Goal: Task Accomplishment & Management: Complete application form

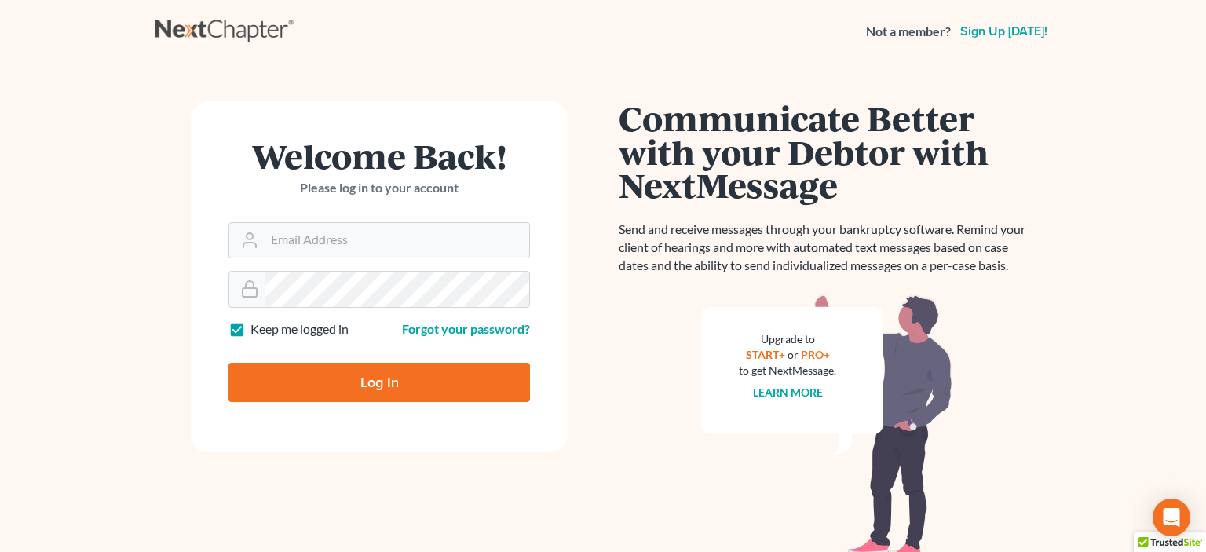
type input "[EMAIL_ADDRESS][DOMAIN_NAME]"
click at [344, 381] on input "Log In" at bounding box center [380, 382] width 302 height 39
type input "Thinking..."
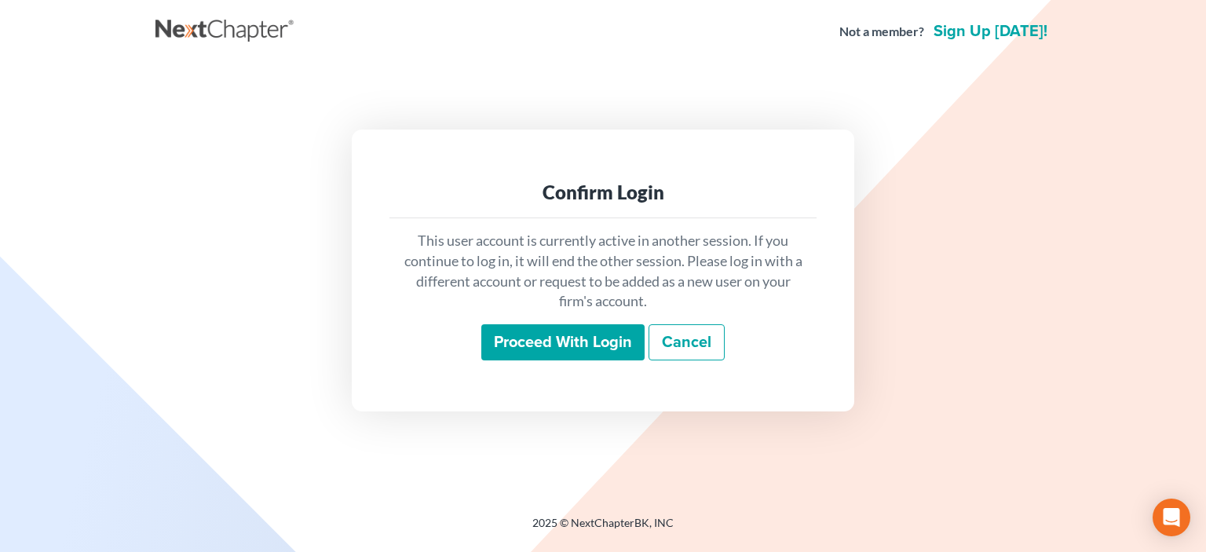
click at [554, 344] on input "Proceed with login" at bounding box center [562, 342] width 163 height 36
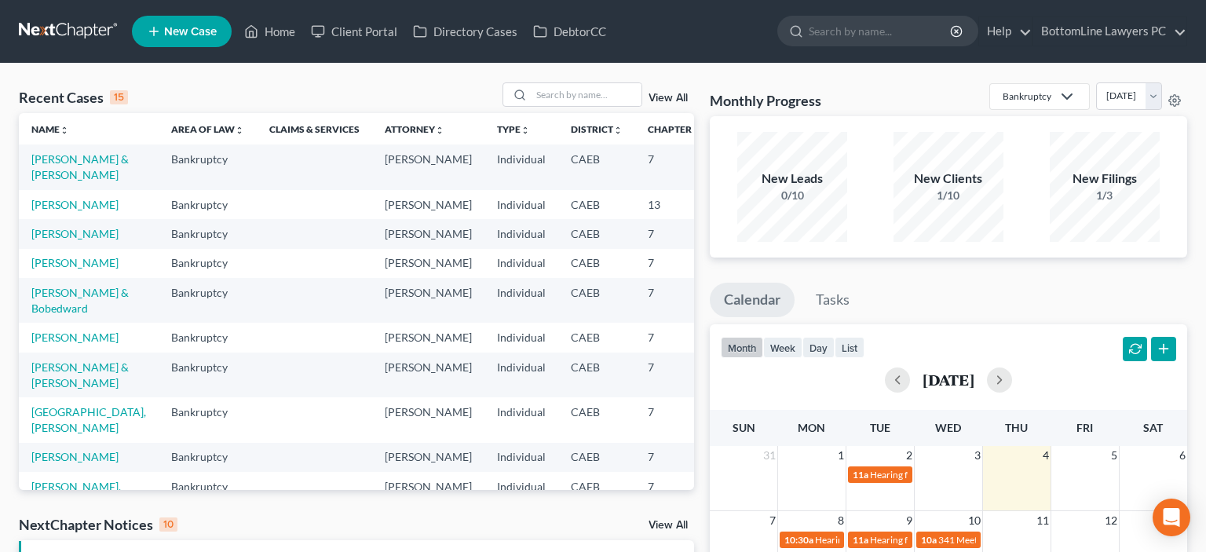
click at [60, 35] on link at bounding box center [69, 31] width 101 height 28
click at [360, 33] on link "Client Portal" at bounding box center [354, 31] width 102 height 28
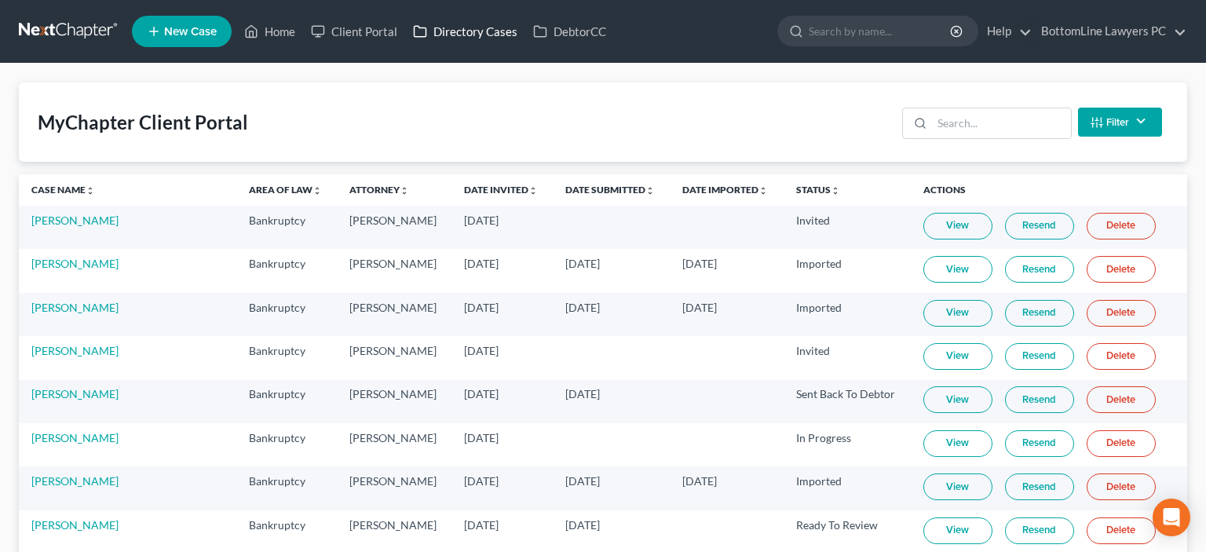
click at [465, 35] on link "Directory Cases" at bounding box center [465, 31] width 120 height 28
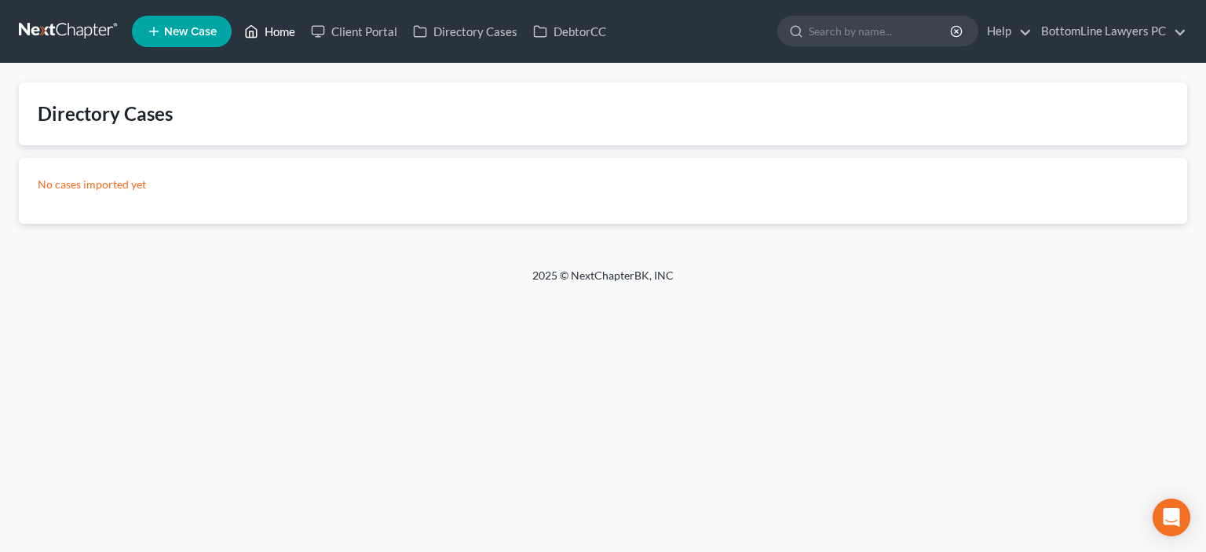
click at [271, 33] on link "Home" at bounding box center [269, 31] width 67 height 28
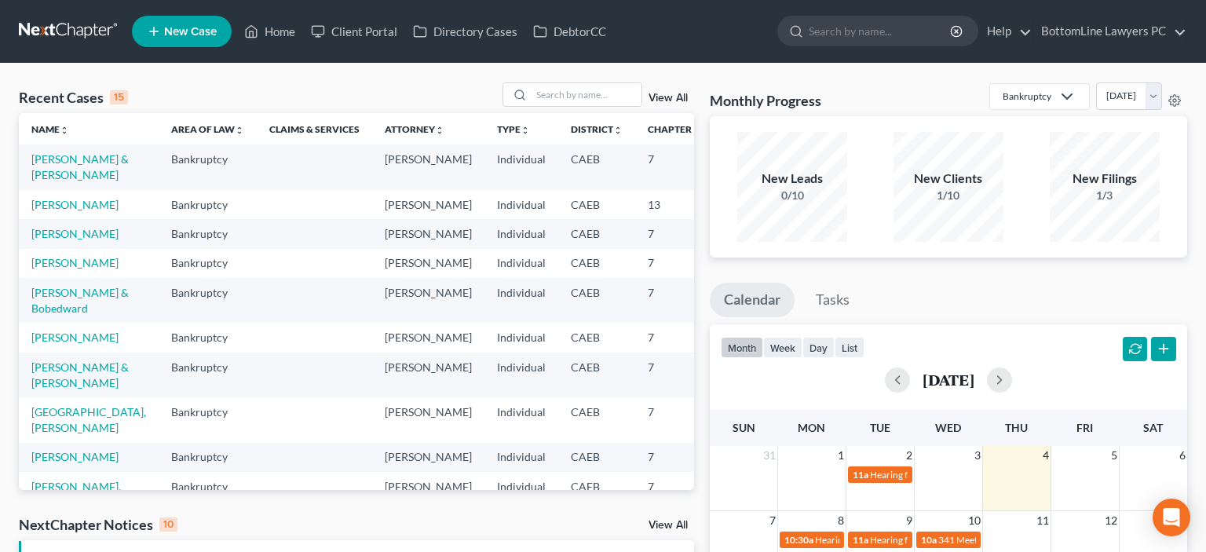
click at [678, 101] on link "View All" at bounding box center [668, 98] width 39 height 11
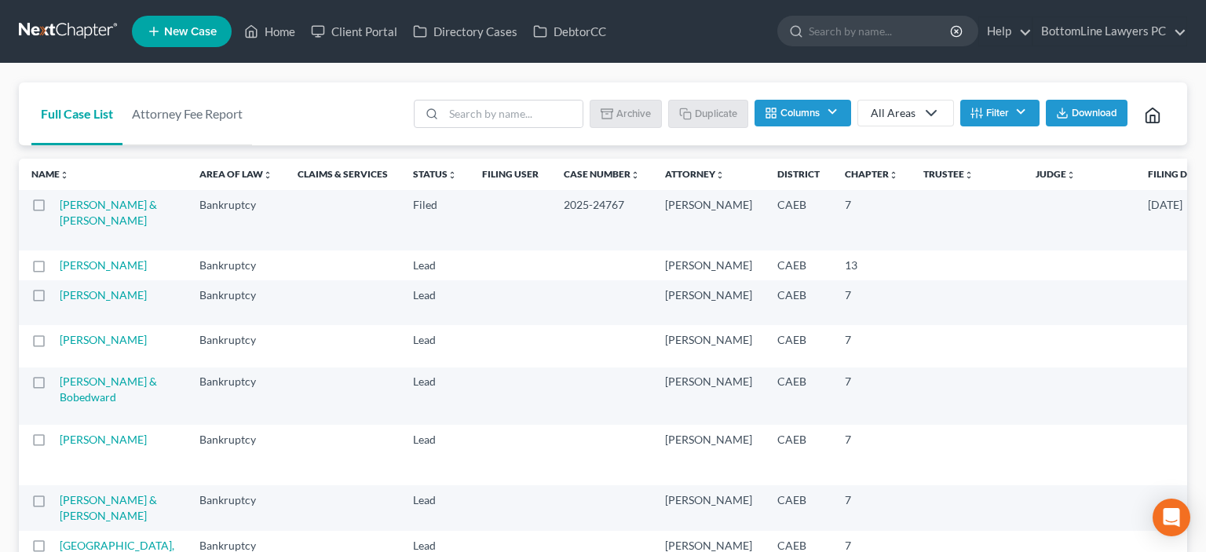
click at [53, 269] on label at bounding box center [53, 269] width 0 height 0
click at [60, 268] on input "checkbox" at bounding box center [65, 263] width 10 height 10
checkbox input "true"
click at [714, 112] on button "Duplicate" at bounding box center [709, 113] width 79 height 27
click at [79, 27] on link at bounding box center [69, 31] width 101 height 28
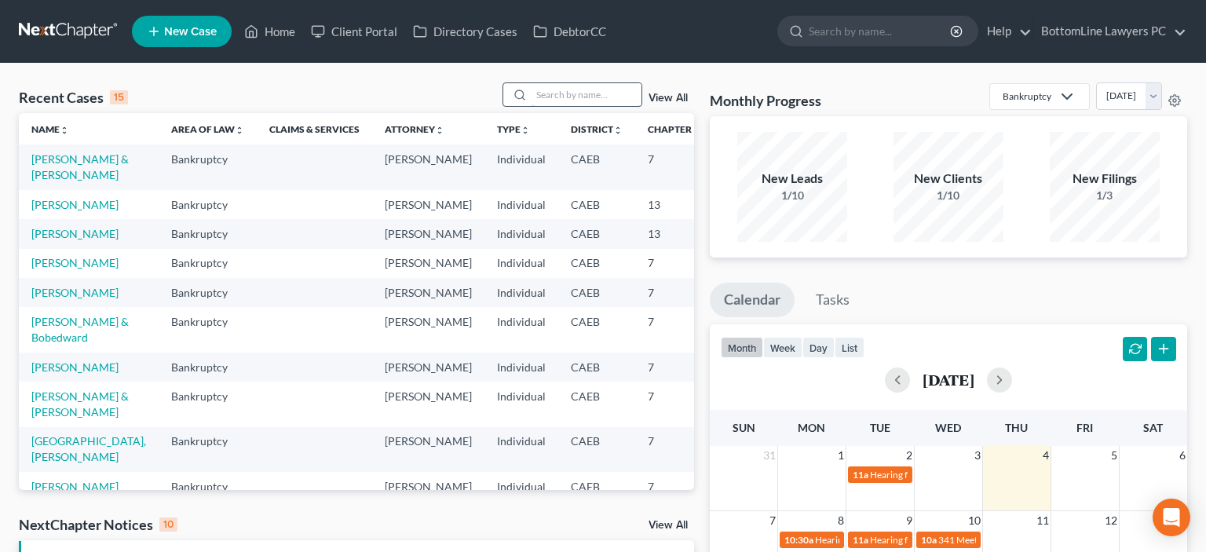
click at [532, 99] on input "search" at bounding box center [587, 94] width 110 height 23
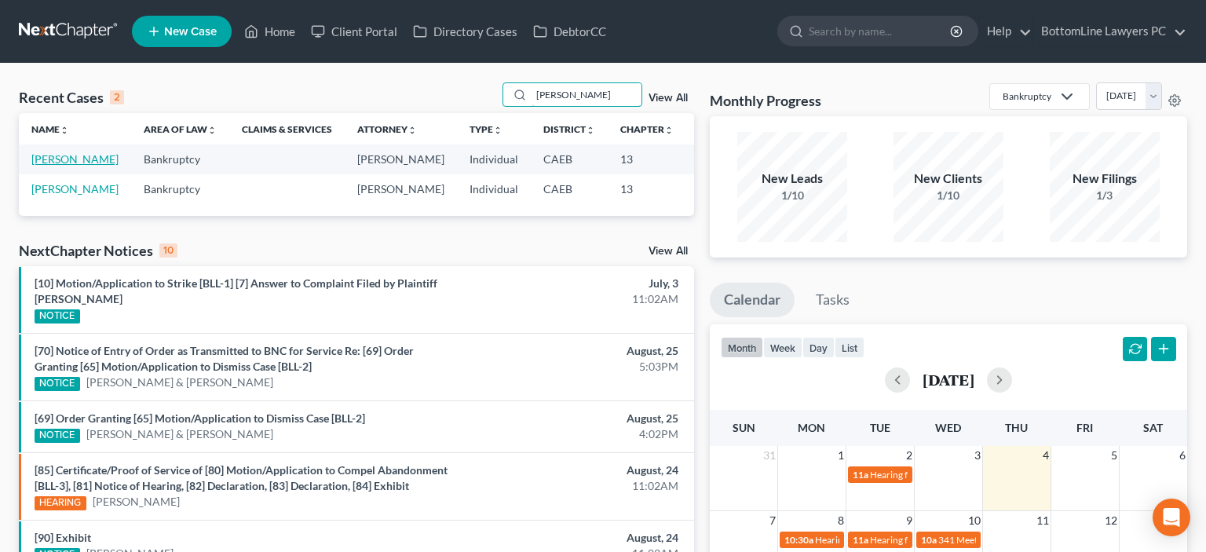
type input "Legard"
click at [58, 166] on link "Legard, Terrolyn" at bounding box center [74, 158] width 87 height 13
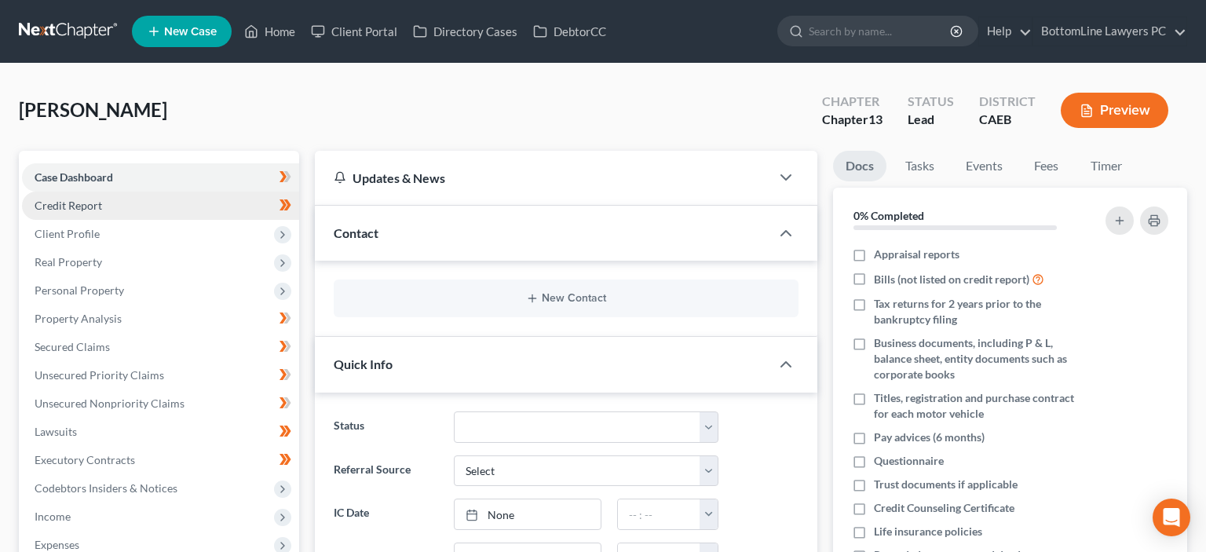
click at [80, 209] on span "Credit Report" at bounding box center [69, 205] width 68 height 13
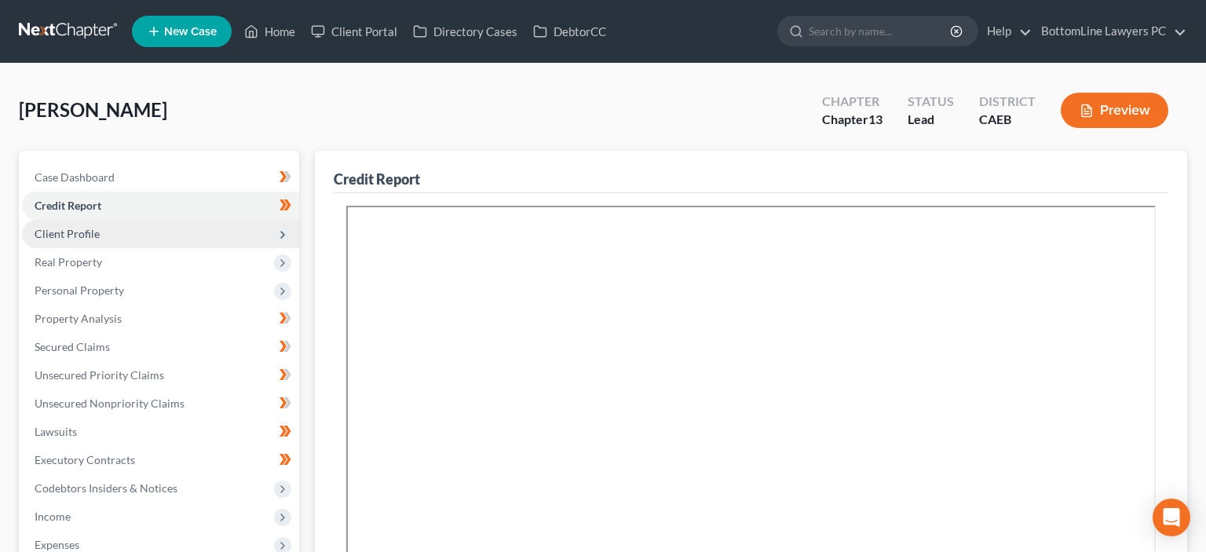
click at [93, 232] on span "Client Profile" at bounding box center [67, 233] width 65 height 13
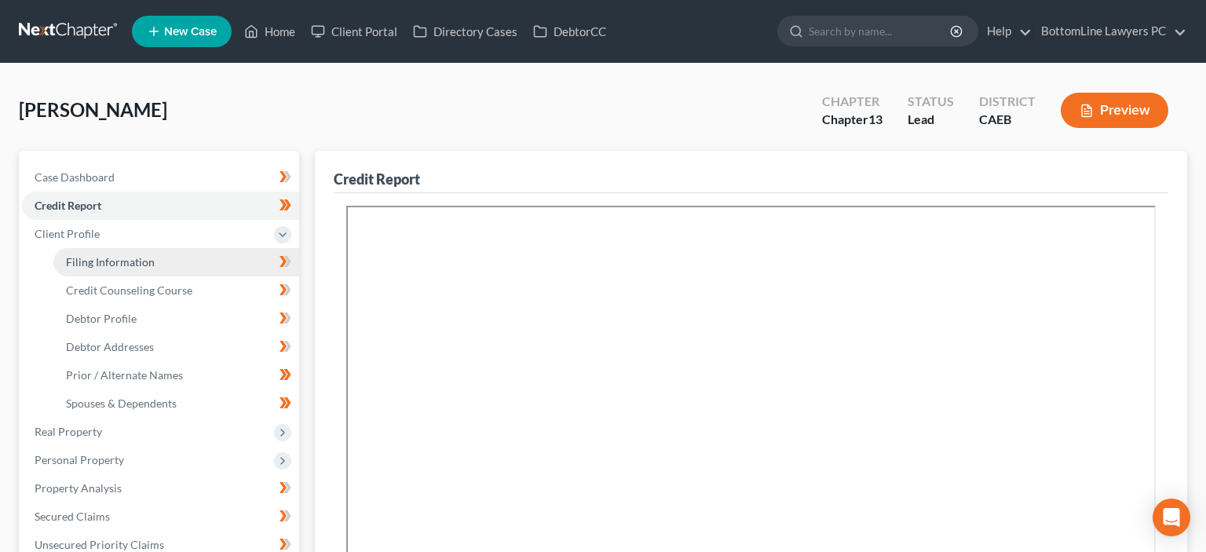
click at [127, 263] on span "Filing Information" at bounding box center [110, 261] width 89 height 13
select select "0"
select select "3"
select select "0"
select select "3"
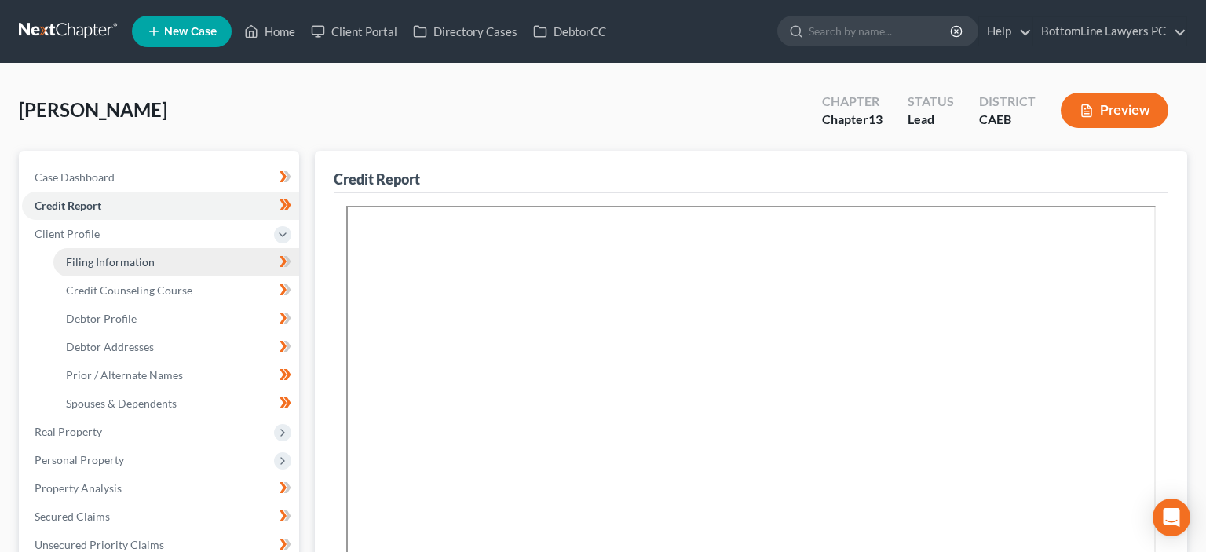
select select "4"
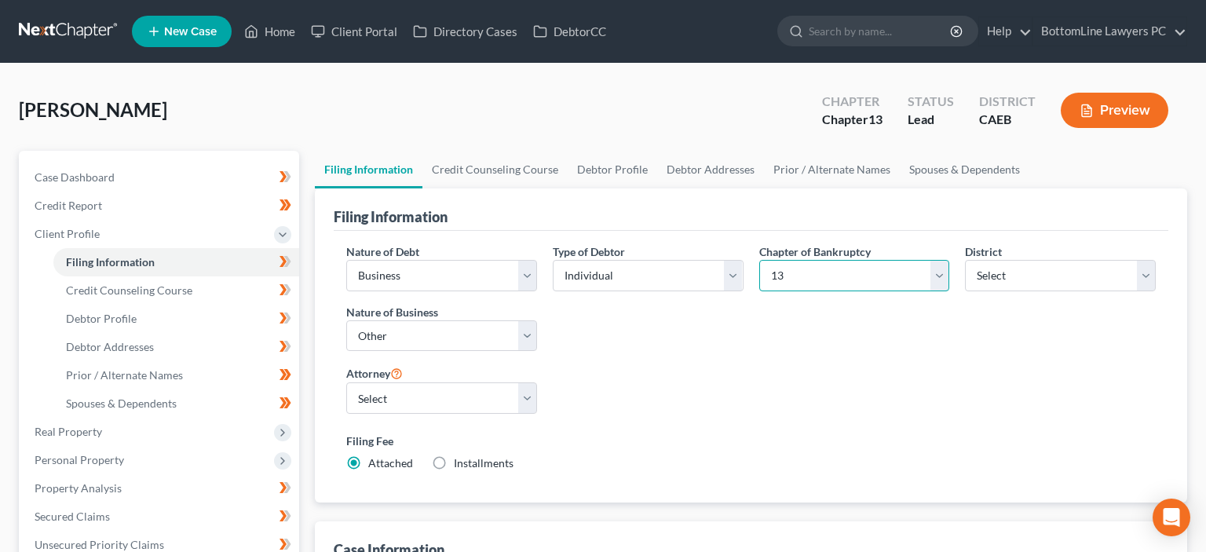
click at [759, 260] on select "Select 7 11 12 13" at bounding box center [854, 275] width 191 height 31
select select "0"
click option "7" at bounding box center [0, 0] width 0 height 0
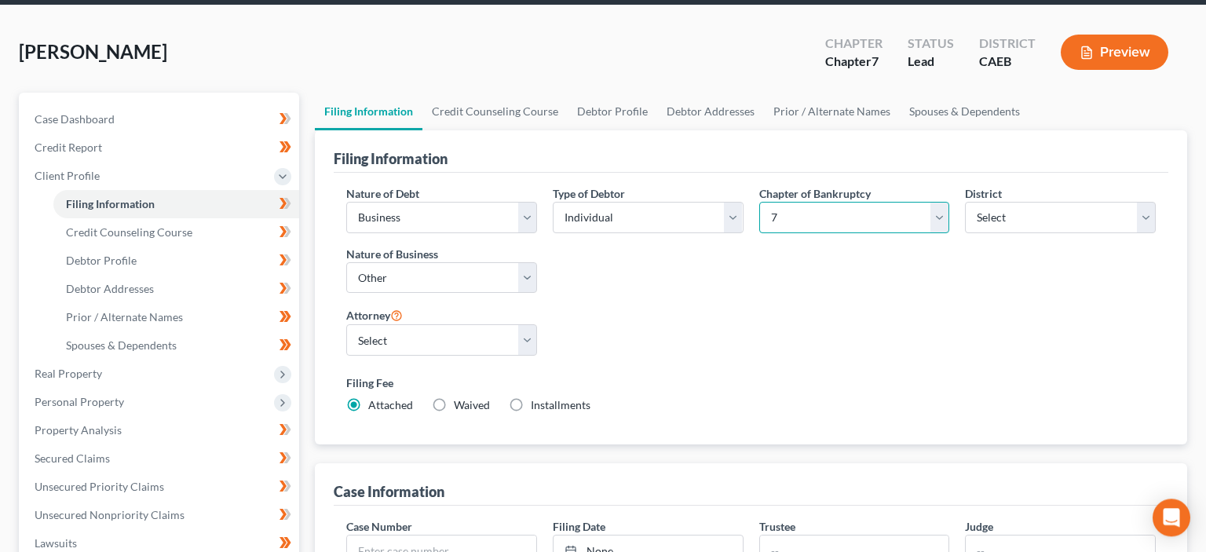
scroll to position [82, 0]
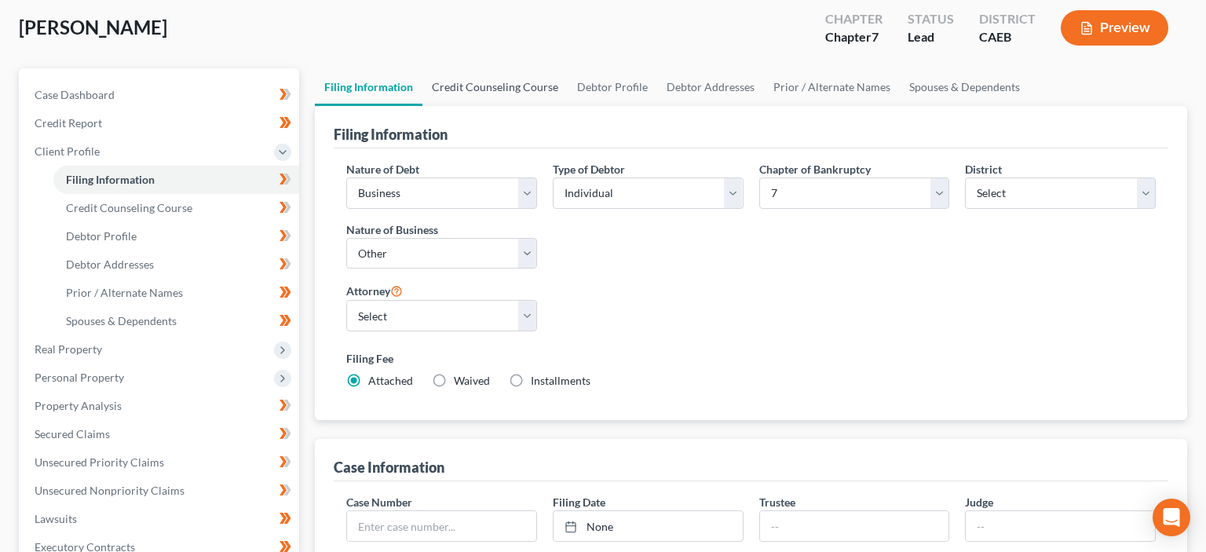
click at [517, 82] on link "Credit Counseling Course" at bounding box center [494, 87] width 145 height 38
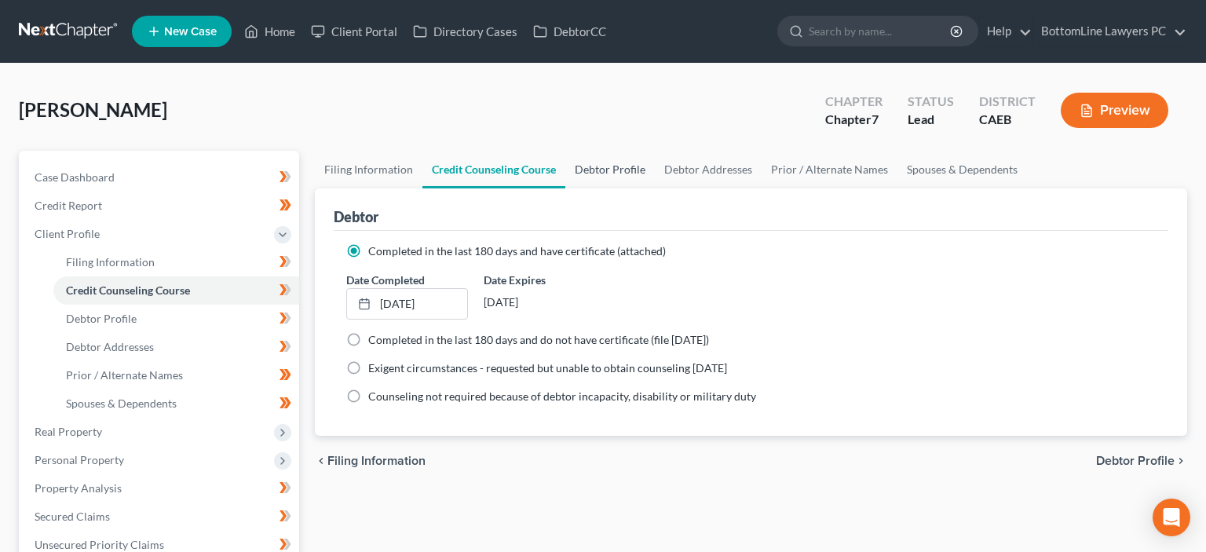
click at [629, 168] on link "Debtor Profile" at bounding box center [610, 170] width 90 height 38
select select "0"
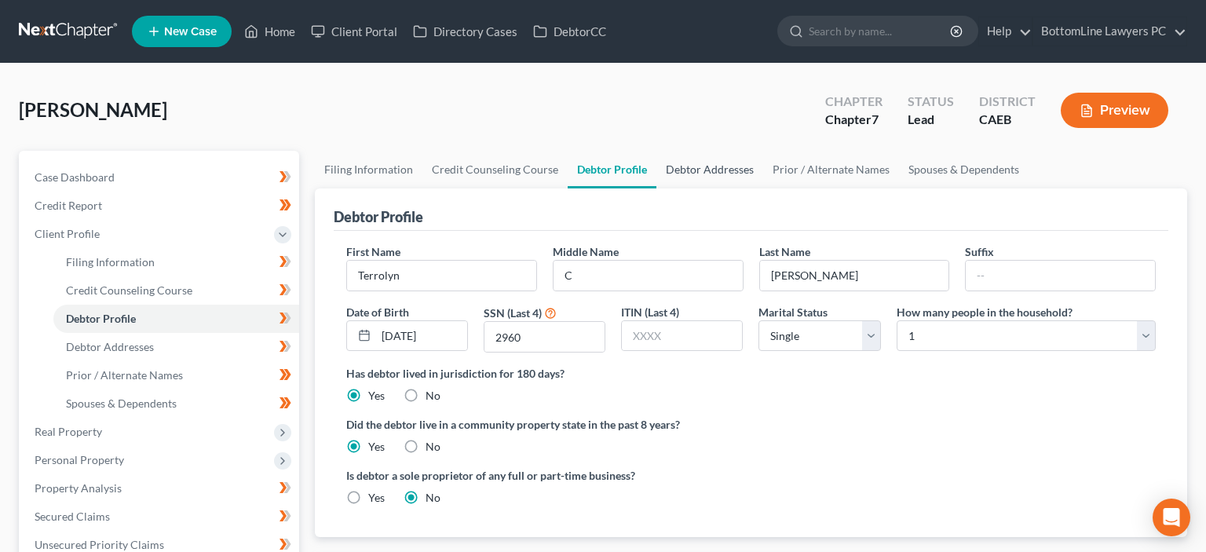
click at [688, 166] on link "Debtor Addresses" at bounding box center [709, 170] width 107 height 38
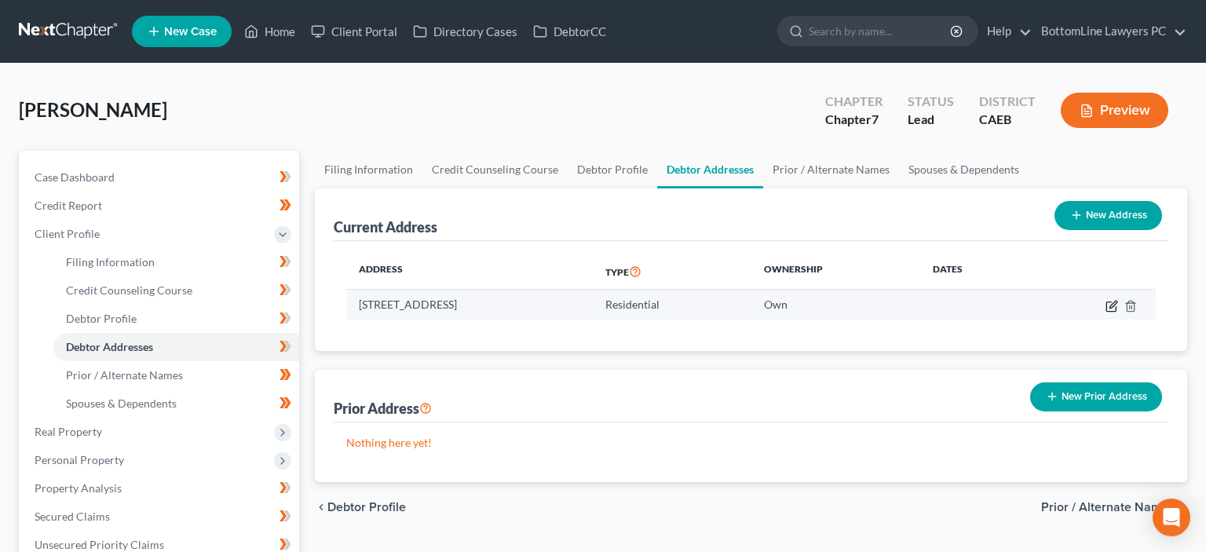
click at [1114, 304] on icon "button" at bounding box center [1113, 304] width 7 height 7
select select "4"
select select "0"
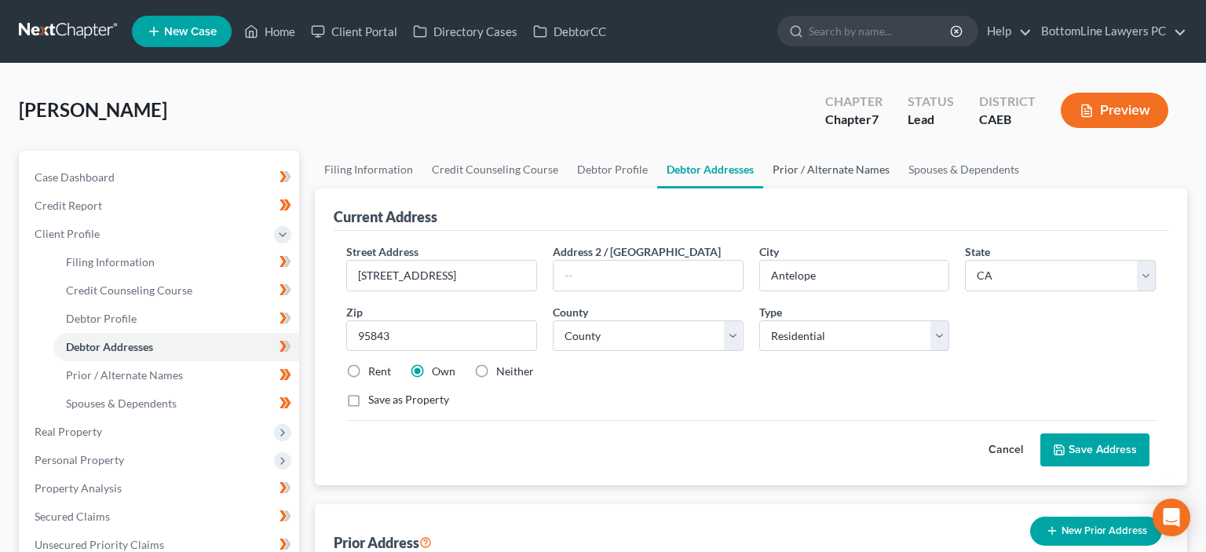
click at [847, 165] on link "Prior / Alternate Names" at bounding box center [831, 170] width 136 height 38
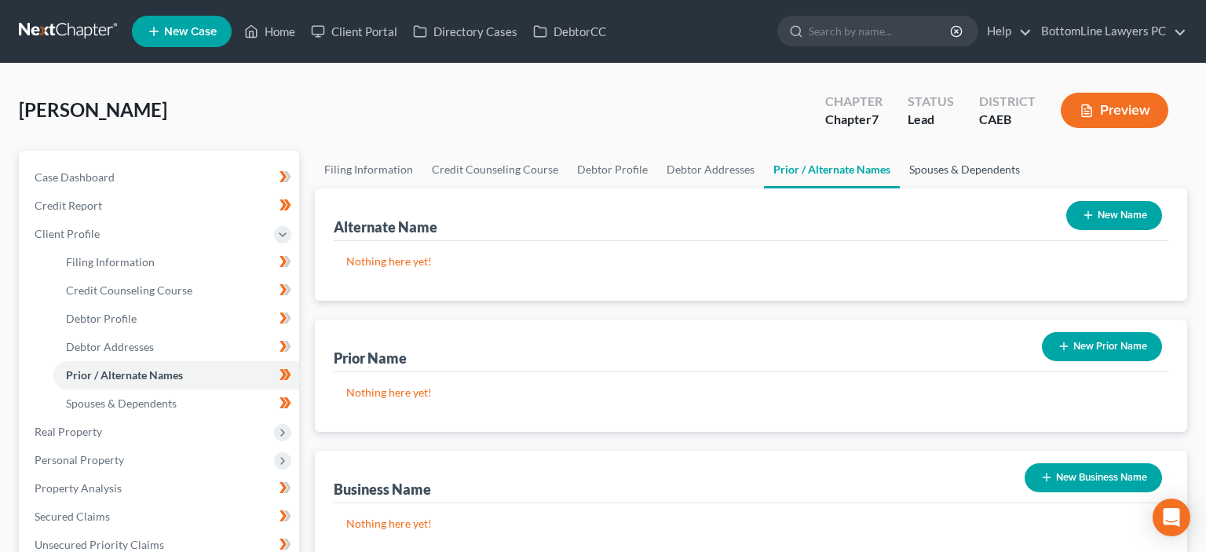
click at [963, 170] on link "Spouses & Dependents" at bounding box center [965, 170] width 130 height 38
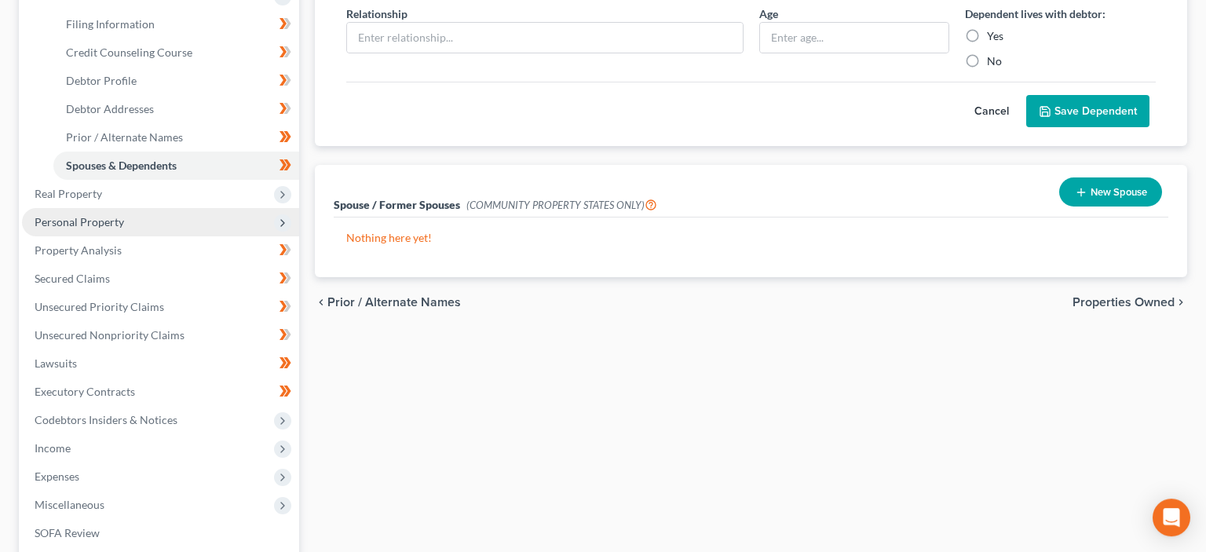
scroll to position [248, 0]
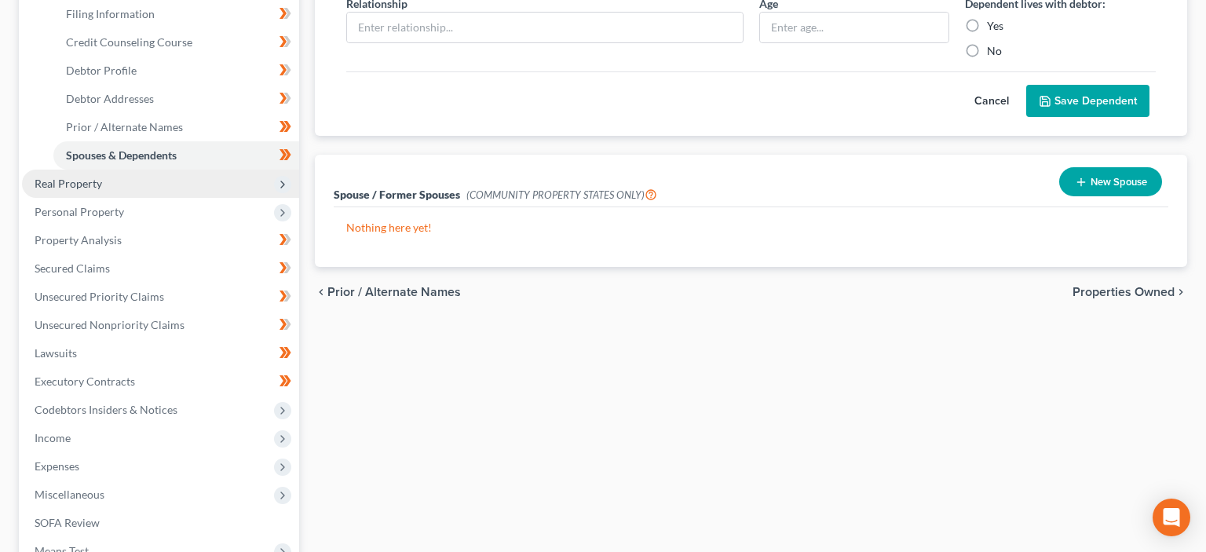
click at [86, 184] on span "Real Property" at bounding box center [69, 183] width 68 height 13
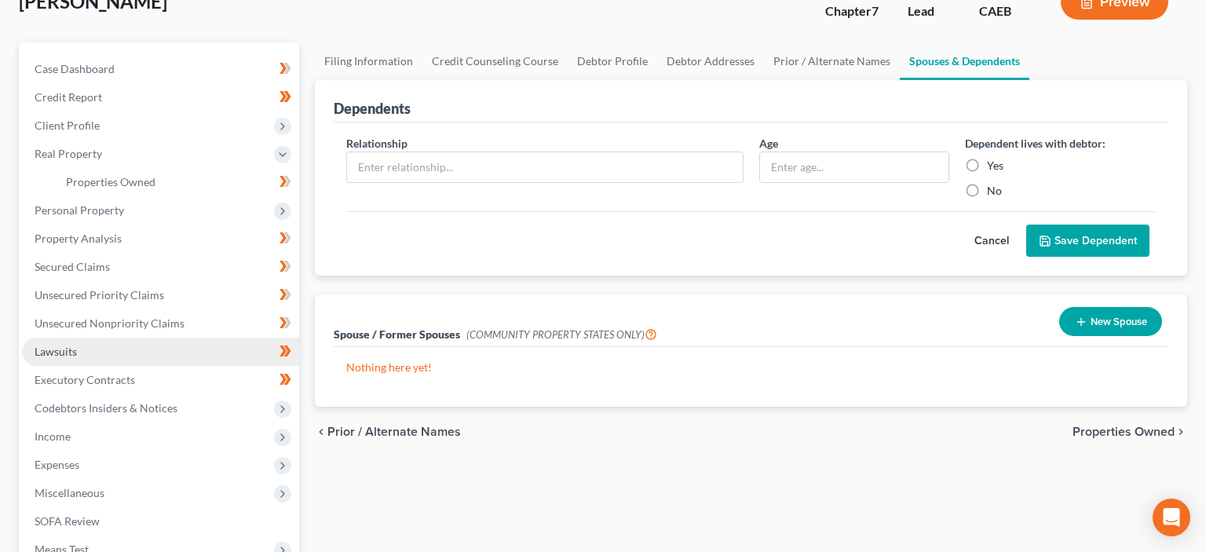
scroll to position [82, 0]
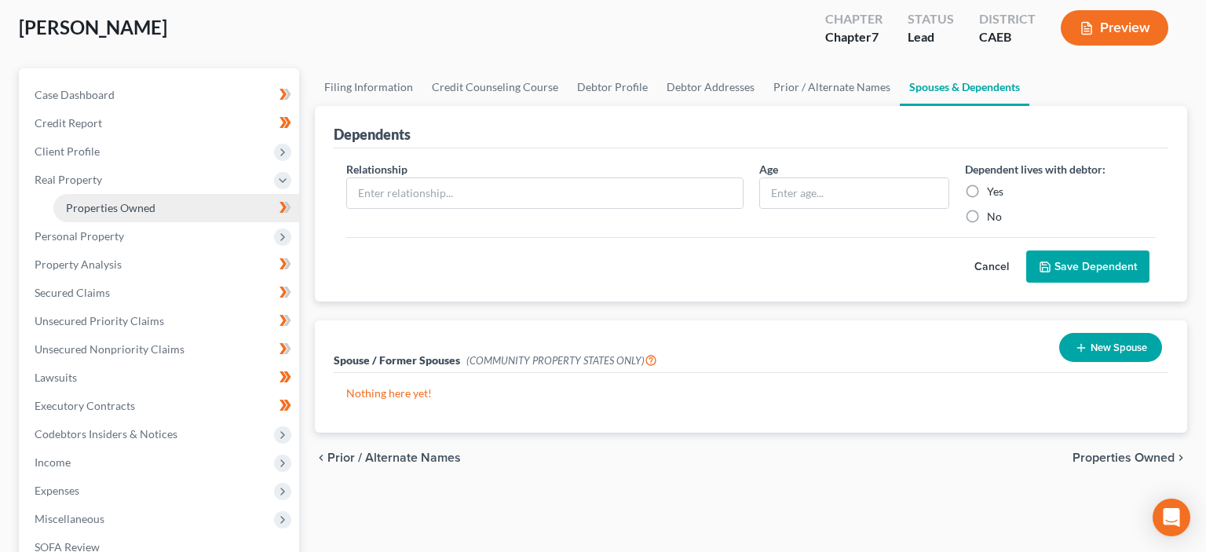
click at [102, 207] on span "Properties Owned" at bounding box center [111, 207] width 90 height 13
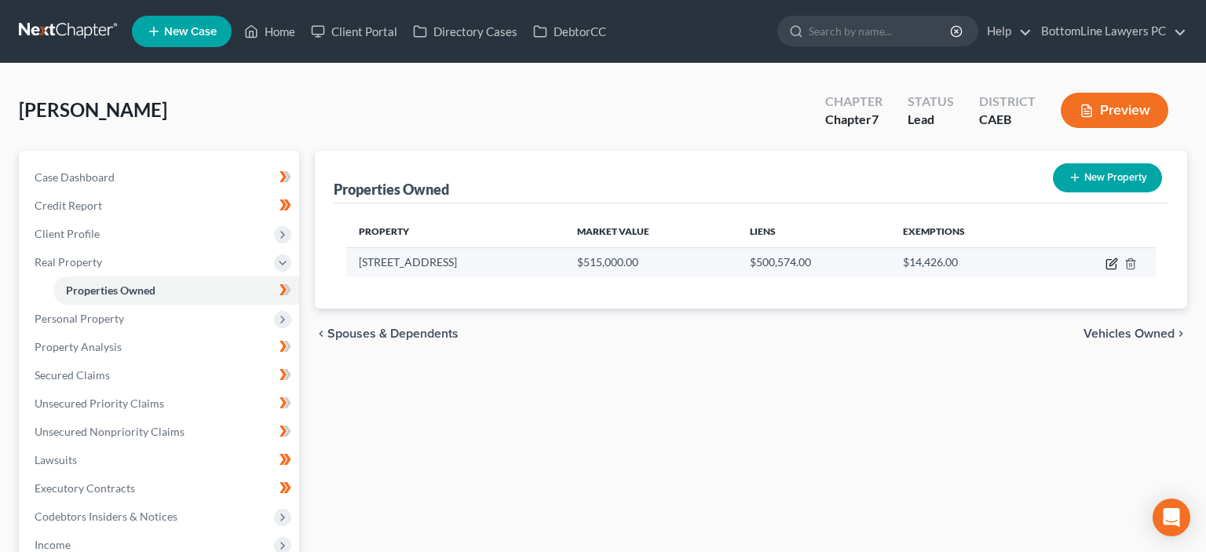
click at [1112, 264] on icon "button" at bounding box center [1112, 264] width 13 height 13
select select "4"
select select "33"
select select "0"
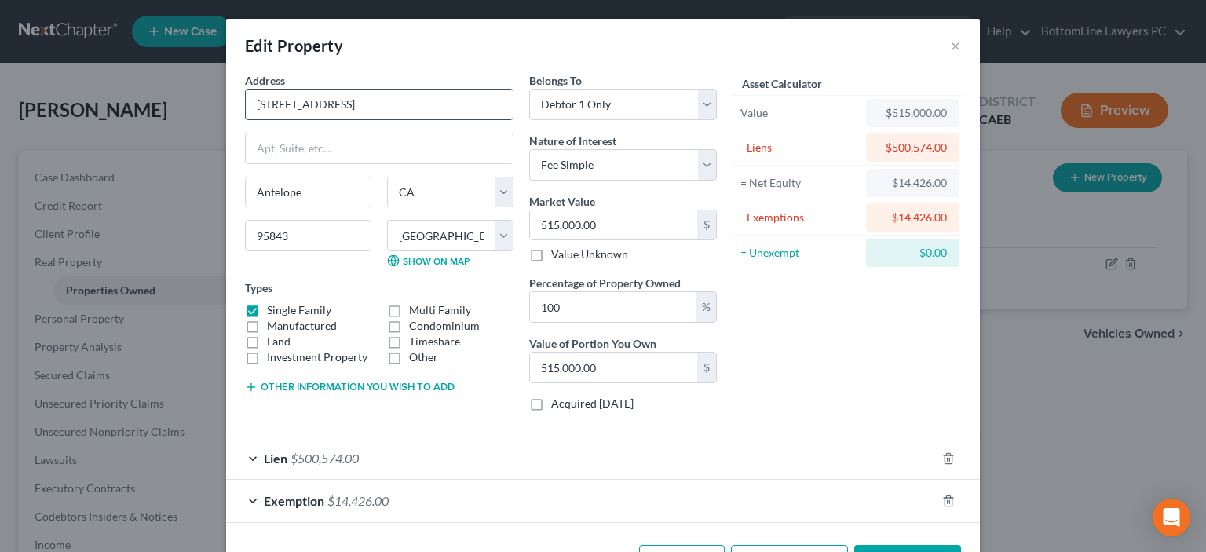
drag, startPoint x: 254, startPoint y: 105, endPoint x: 375, endPoint y: 105, distance: 120.1
click at [375, 105] on input "7758 Earlston Court" at bounding box center [379, 105] width 267 height 30
drag, startPoint x: 367, startPoint y: 102, endPoint x: 233, endPoint y: 102, distance: 134.3
click at [246, 102] on input "7758 Earlston Court" at bounding box center [379, 105] width 267 height 30
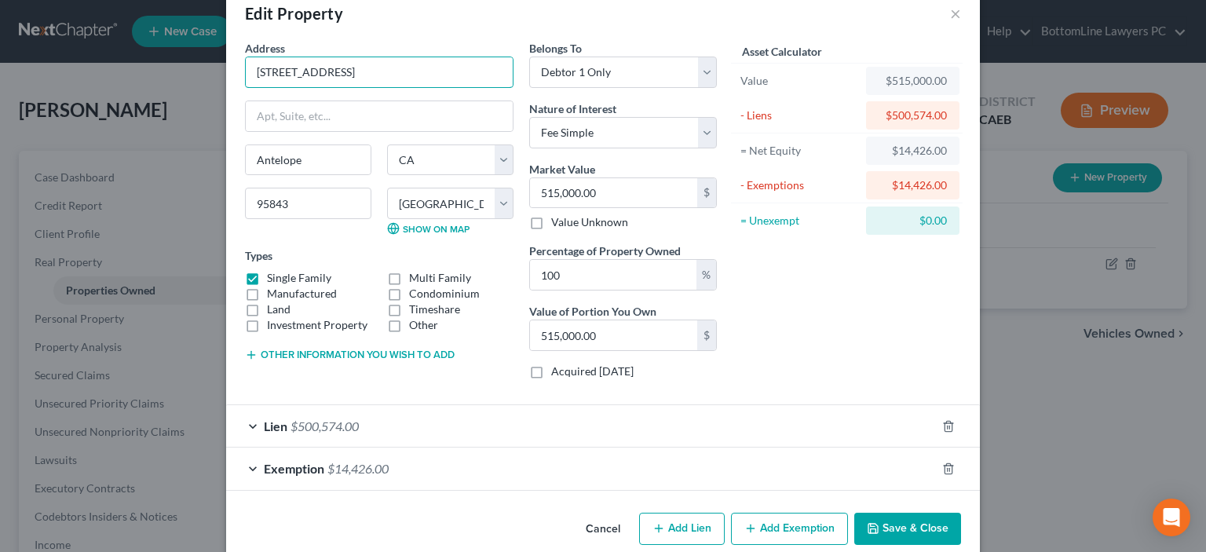
scroll to position [54, 0]
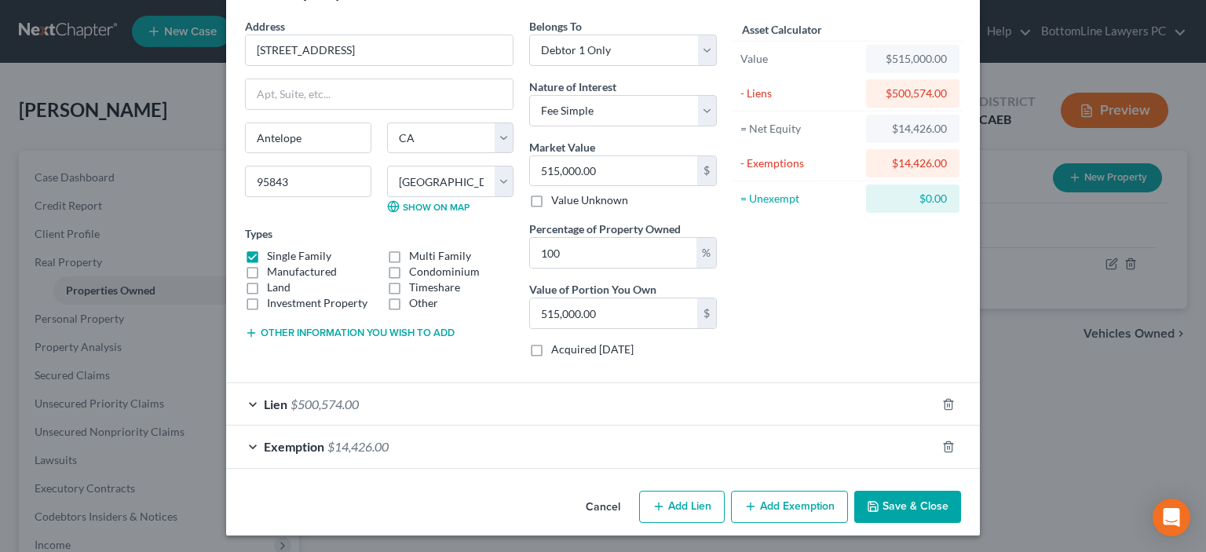
click at [251, 443] on div "Exemption $14,426.00" at bounding box center [581, 447] width 710 height 42
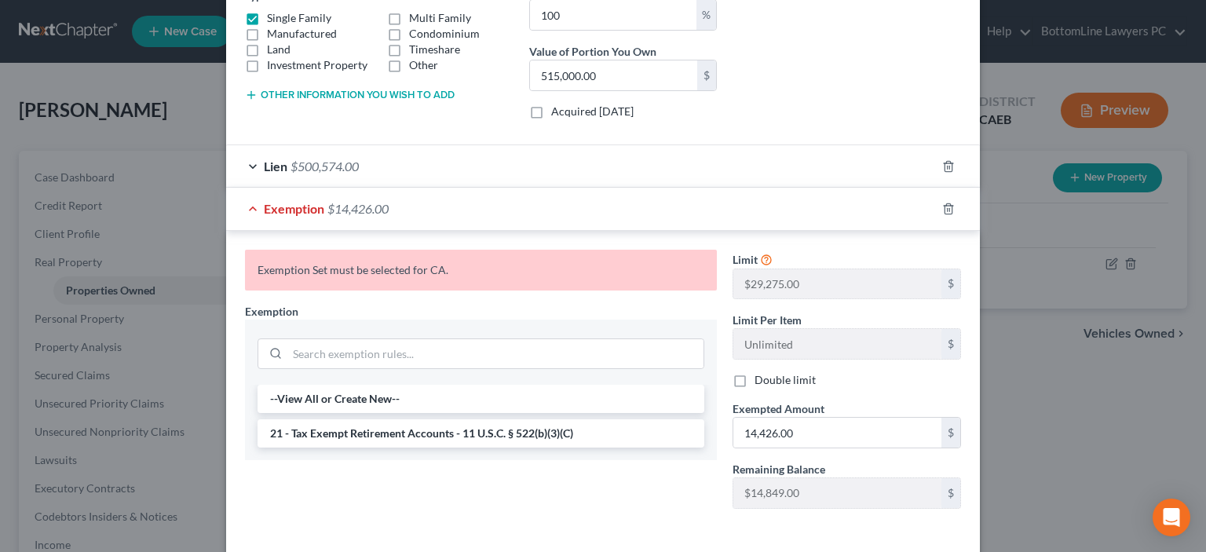
scroll to position [357, 0]
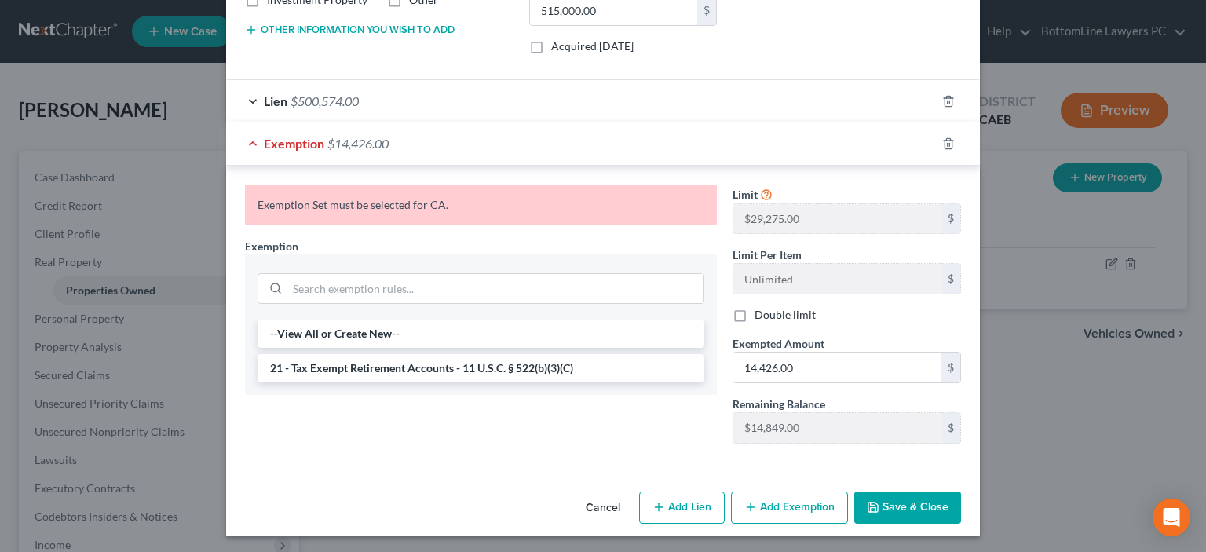
click at [916, 499] on button "Save & Close" at bounding box center [907, 508] width 107 height 33
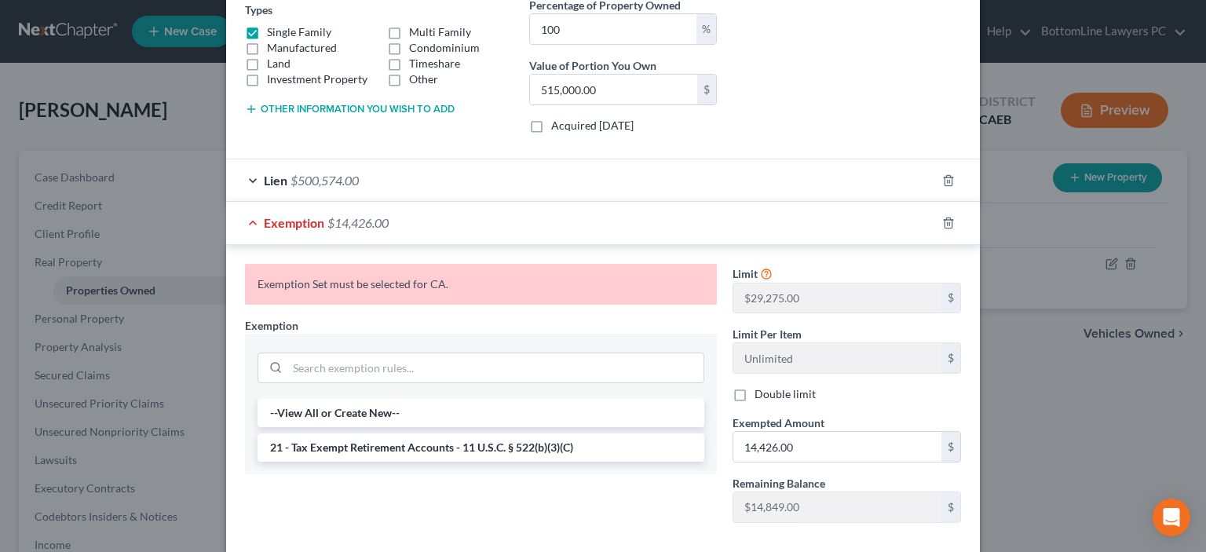
scroll to position [0, 0]
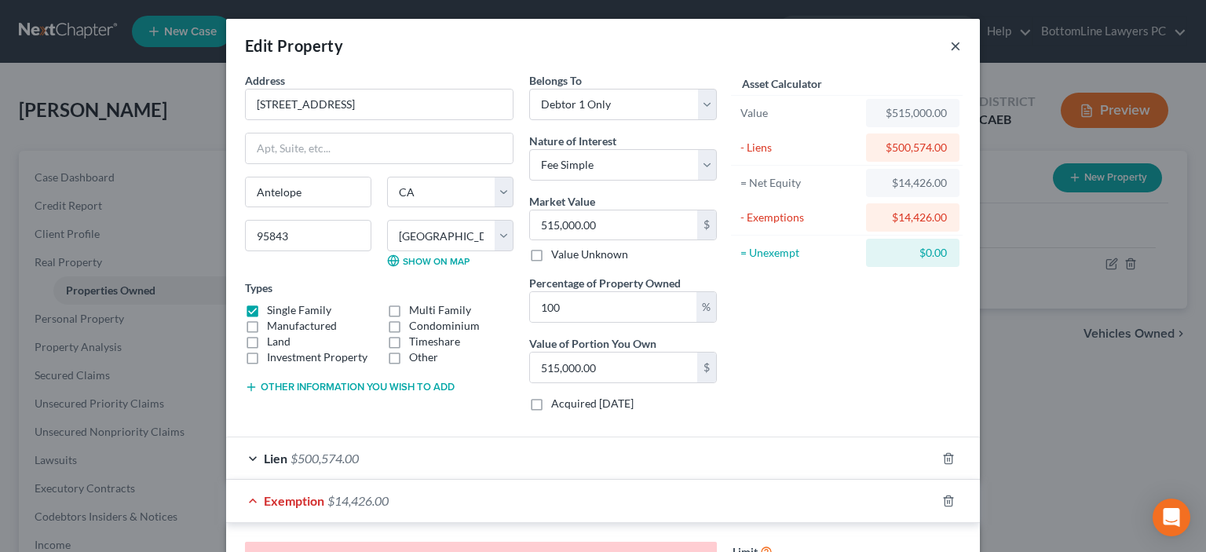
click at [955, 45] on button "×" at bounding box center [955, 45] width 11 height 19
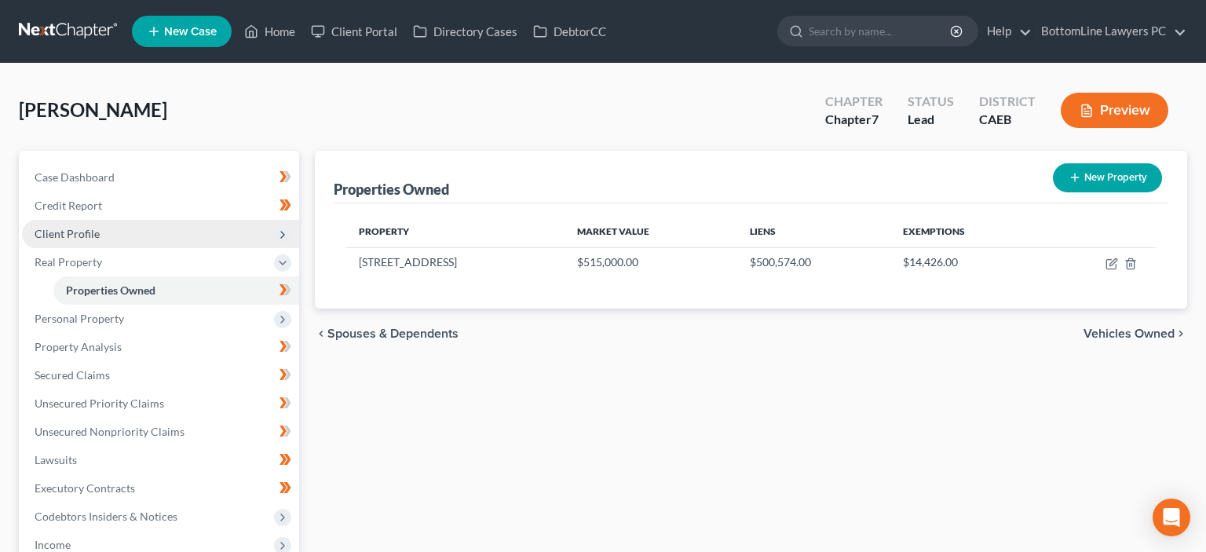
click at [92, 232] on span "Client Profile" at bounding box center [67, 233] width 65 height 13
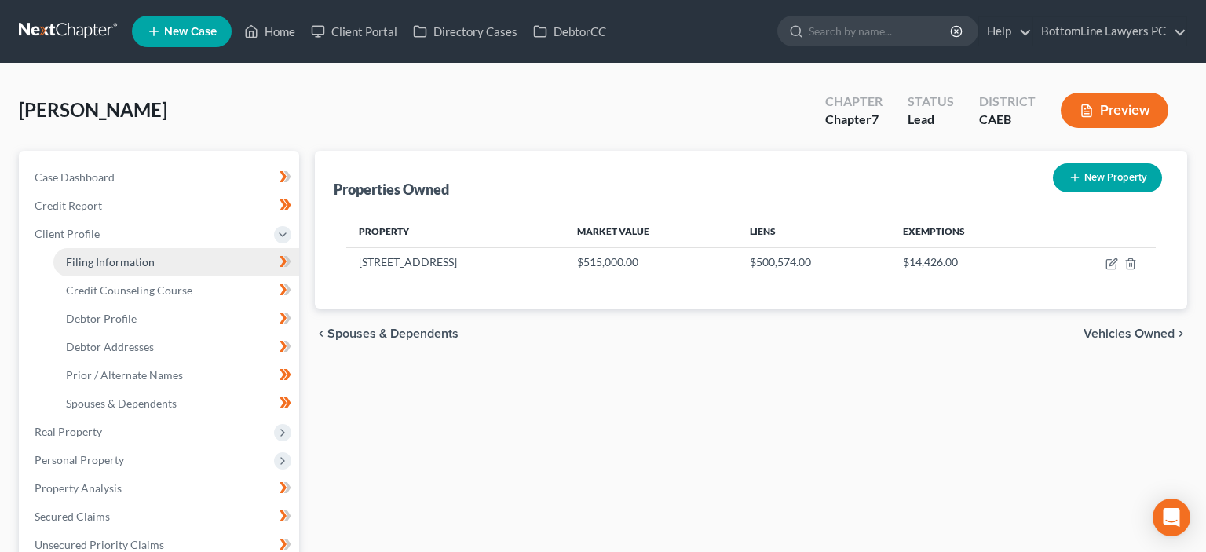
click at [131, 263] on span "Filing Information" at bounding box center [110, 261] width 89 height 13
select select "0"
select select "3"
select select "0"
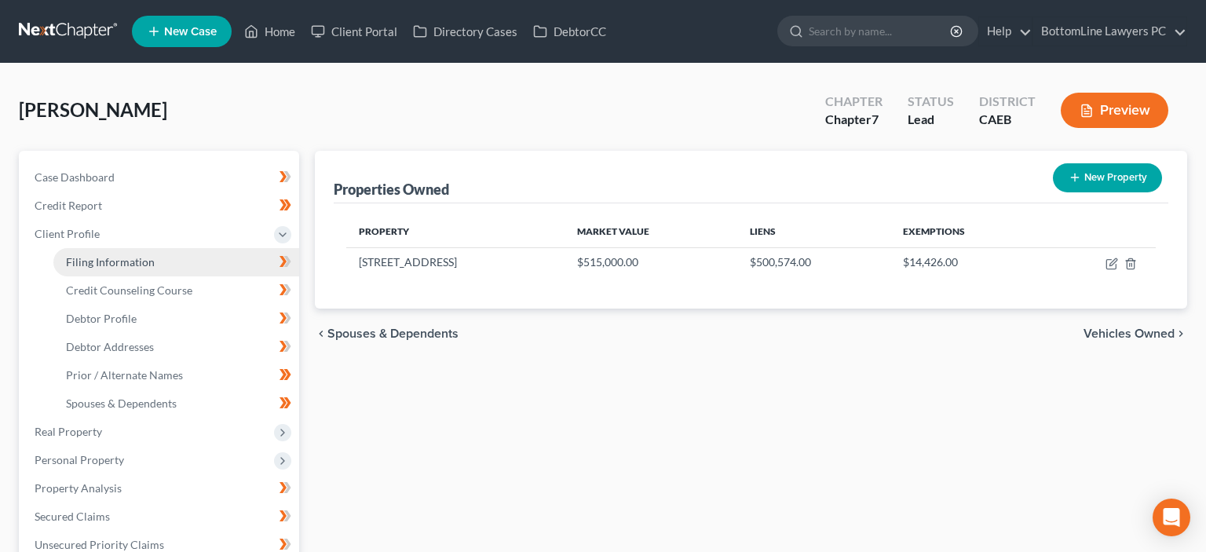
select select "8"
select select "0"
select select "4"
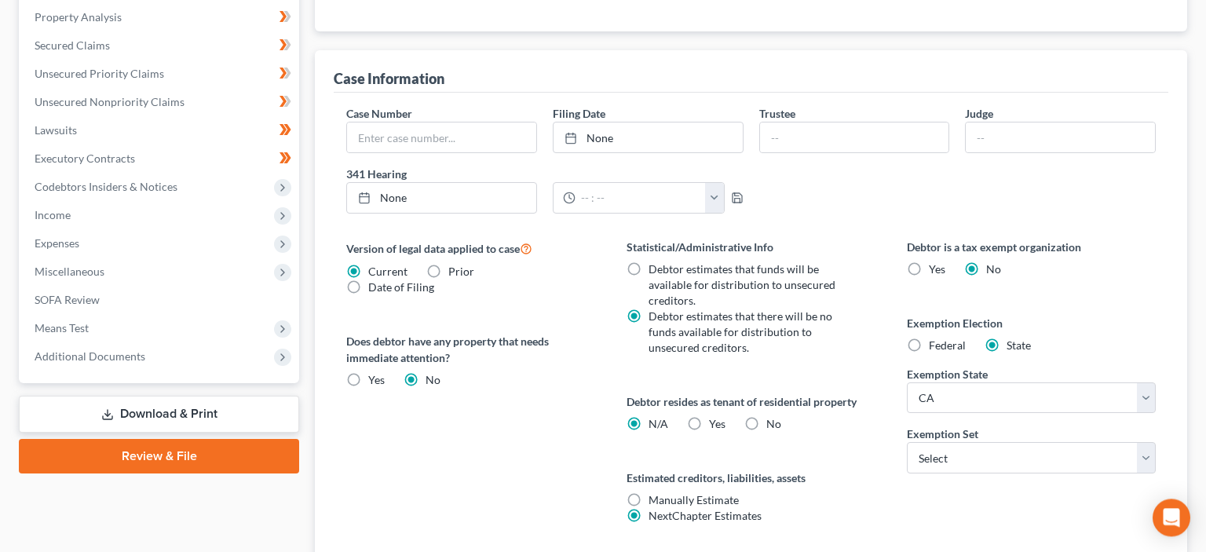
scroll to position [497, 0]
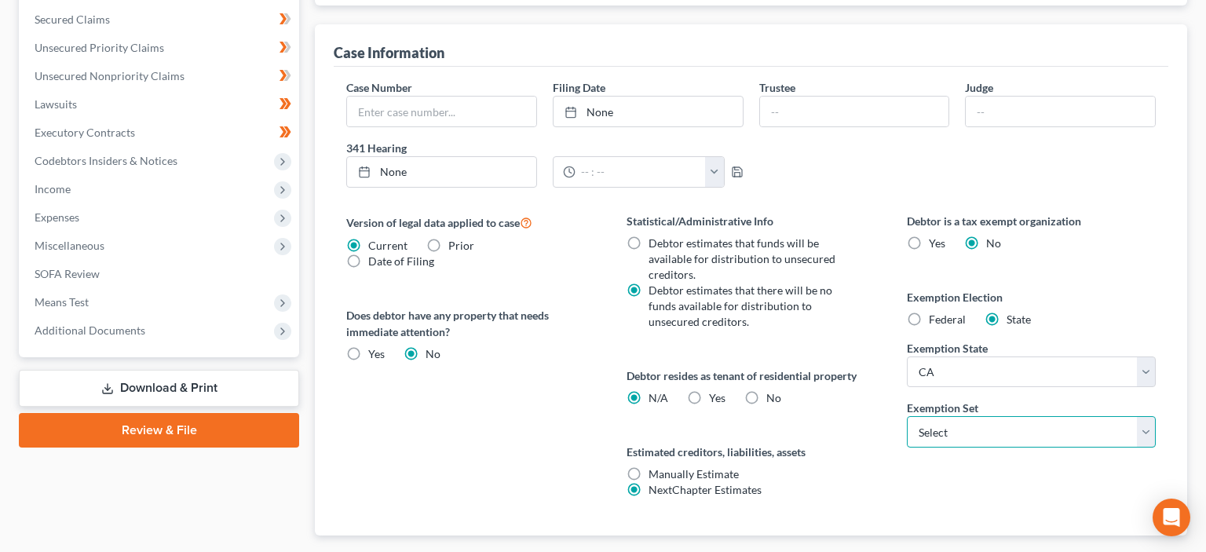
click at [907, 416] on select "Select 703 704" at bounding box center [1031, 431] width 249 height 31
select select "0"
click option "703" at bounding box center [0, 0] width 0 height 0
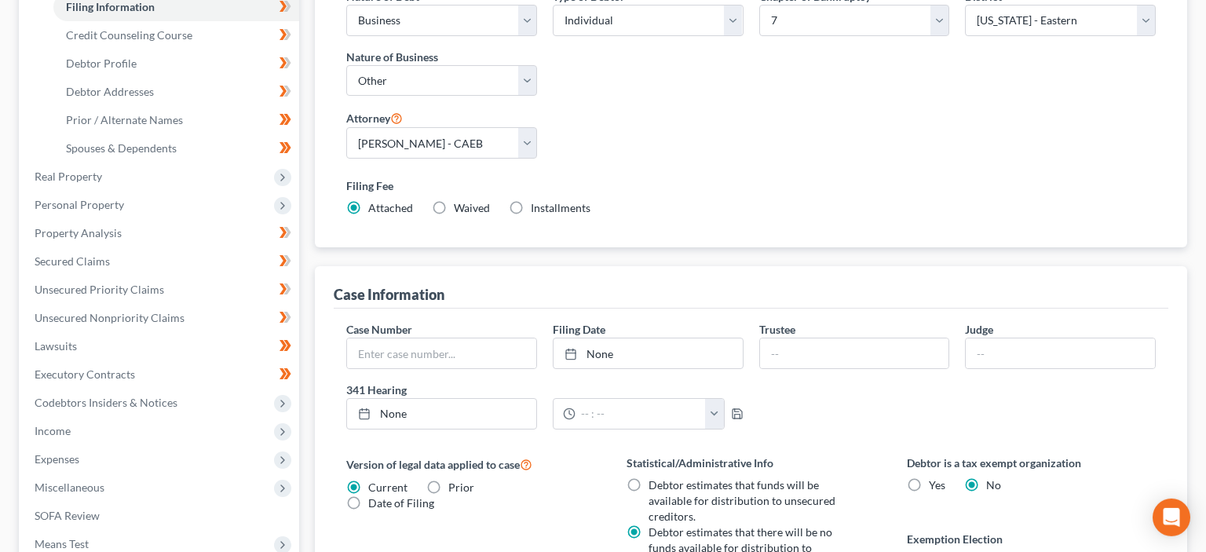
scroll to position [90, 0]
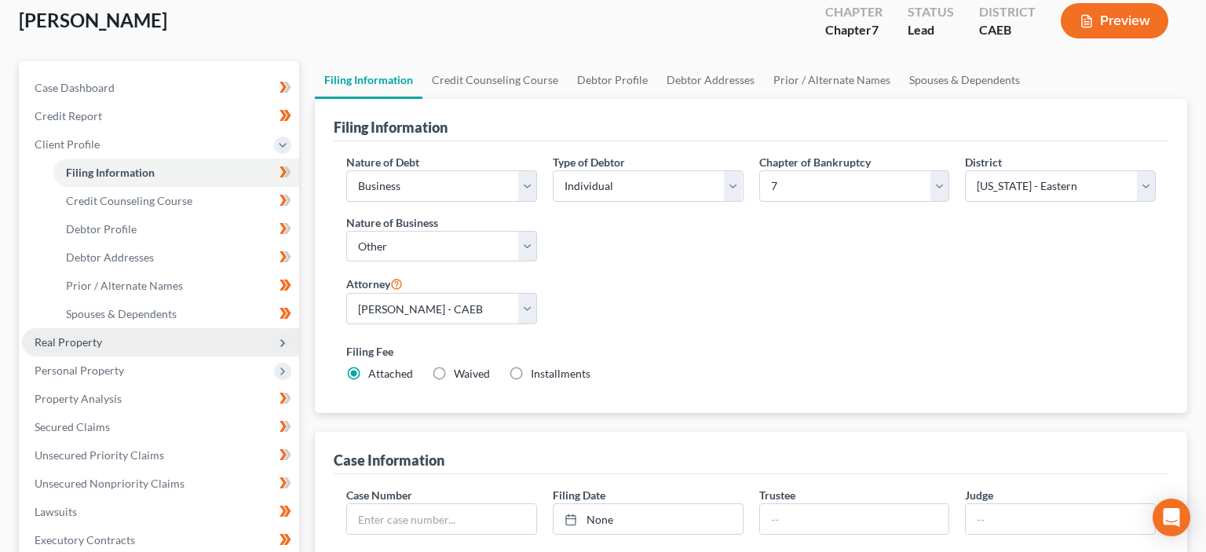
click at [89, 341] on span "Real Property" at bounding box center [69, 341] width 68 height 13
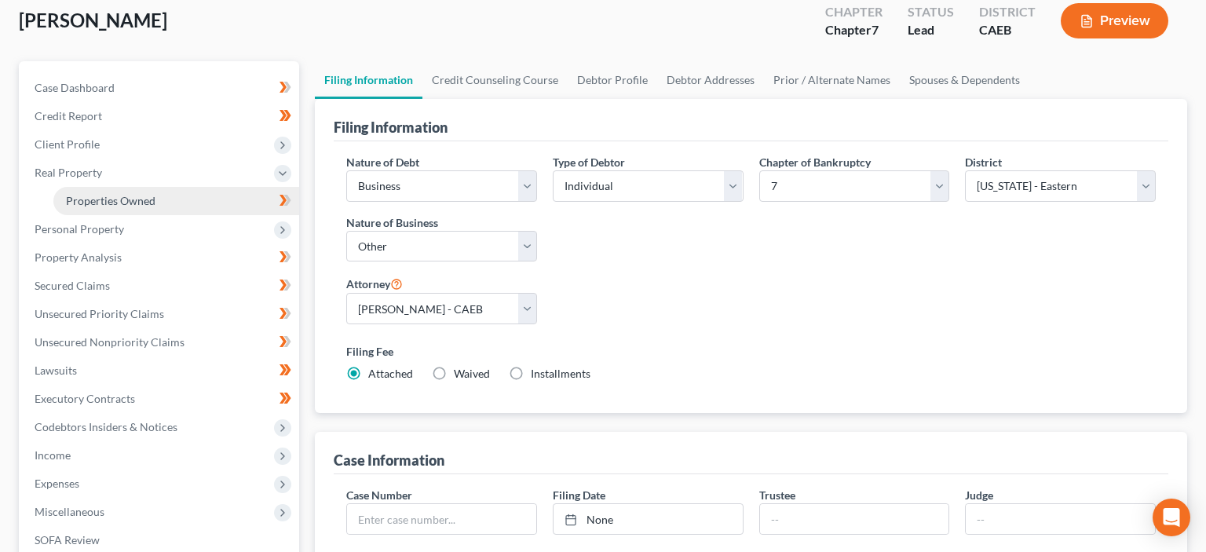
click at [101, 195] on span "Properties Owned" at bounding box center [111, 200] width 90 height 13
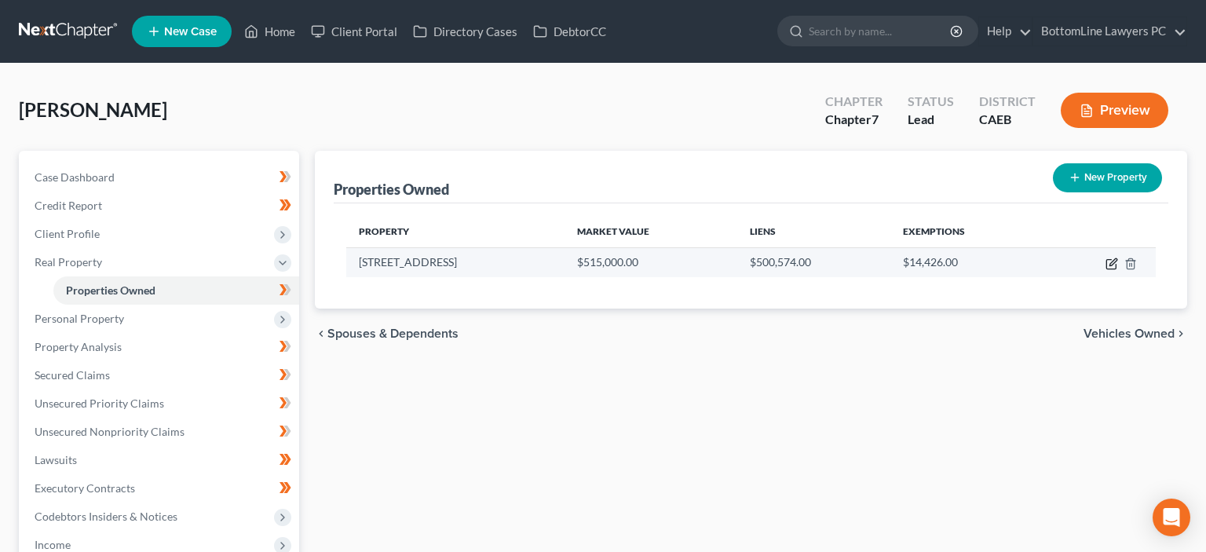
click at [1112, 261] on icon "button" at bounding box center [1112, 264] width 13 height 13
select select "4"
select select "33"
select select "0"
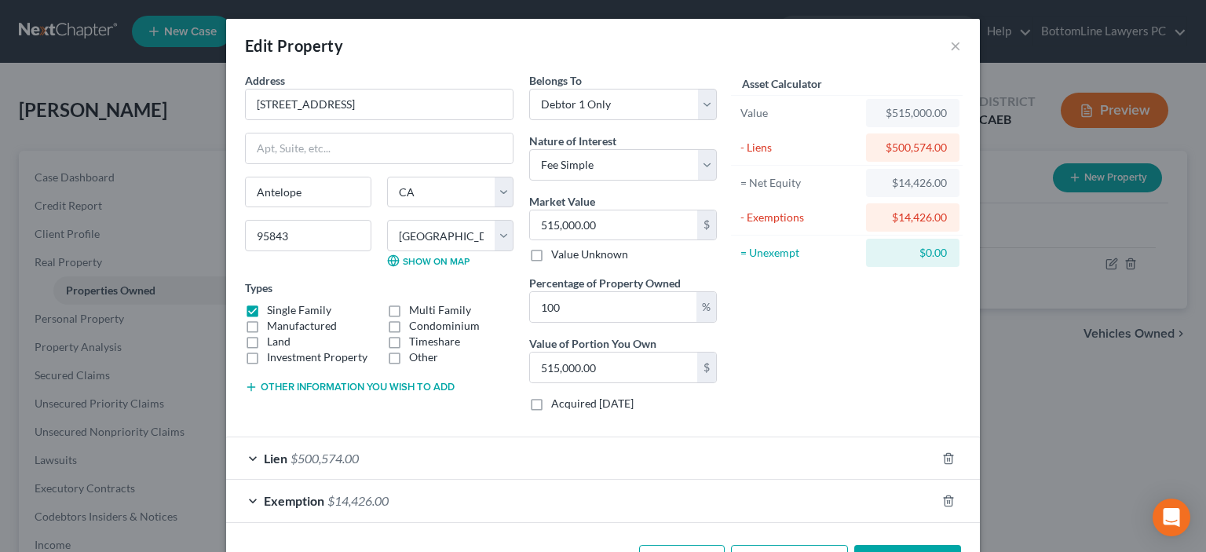
scroll to position [54, 0]
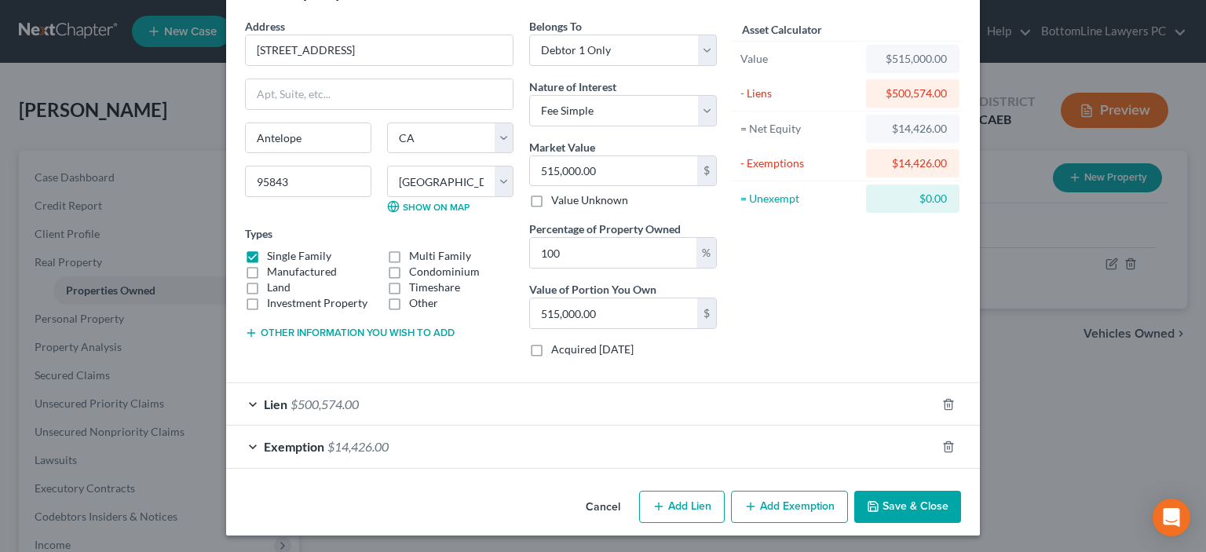
click at [256, 444] on div "Exemption $14,426.00" at bounding box center [581, 447] width 710 height 42
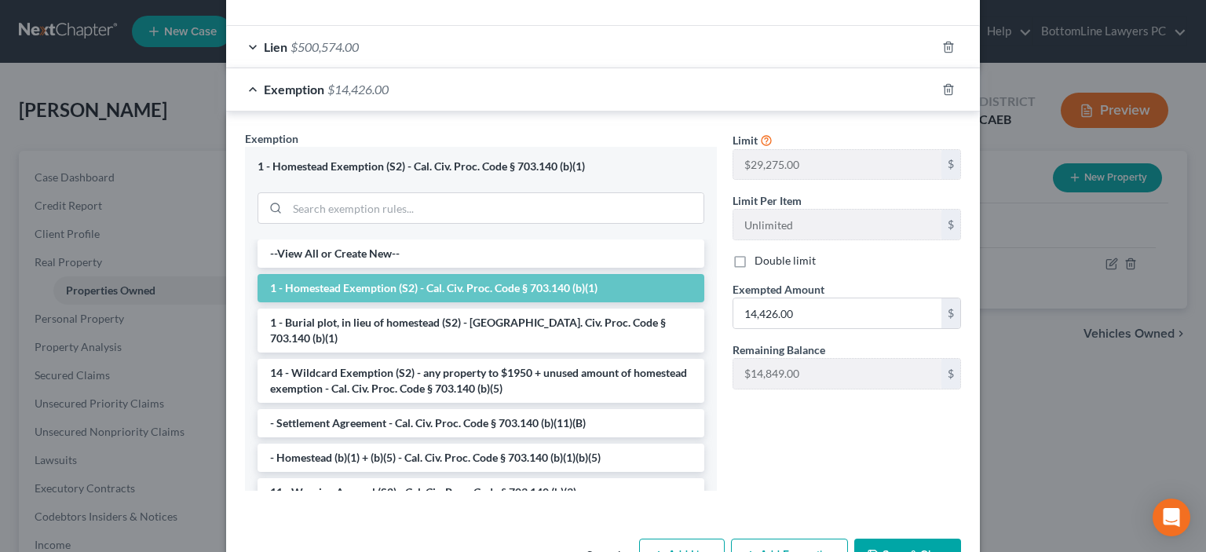
scroll to position [459, 0]
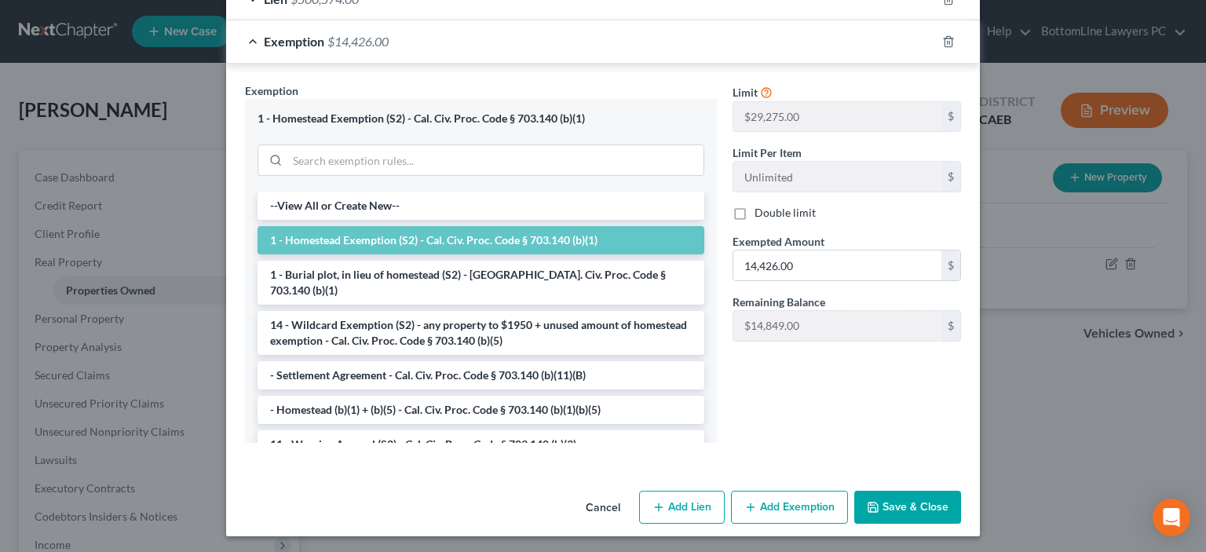
click at [887, 502] on button "Save & Close" at bounding box center [907, 507] width 107 height 33
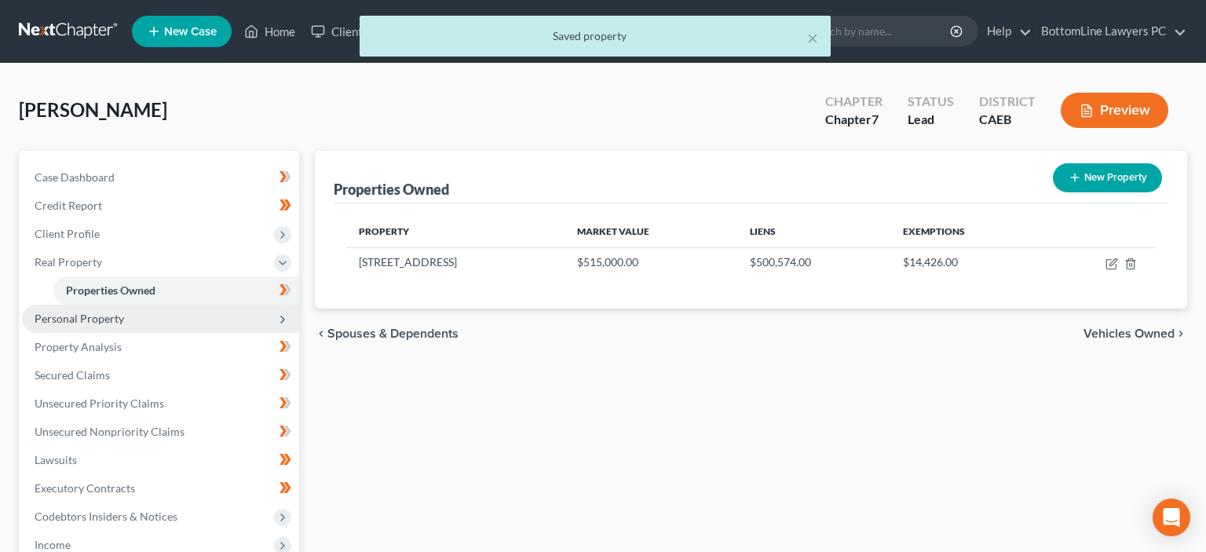
click at [107, 324] on span "Personal Property" at bounding box center [80, 318] width 90 height 13
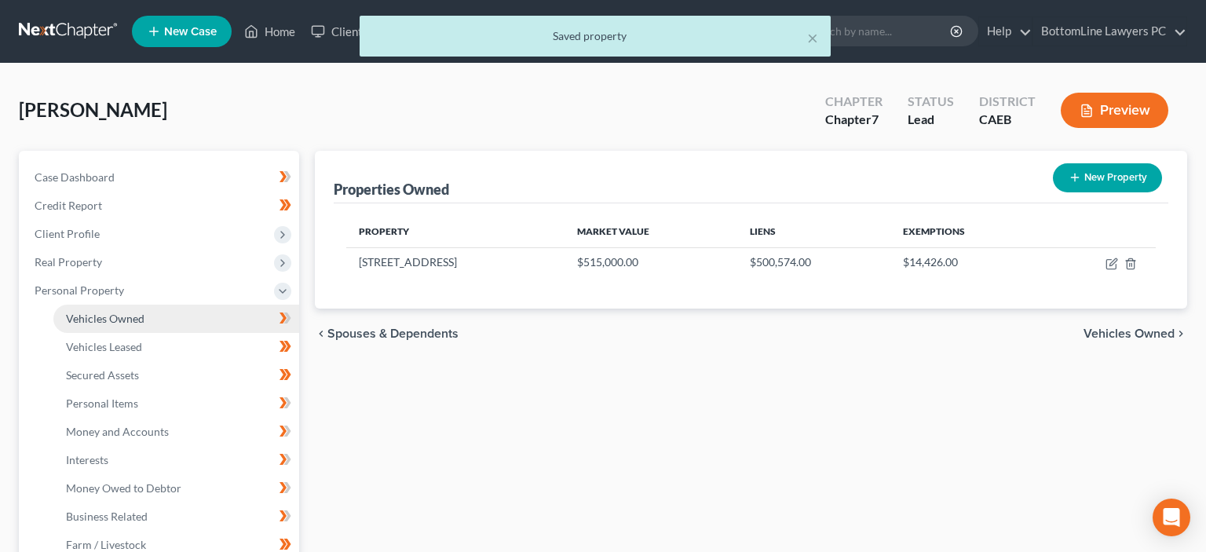
click at [125, 319] on span "Vehicles Owned" at bounding box center [105, 318] width 79 height 13
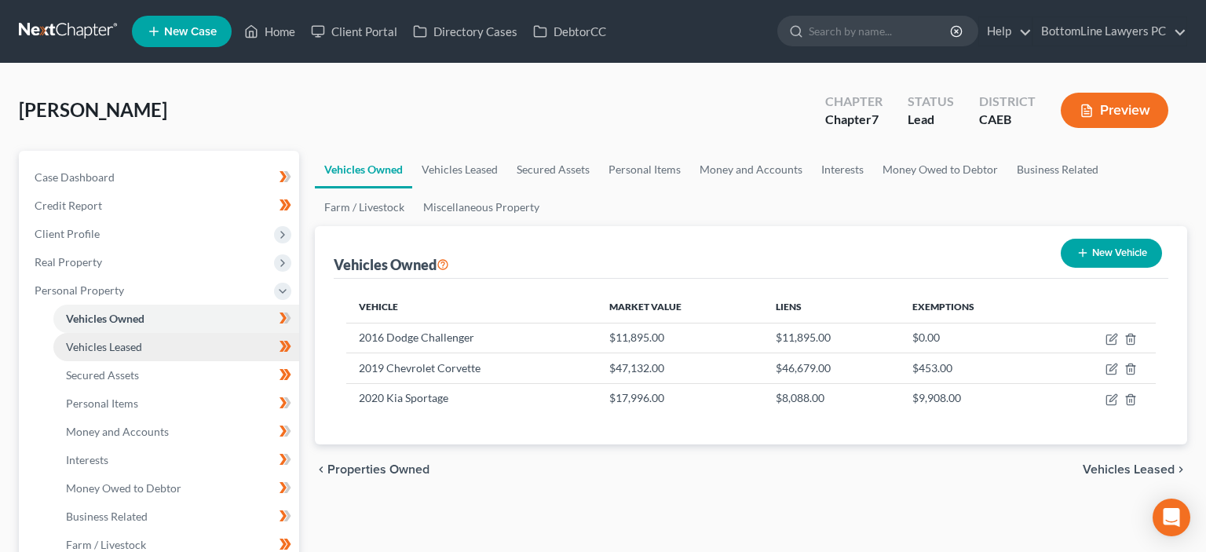
click at [101, 352] on span "Vehicles Leased" at bounding box center [104, 346] width 76 height 13
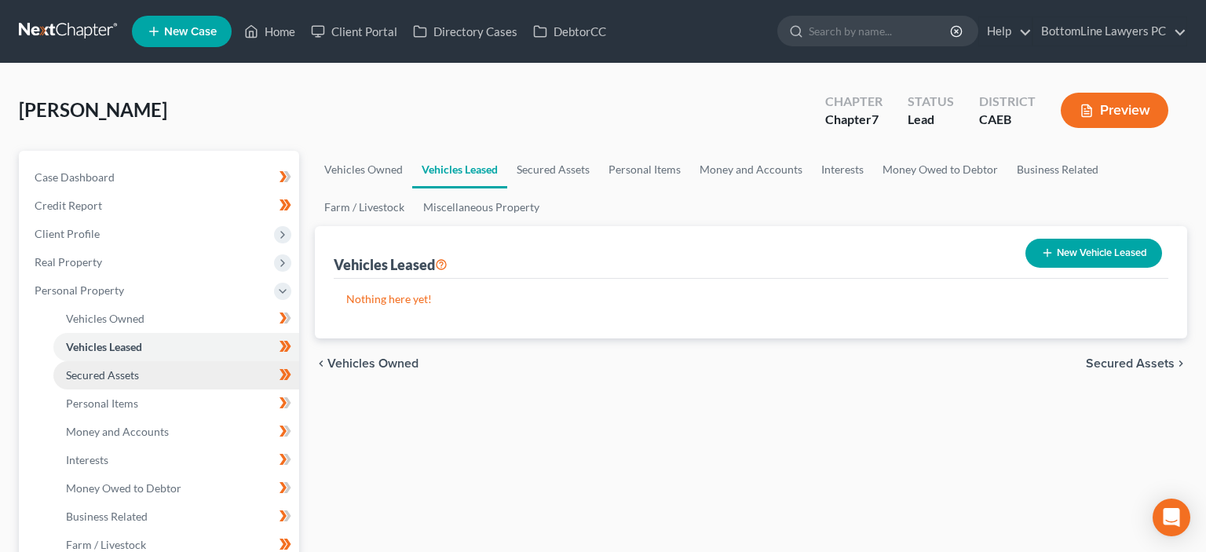
click at [104, 375] on span "Secured Assets" at bounding box center [102, 374] width 73 height 13
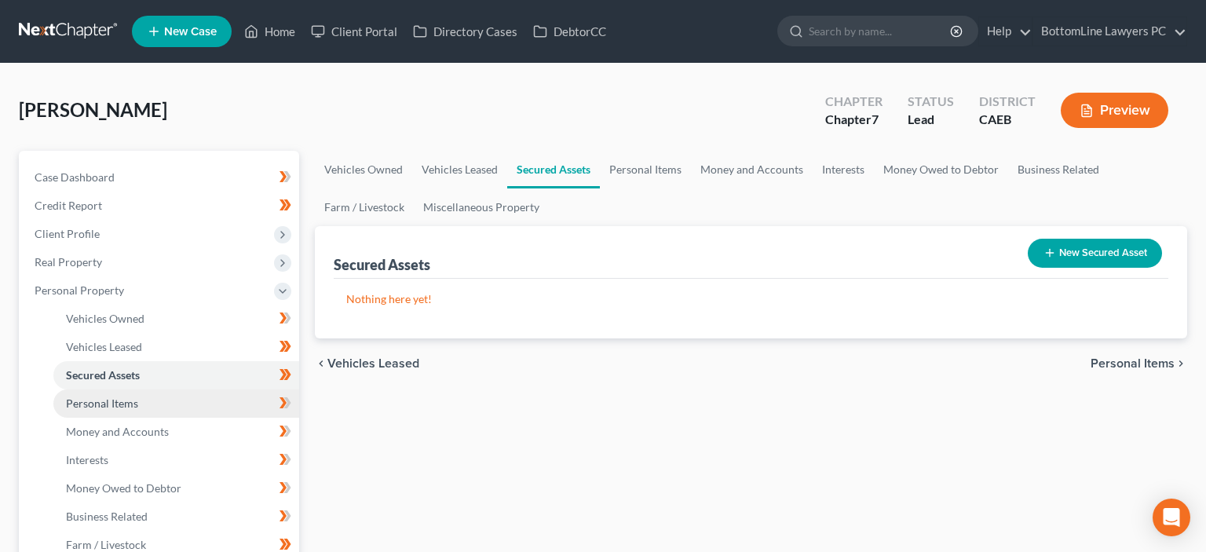
click at [112, 408] on span "Personal Items" at bounding box center [102, 403] width 72 height 13
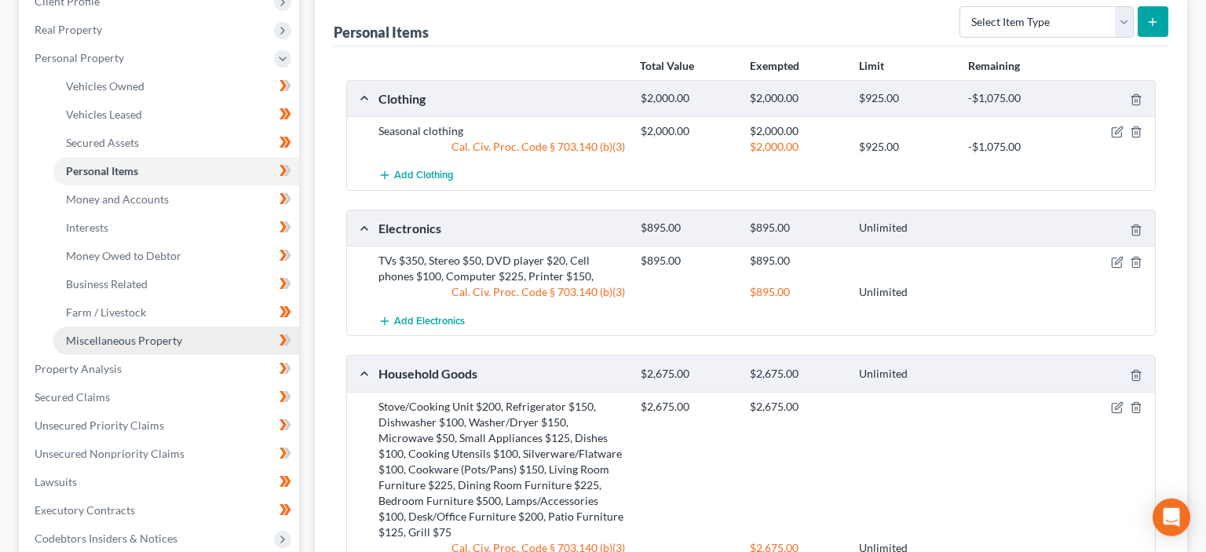
scroll to position [232, 0]
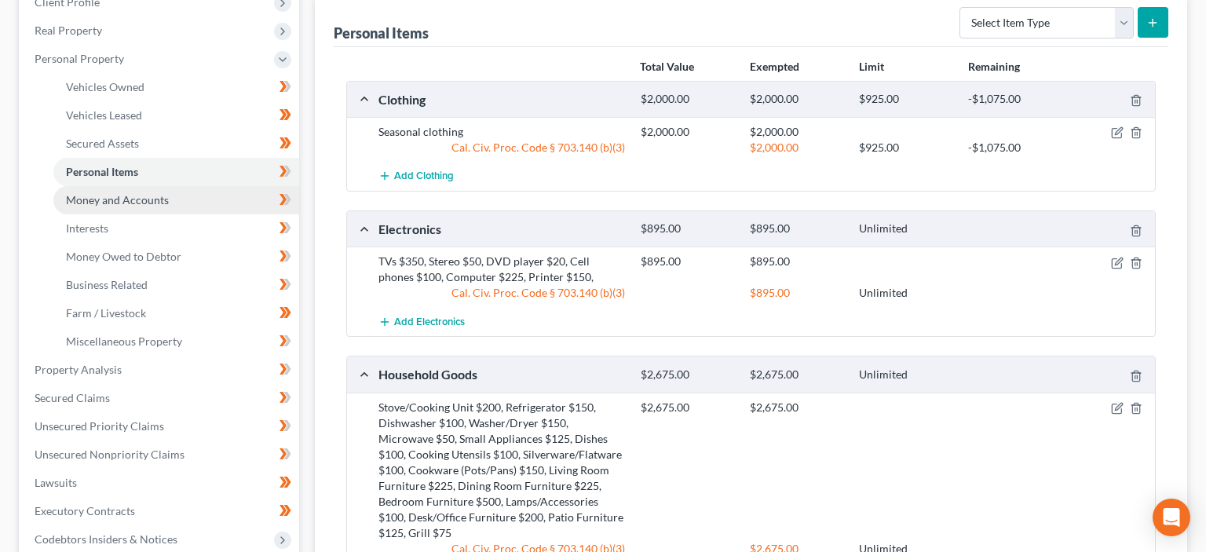
click at [118, 196] on span "Money and Accounts" at bounding box center [117, 199] width 103 height 13
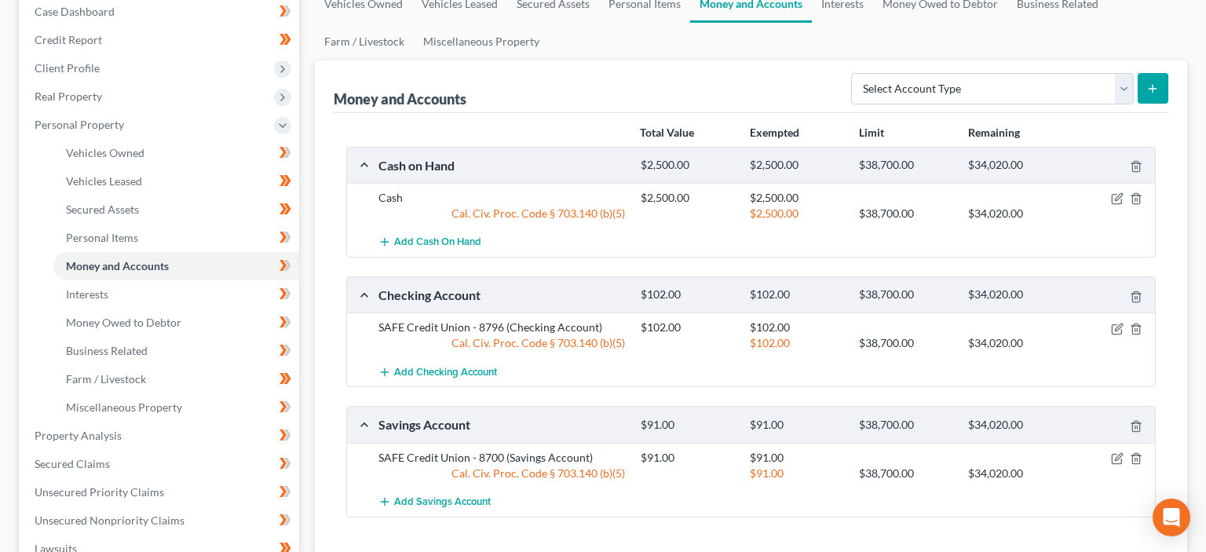
scroll to position [248, 0]
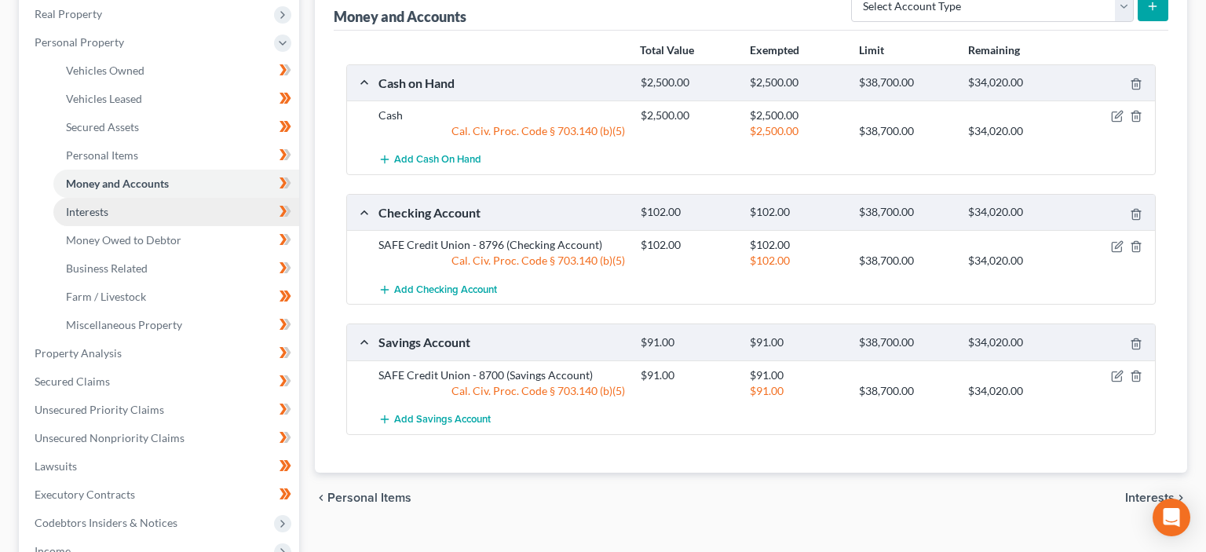
click at [100, 211] on span "Interests" at bounding box center [87, 211] width 42 height 13
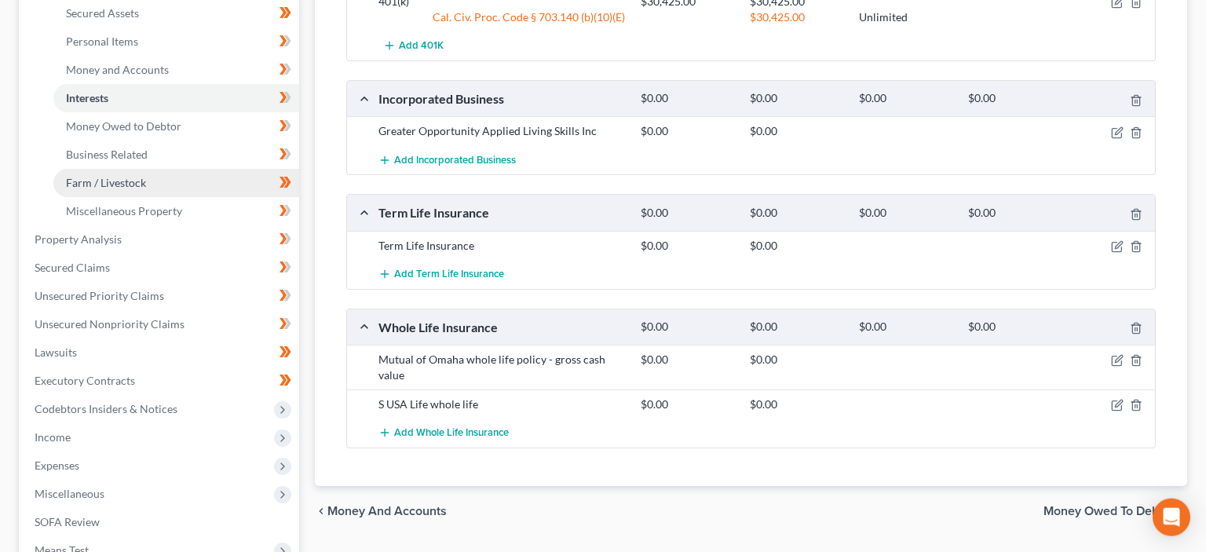
scroll to position [331, 0]
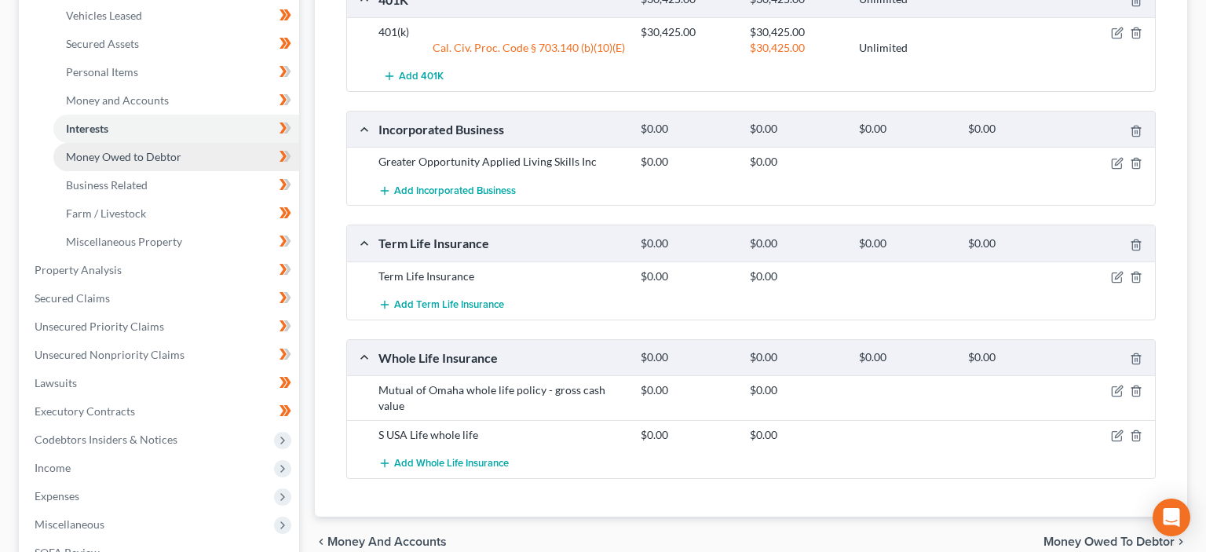
click at [127, 159] on span "Money Owed to Debtor" at bounding box center [123, 156] width 115 height 13
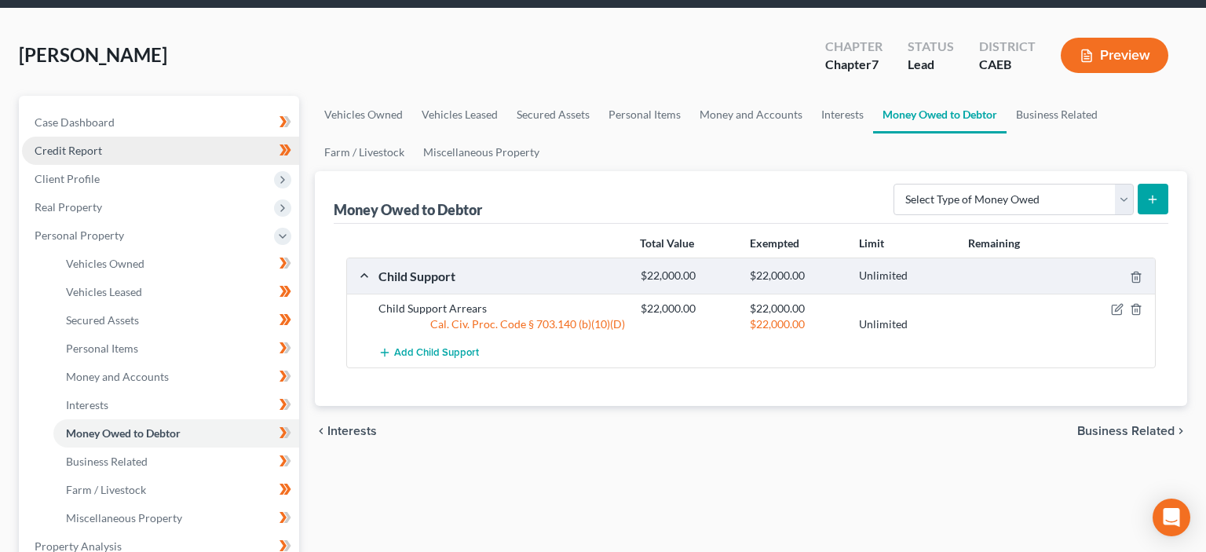
scroll to position [82, 0]
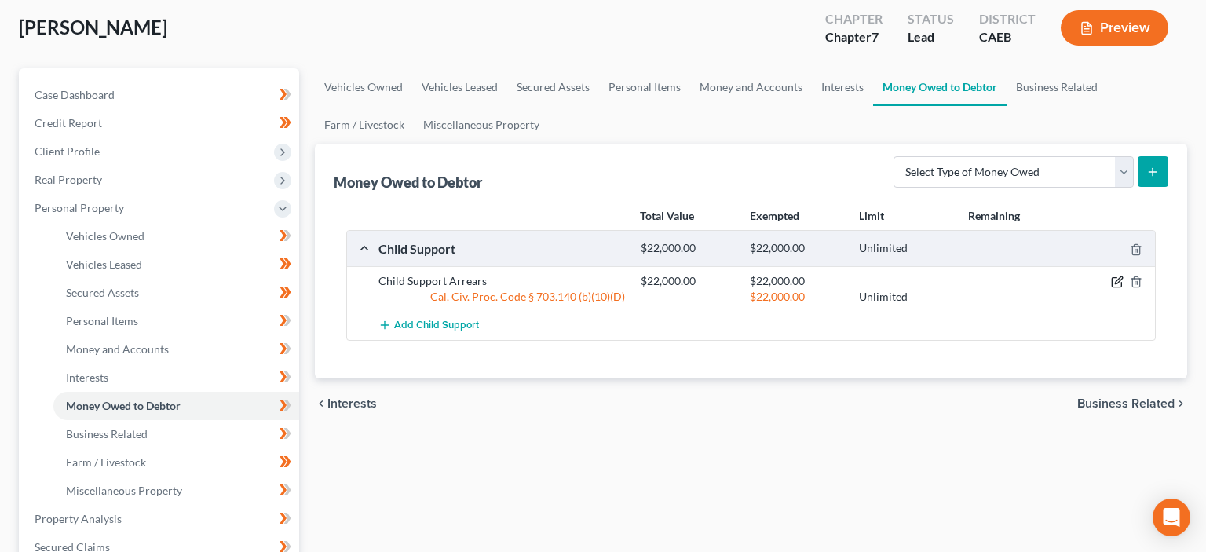
click at [1118, 278] on icon "button" at bounding box center [1118, 280] width 7 height 7
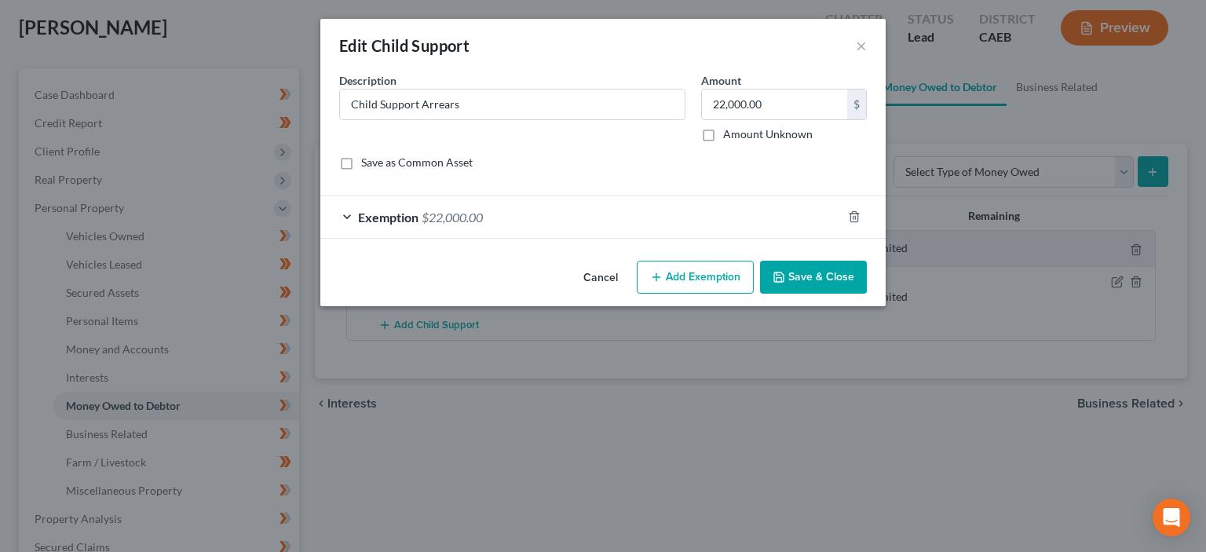
click at [356, 218] on div "Exemption $22,000.00" at bounding box center [580, 217] width 521 height 42
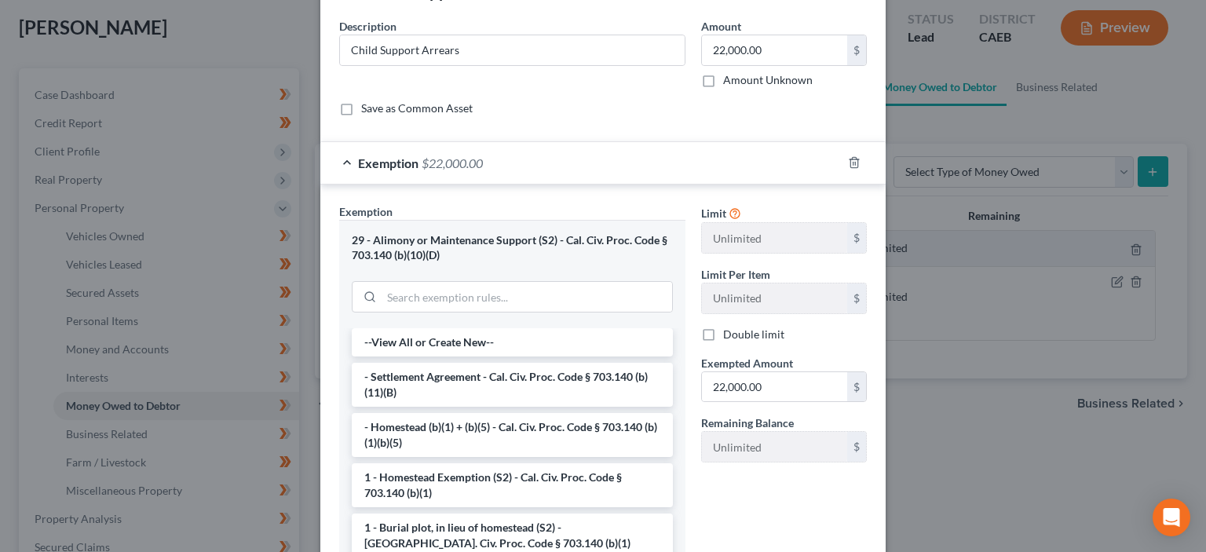
scroll to position [79, 0]
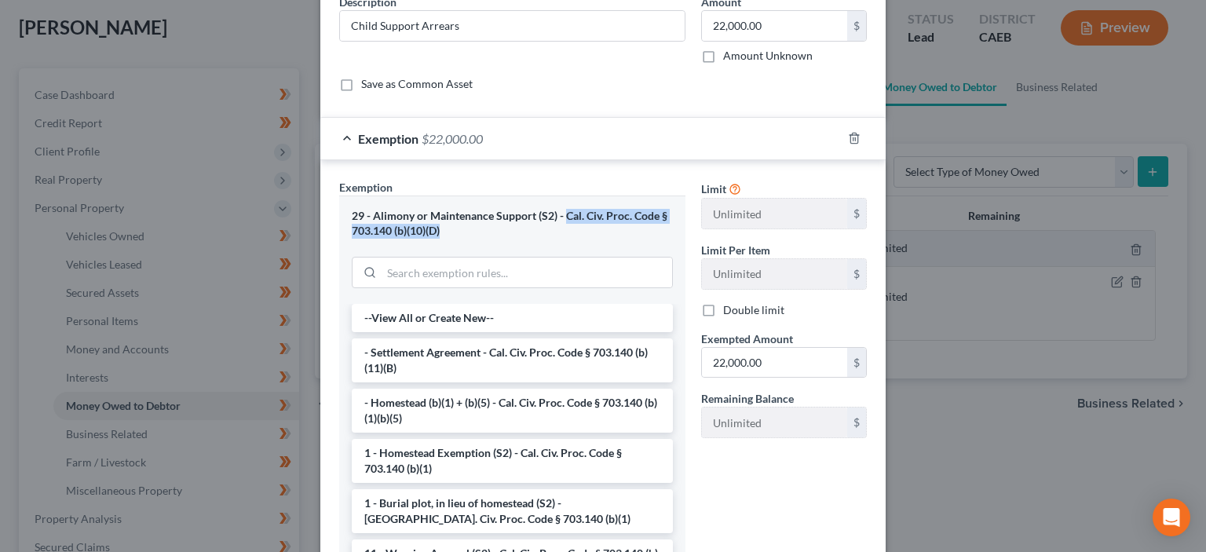
drag, startPoint x: 566, startPoint y: 215, endPoint x: 441, endPoint y: 228, distance: 125.5
click at [441, 228] on div "29 - Alimony or Maintenance Support (S2) - Cal. Civ. Proc. Code § 703.140 (b)(1…" at bounding box center [512, 223] width 321 height 29
copy div "Cal. Civ. Proc. Code § 703.140 (b)(10)(D)"
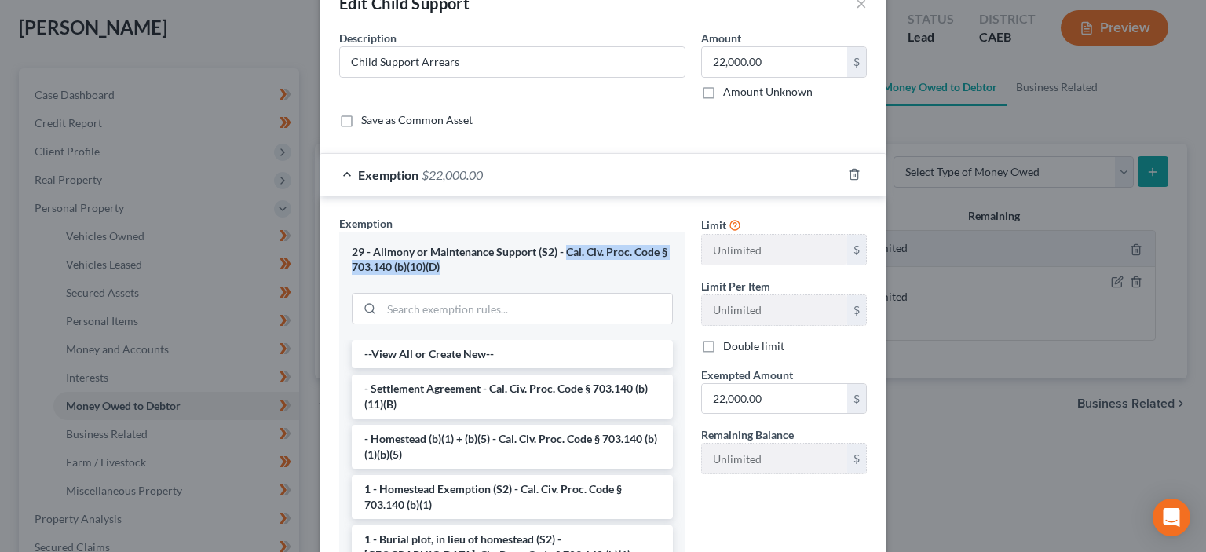
scroll to position [0, 0]
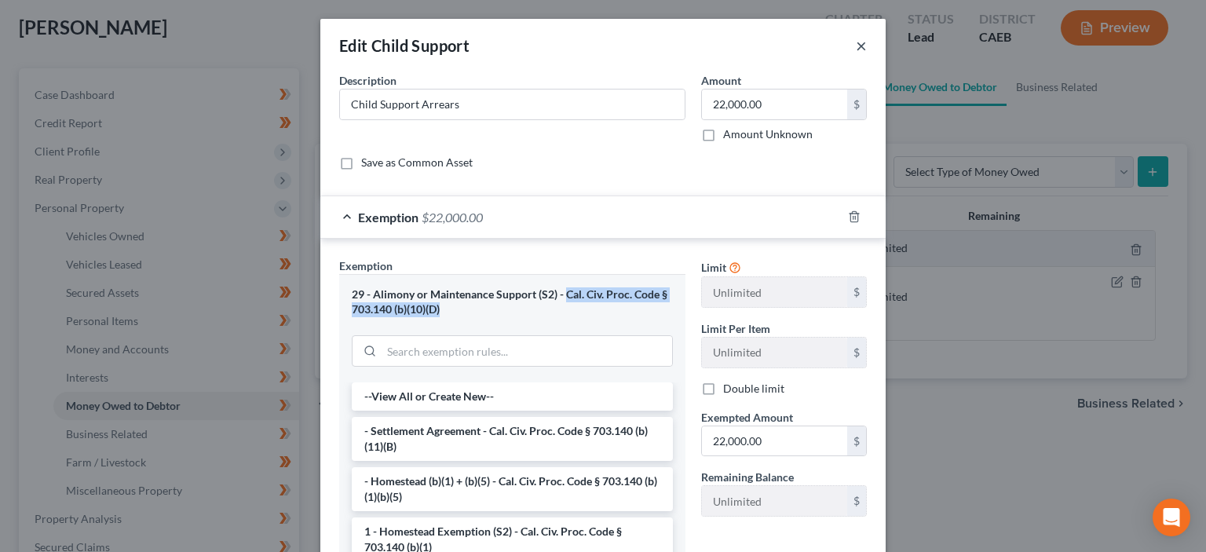
click at [863, 49] on button "×" at bounding box center [861, 45] width 11 height 19
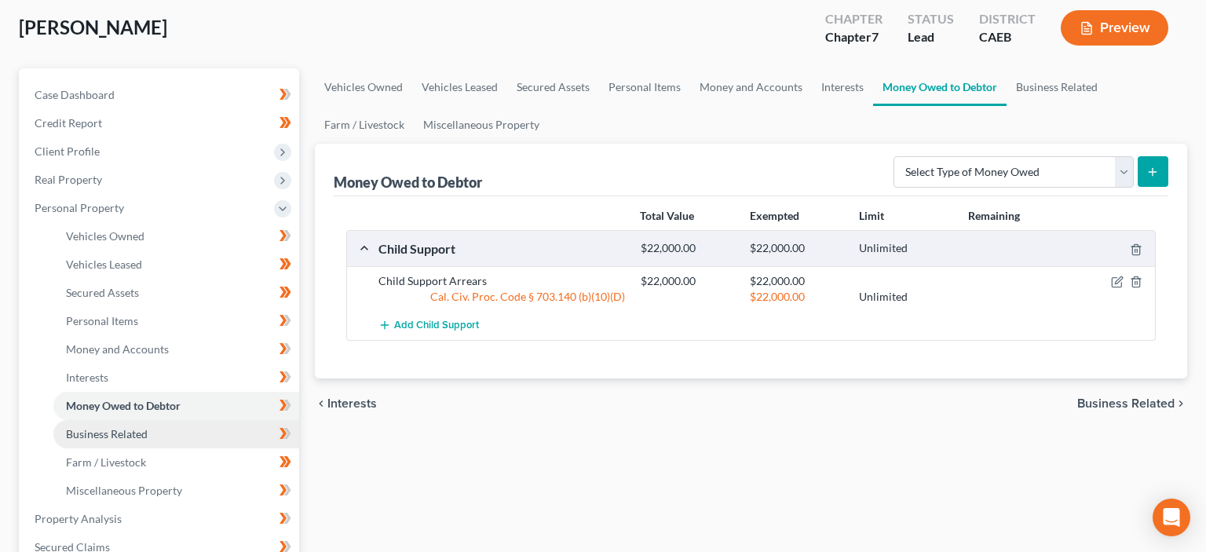
click at [118, 435] on span "Business Related" at bounding box center [107, 433] width 82 height 13
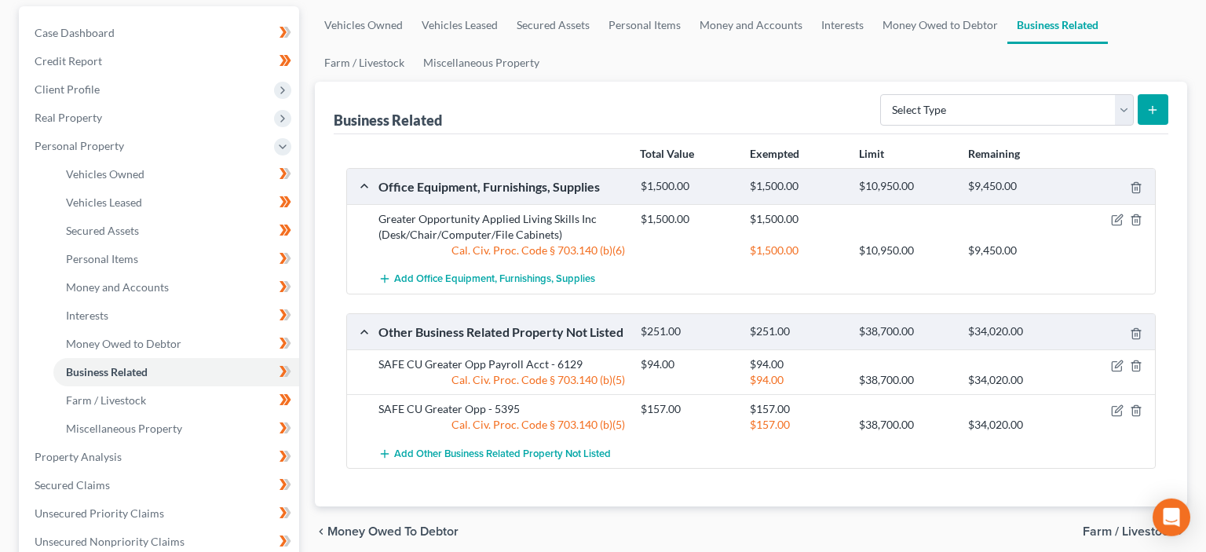
scroll to position [166, 0]
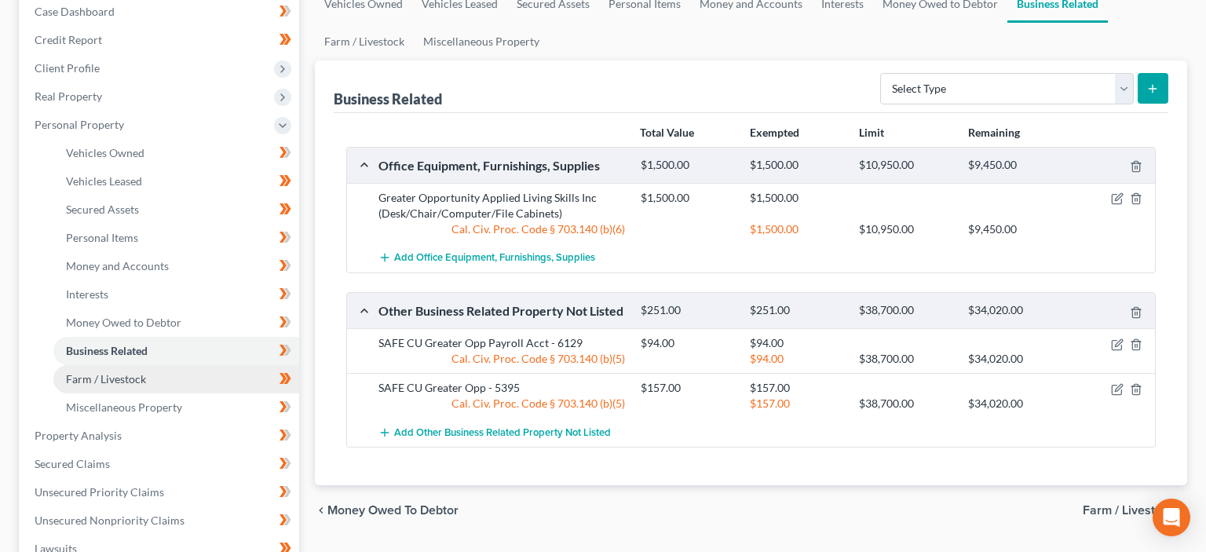
click at [133, 382] on span "Farm / Livestock" at bounding box center [106, 378] width 80 height 13
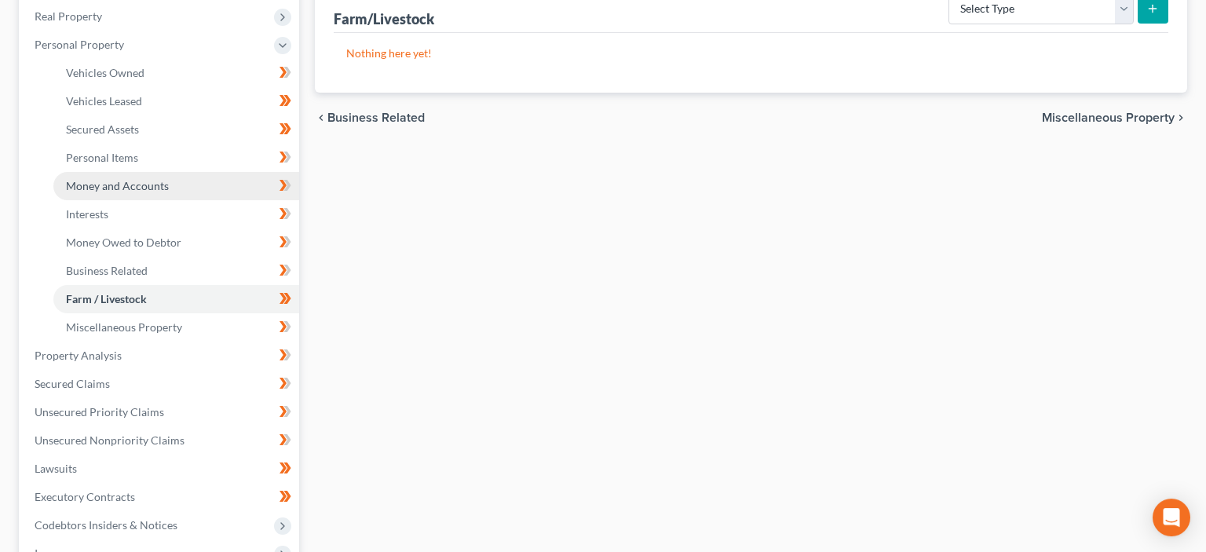
scroll to position [248, 0]
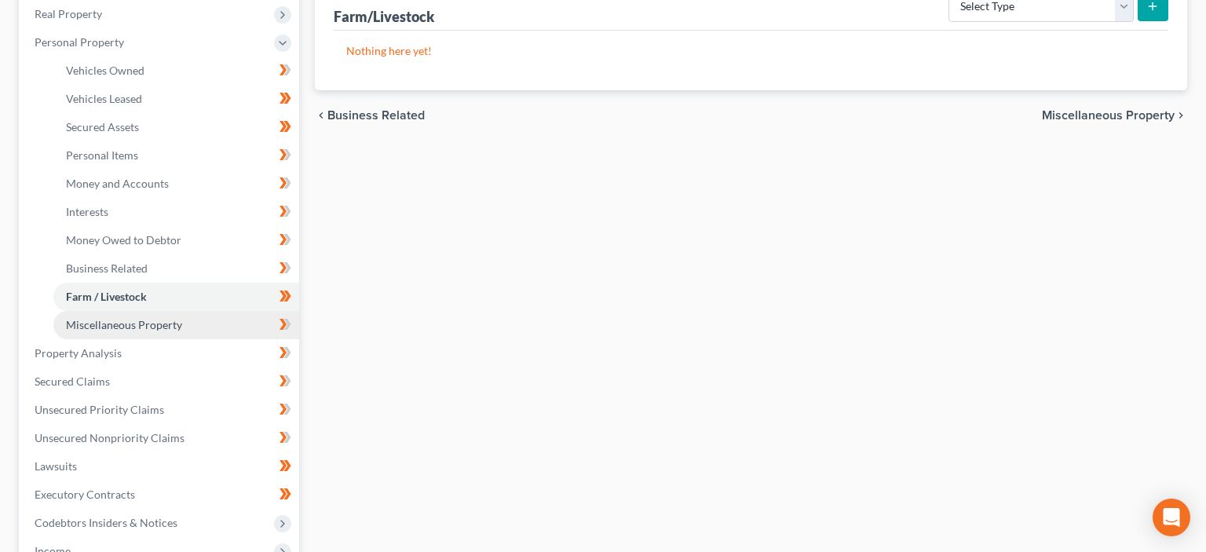
click at [142, 331] on link "Miscellaneous Property" at bounding box center [176, 325] width 246 height 28
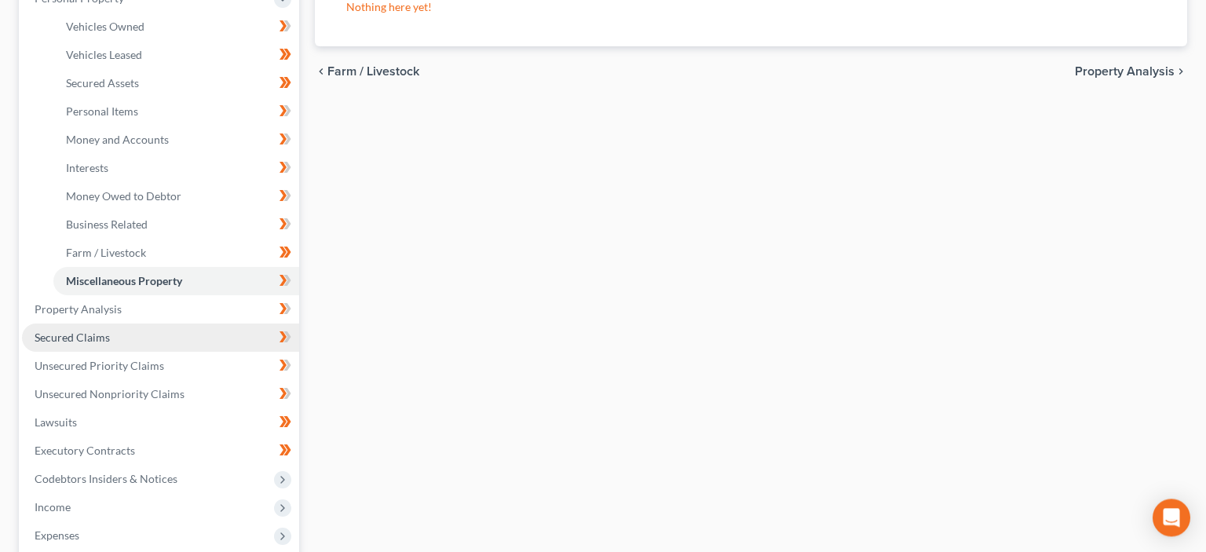
scroll to position [331, 0]
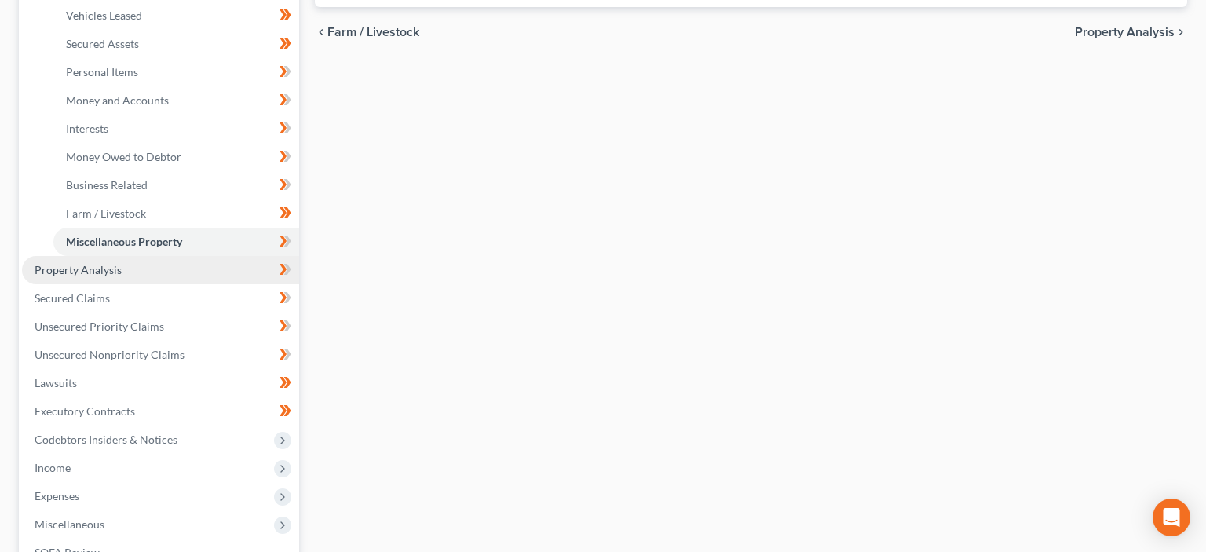
click at [69, 275] on span "Property Analysis" at bounding box center [78, 269] width 87 height 13
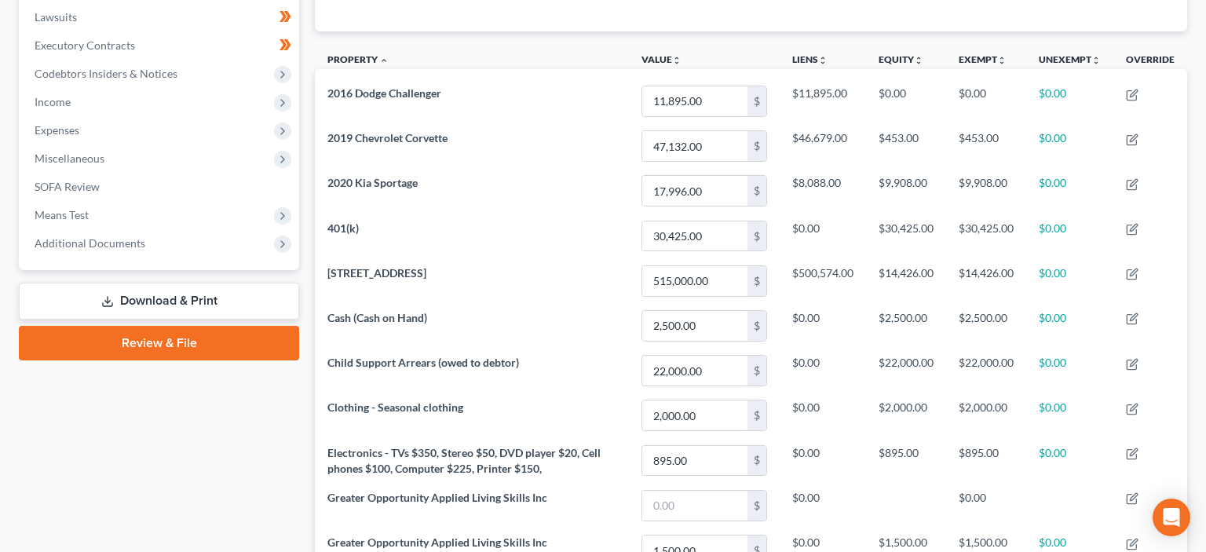
scroll to position [82, 0]
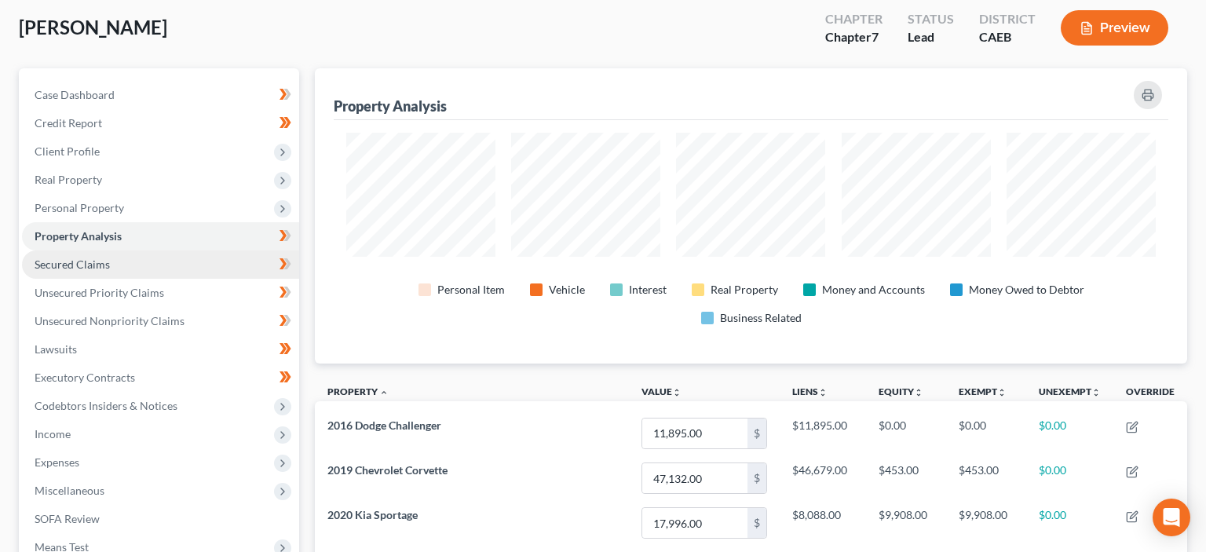
click at [75, 265] on span "Secured Claims" at bounding box center [72, 264] width 75 height 13
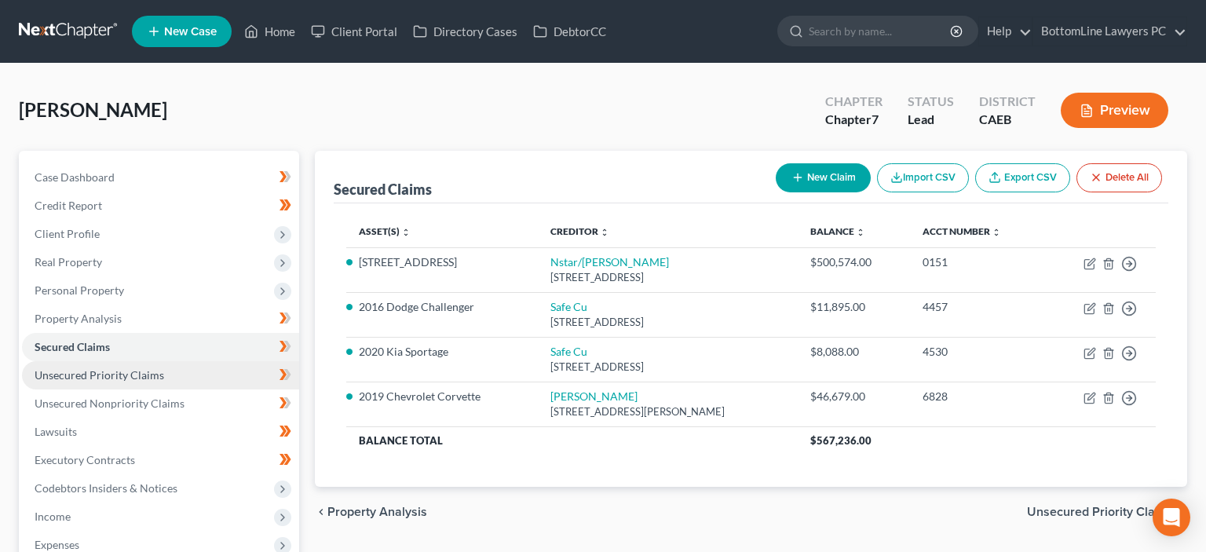
click at [98, 378] on span "Unsecured Priority Claims" at bounding box center [100, 374] width 130 height 13
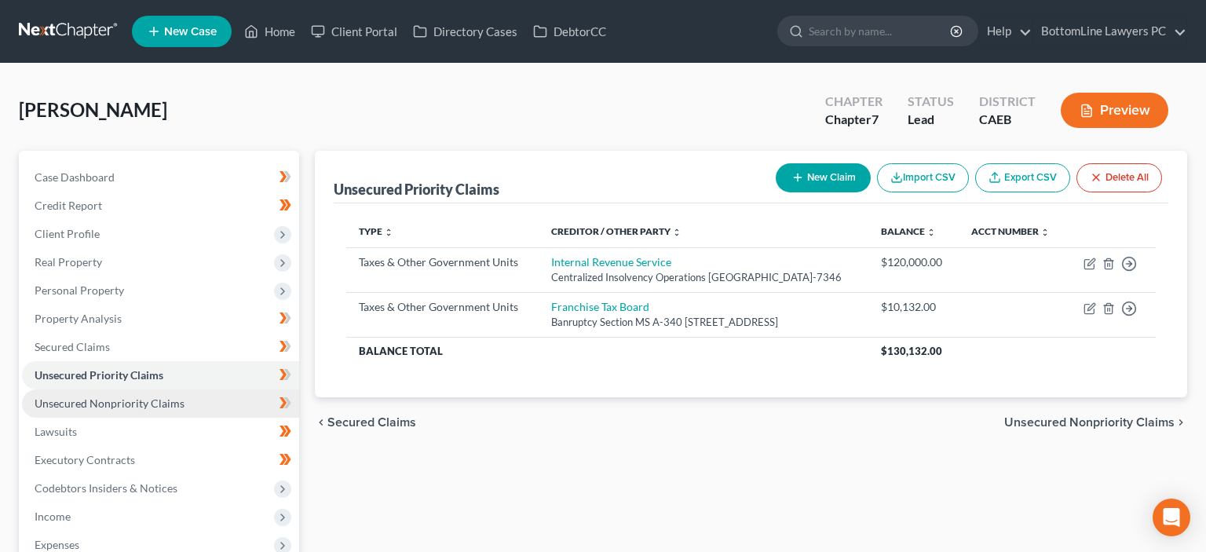
click at [99, 408] on span "Unsecured Nonpriority Claims" at bounding box center [110, 403] width 150 height 13
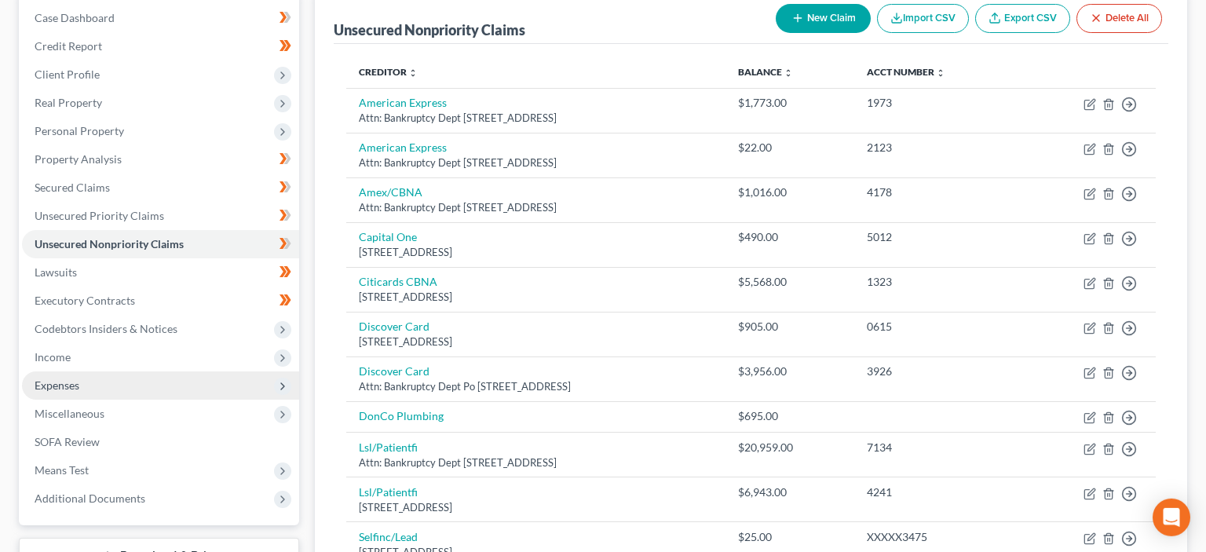
scroll to position [166, 0]
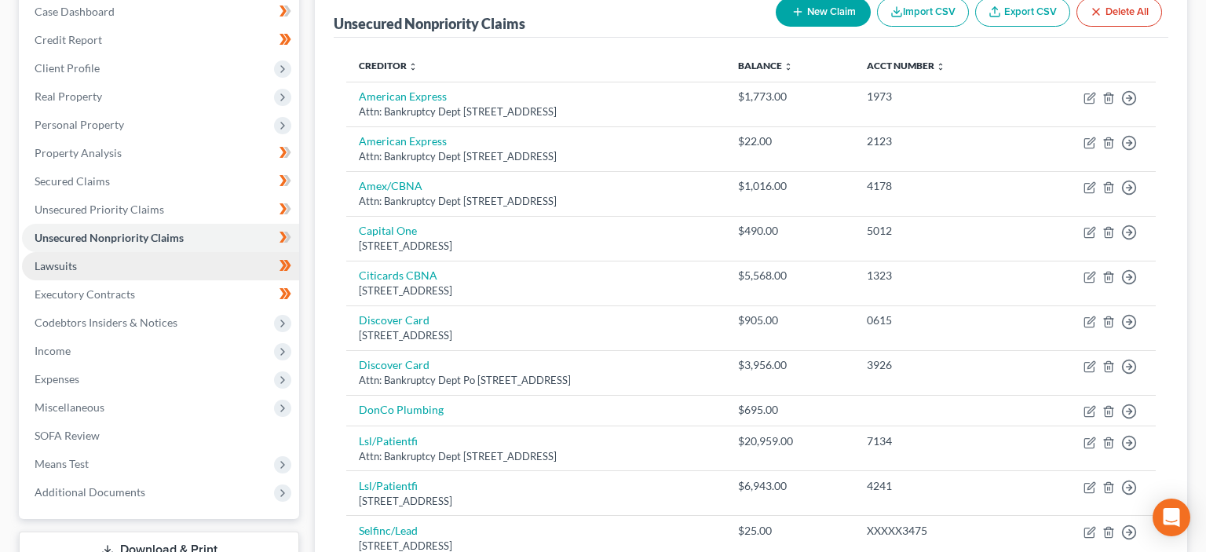
click at [72, 260] on span "Lawsuits" at bounding box center [56, 265] width 42 height 13
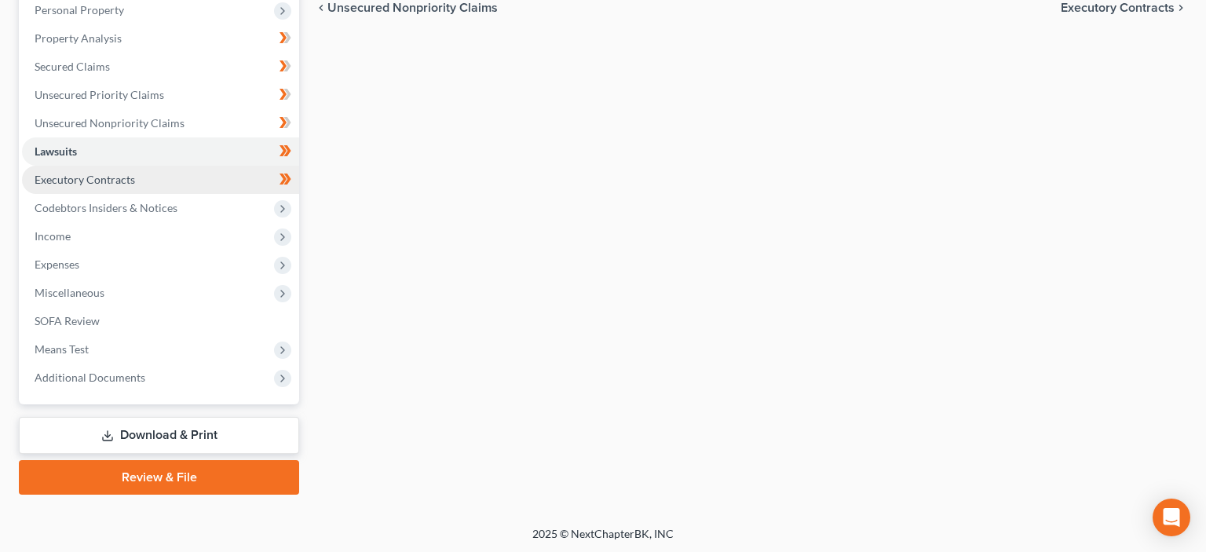
click at [90, 173] on span "Executory Contracts" at bounding box center [85, 179] width 101 height 13
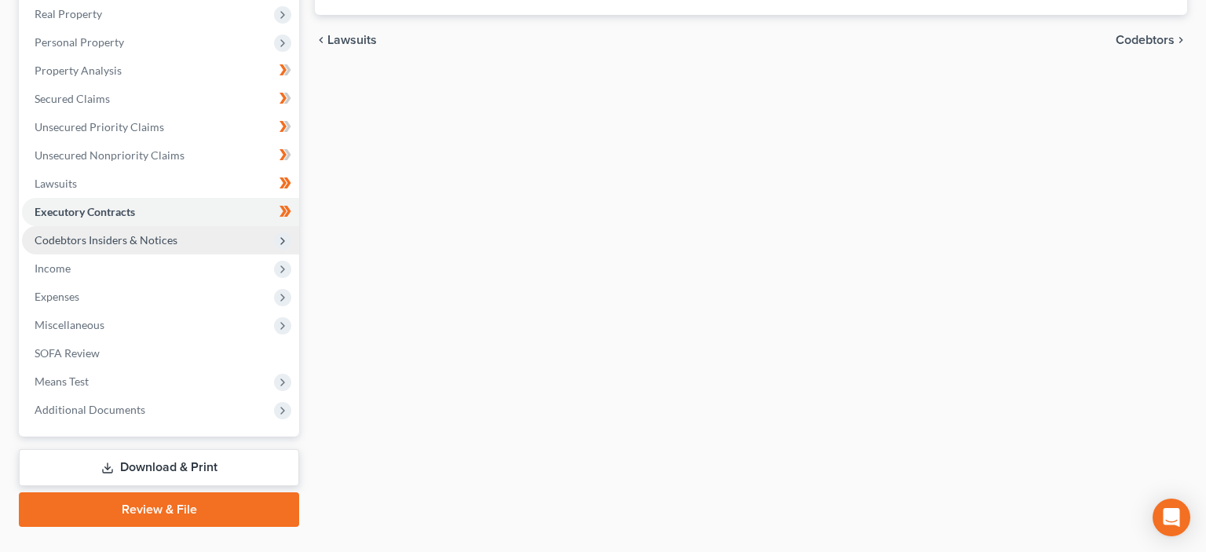
click at [97, 236] on span "Codebtors Insiders & Notices" at bounding box center [106, 239] width 143 height 13
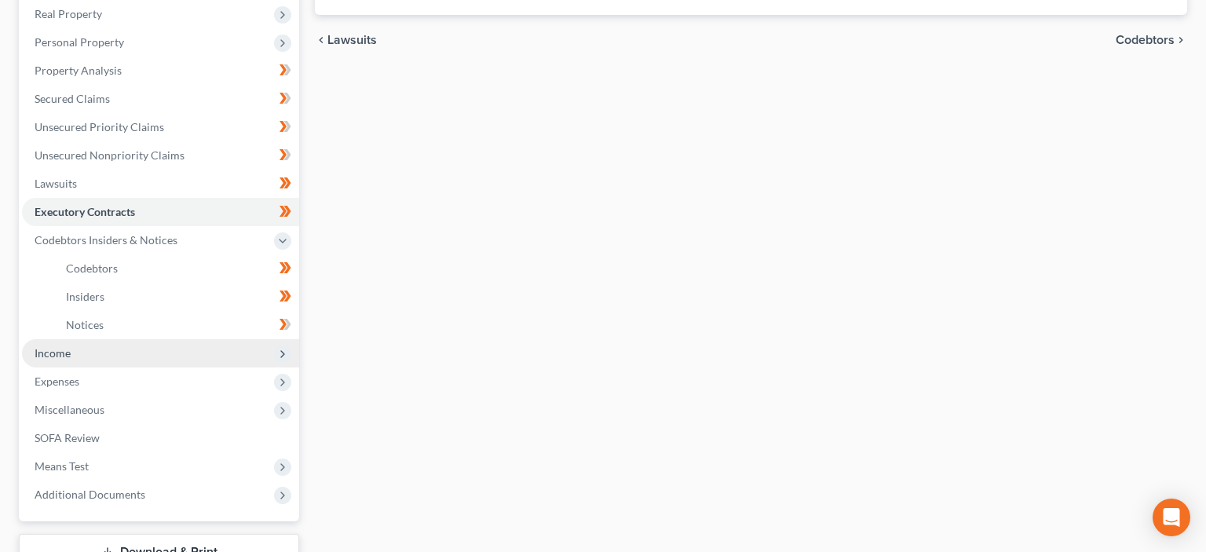
click at [68, 352] on span "Income" at bounding box center [53, 352] width 36 height 13
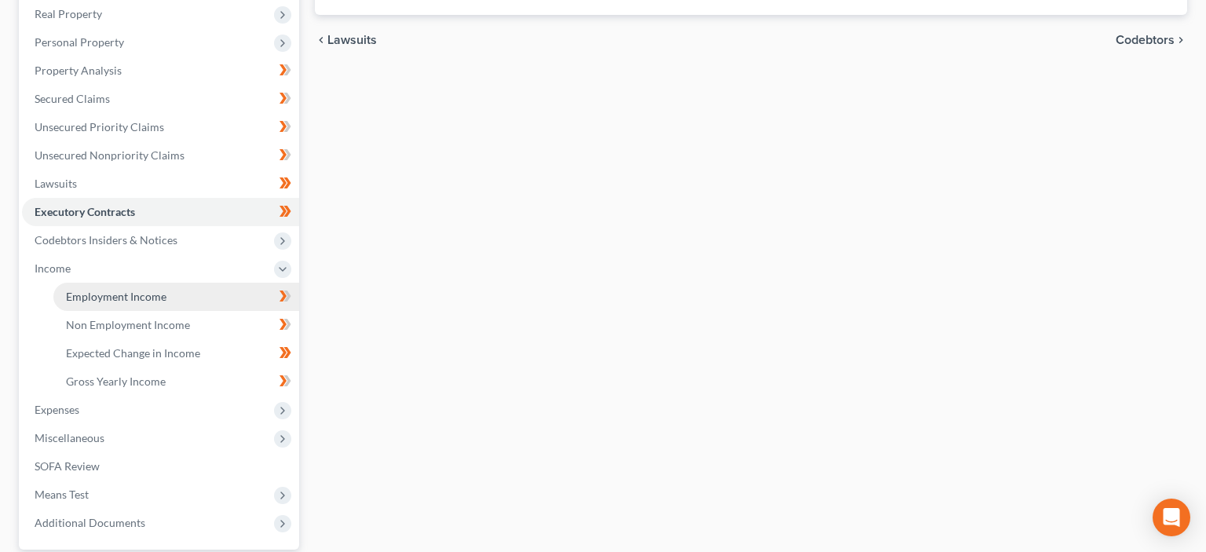
click at [139, 294] on span "Employment Income" at bounding box center [116, 296] width 101 height 13
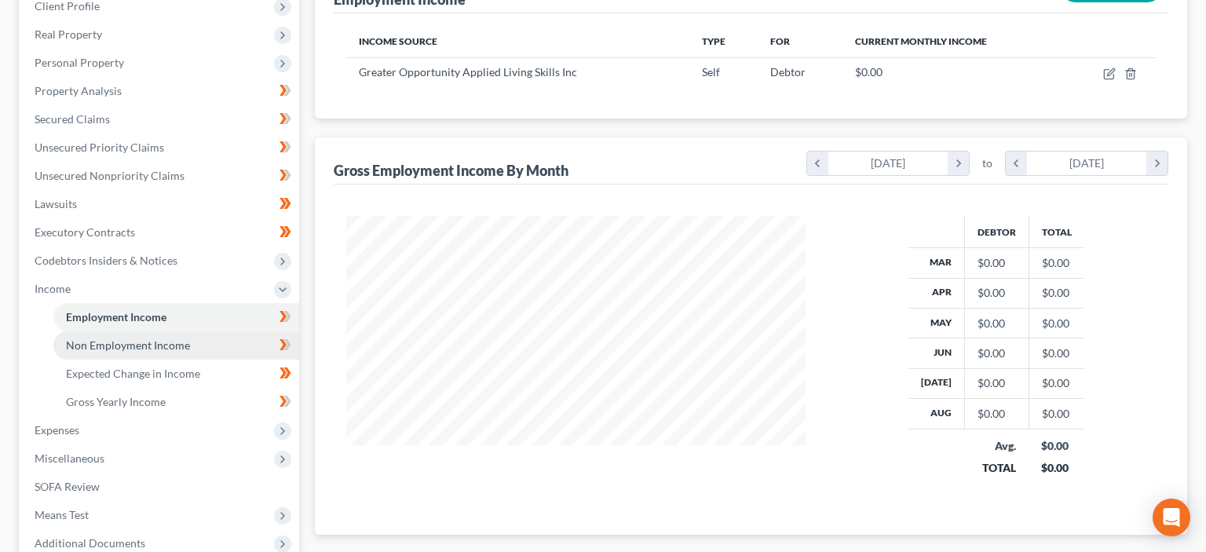
click at [124, 349] on span "Non Employment Income" at bounding box center [128, 344] width 124 height 13
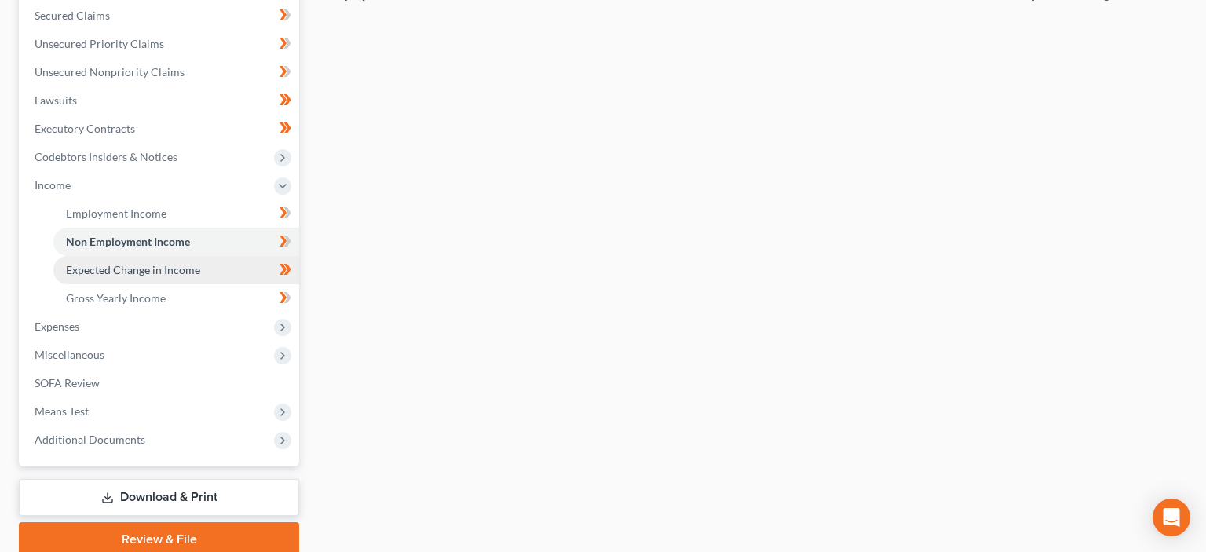
click at [144, 273] on span "Expected Change in Income" at bounding box center [133, 269] width 134 height 13
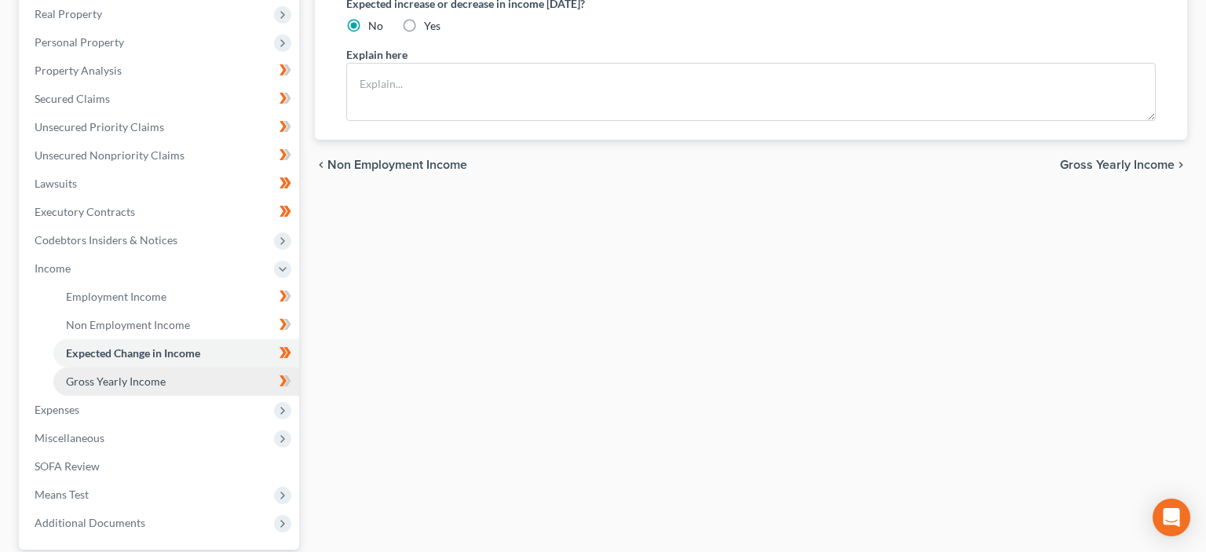
click at [126, 379] on span "Gross Yearly Income" at bounding box center [116, 381] width 100 height 13
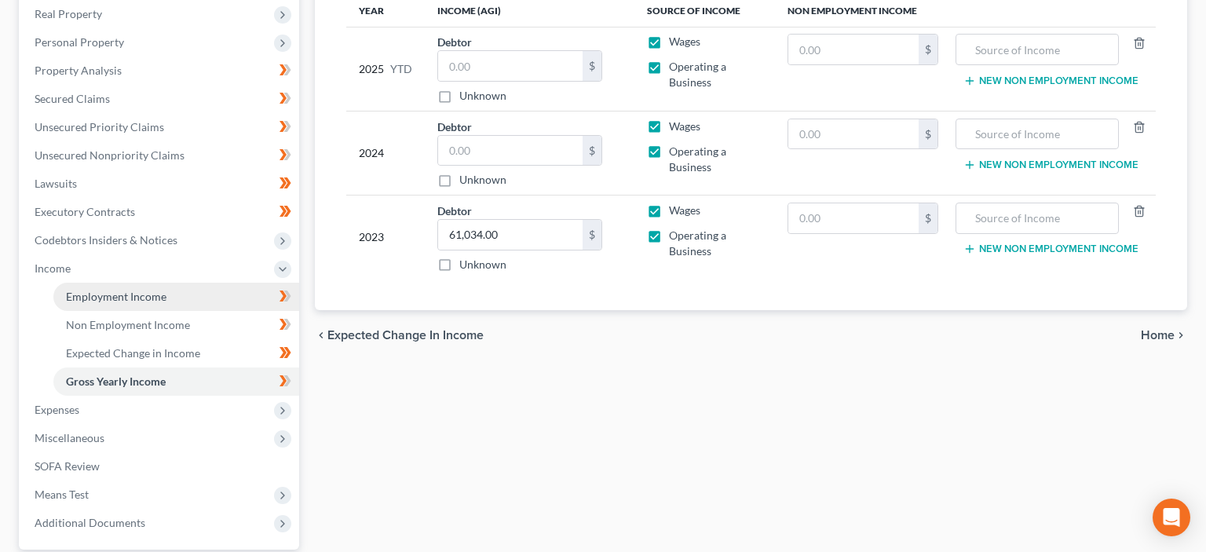
click at [111, 295] on span "Employment Income" at bounding box center [116, 296] width 101 height 13
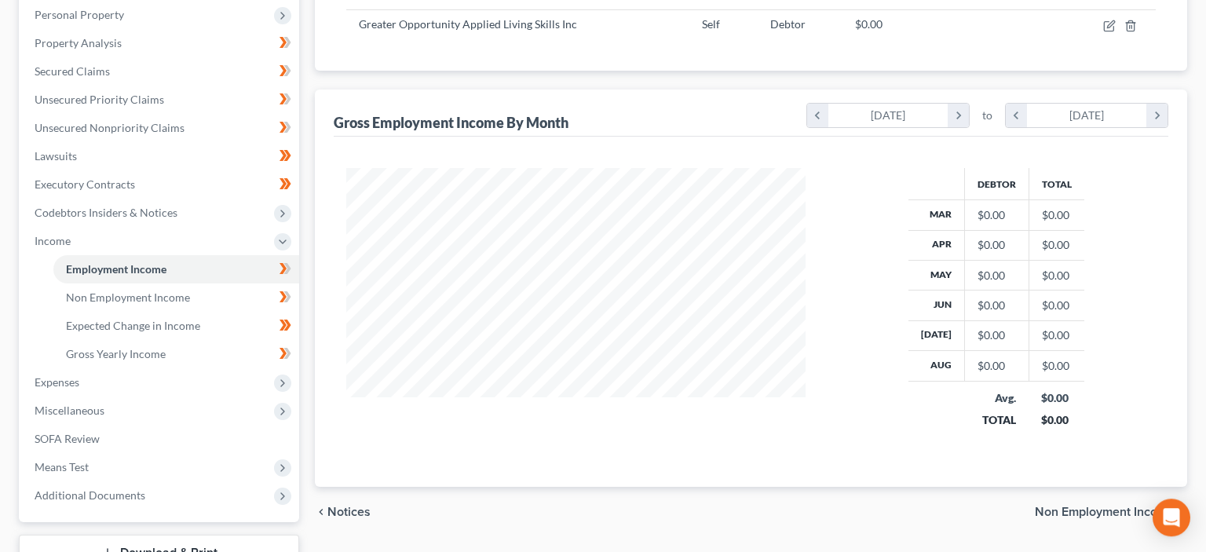
scroll to position [248, 0]
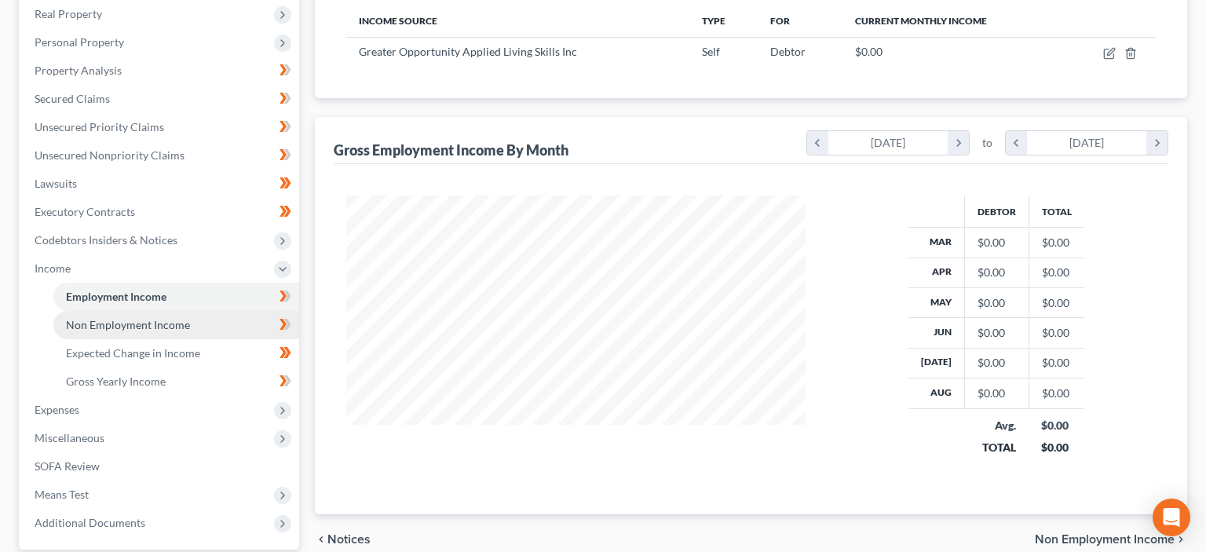
click at [150, 323] on span "Non Employment Income" at bounding box center [128, 324] width 124 height 13
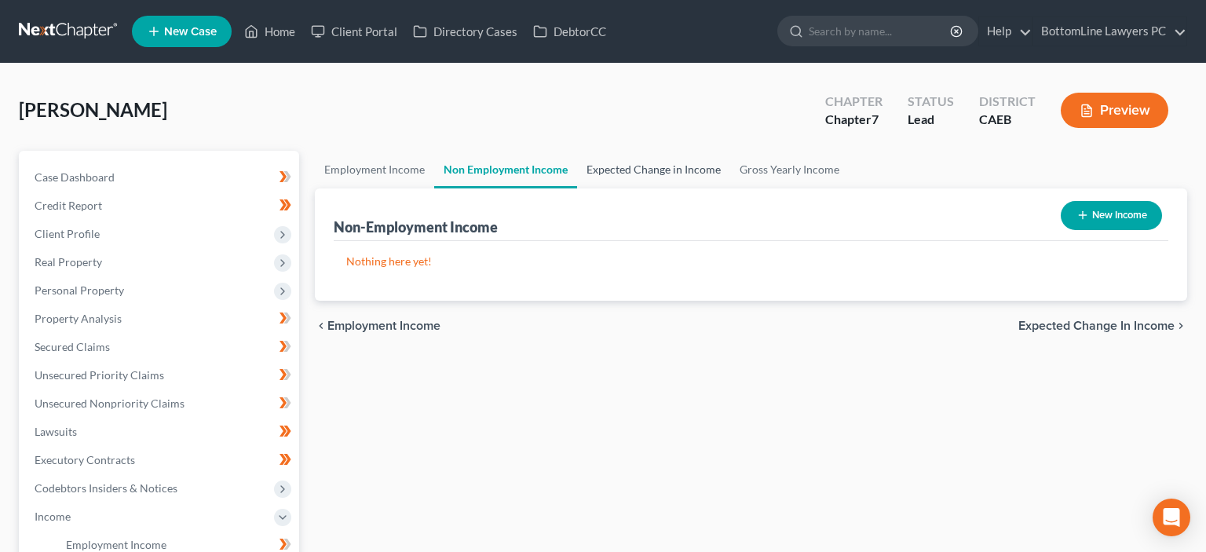
click at [645, 168] on link "Expected Change in Income" at bounding box center [653, 170] width 153 height 38
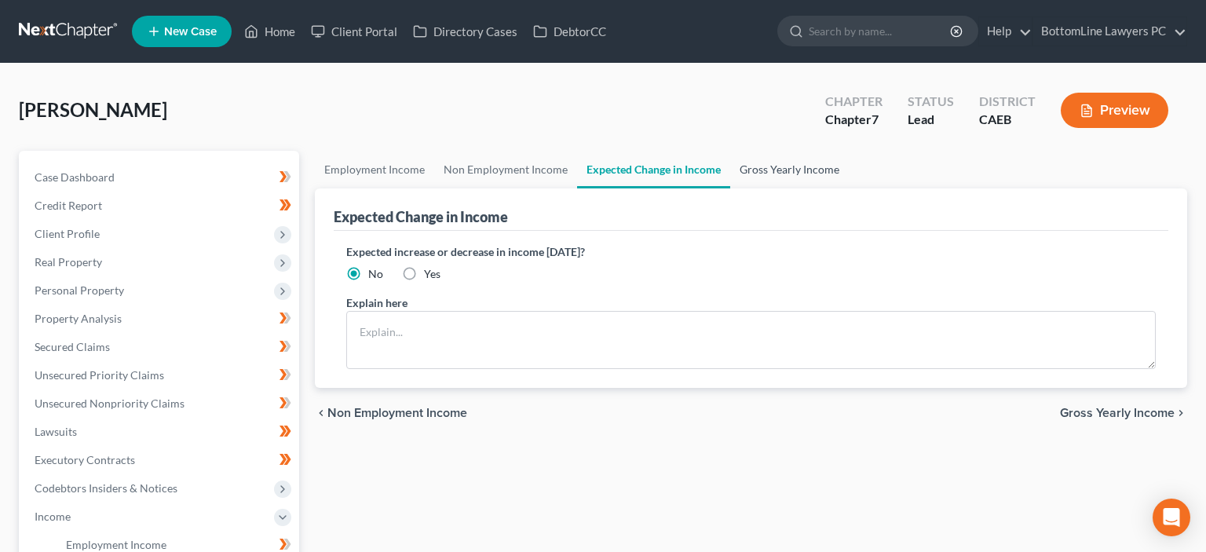
click at [787, 166] on link "Gross Yearly Income" at bounding box center [789, 170] width 119 height 38
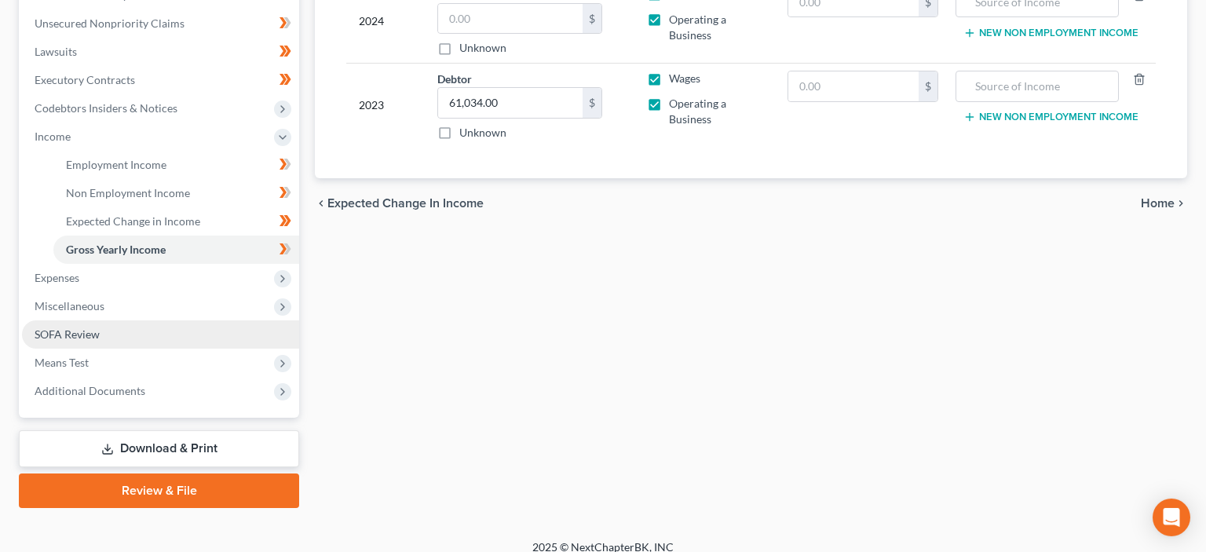
scroll to position [393, 0]
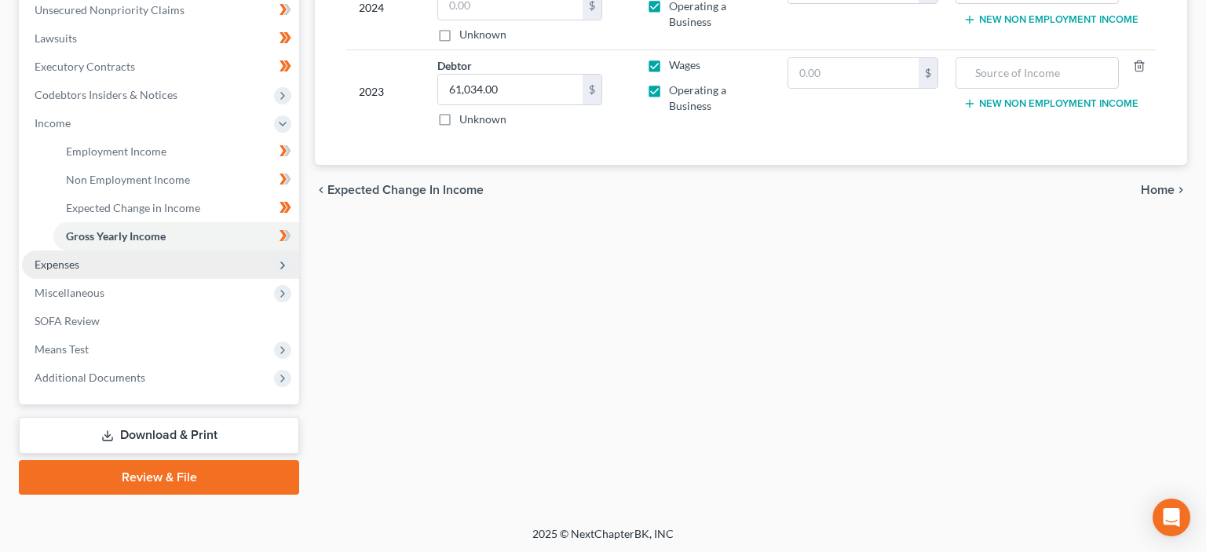
click at [106, 265] on span "Expenses" at bounding box center [160, 264] width 277 height 28
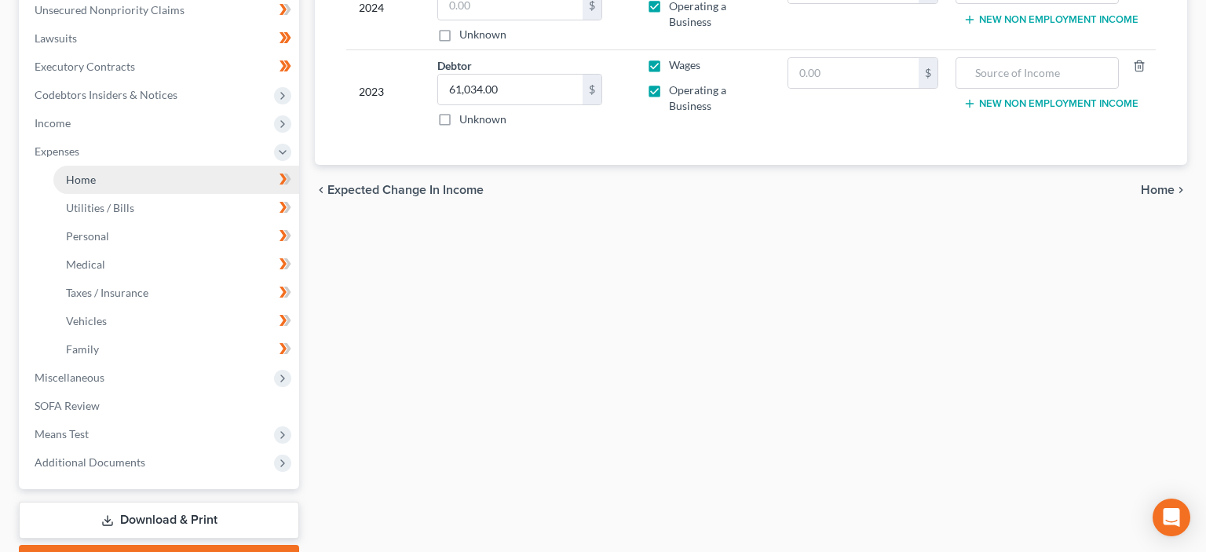
click at [119, 175] on link "Home" at bounding box center [176, 180] width 246 height 28
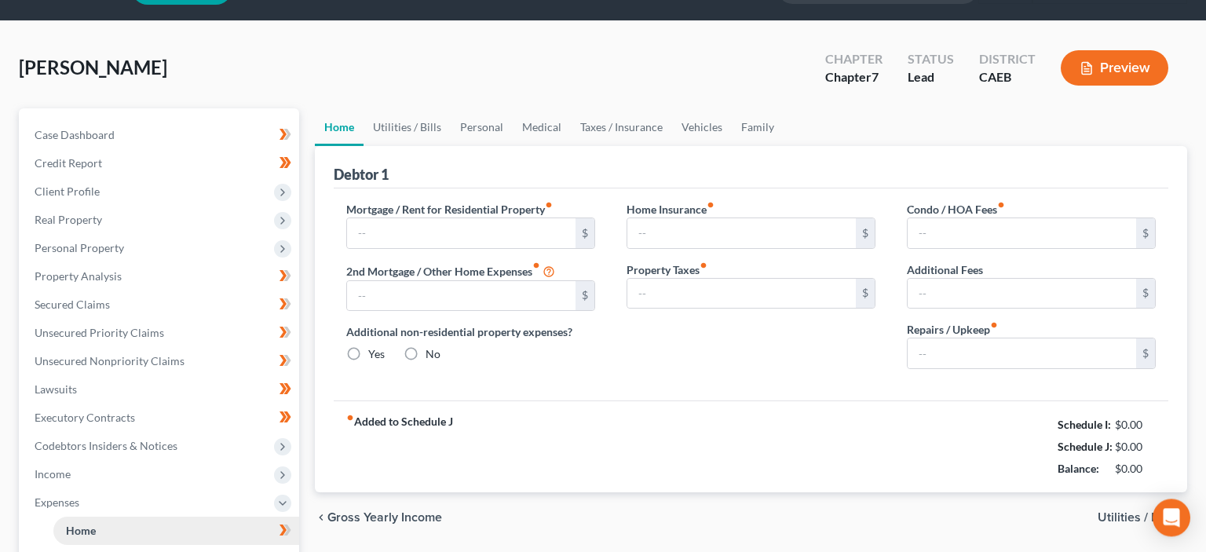
type input "3,412.00"
type input "0.00"
radio input "true"
type input "0.00"
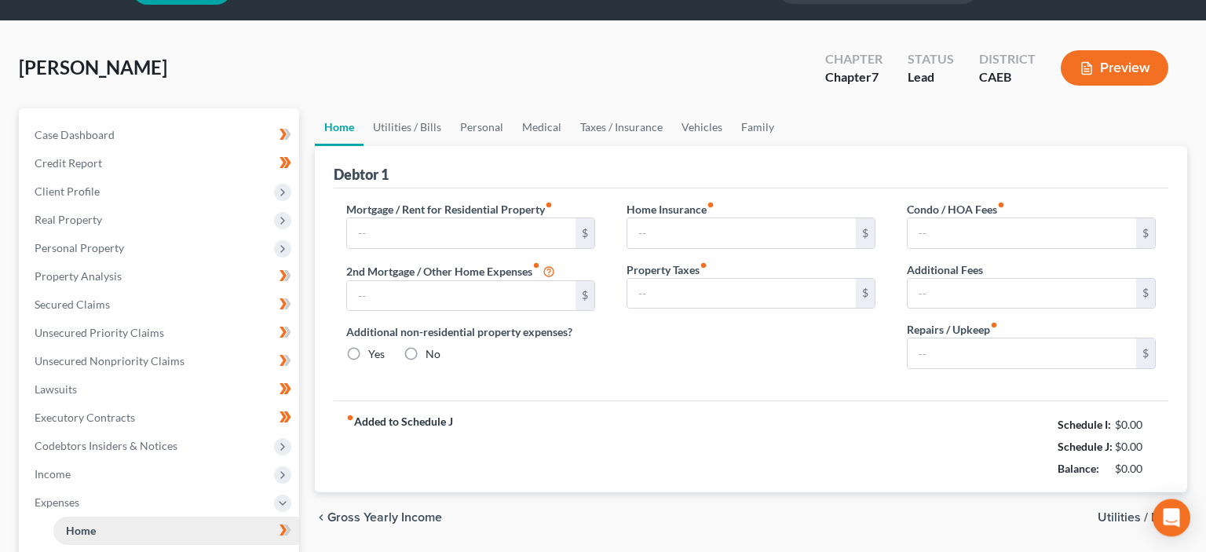
type input "0.00"
type input "300.00"
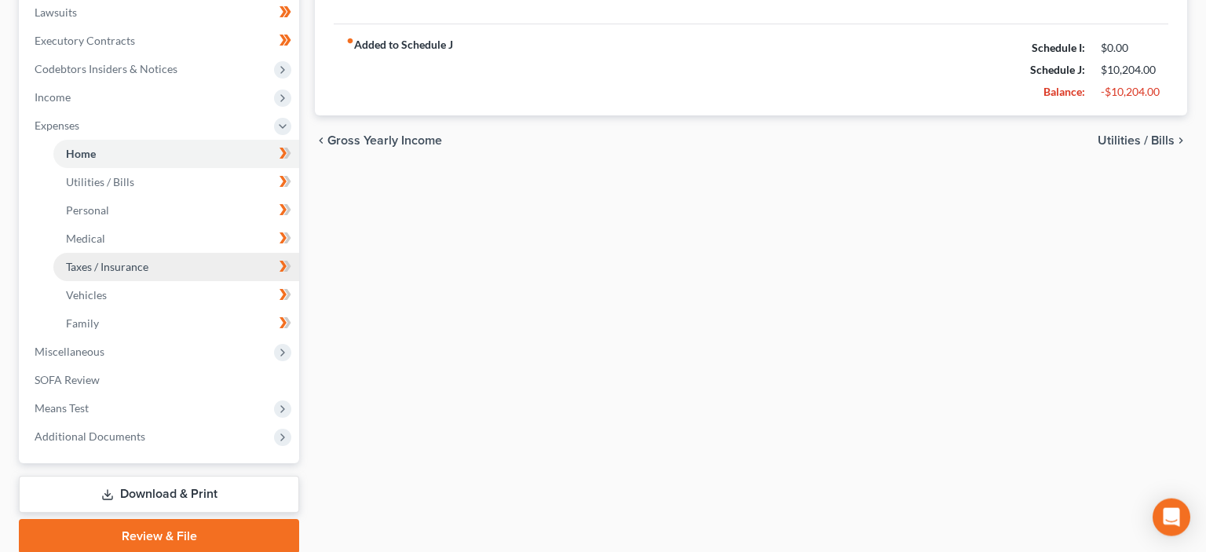
scroll to position [478, 0]
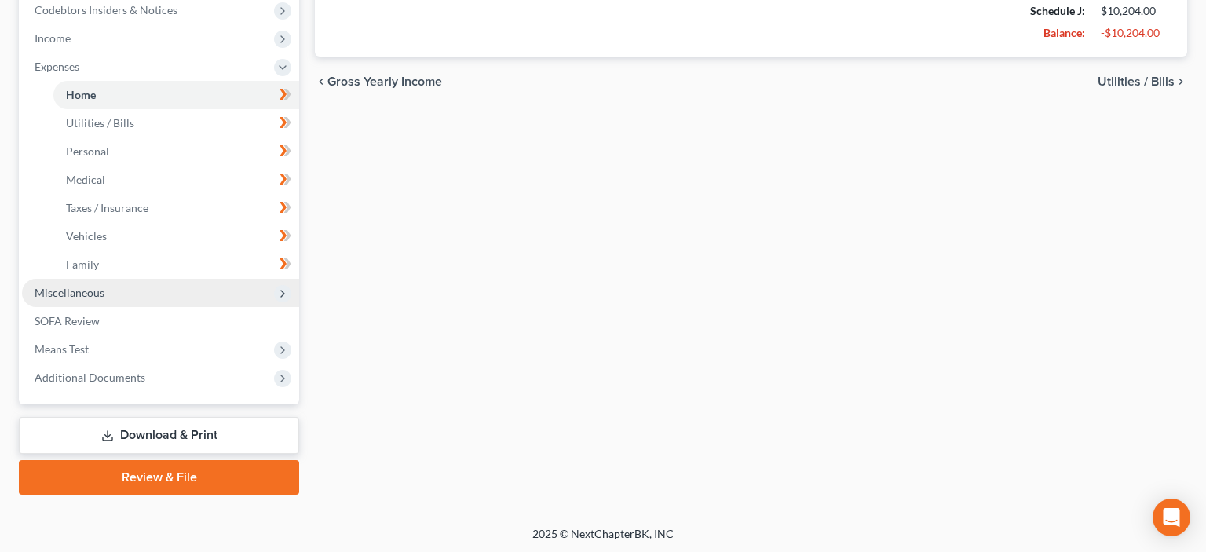
click at [93, 294] on span "Miscellaneous" at bounding box center [70, 292] width 70 height 13
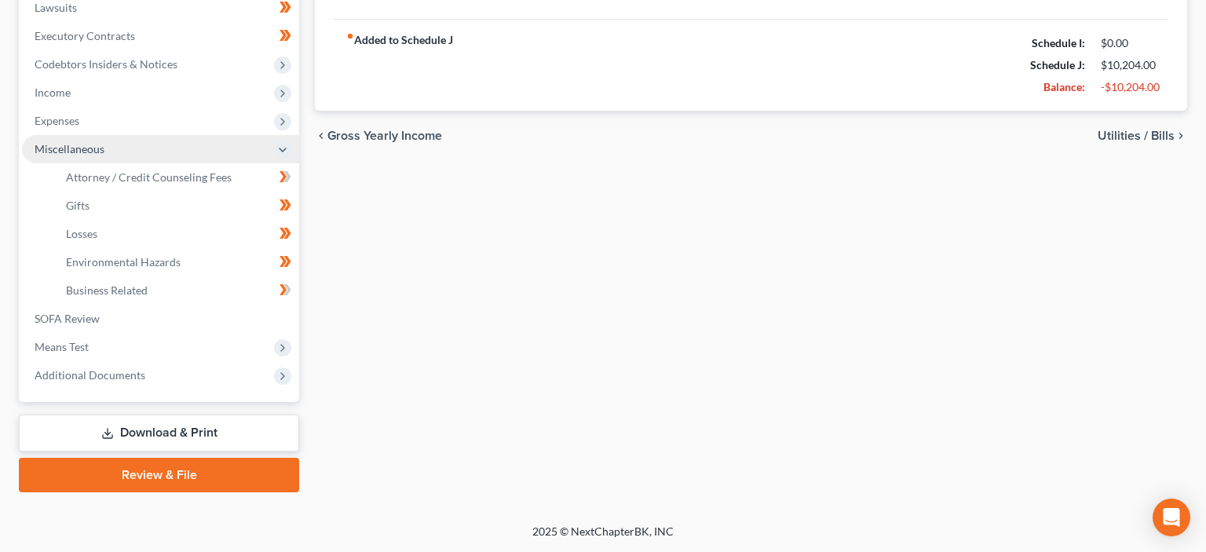
scroll to position [422, 0]
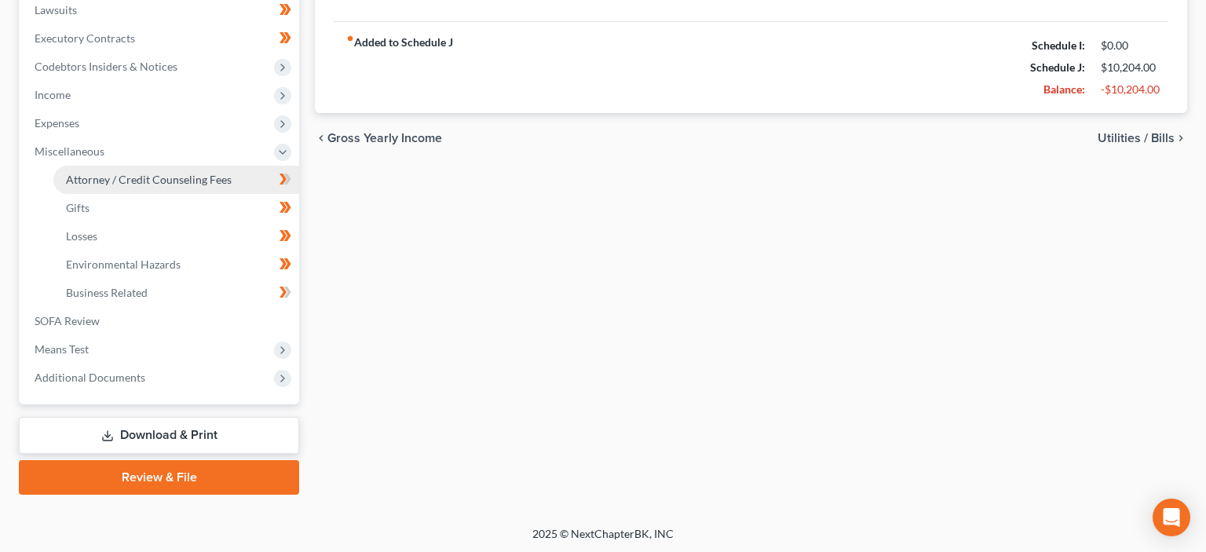
click at [130, 177] on span "Attorney / Credit Counseling Fees" at bounding box center [149, 179] width 166 height 13
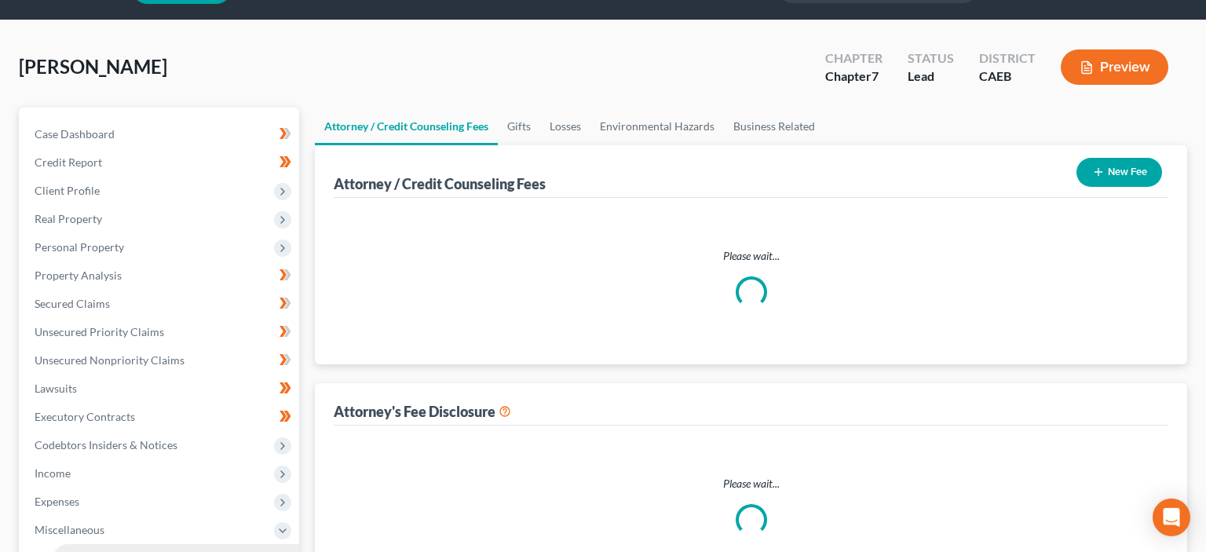
select select "0"
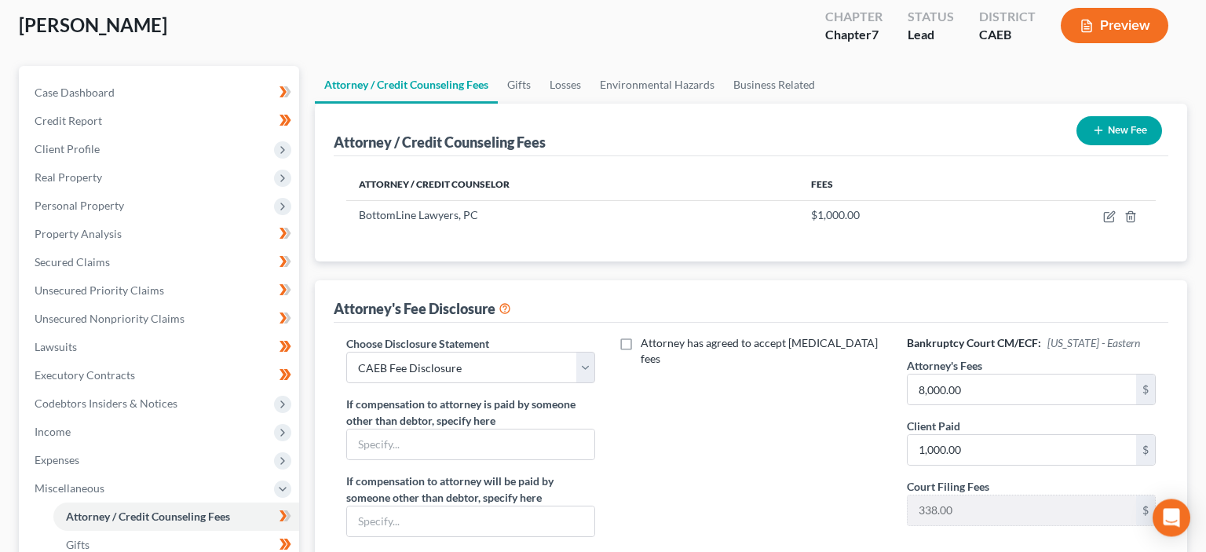
scroll to position [166, 0]
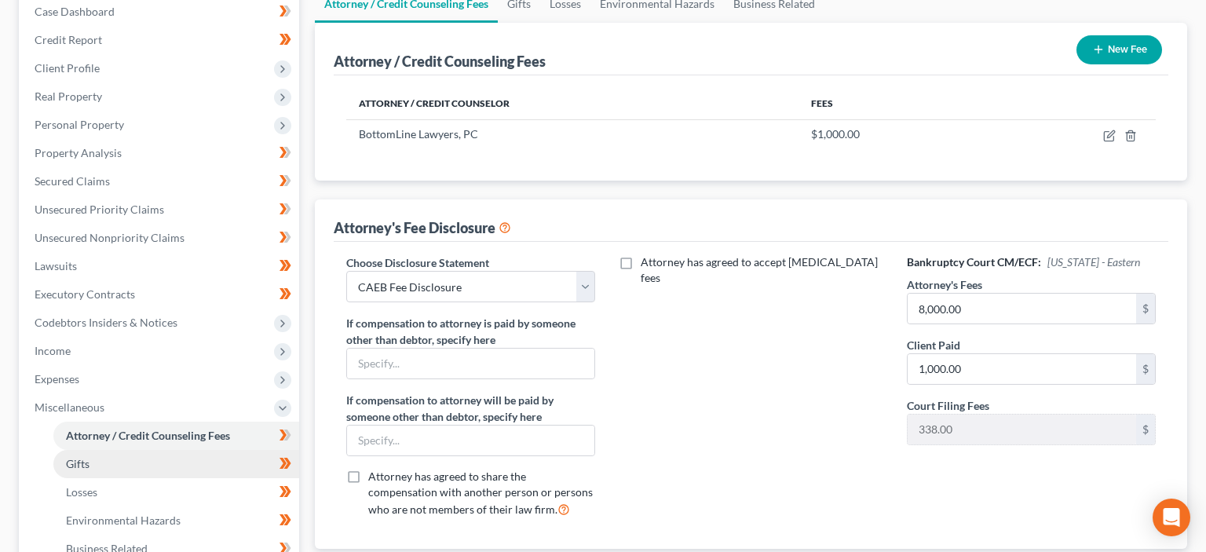
click at [90, 458] on link "Gifts" at bounding box center [176, 464] width 246 height 28
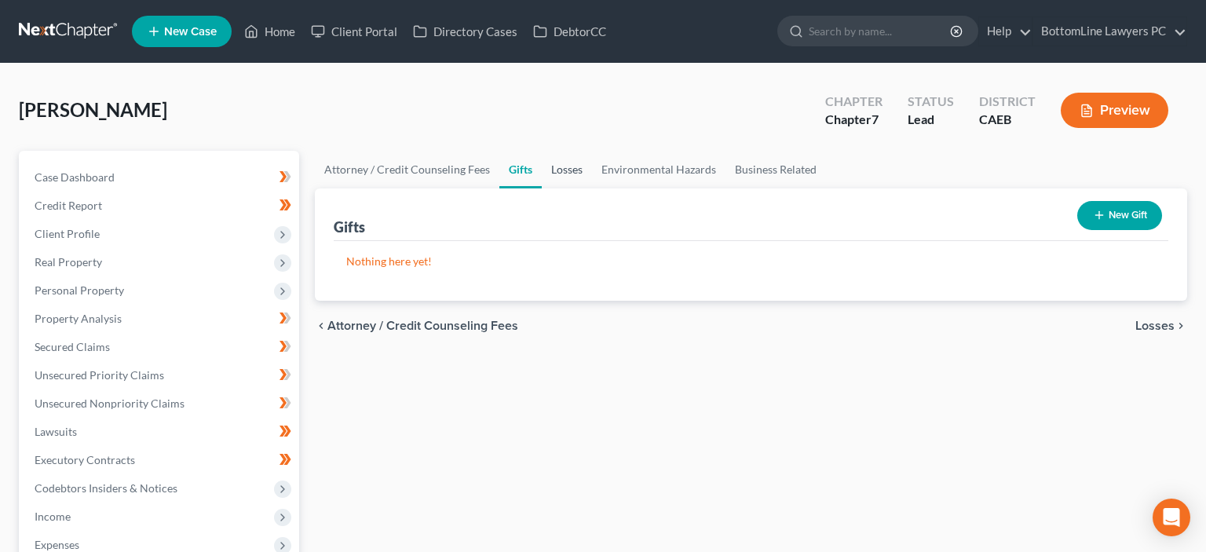
click at [569, 165] on link "Losses" at bounding box center [567, 170] width 50 height 38
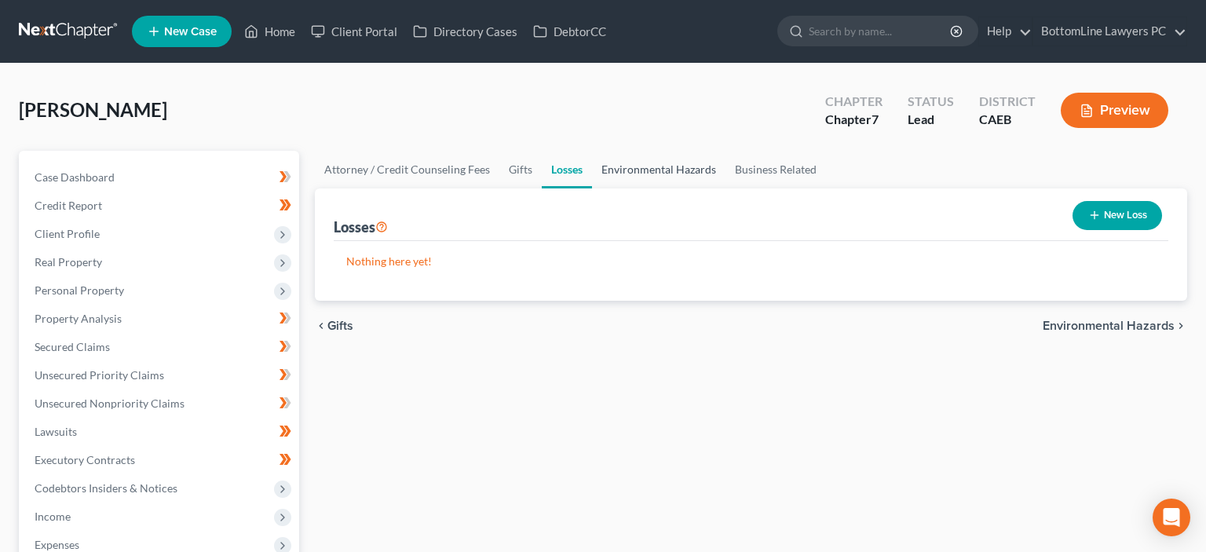
click at [649, 163] on link "Environmental Hazards" at bounding box center [658, 170] width 133 height 38
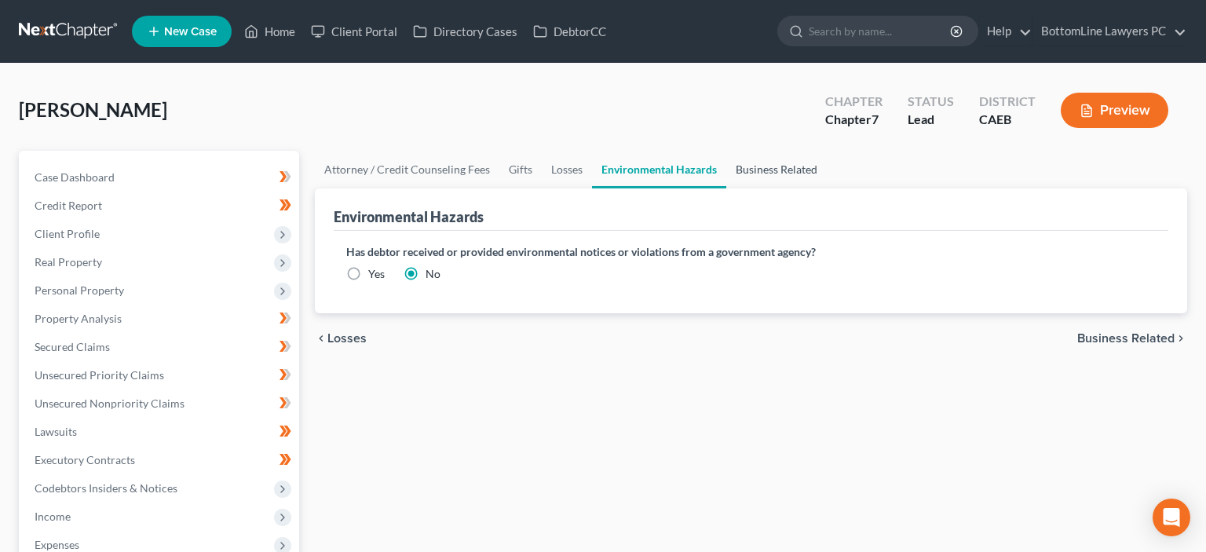
click at [768, 166] on link "Business Related" at bounding box center [776, 170] width 101 height 38
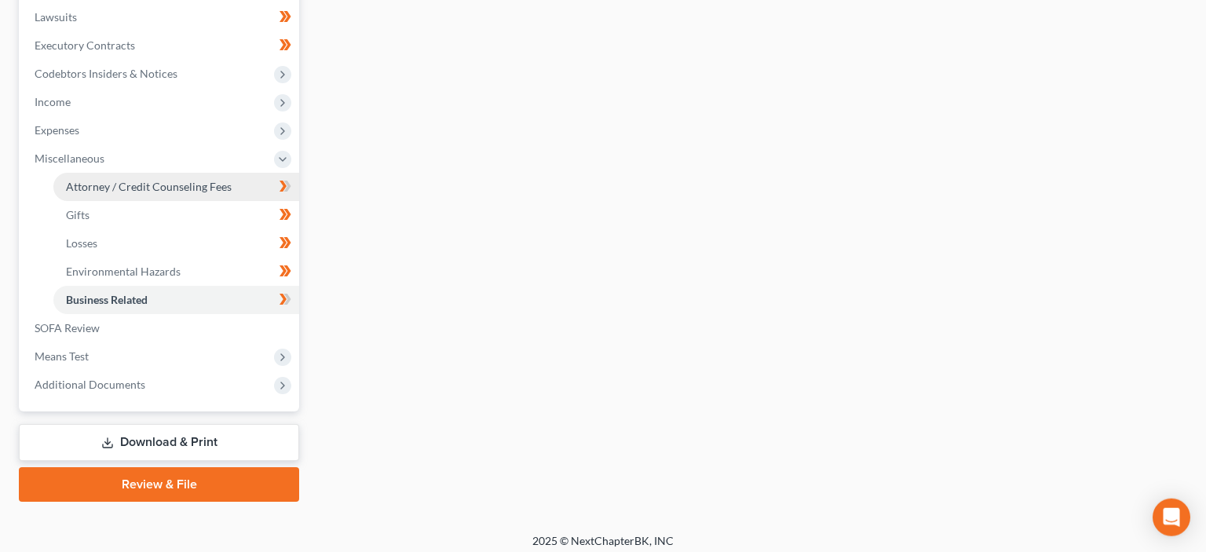
scroll to position [422, 0]
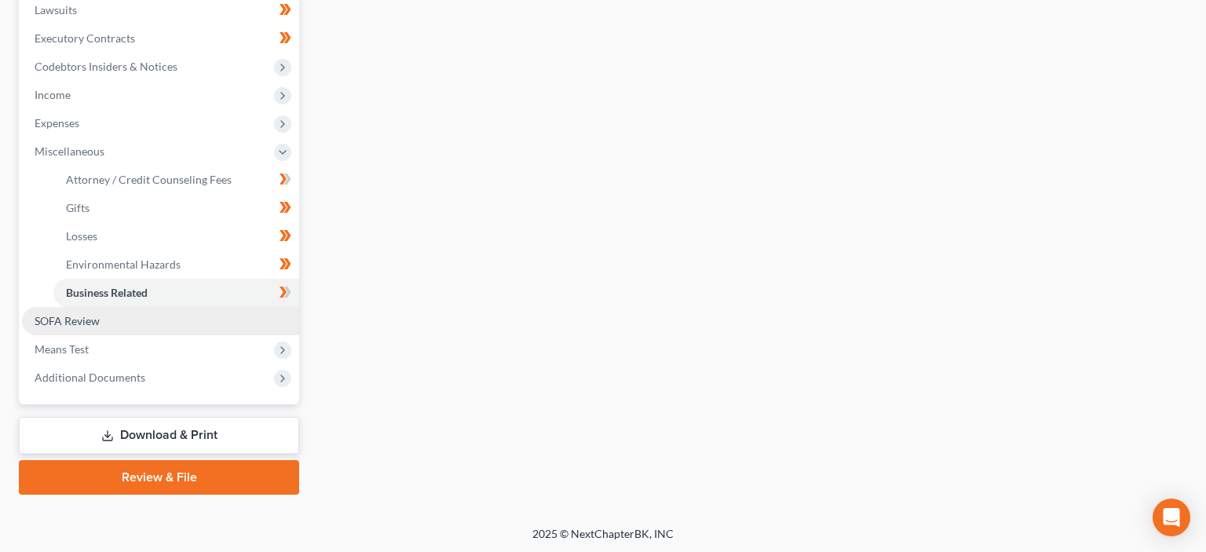
click at [81, 322] on span "SOFA Review" at bounding box center [67, 320] width 65 height 13
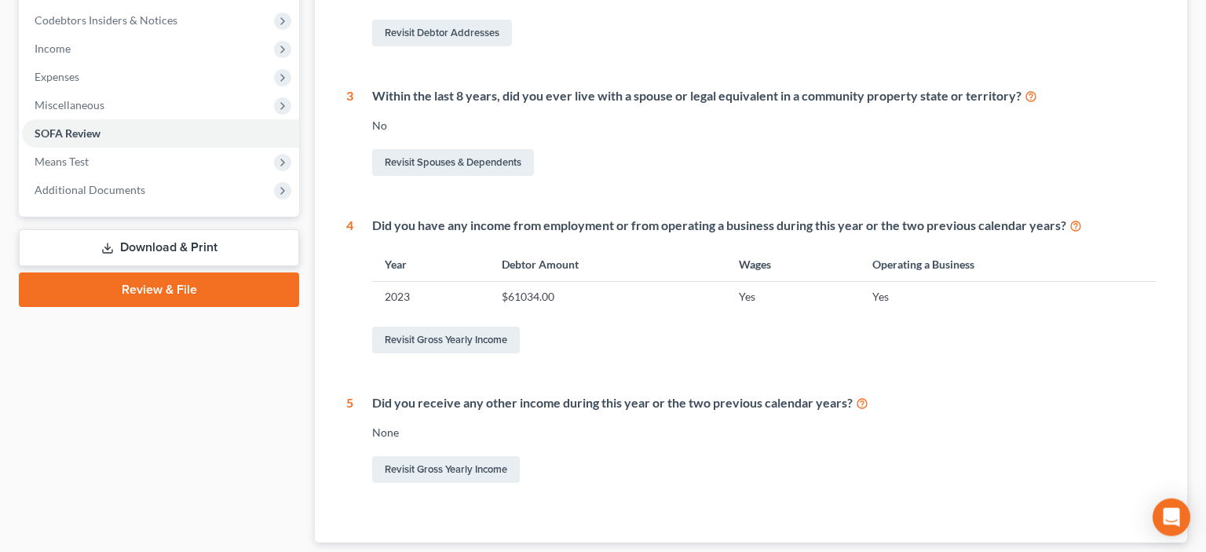
scroll to position [567, 0]
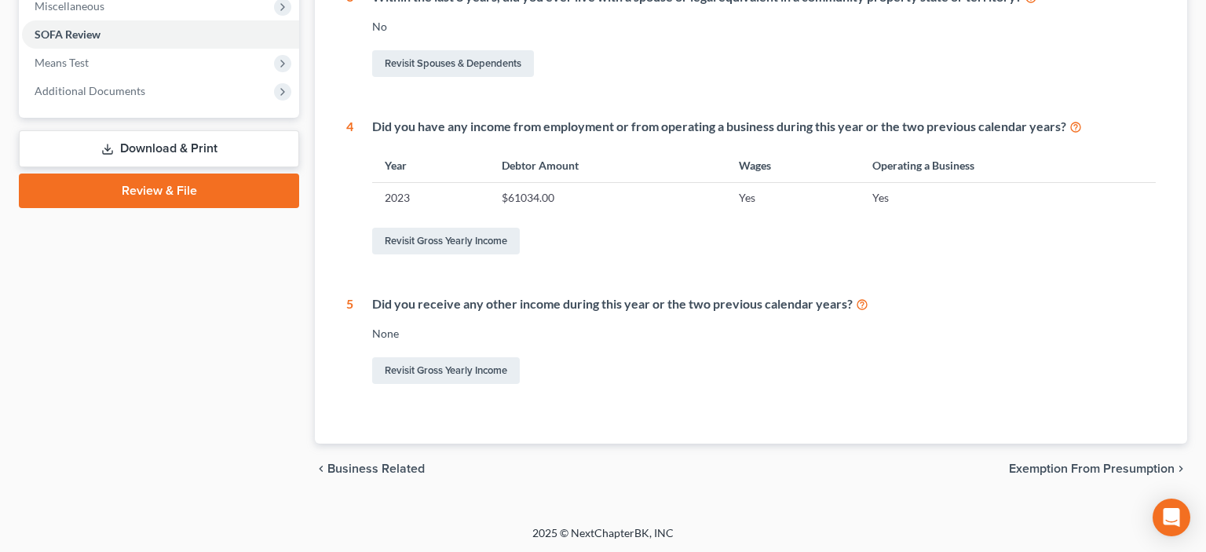
click at [1076, 469] on span "Exemption from Presumption" at bounding box center [1092, 469] width 166 height 13
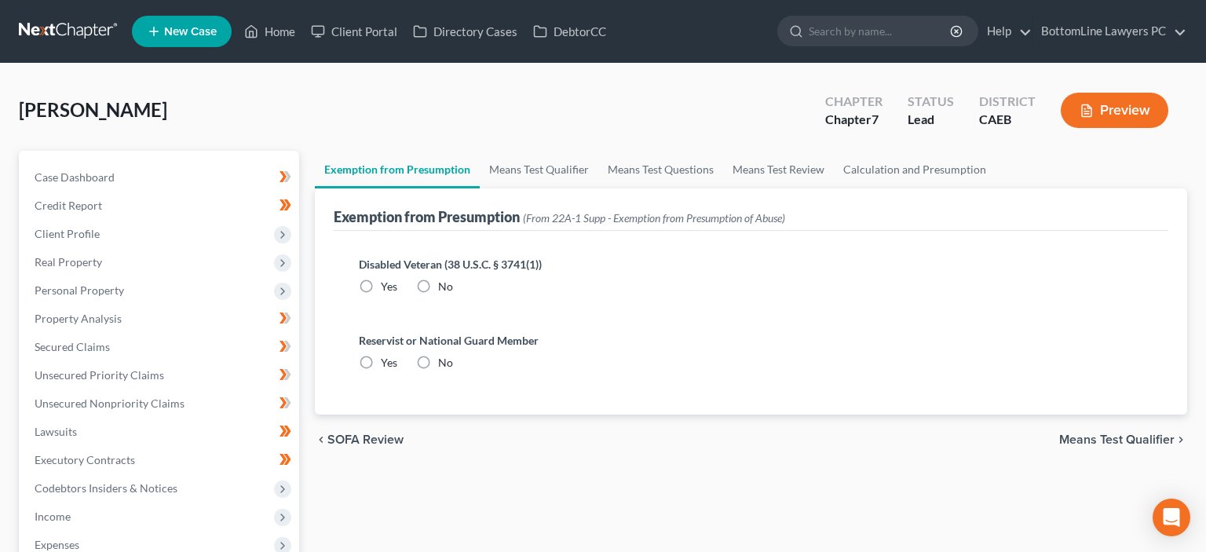
click at [438, 284] on label "No" at bounding box center [445, 287] width 15 height 16
click at [444, 284] on input "No" at bounding box center [449, 284] width 10 height 10
radio input "true"
click at [438, 361] on label "No" at bounding box center [445, 363] width 15 height 16
click at [444, 361] on input "No" at bounding box center [449, 360] width 10 height 10
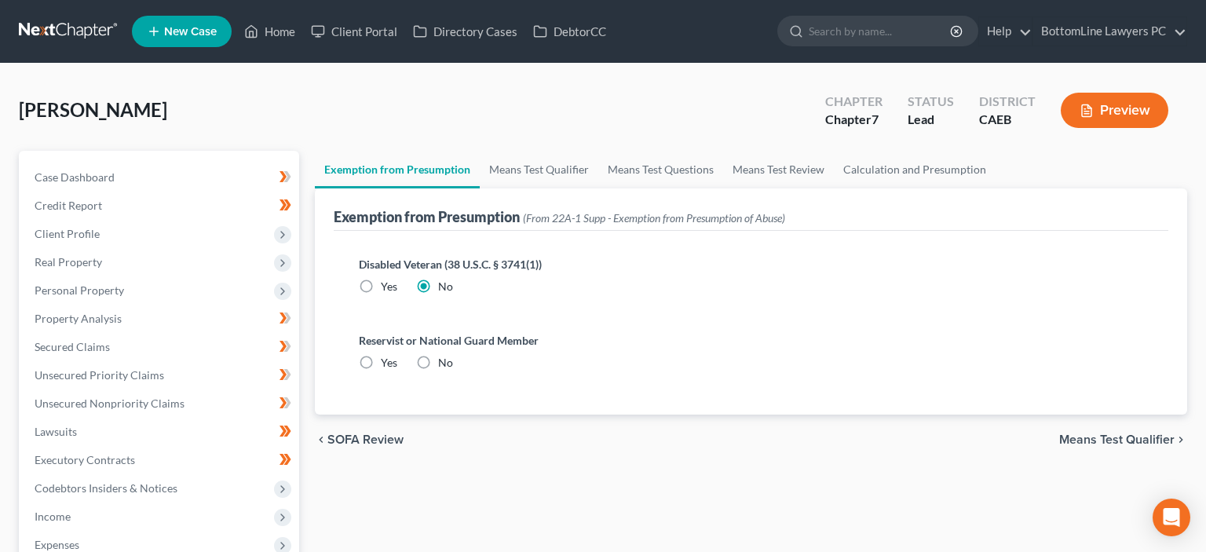
radio input "true"
click at [539, 170] on link "Means Test Qualifier" at bounding box center [539, 170] width 119 height 38
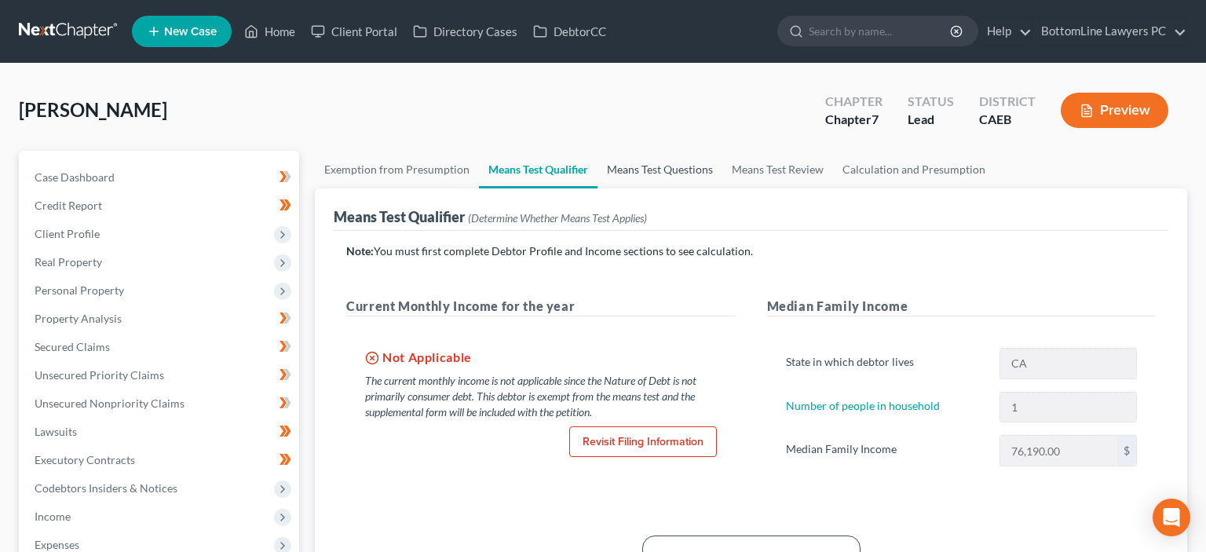
click at [660, 168] on link "Means Test Questions" at bounding box center [660, 170] width 125 height 38
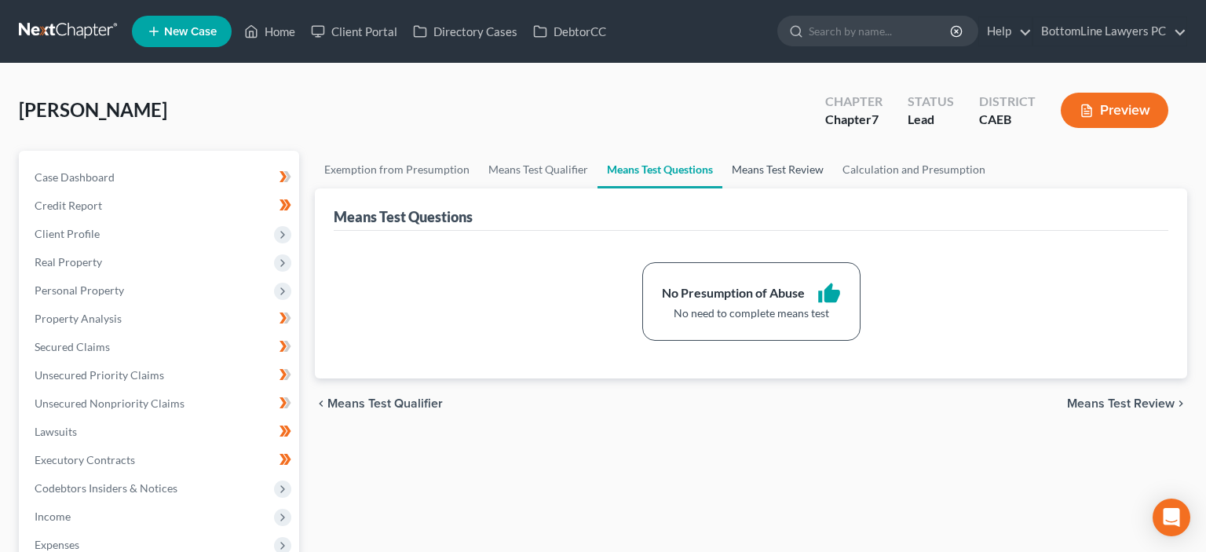
click at [766, 168] on link "Means Test Review" at bounding box center [777, 170] width 111 height 38
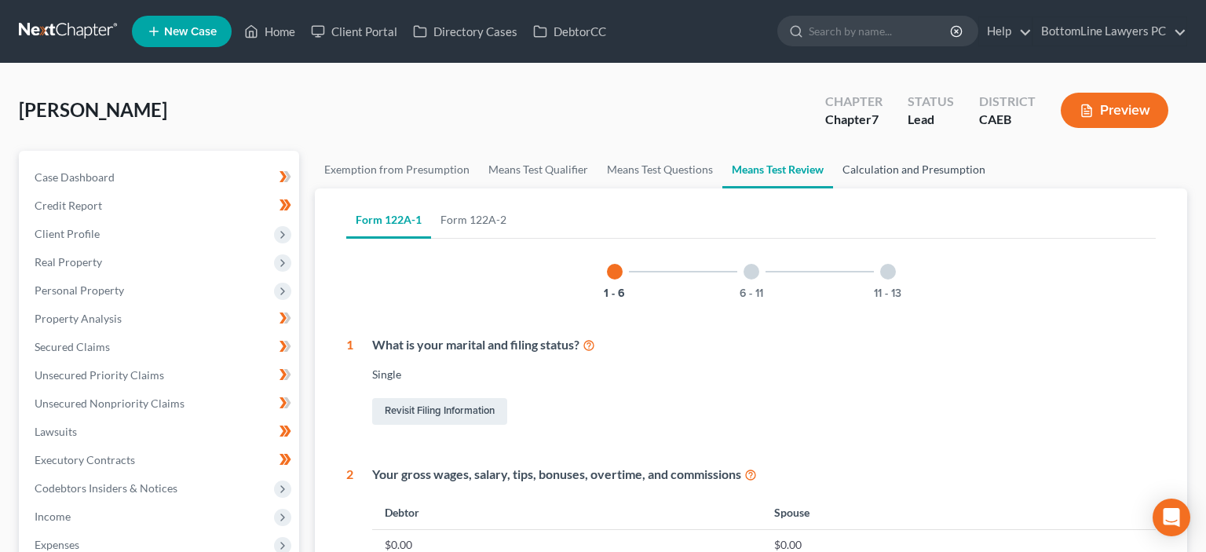
click at [884, 168] on link "Calculation and Presumption" at bounding box center [914, 170] width 162 height 38
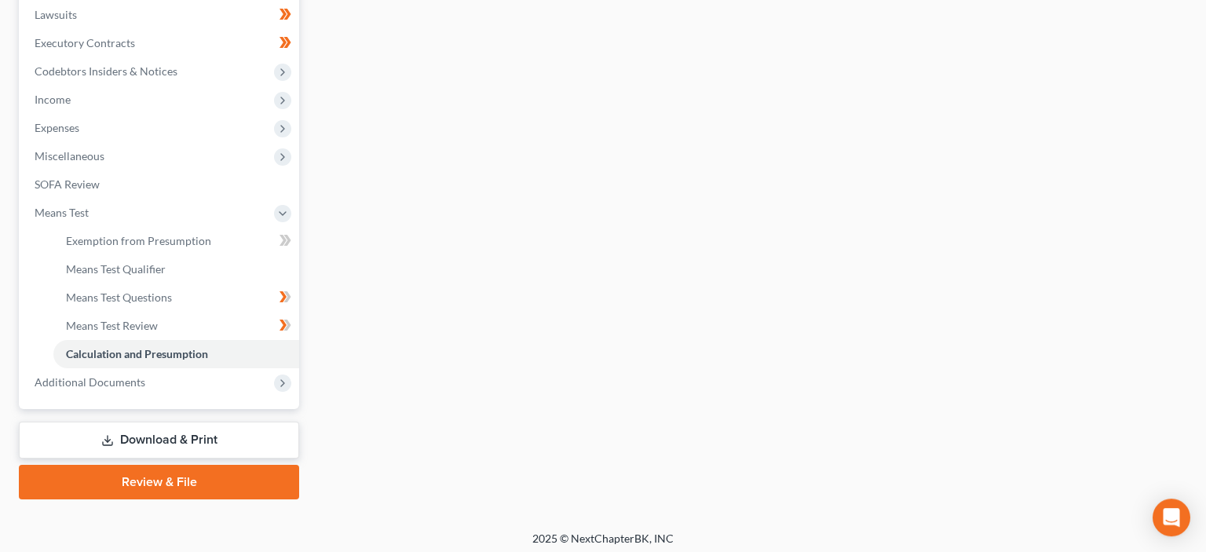
scroll to position [422, 0]
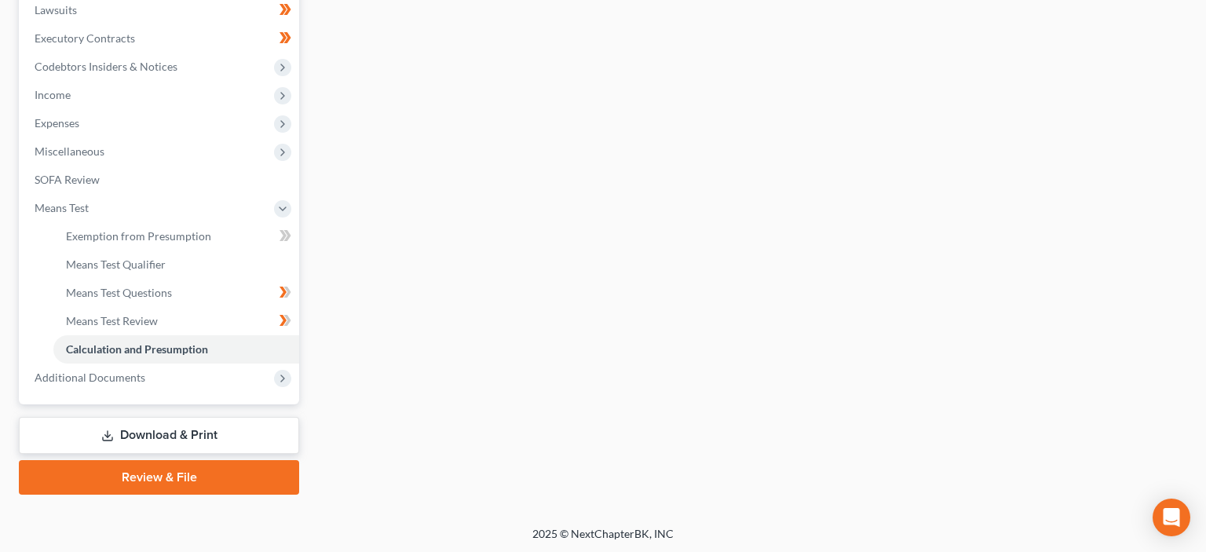
click at [133, 433] on link "Download & Print" at bounding box center [159, 435] width 280 height 37
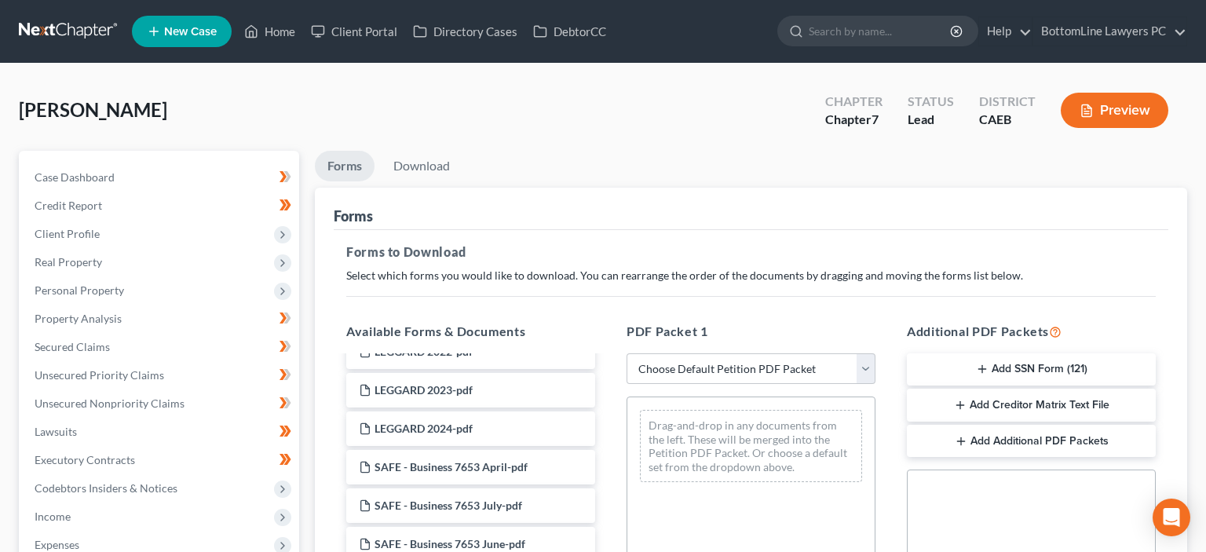
scroll to position [158, 0]
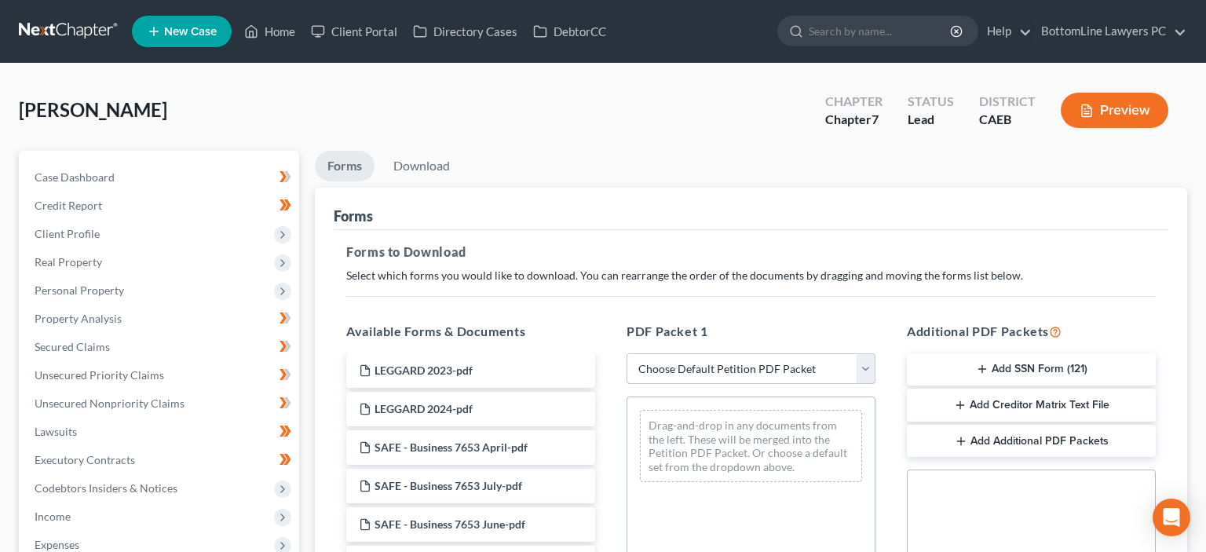
click at [627, 353] on select "Choose Default Petition PDF Packet Complete Bankruptcy Petition (all forms and …" at bounding box center [751, 368] width 249 height 31
select select "0"
click option "Complete Bankruptcy Petition (all forms and schedules)" at bounding box center [0, 0] width 0 height 0
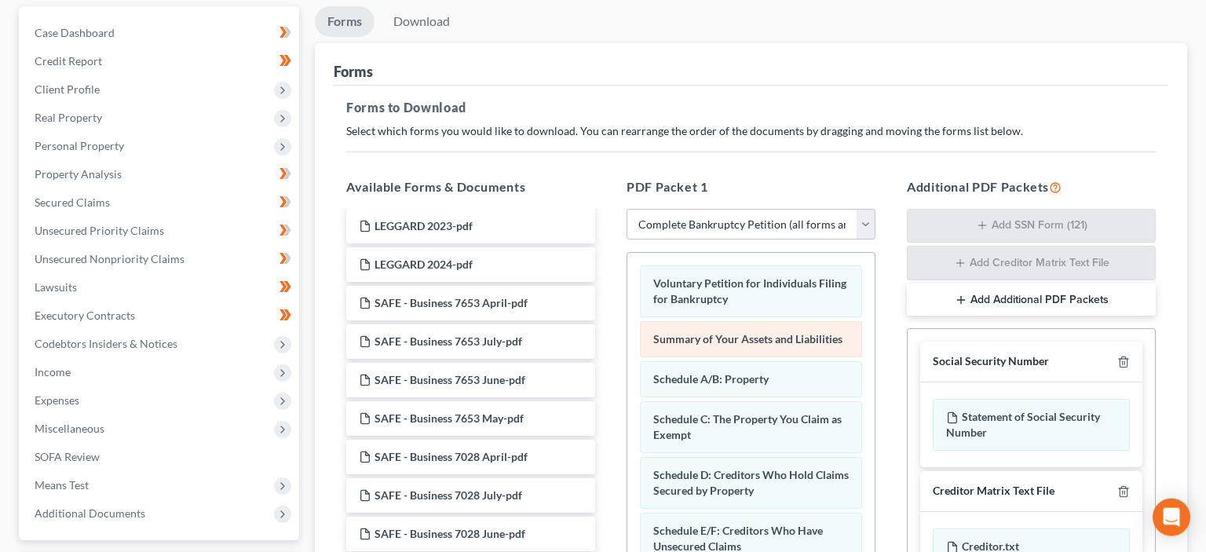
scroll to position [0, 0]
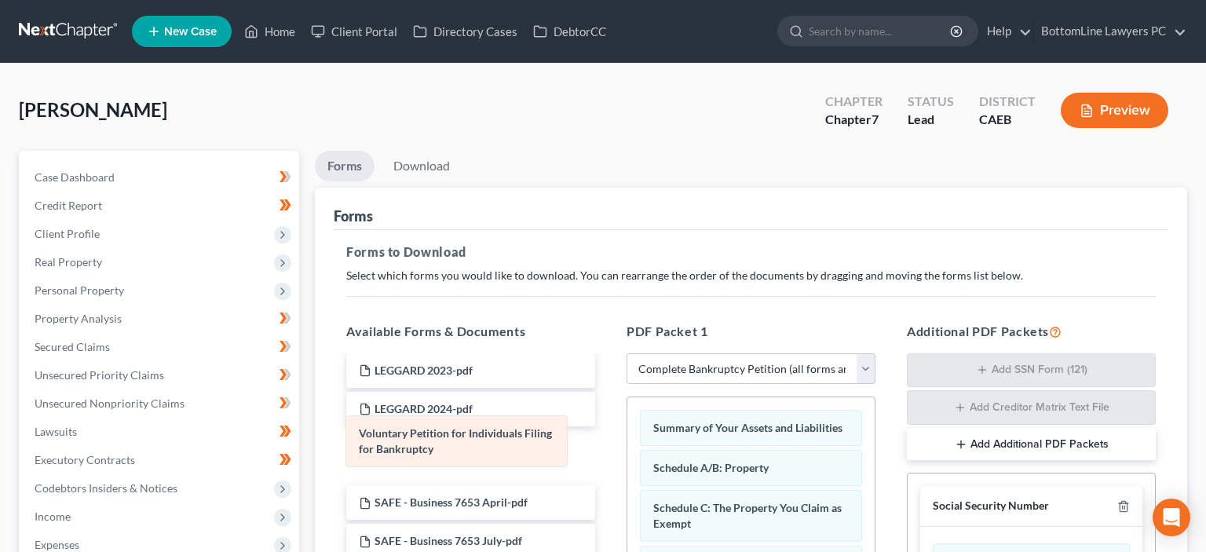
drag, startPoint x: 717, startPoint y: 433, endPoint x: 412, endPoint y: 441, distance: 304.8
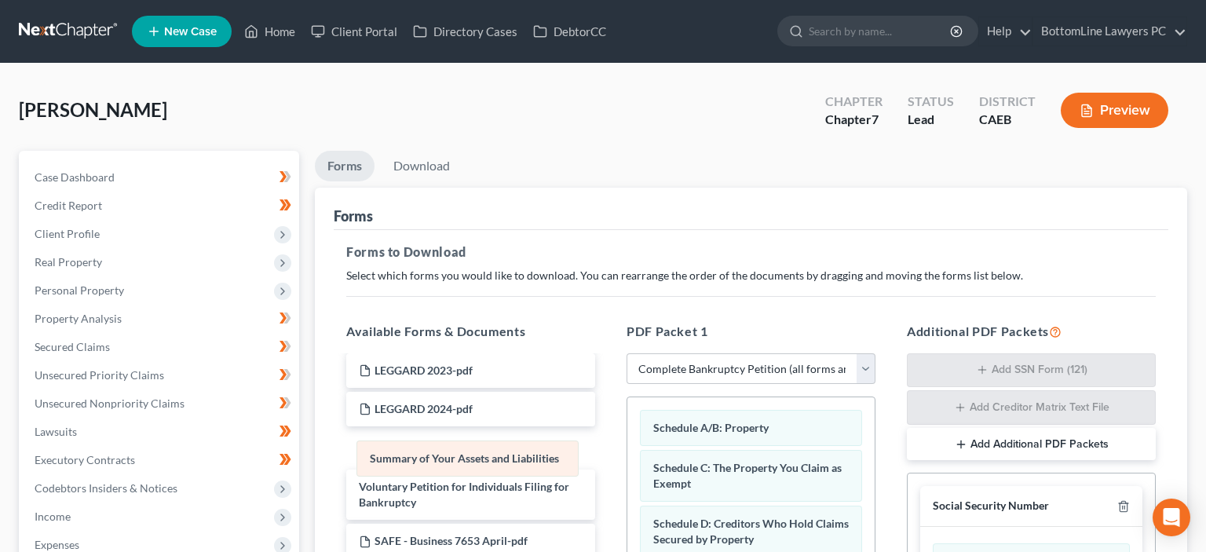
drag, startPoint x: 700, startPoint y: 426, endPoint x: 356, endPoint y: 465, distance: 345.4
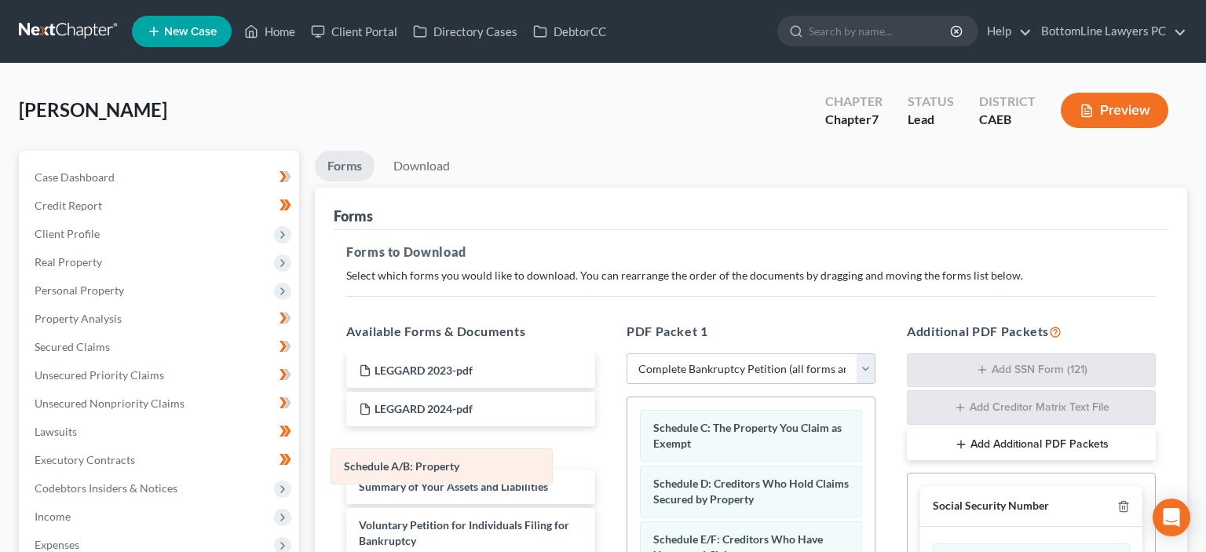
drag, startPoint x: 673, startPoint y: 422, endPoint x: 361, endPoint y: 462, distance: 314.3
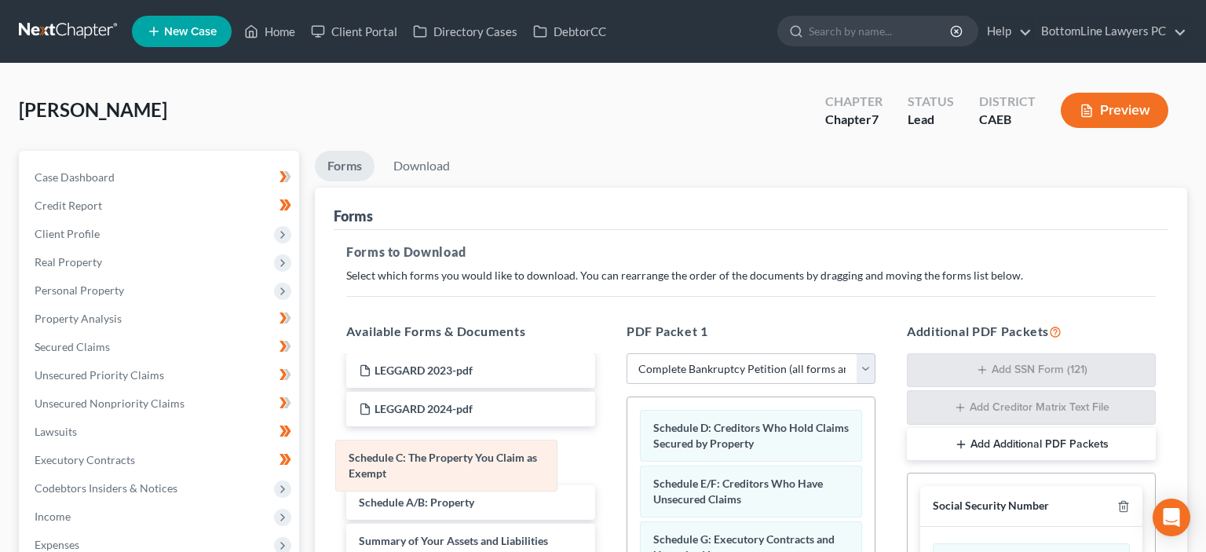
drag, startPoint x: 686, startPoint y: 426, endPoint x: 373, endPoint y: 457, distance: 314.1
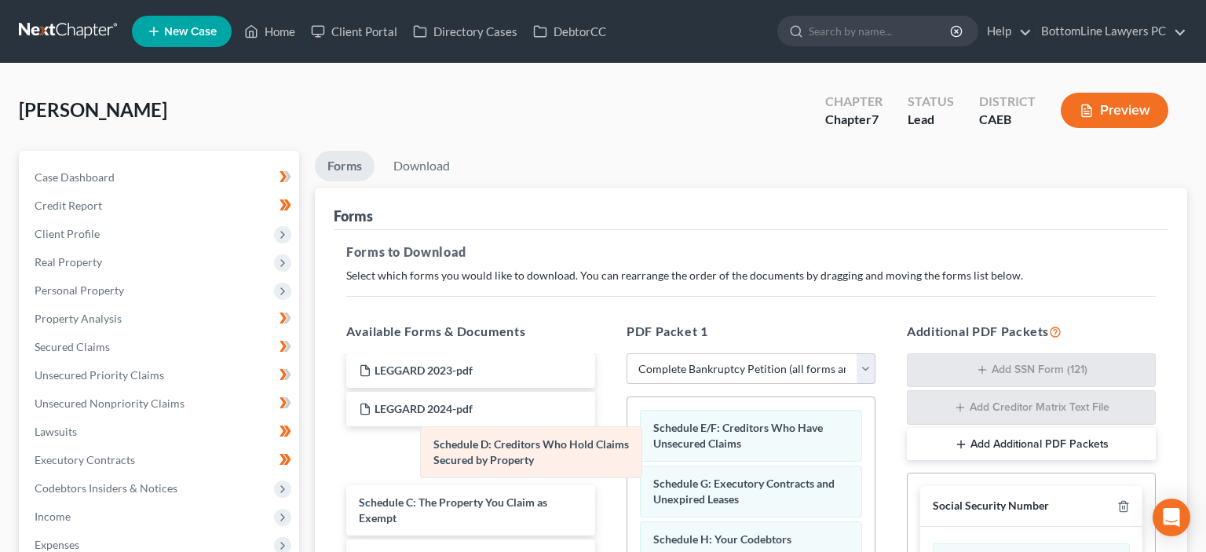
drag, startPoint x: 696, startPoint y: 429, endPoint x: 385, endPoint y: 451, distance: 311.7
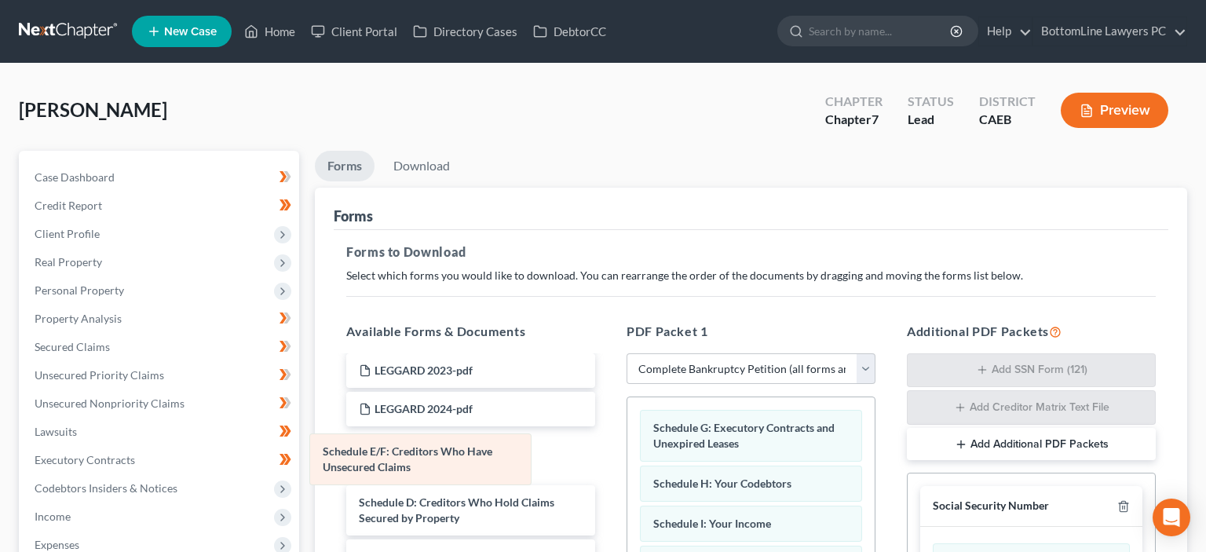
drag, startPoint x: 697, startPoint y: 434, endPoint x: 366, endPoint y: 460, distance: 332.4
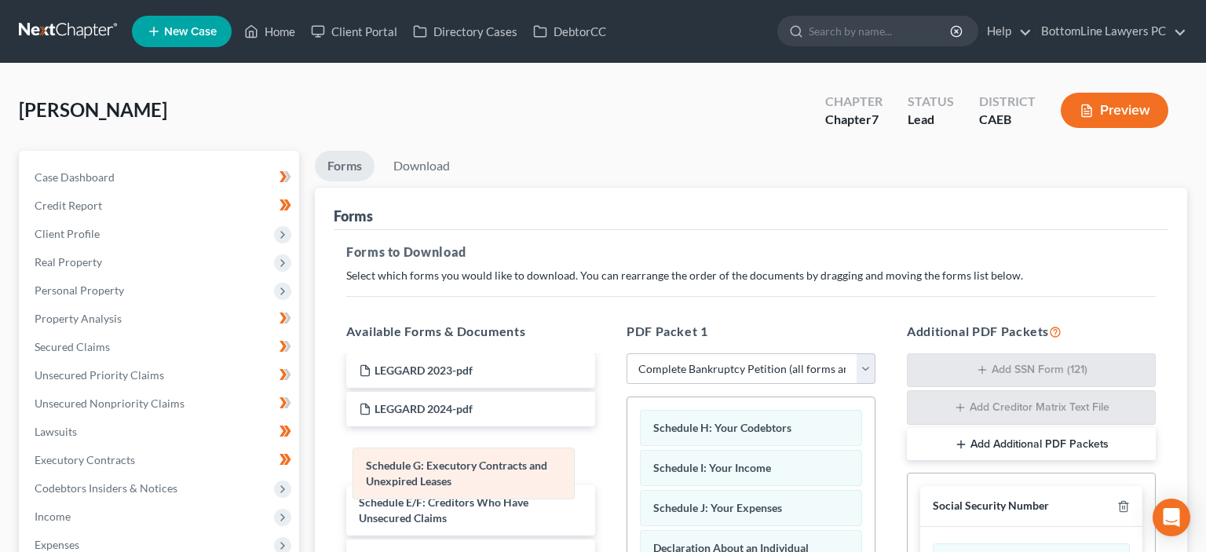
drag, startPoint x: 711, startPoint y: 430, endPoint x: 385, endPoint y: 473, distance: 329.4
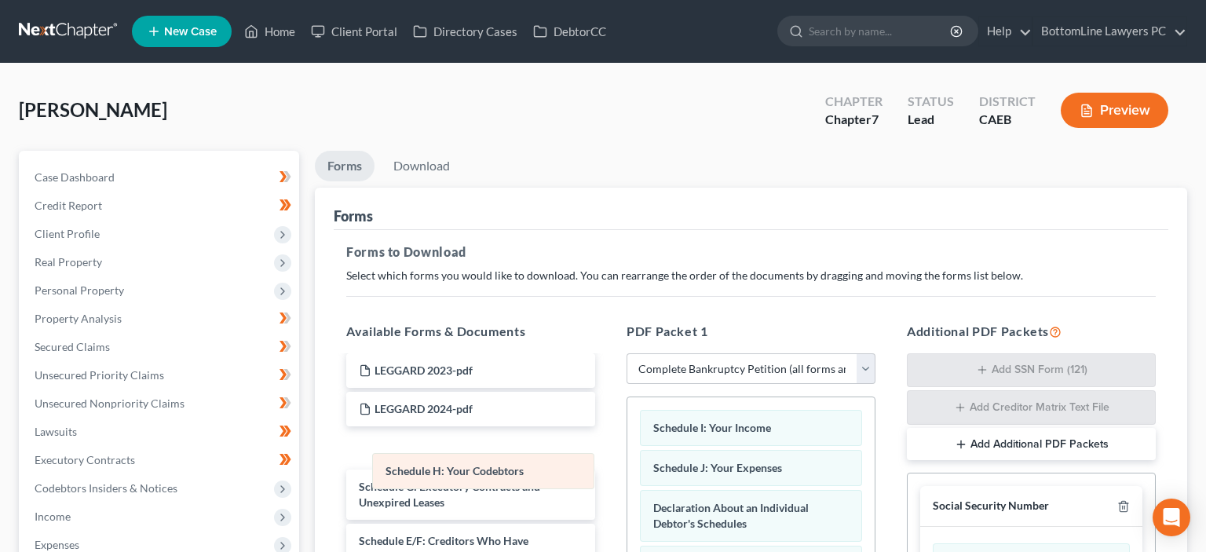
drag, startPoint x: 728, startPoint y: 424, endPoint x: 460, endPoint y: 469, distance: 271.5
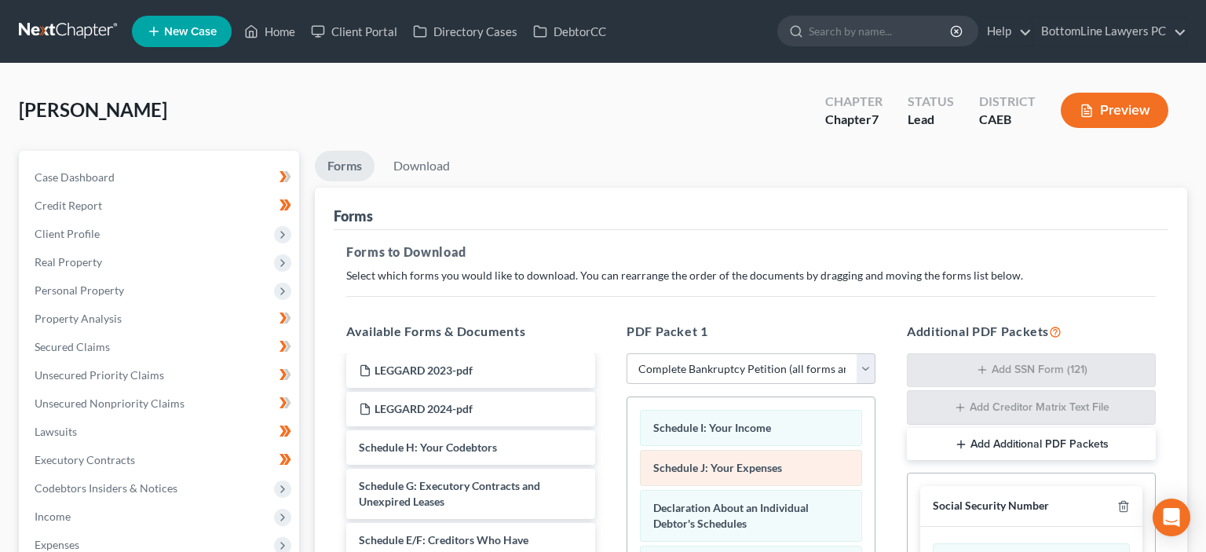
scroll to position [79, 0]
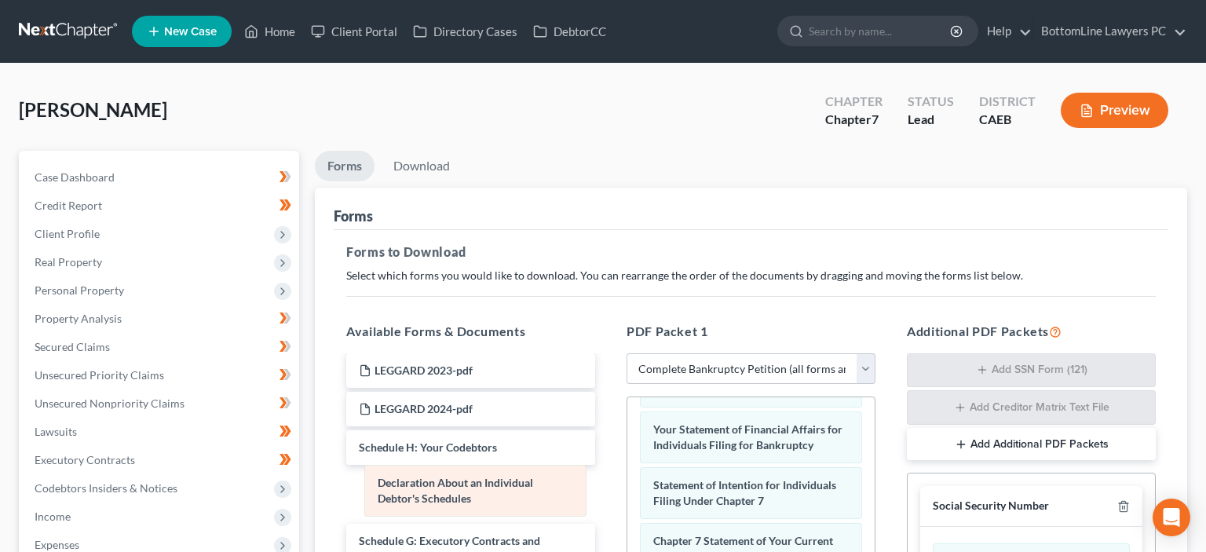
drag, startPoint x: 714, startPoint y: 431, endPoint x: 438, endPoint y: 487, distance: 281.2
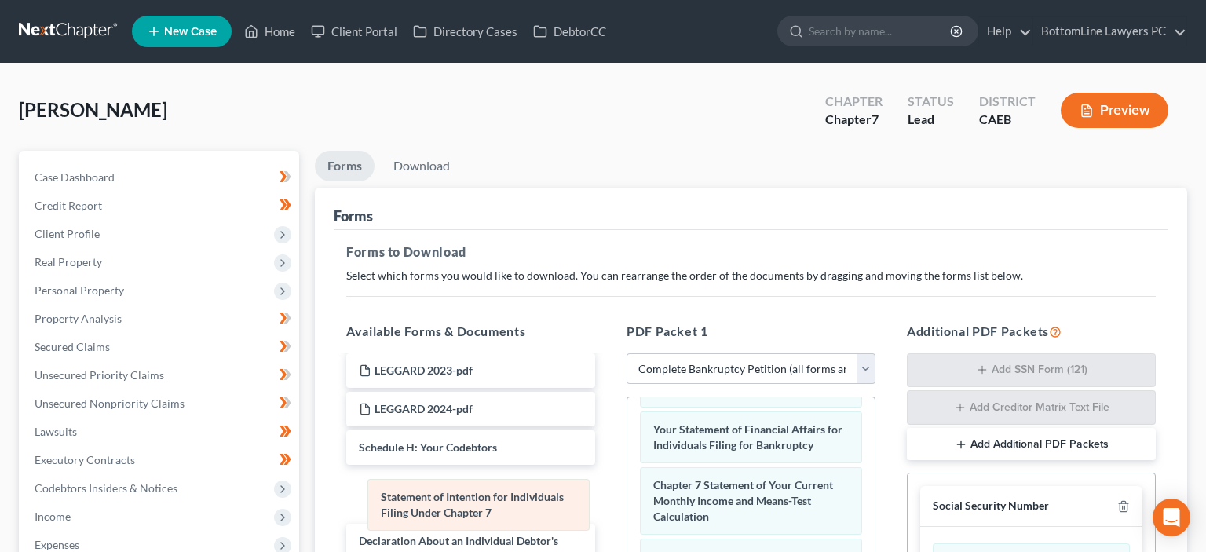
drag, startPoint x: 731, startPoint y: 484, endPoint x: 459, endPoint y: 499, distance: 272.9
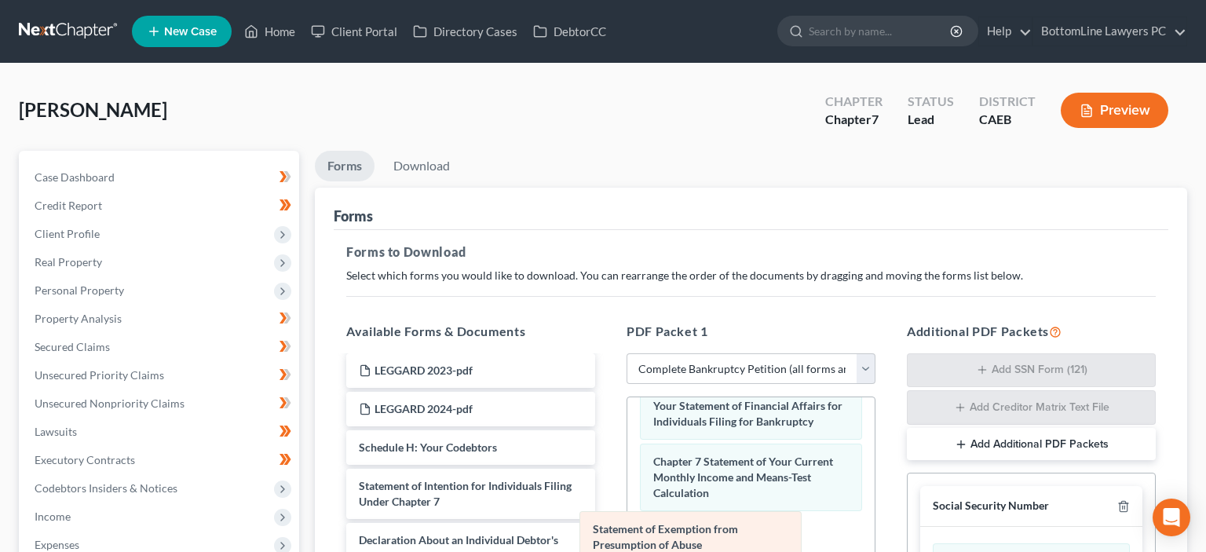
scroll to position [47, 0]
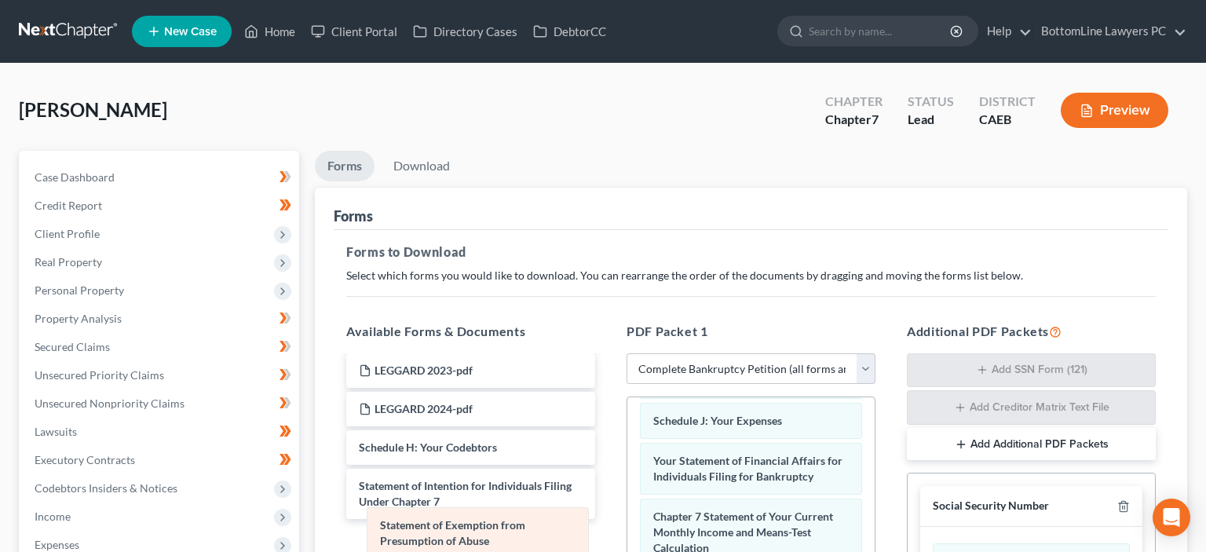
drag, startPoint x: 744, startPoint y: 537, endPoint x: 467, endPoint y: 532, distance: 276.4
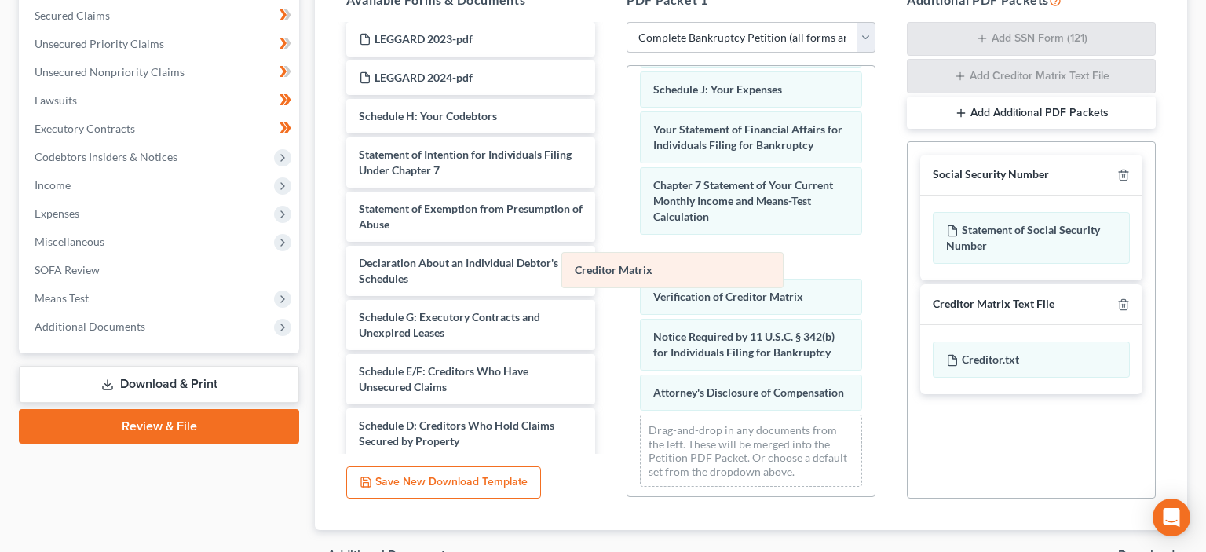
scroll to position [7, 0]
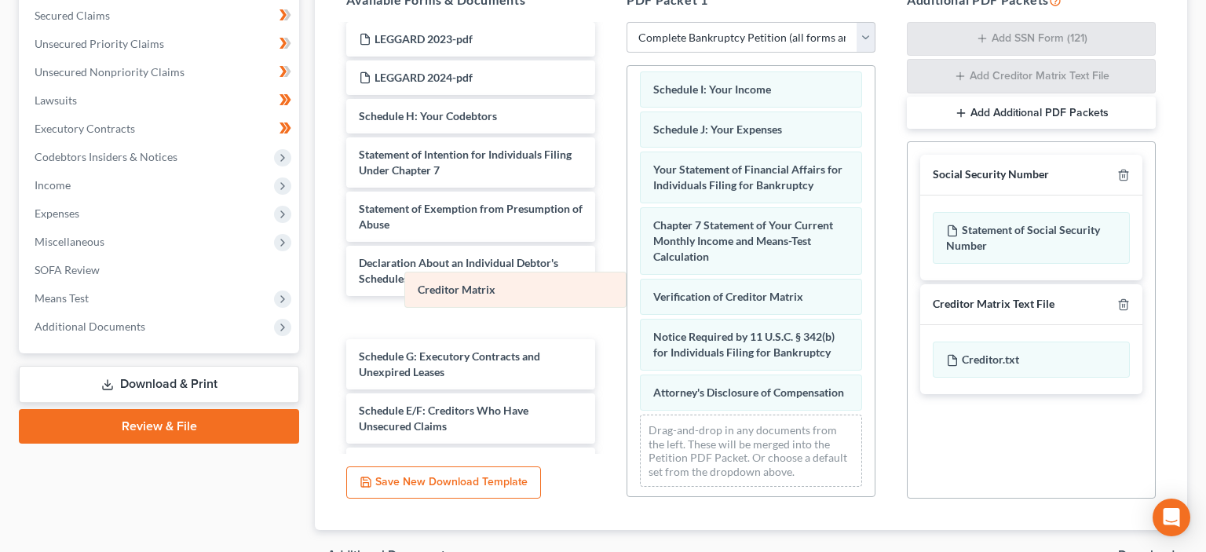
drag, startPoint x: 708, startPoint y: 254, endPoint x: 461, endPoint y: 291, distance: 250.1
click at [627, 291] on div "Creditor Matrix Schedule I: Your Income Schedule J: Your Expenses Your Statemen…" at bounding box center [750, 279] width 247 height 441
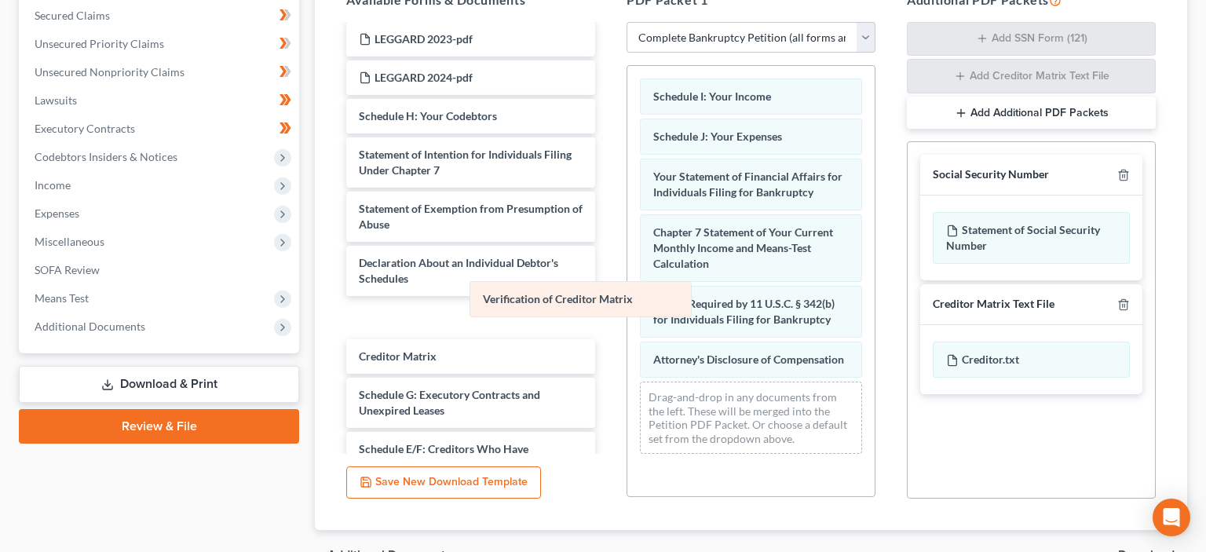
scroll to position [0, 0]
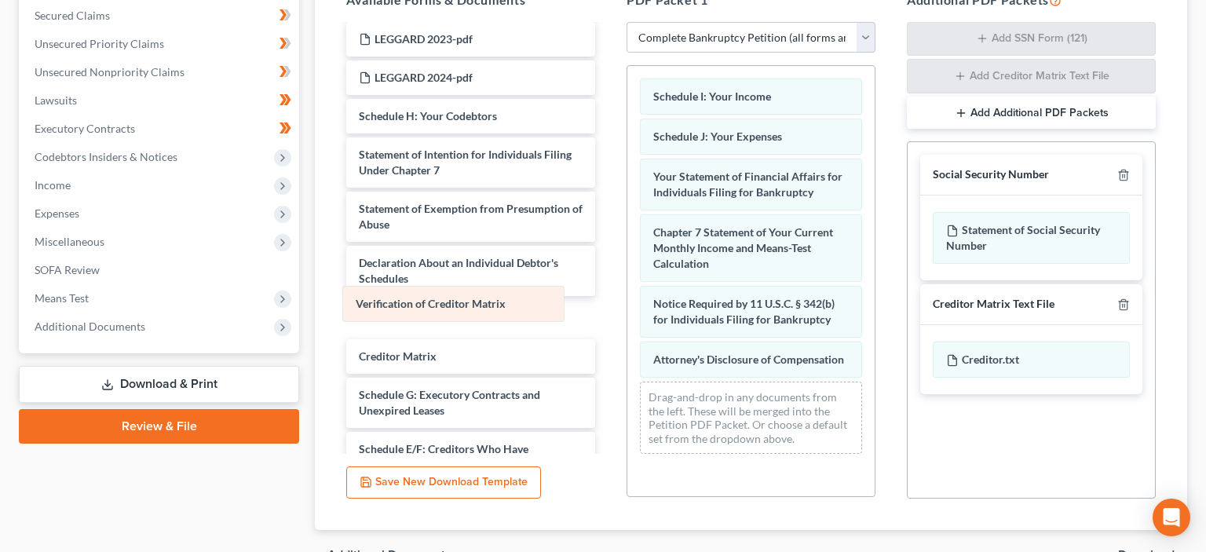
drag, startPoint x: 743, startPoint y: 288, endPoint x: 444, endPoint y: 298, distance: 298.6
click at [627, 298] on div "Verification of Creditor Matrix Schedule I: Your Income Schedule J: Your Expens…" at bounding box center [750, 266] width 247 height 400
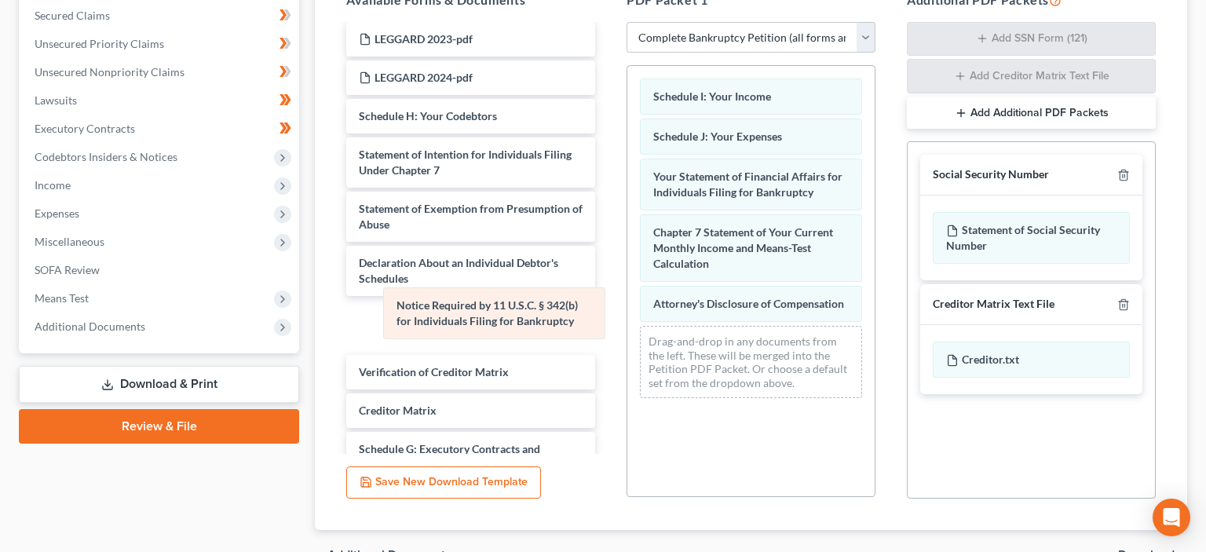
drag, startPoint x: 744, startPoint y: 300, endPoint x: 480, endPoint y: 305, distance: 264.7
click at [627, 305] on div "Notice Required by 11 U.S.C. § 342(b) for Individuals Filing for Bankruptcy Sch…" at bounding box center [750, 238] width 247 height 345
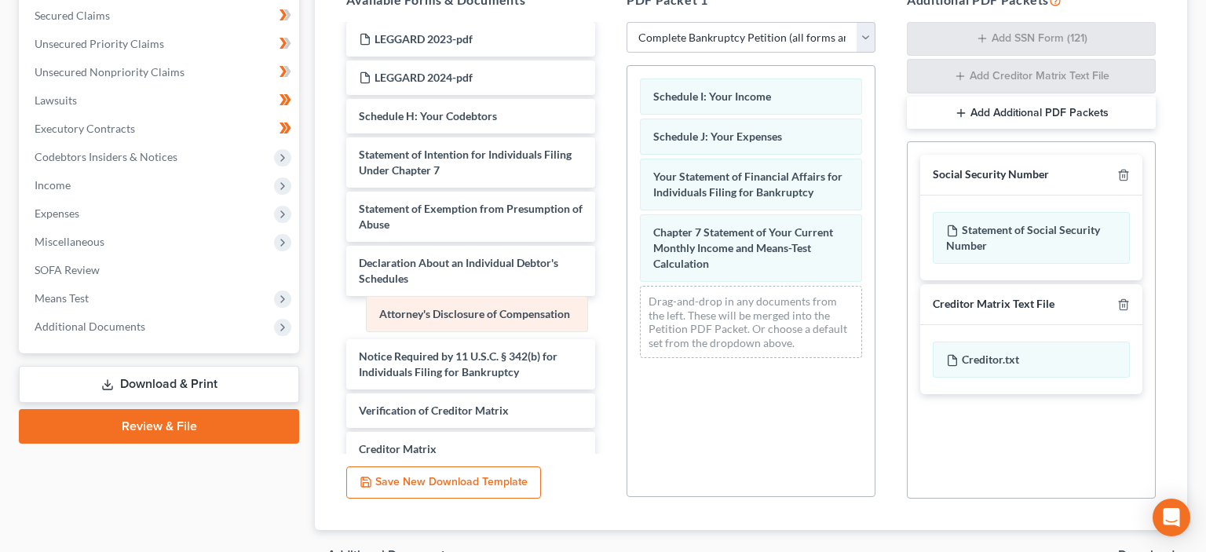
drag, startPoint x: 758, startPoint y: 300, endPoint x: 482, endPoint y: 313, distance: 275.9
click at [627, 313] on div "Attorney's Disclosure of Compensation Schedule I: Your Income Schedule J: Your …" at bounding box center [750, 218] width 247 height 305
click at [1128, 174] on icon "button" at bounding box center [1123, 175] width 13 height 13
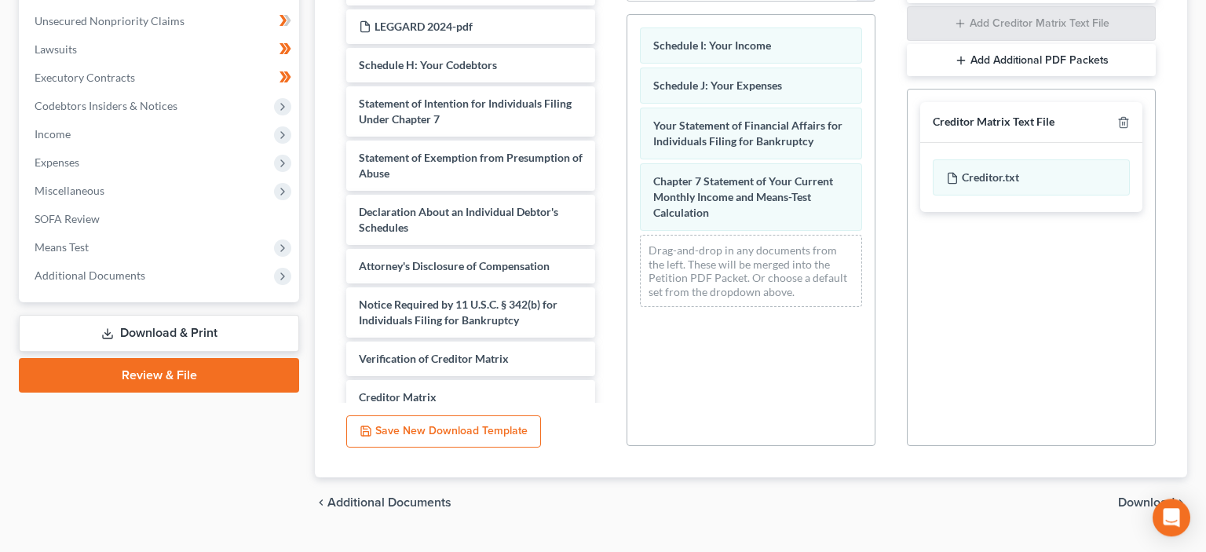
scroll to position [416, 0]
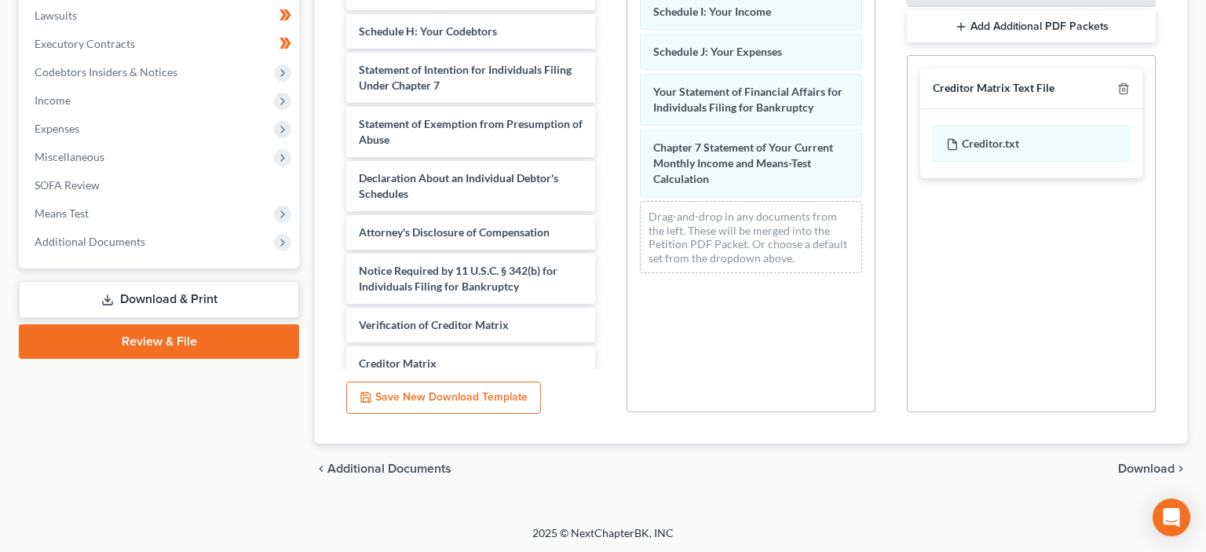
click at [1161, 470] on span "Download" at bounding box center [1146, 469] width 57 height 13
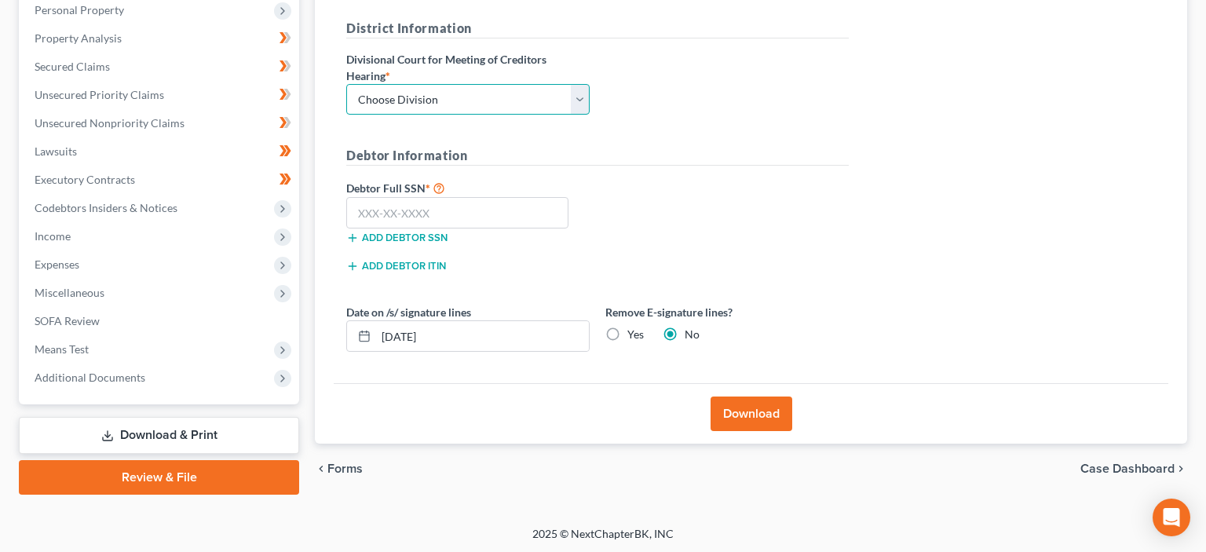
click at [346, 84] on select "Choose Division Fresno Modesto [GEOGRAPHIC_DATA]" at bounding box center [467, 99] width 243 height 31
select select "2"
click option "[GEOGRAPHIC_DATA]" at bounding box center [0, 0] width 0 height 0
click at [769, 406] on button "Download" at bounding box center [752, 414] width 82 height 35
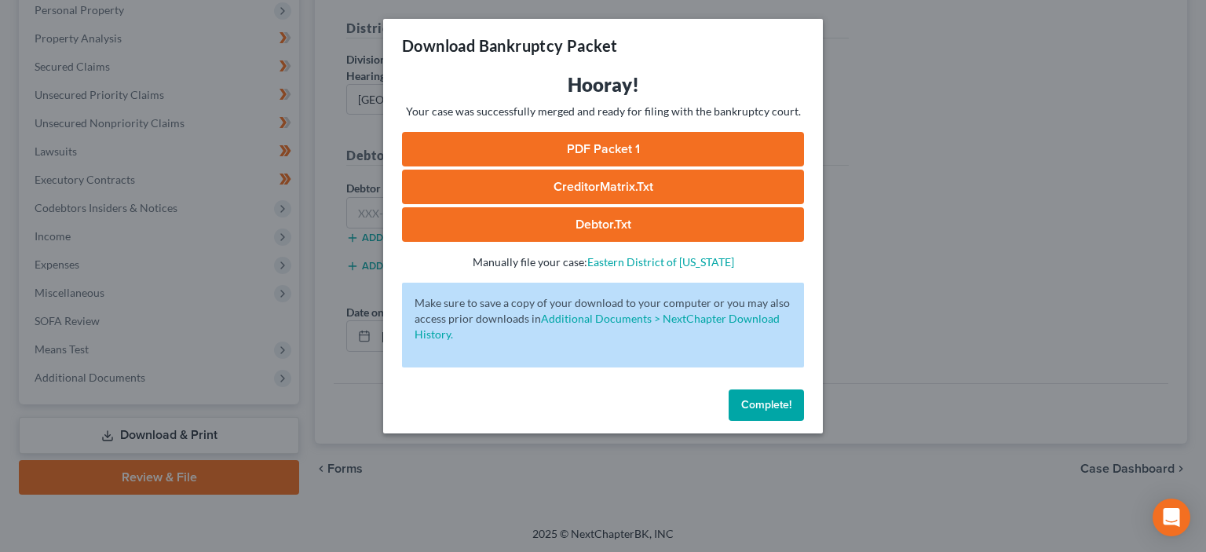
click at [625, 145] on link "PDF Packet 1" at bounding box center [603, 149] width 402 height 35
click at [782, 409] on span "Complete!" at bounding box center [766, 404] width 50 height 13
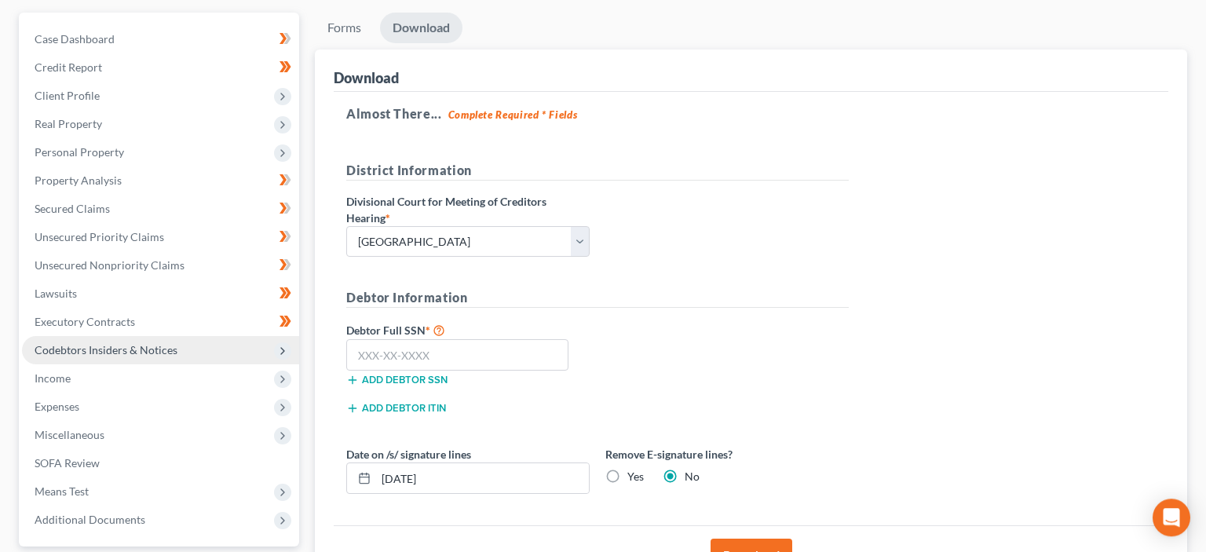
scroll to position [31, 0]
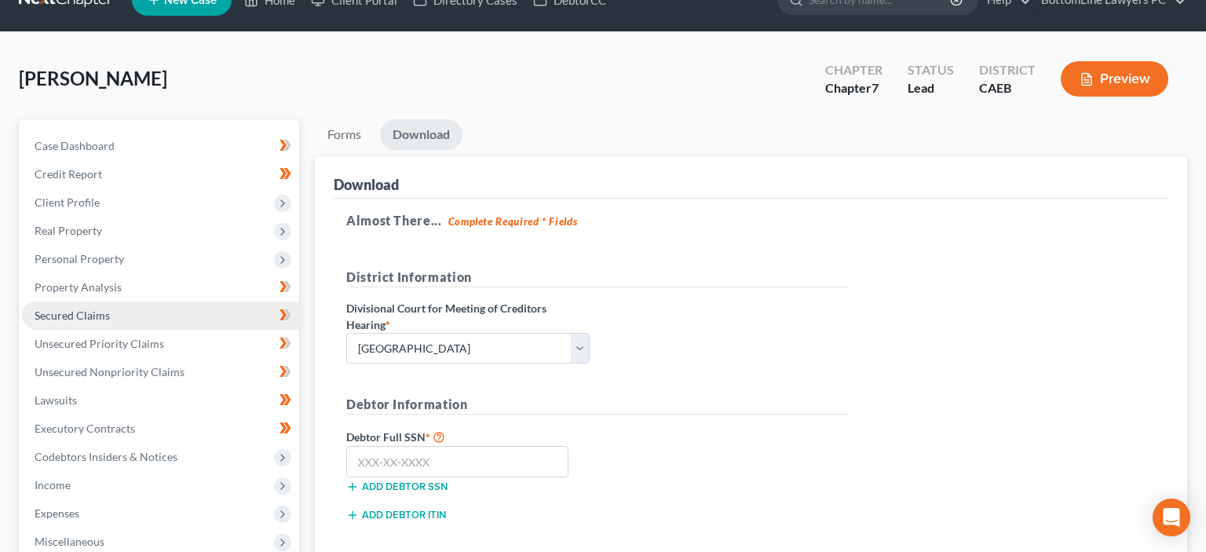
click at [90, 309] on span "Secured Claims" at bounding box center [72, 315] width 75 height 13
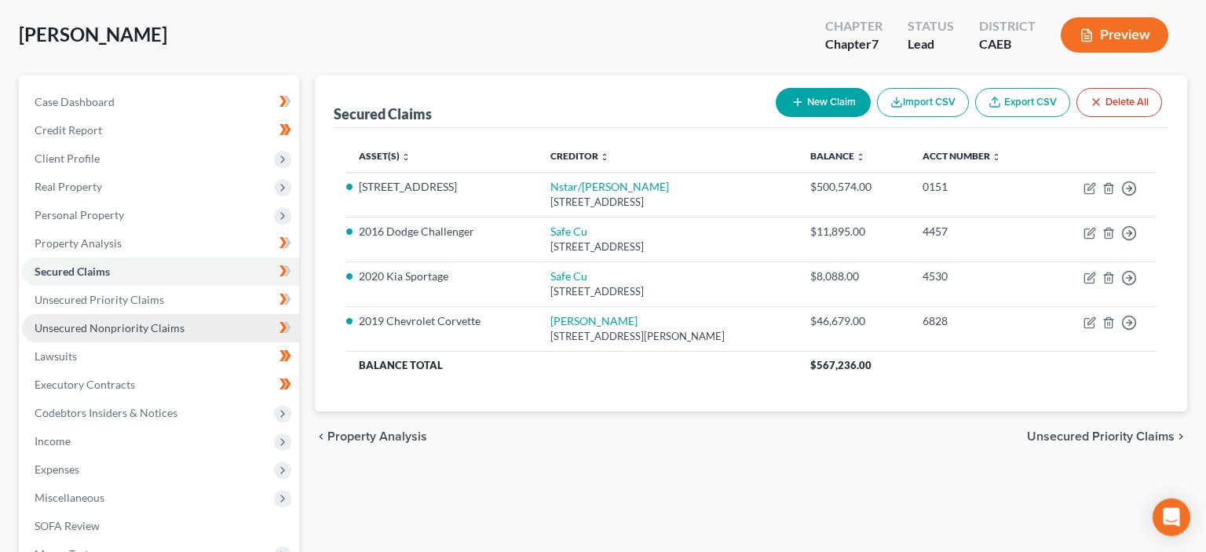
scroll to position [82, 0]
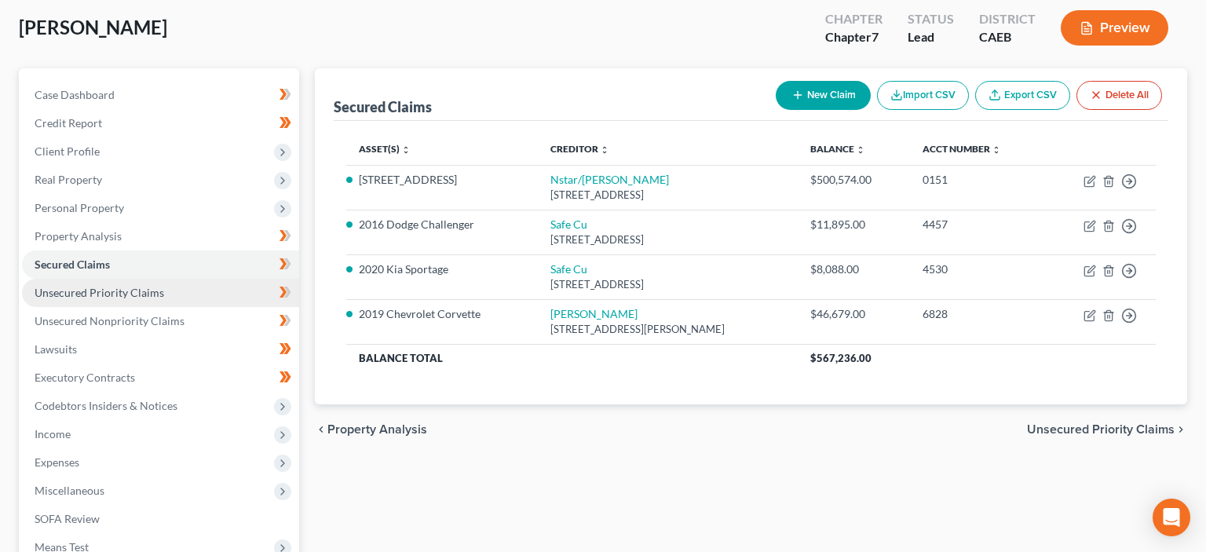
click at [101, 294] on span "Unsecured Priority Claims" at bounding box center [100, 292] width 130 height 13
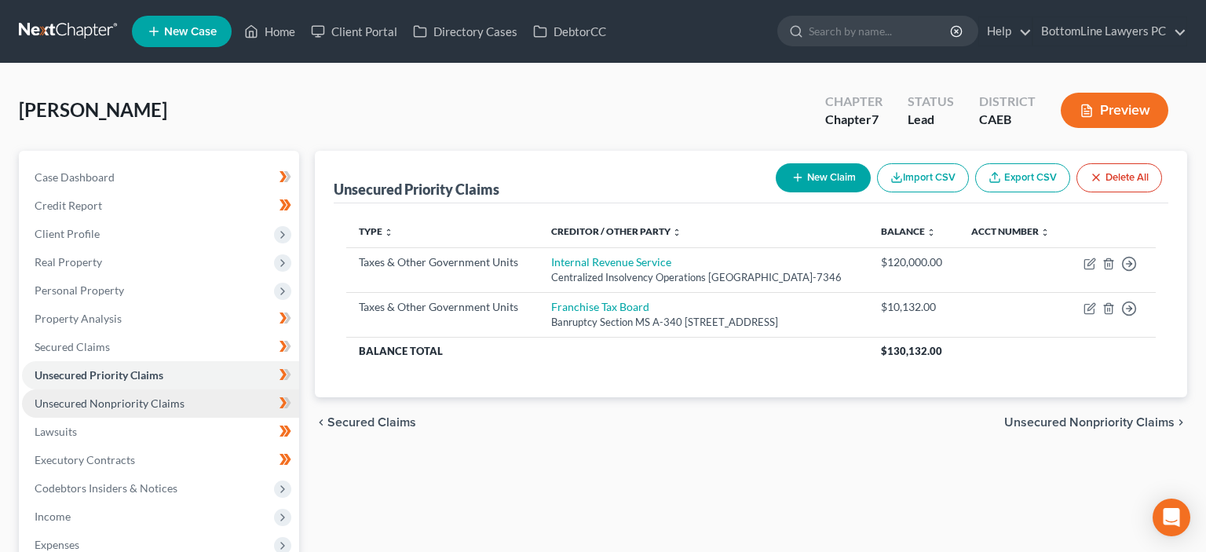
click at [118, 403] on span "Unsecured Nonpriority Claims" at bounding box center [110, 403] width 150 height 13
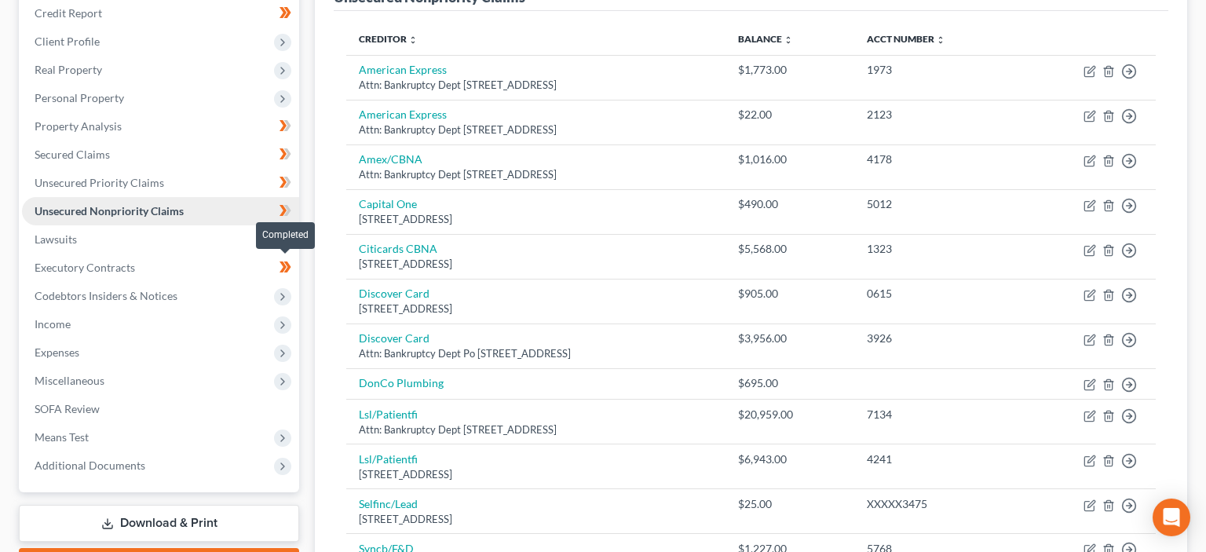
scroll to position [166, 0]
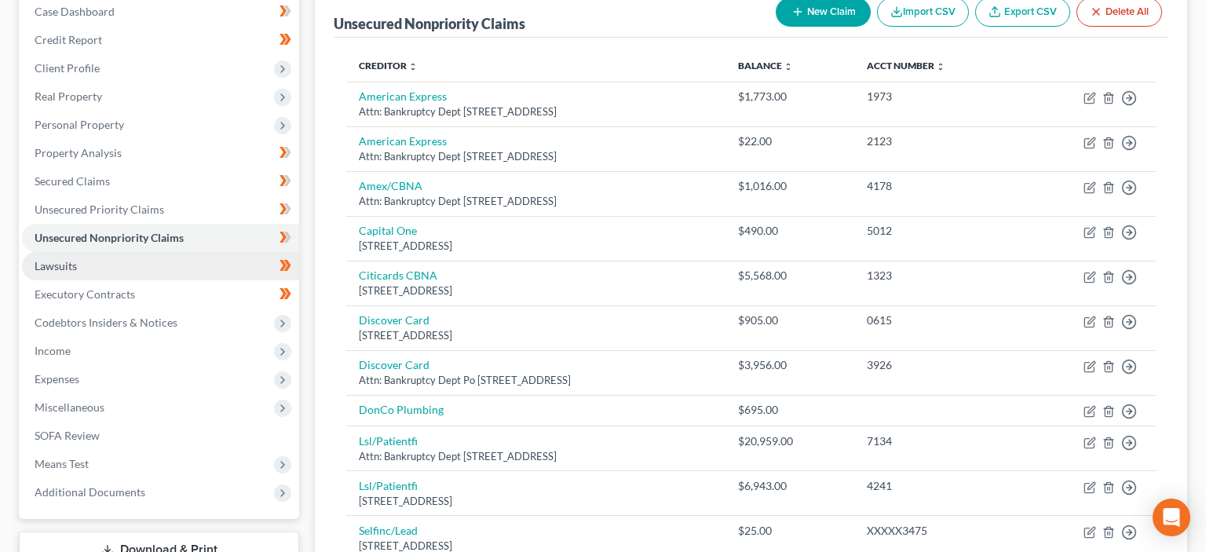
click at [76, 269] on span "Lawsuits" at bounding box center [56, 265] width 42 height 13
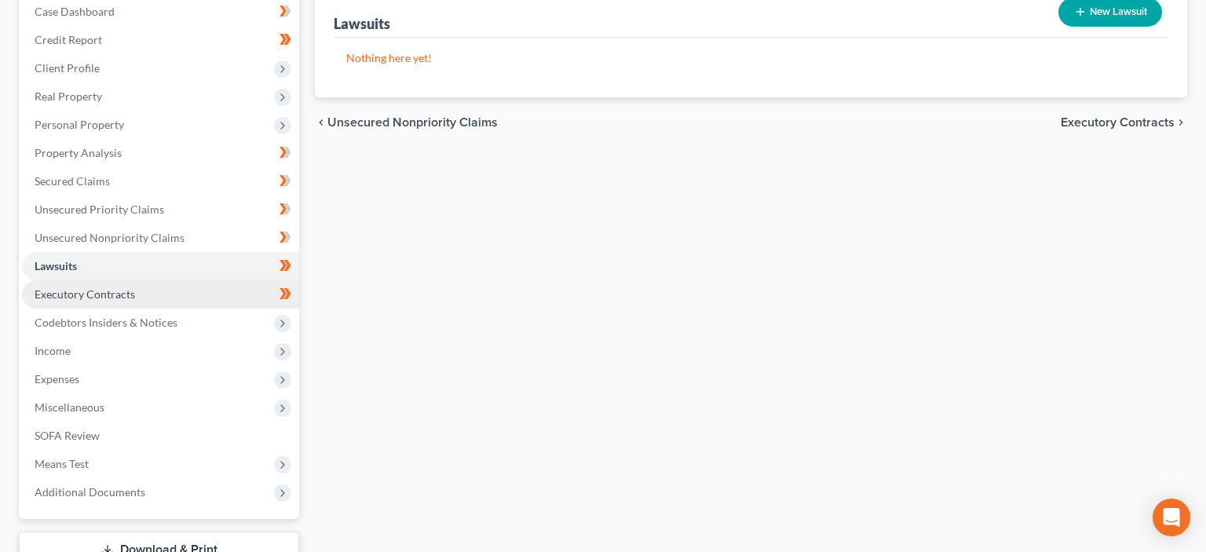
click at [125, 300] on link "Executory Contracts" at bounding box center [160, 294] width 277 height 28
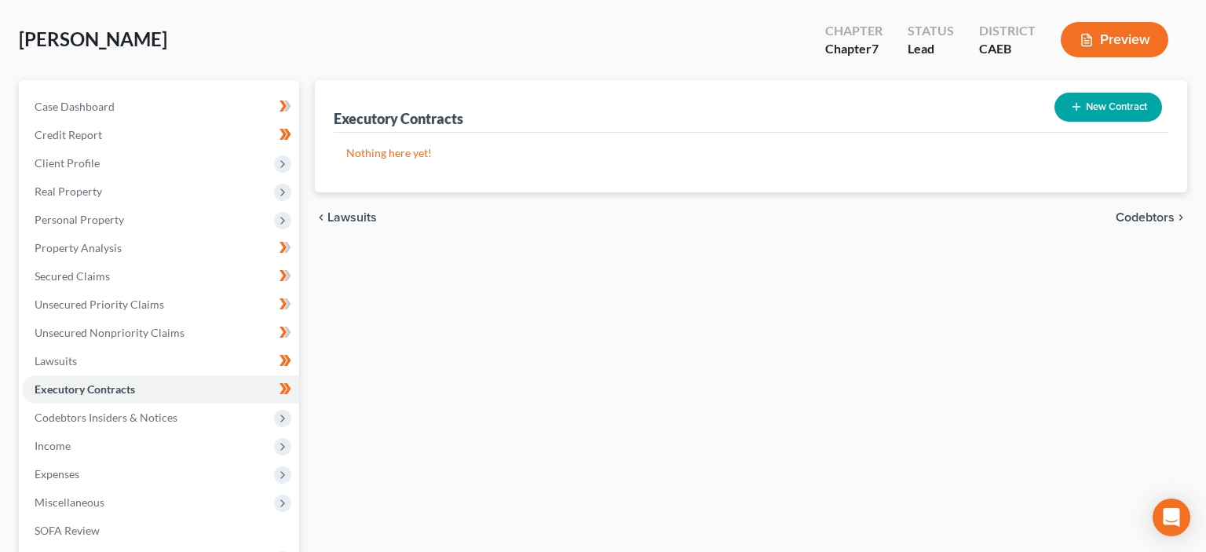
scroll to position [166, 0]
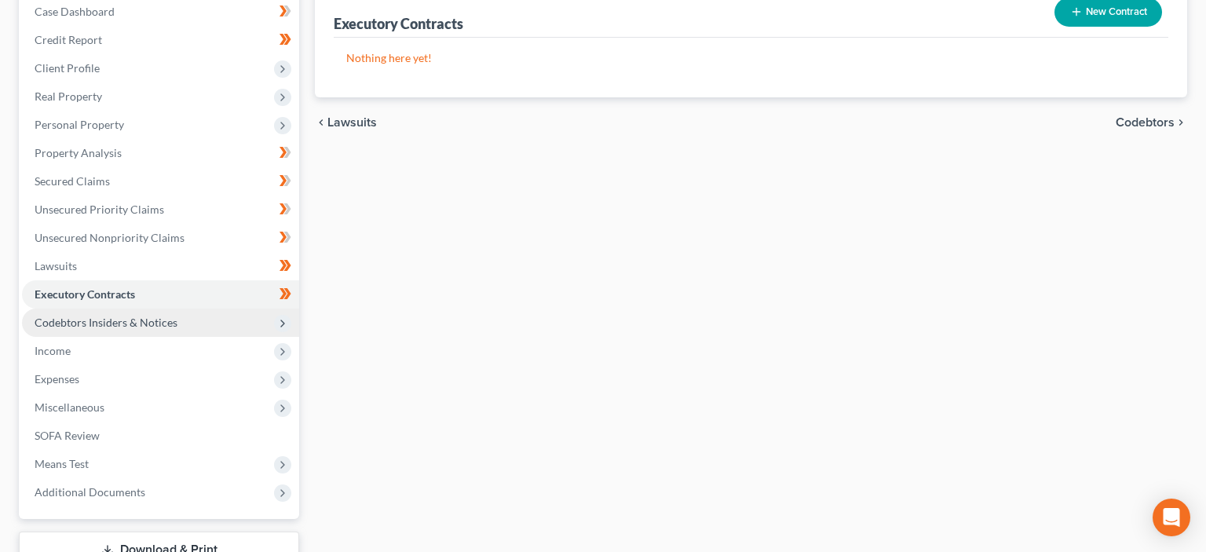
click at [102, 328] on span "Codebtors Insiders & Notices" at bounding box center [106, 322] width 143 height 13
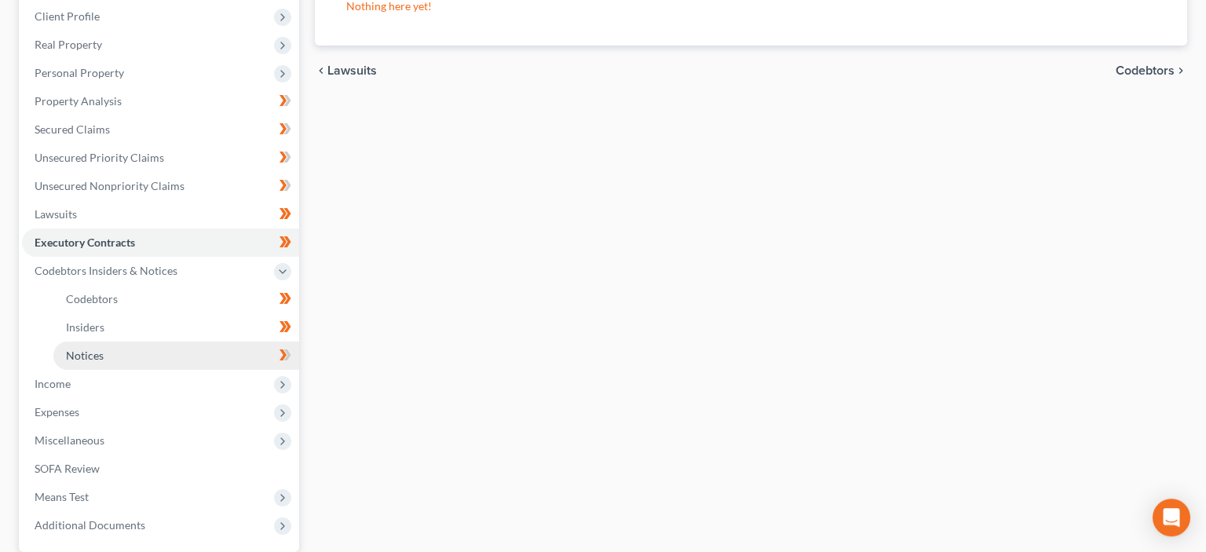
scroll to position [248, 0]
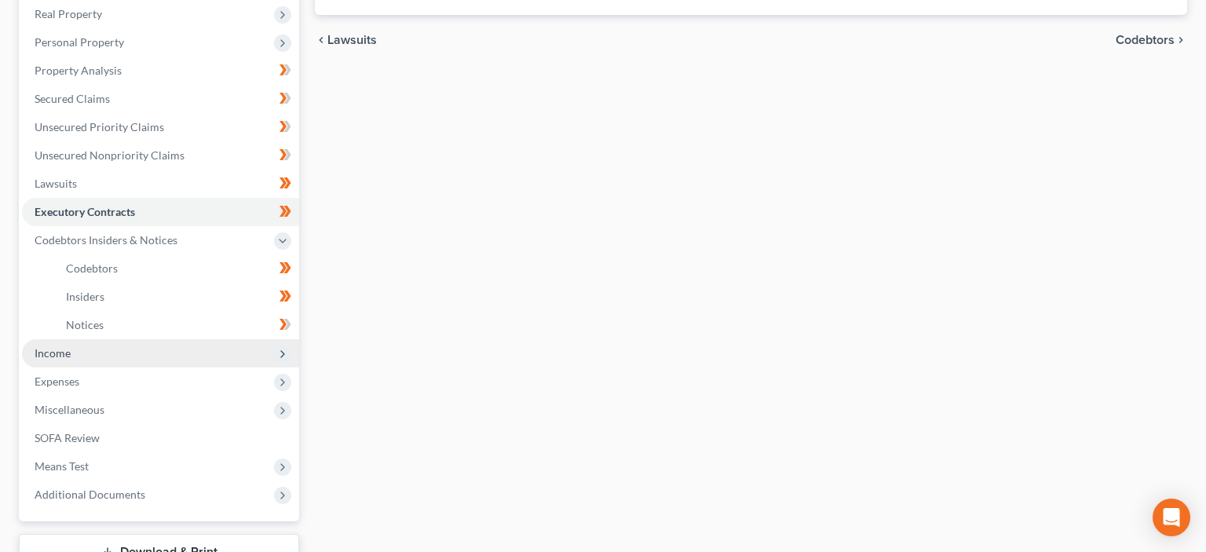
click at [86, 350] on span "Income" at bounding box center [160, 353] width 277 height 28
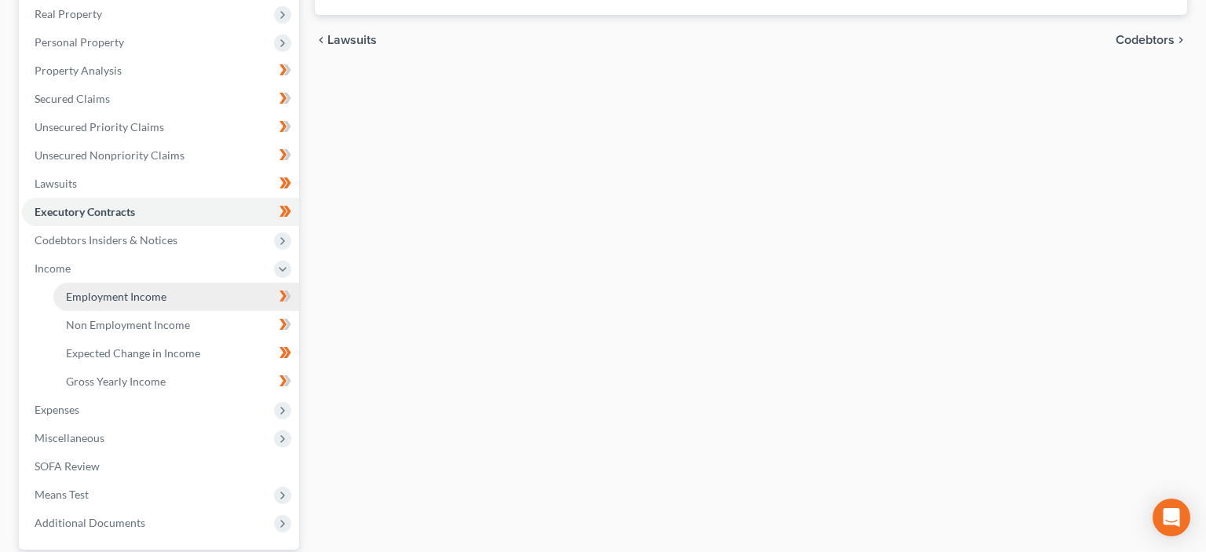
click at [139, 299] on span "Employment Income" at bounding box center [116, 296] width 101 height 13
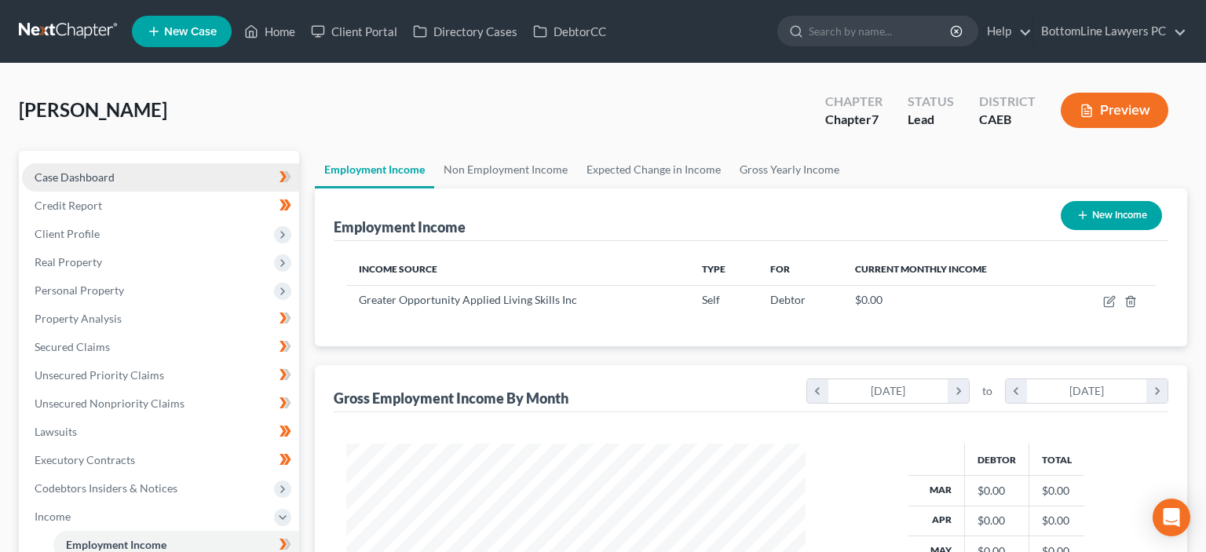
click at [102, 177] on span "Case Dashboard" at bounding box center [75, 176] width 80 height 13
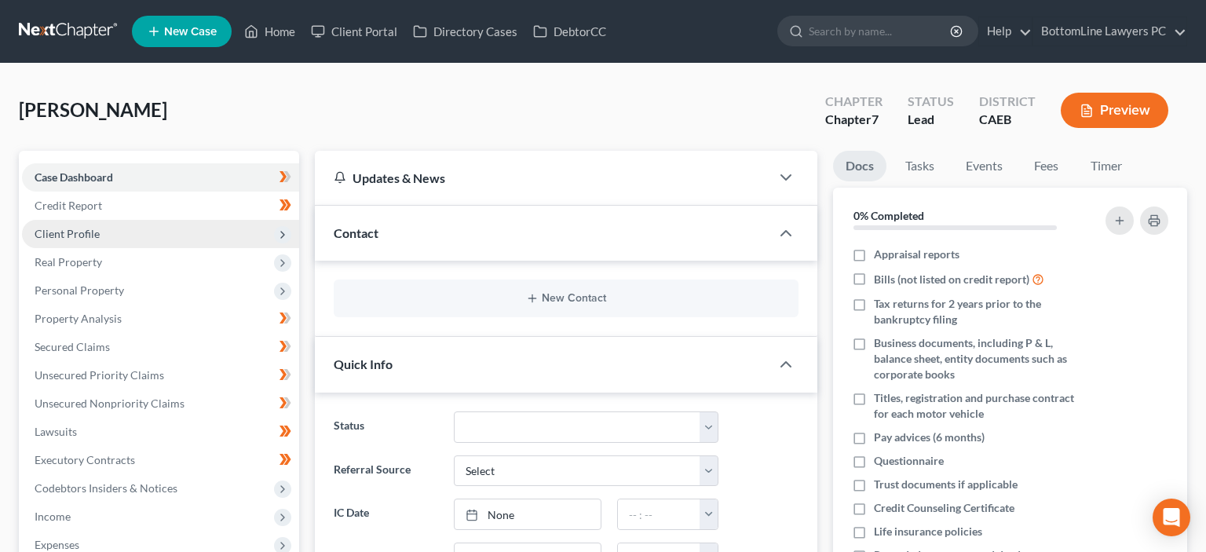
click at [92, 232] on span "Client Profile" at bounding box center [67, 233] width 65 height 13
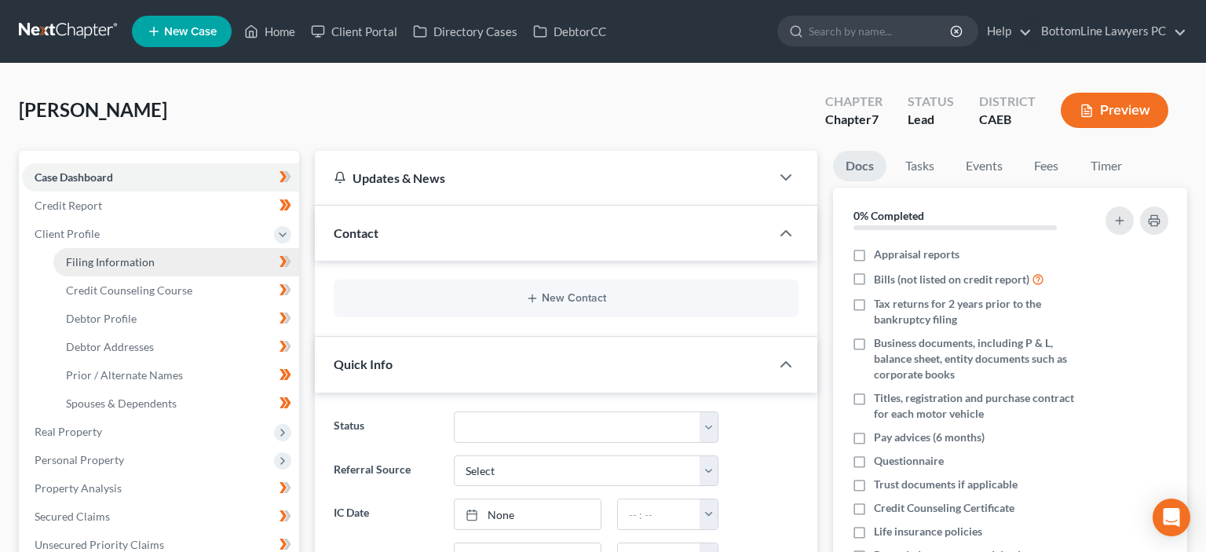
click at [137, 265] on span "Filing Information" at bounding box center [110, 261] width 89 height 13
select select "0"
select select "3"
select select "0"
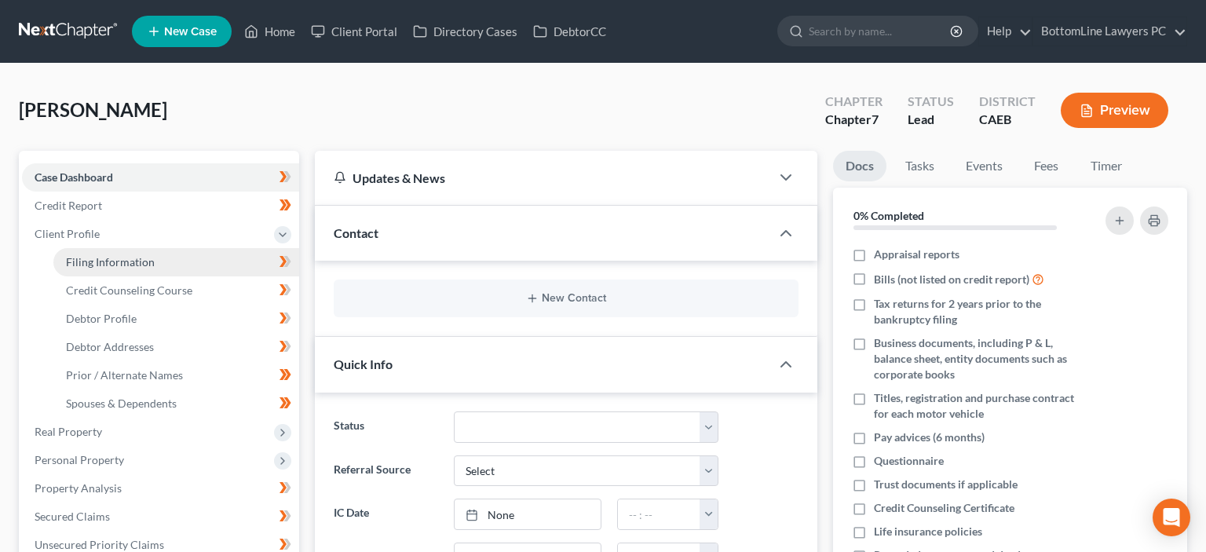
select select "8"
select select "0"
select select "4"
select select "0"
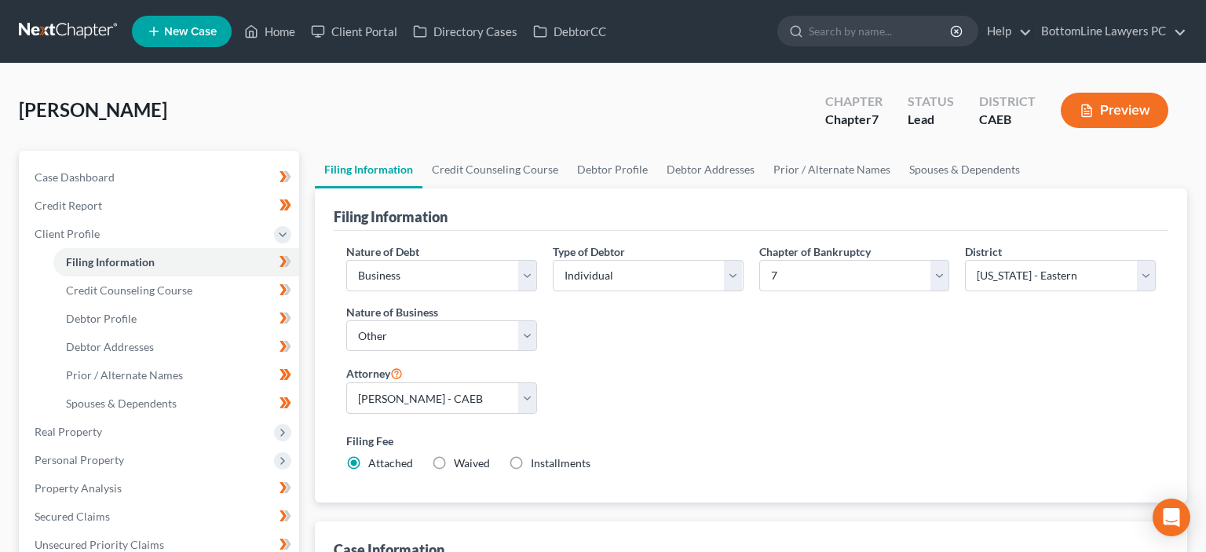
click at [94, 35] on link at bounding box center [69, 31] width 101 height 28
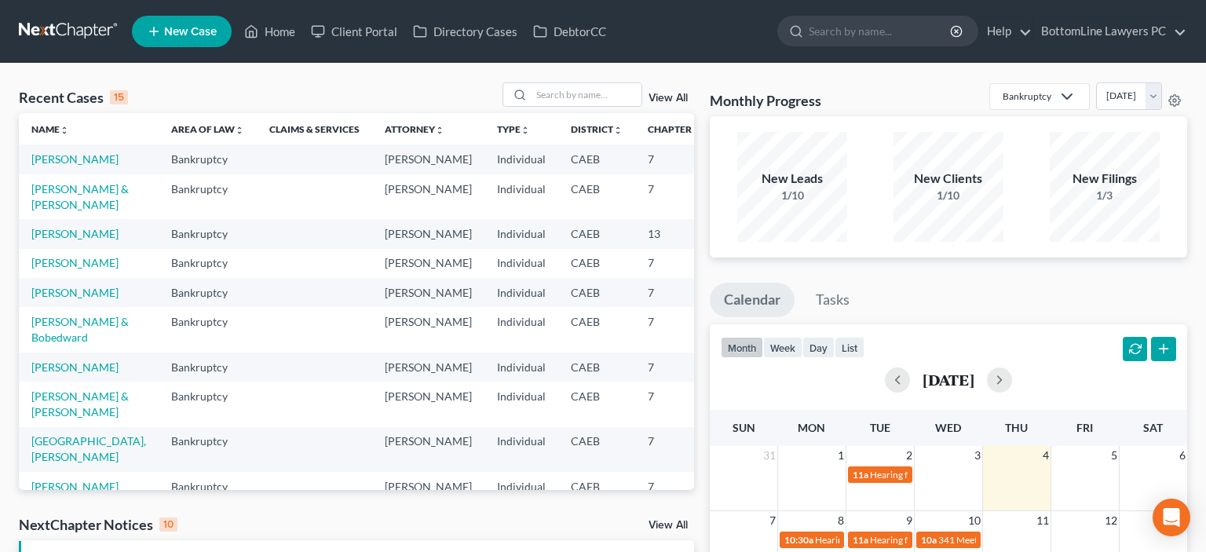
scroll to position [79, 0]
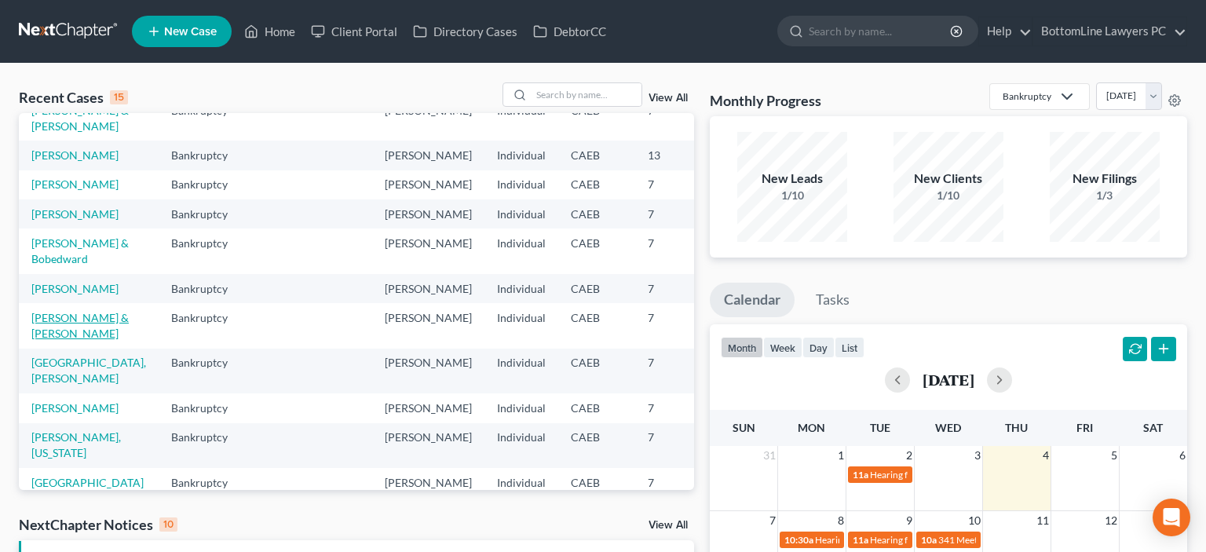
click at [48, 340] on link "[PERSON_NAME] & [PERSON_NAME]" at bounding box center [79, 325] width 97 height 29
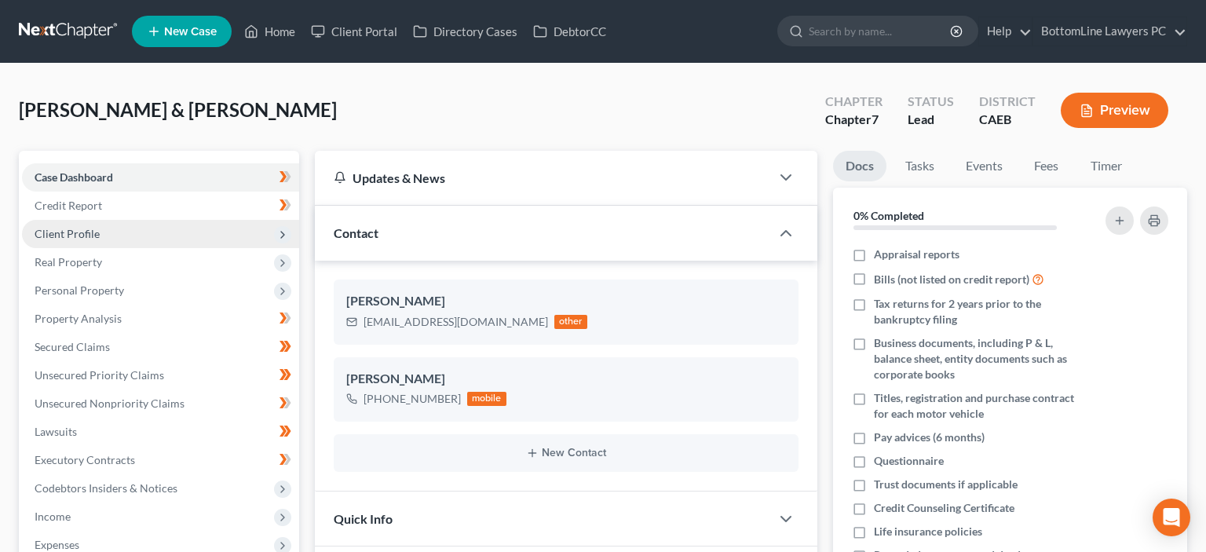
click at [86, 236] on span "Client Profile" at bounding box center [67, 233] width 65 height 13
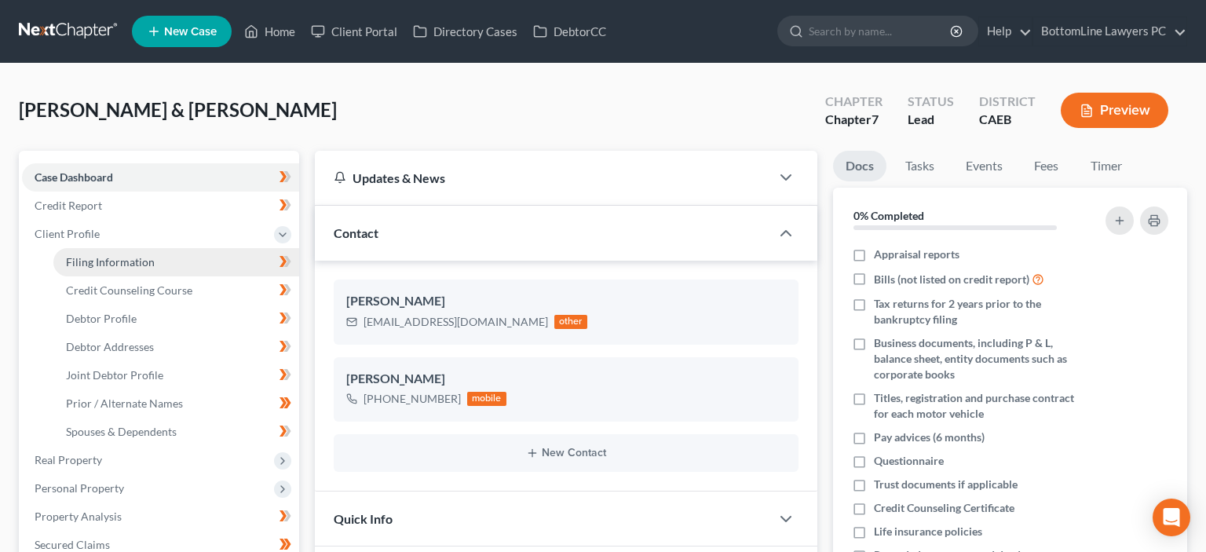
click at [119, 261] on span "Filing Information" at bounding box center [110, 261] width 89 height 13
select select "1"
select select "0"
select select "4"
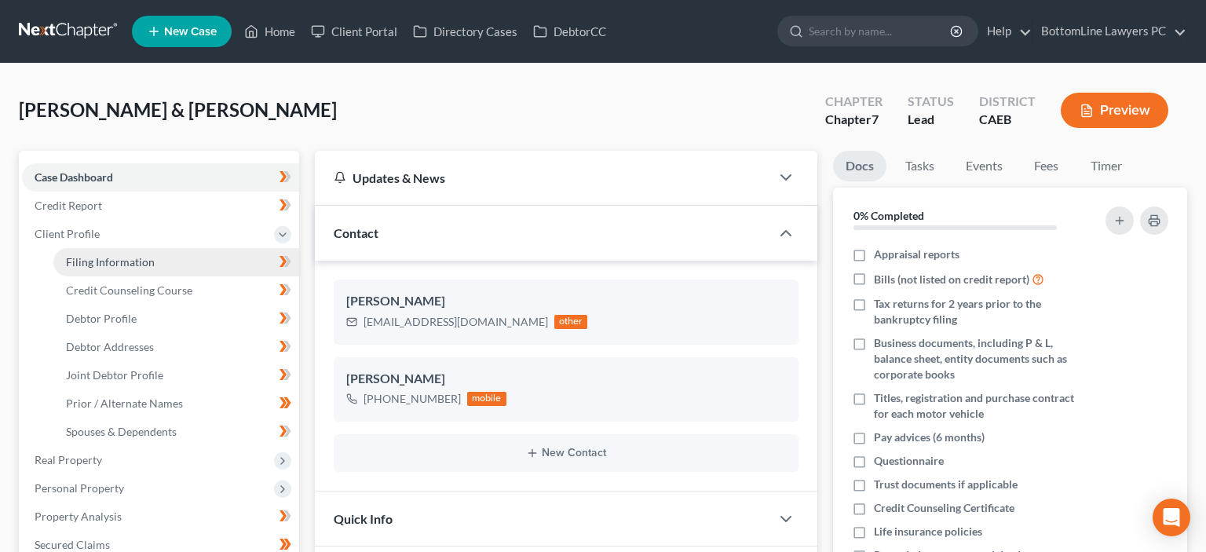
select select "0"
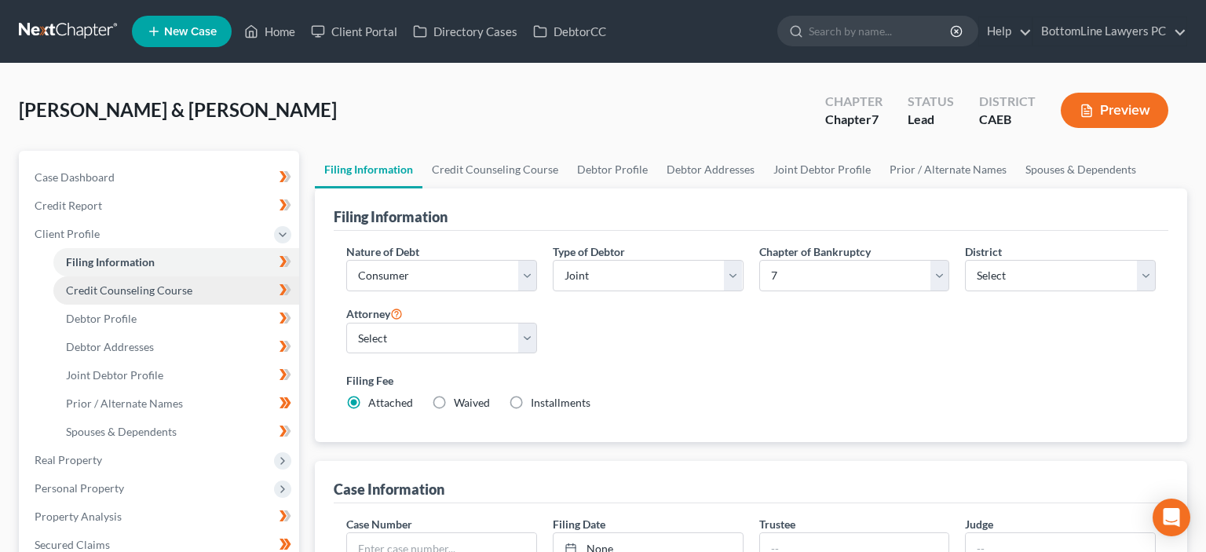
click at [134, 291] on span "Credit Counseling Course" at bounding box center [129, 289] width 126 height 13
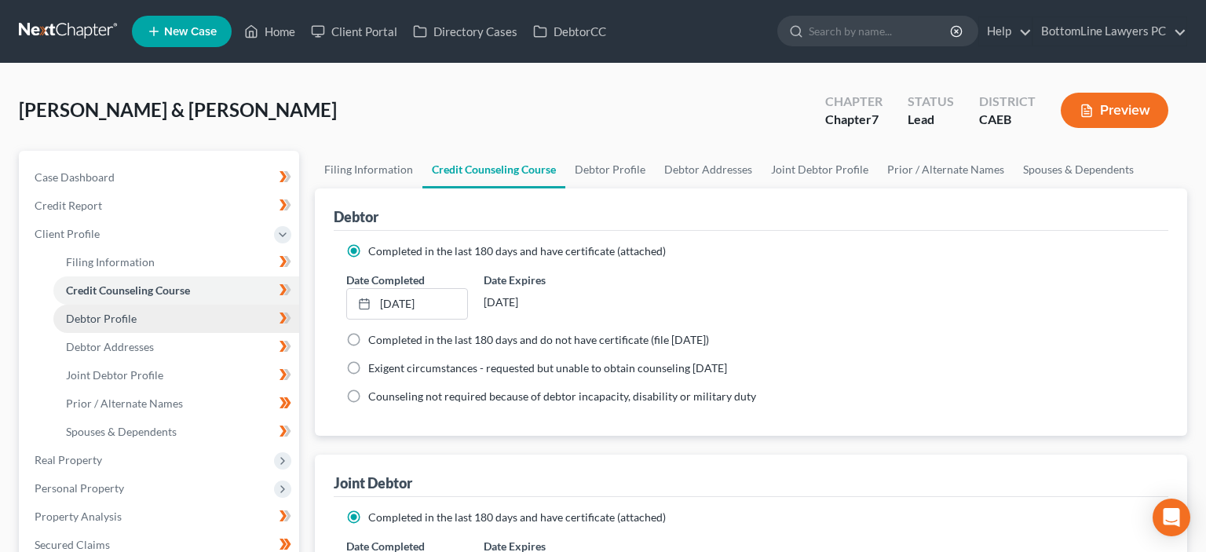
click at [120, 325] on link "Debtor Profile" at bounding box center [176, 319] width 246 height 28
select select "1"
select select "2"
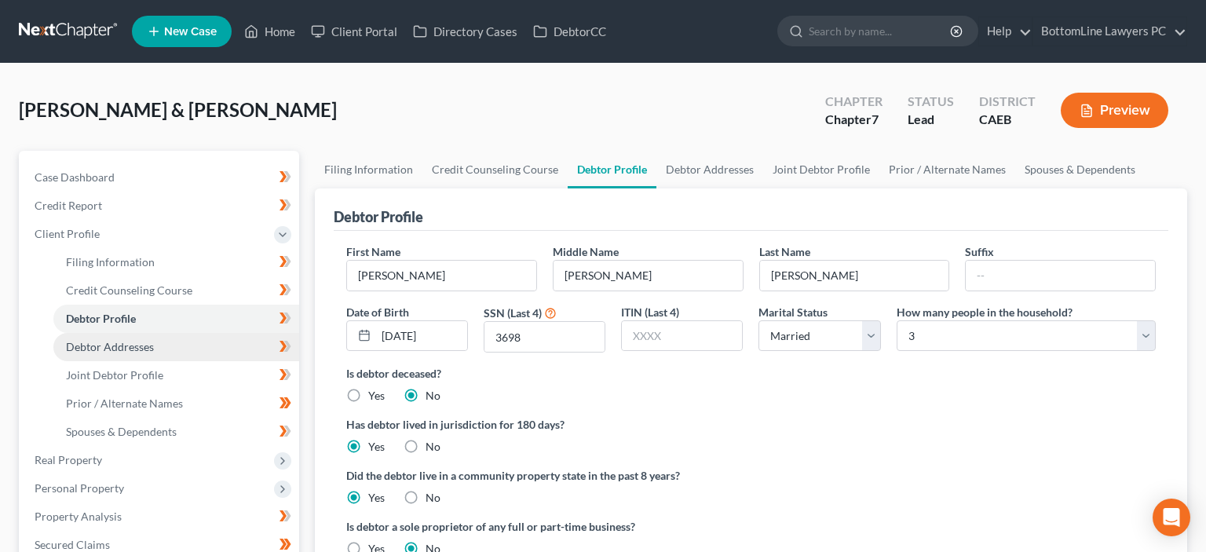
click at [134, 349] on span "Debtor Addresses" at bounding box center [110, 346] width 88 height 13
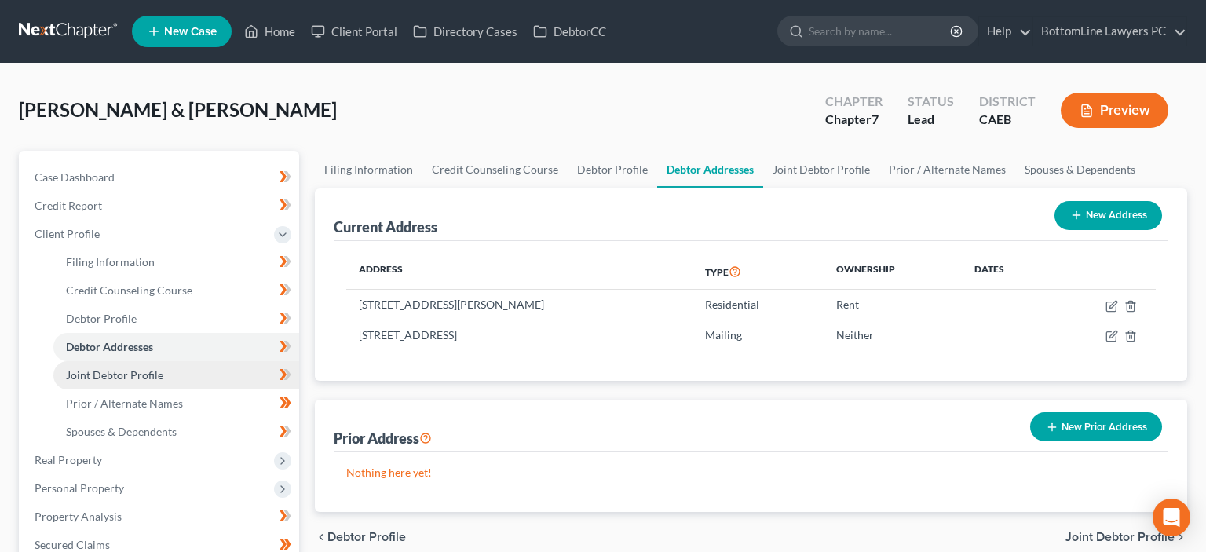
click at [137, 378] on span "Joint Debtor Profile" at bounding box center [114, 374] width 97 height 13
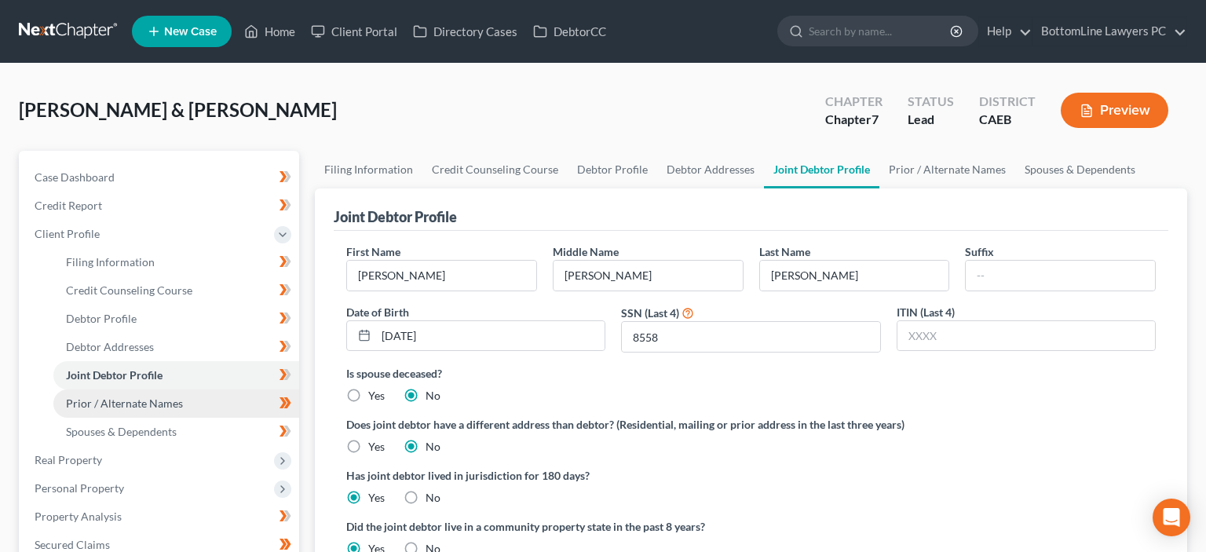
click at [126, 407] on span "Prior / Alternate Names" at bounding box center [124, 403] width 117 height 13
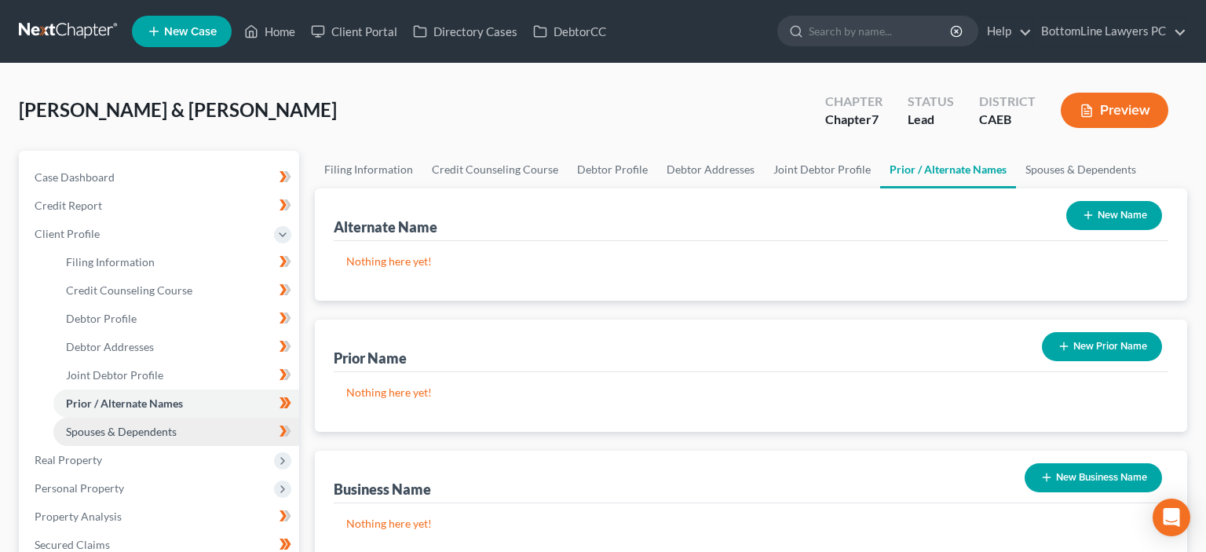
click at [127, 426] on span "Spouses & Dependents" at bounding box center [121, 431] width 111 height 13
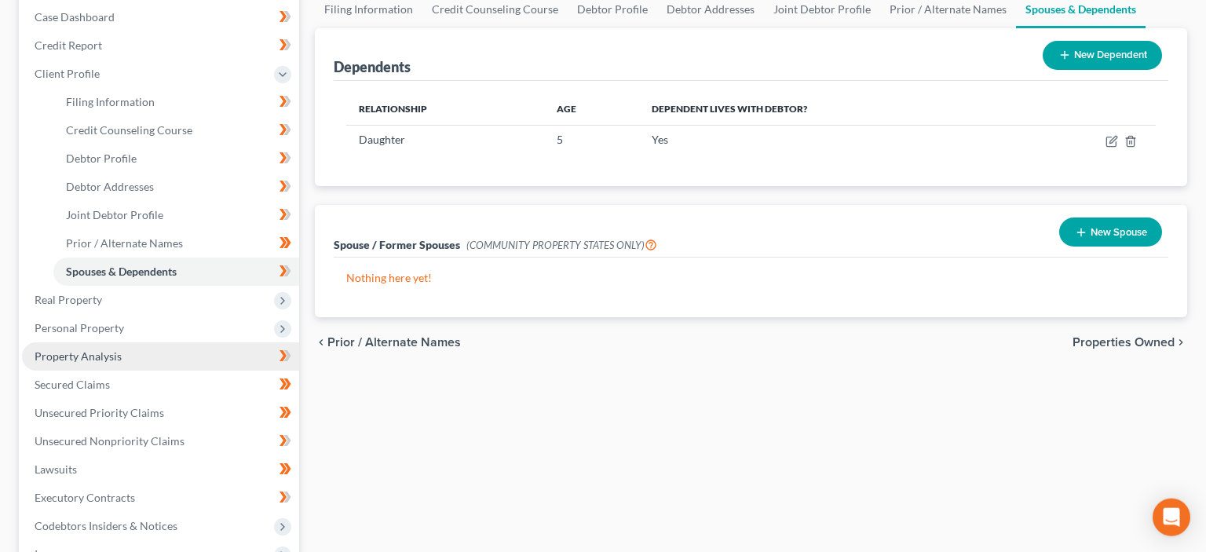
scroll to position [166, 0]
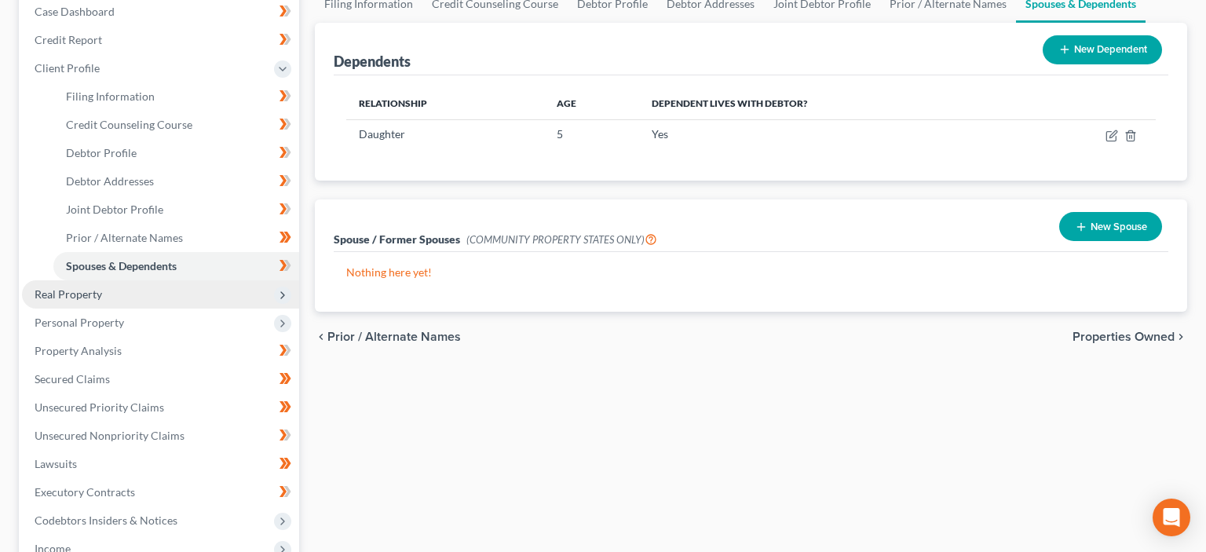
click at [86, 303] on span "Real Property" at bounding box center [160, 294] width 277 height 28
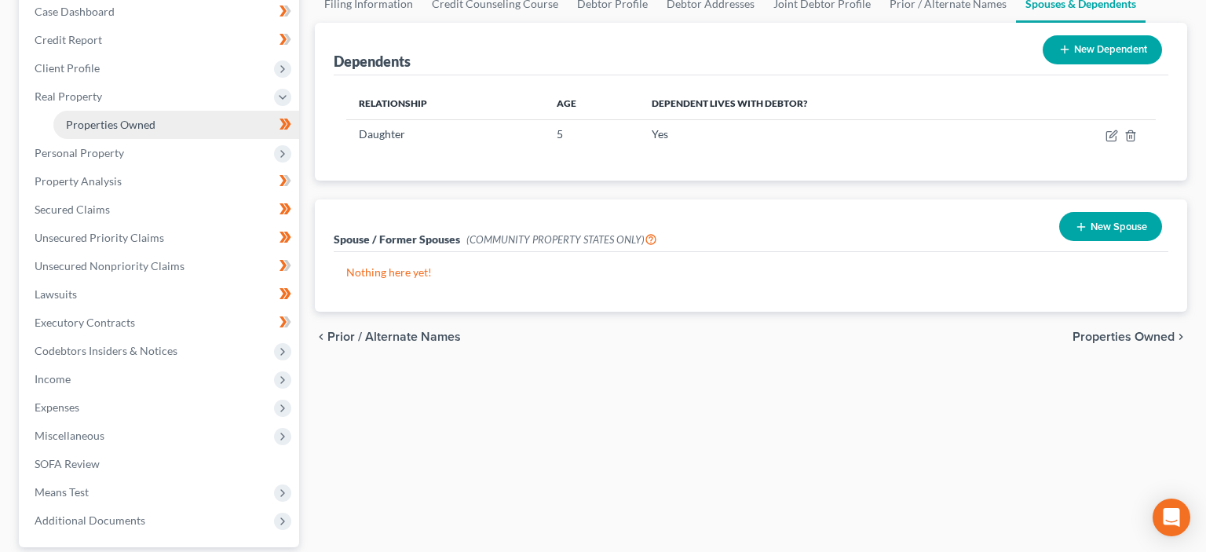
click at [138, 130] on link "Properties Owned" at bounding box center [176, 125] width 246 height 28
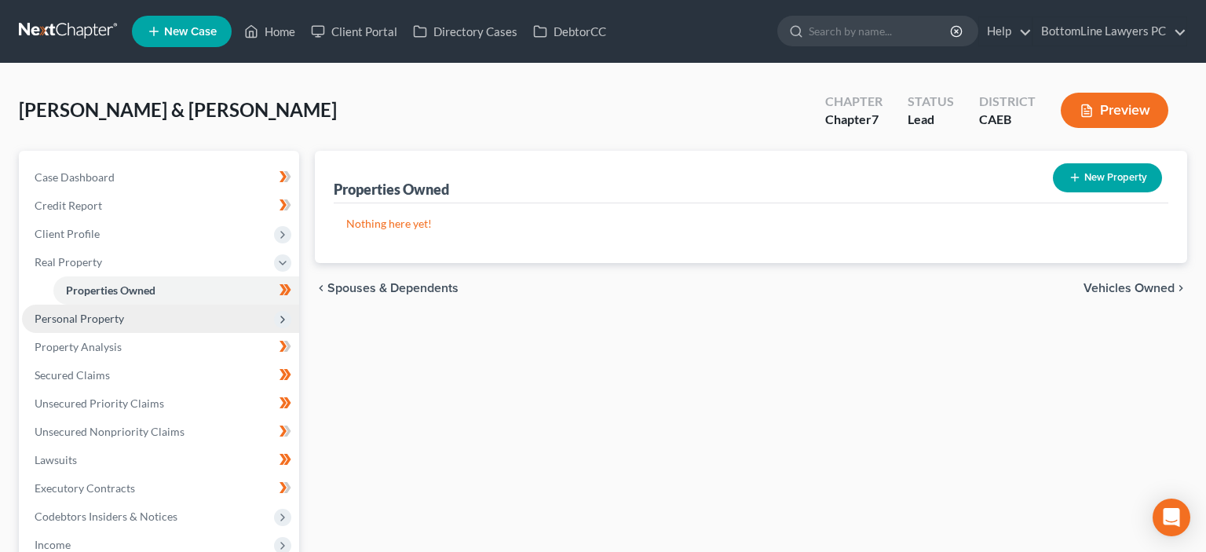
click at [128, 318] on span "Personal Property" at bounding box center [160, 319] width 277 height 28
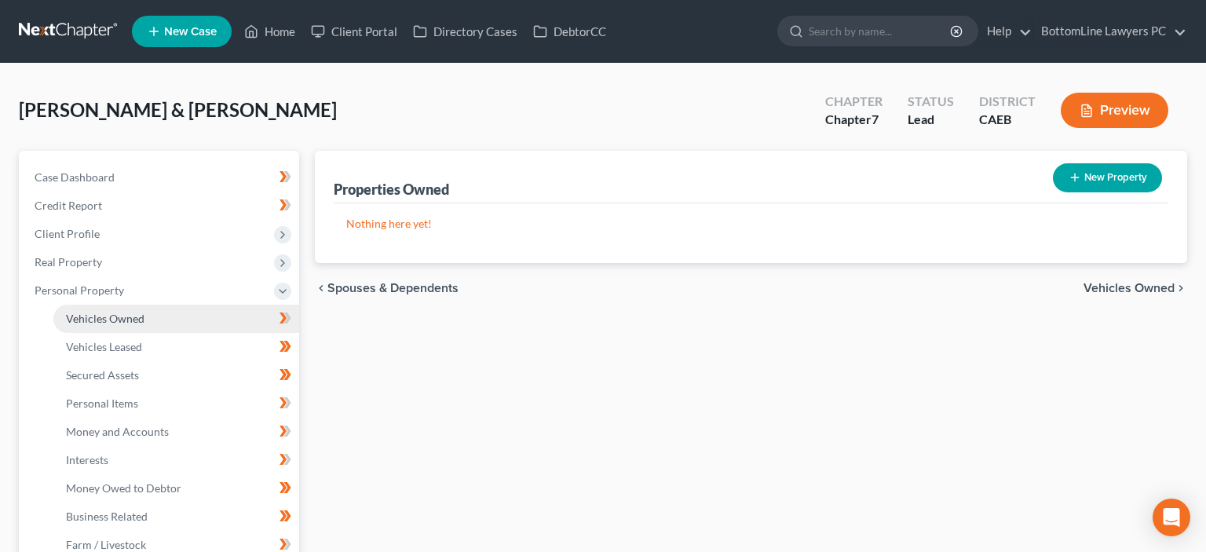
click at [129, 319] on span "Vehicles Owned" at bounding box center [105, 318] width 79 height 13
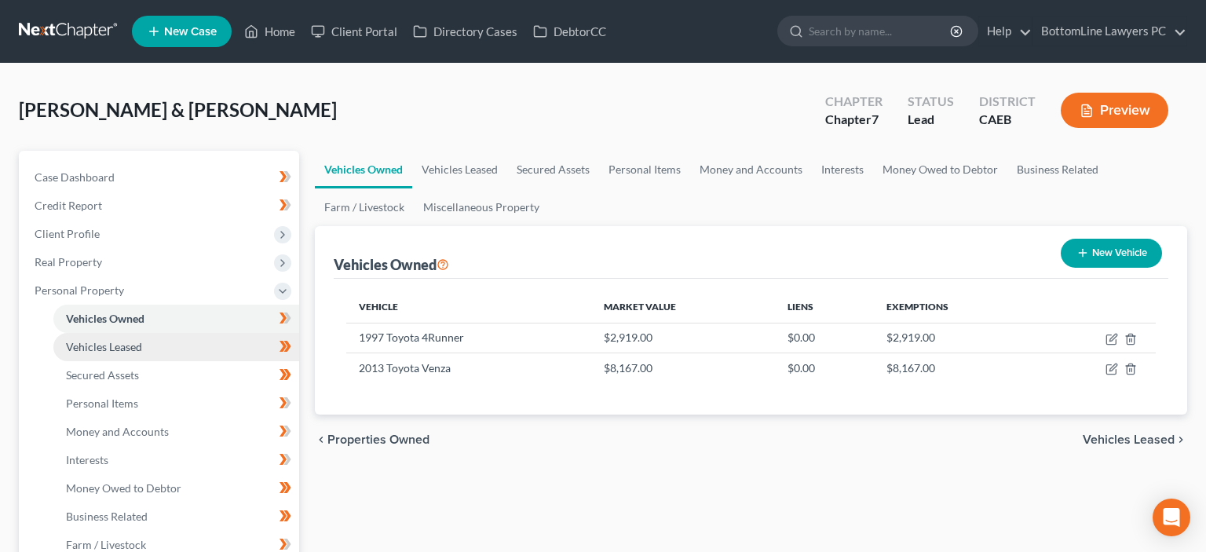
click at [112, 347] on span "Vehicles Leased" at bounding box center [104, 346] width 76 height 13
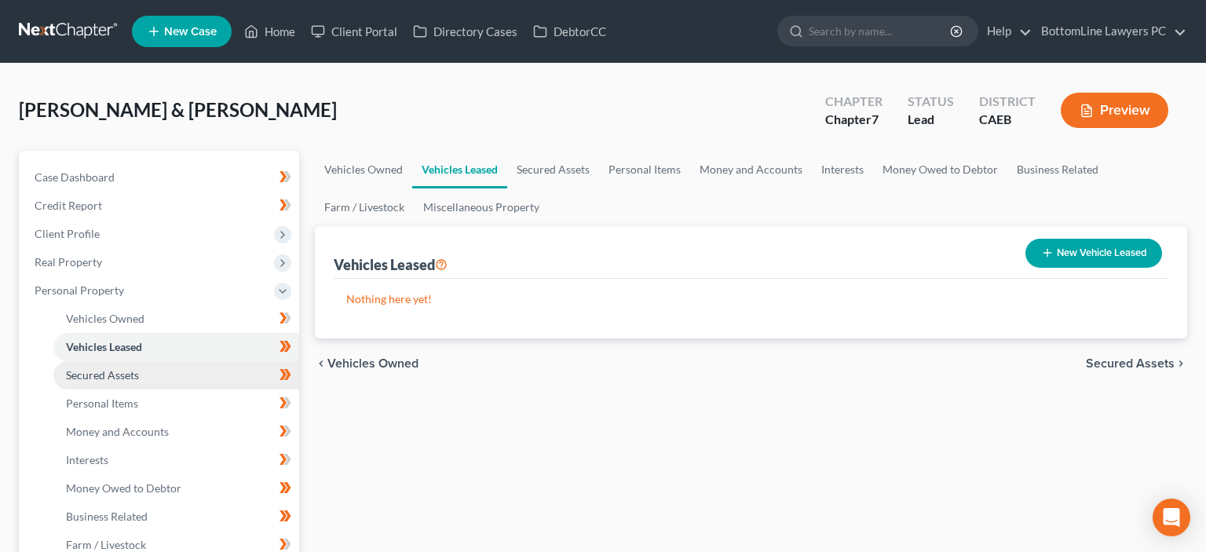
click at [120, 375] on span "Secured Assets" at bounding box center [102, 374] width 73 height 13
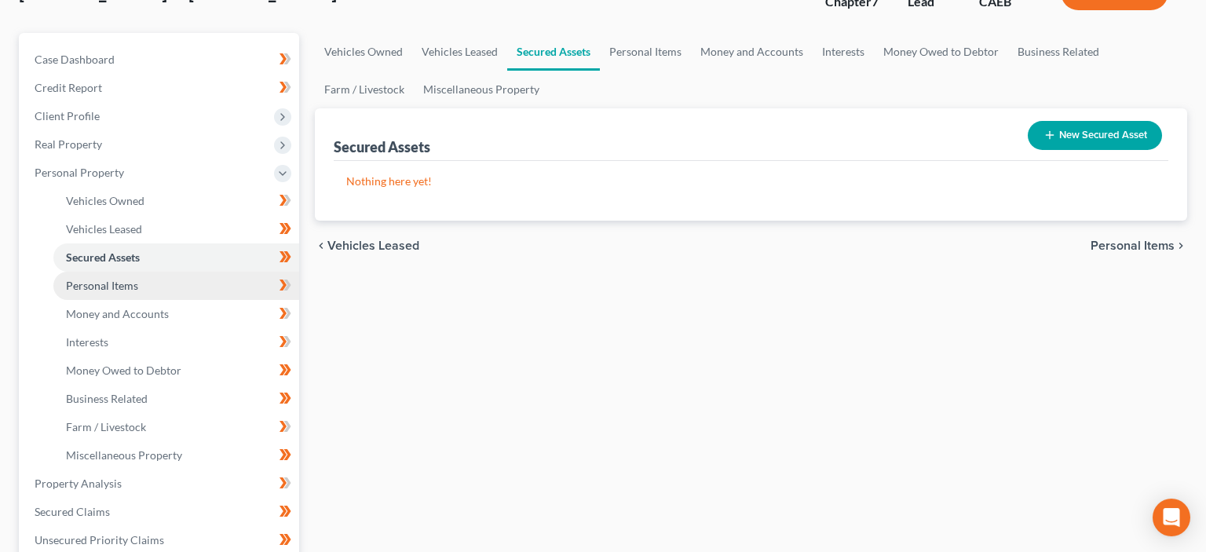
scroll to position [166, 0]
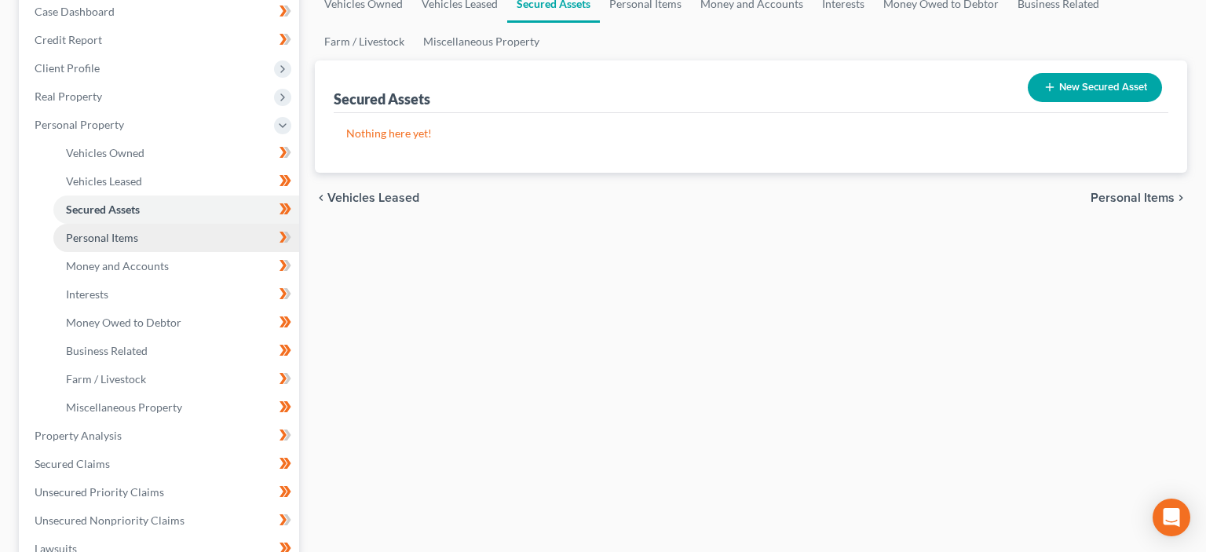
click at [118, 240] on span "Personal Items" at bounding box center [102, 237] width 72 height 13
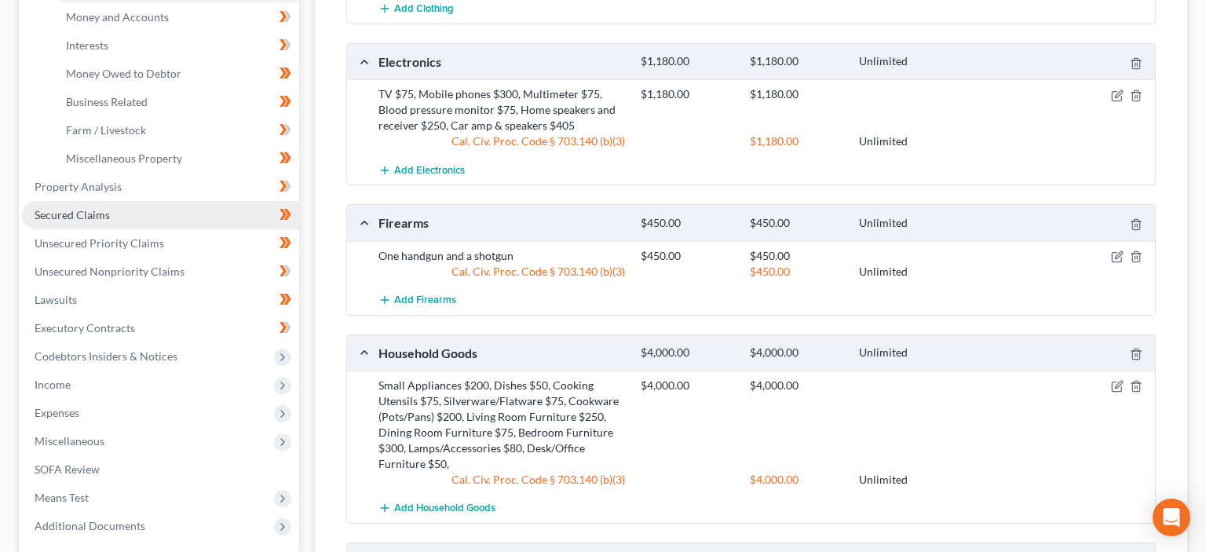
scroll to position [331, 0]
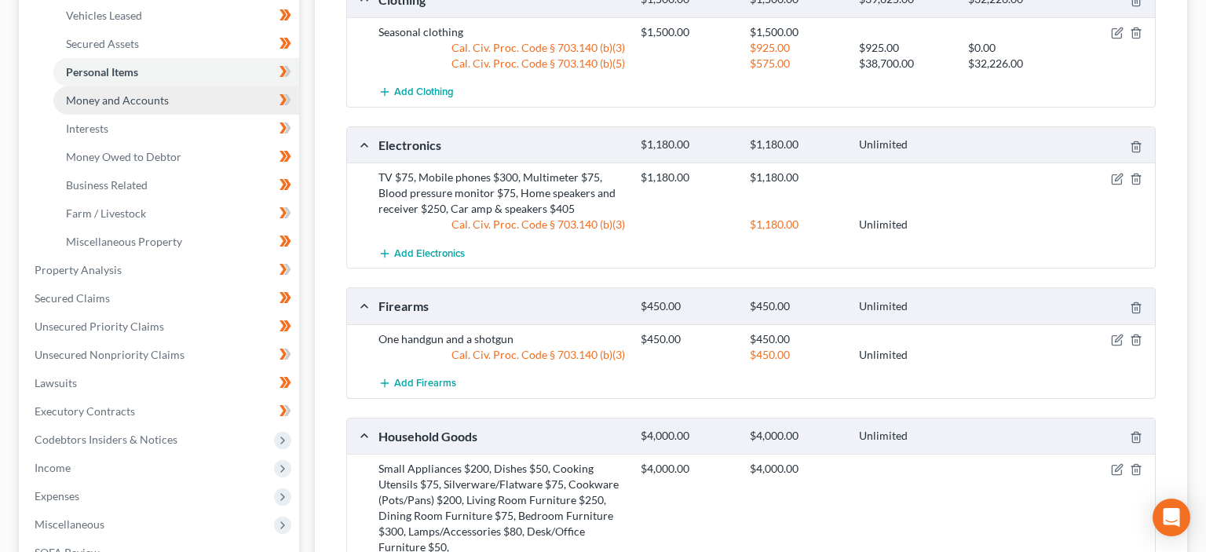
click at [137, 90] on link "Money and Accounts" at bounding box center [176, 100] width 246 height 28
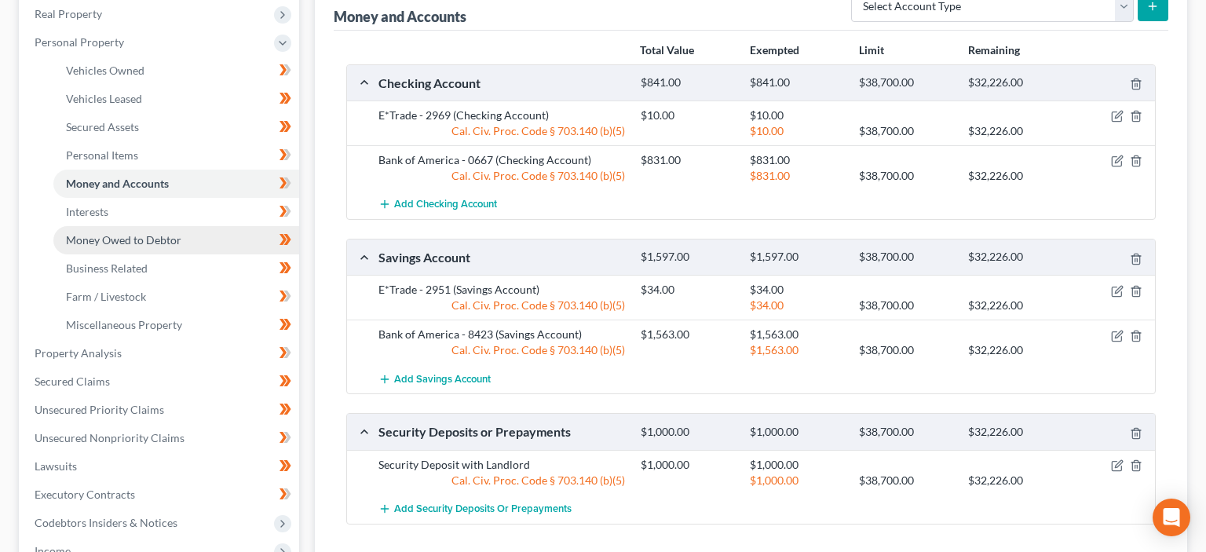
scroll to position [166, 0]
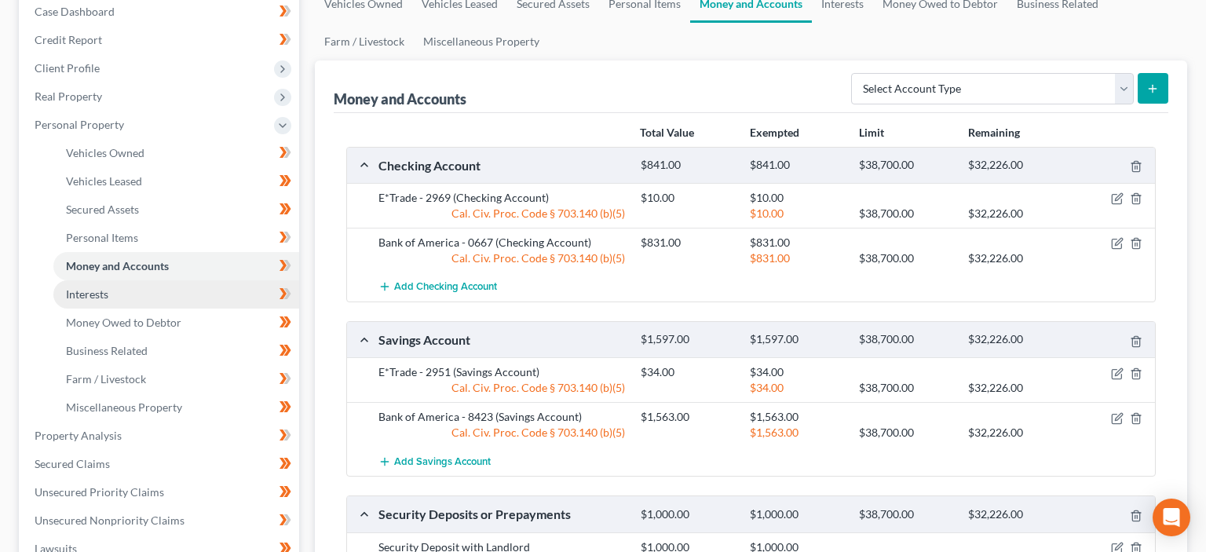
click at [101, 291] on span "Interests" at bounding box center [87, 293] width 42 height 13
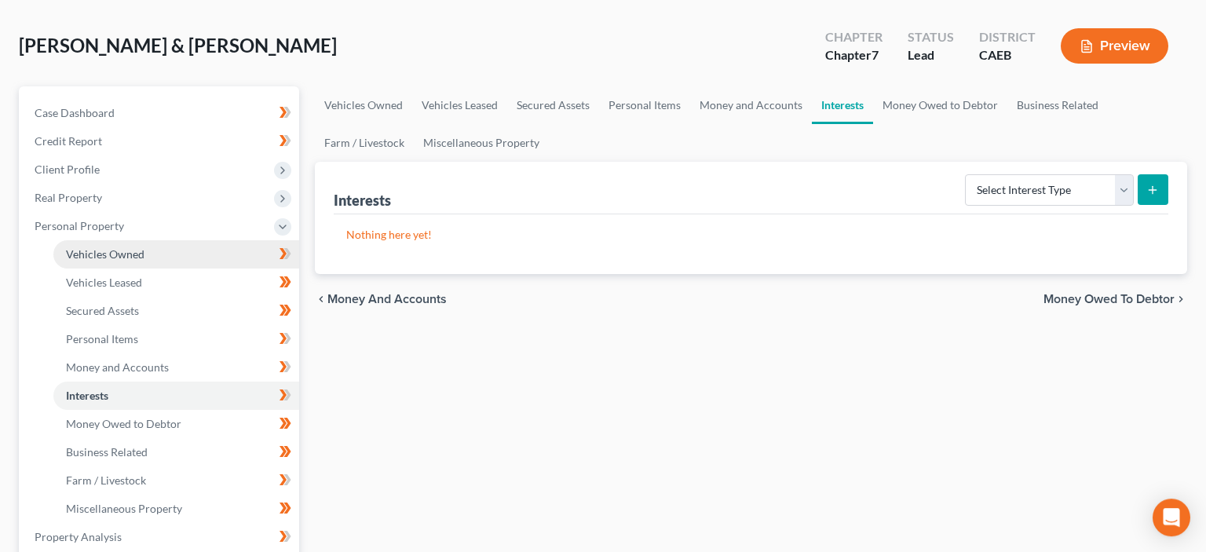
scroll to position [166, 0]
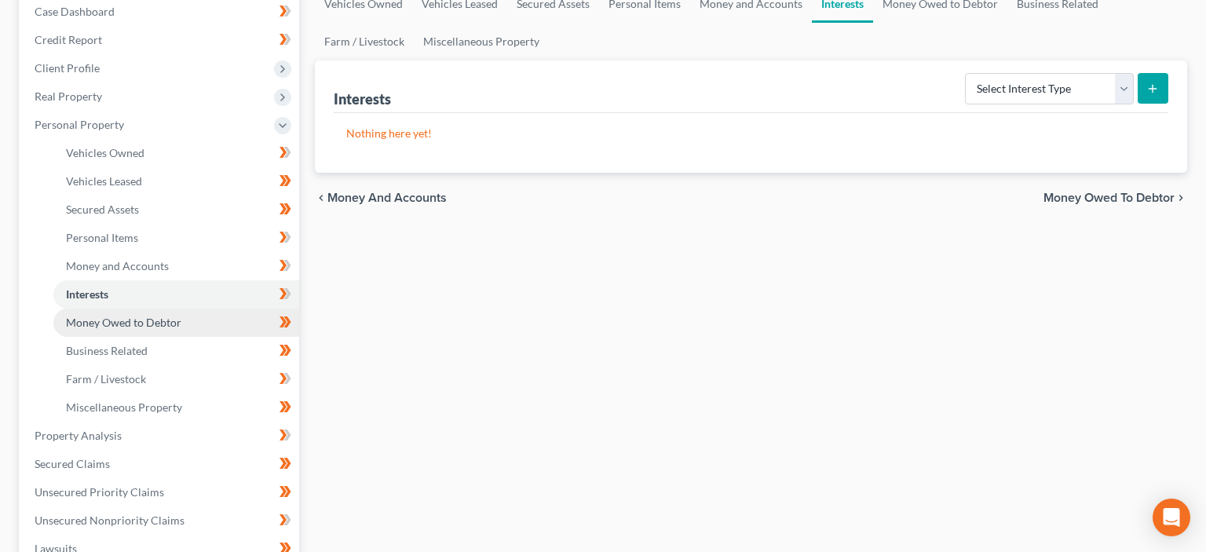
click at [115, 316] on span "Money Owed to Debtor" at bounding box center [123, 322] width 115 height 13
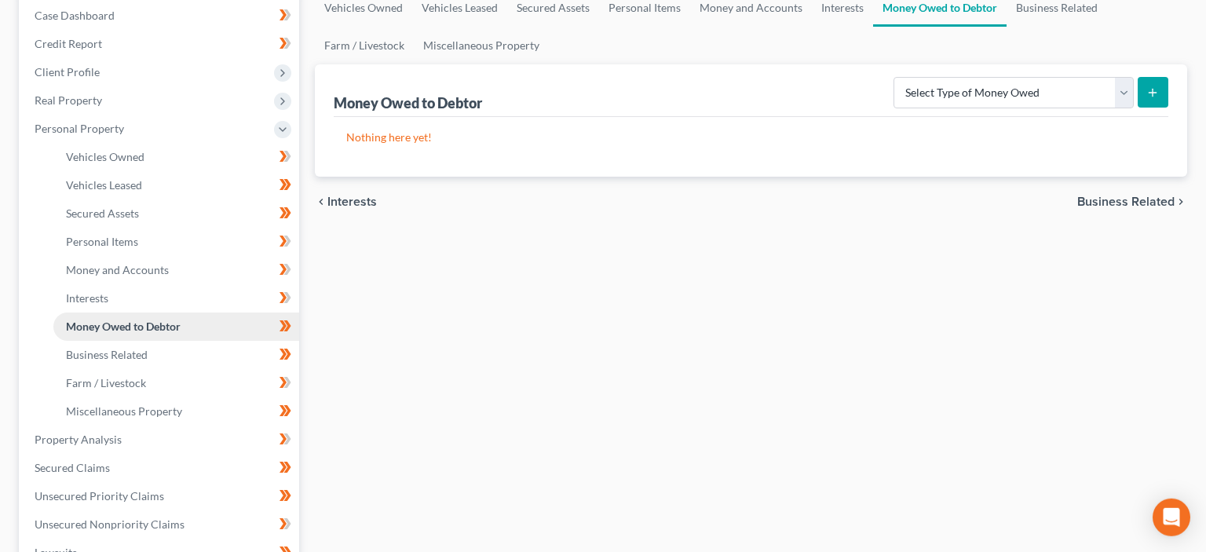
scroll to position [166, 0]
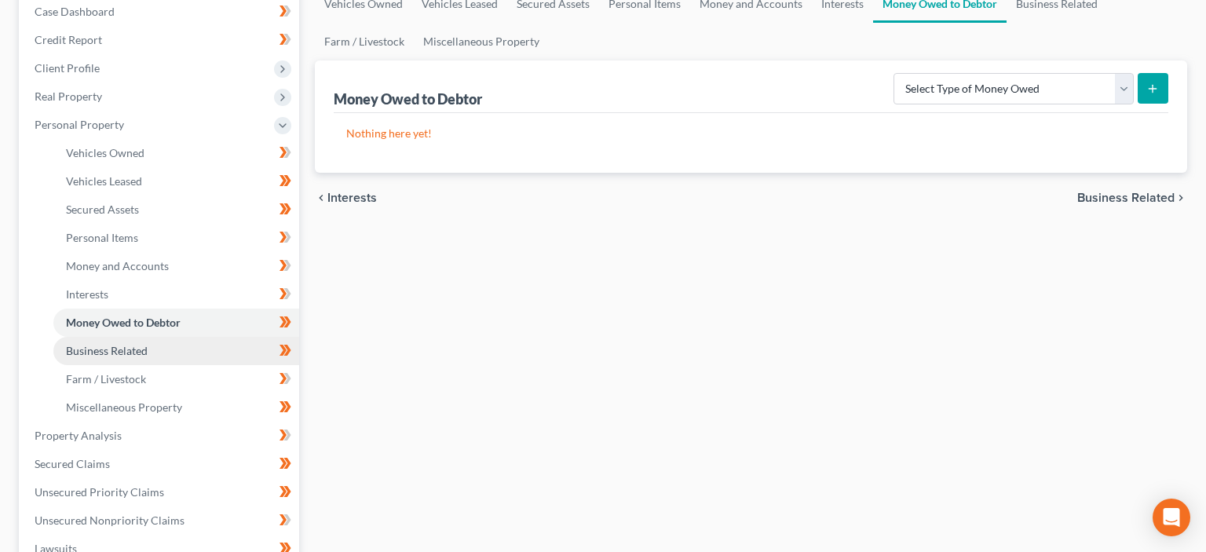
click at [127, 346] on span "Business Related" at bounding box center [107, 350] width 82 height 13
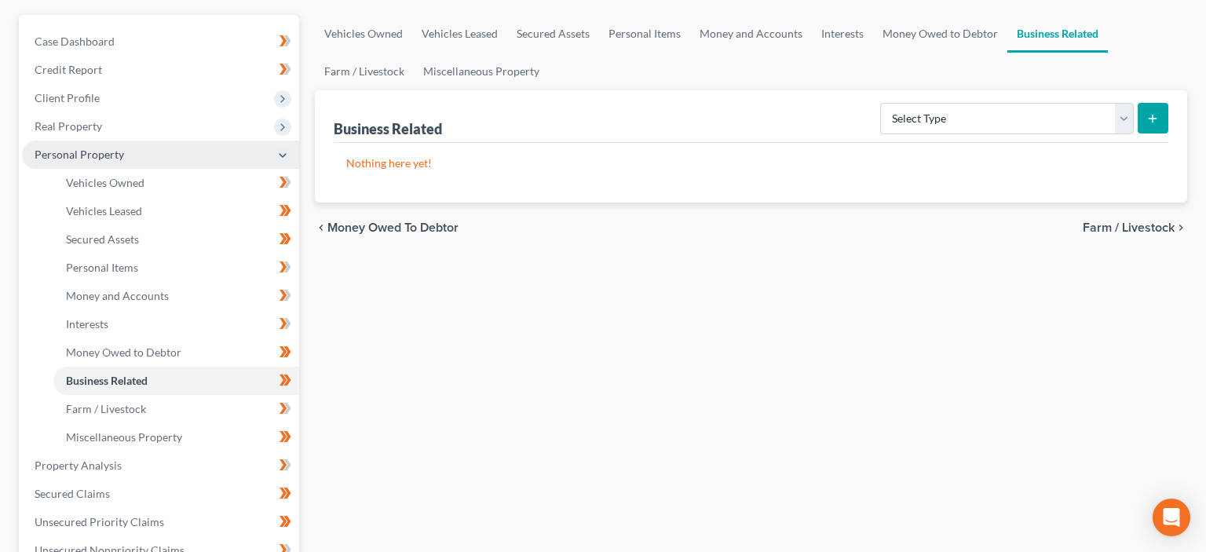
scroll to position [248, 0]
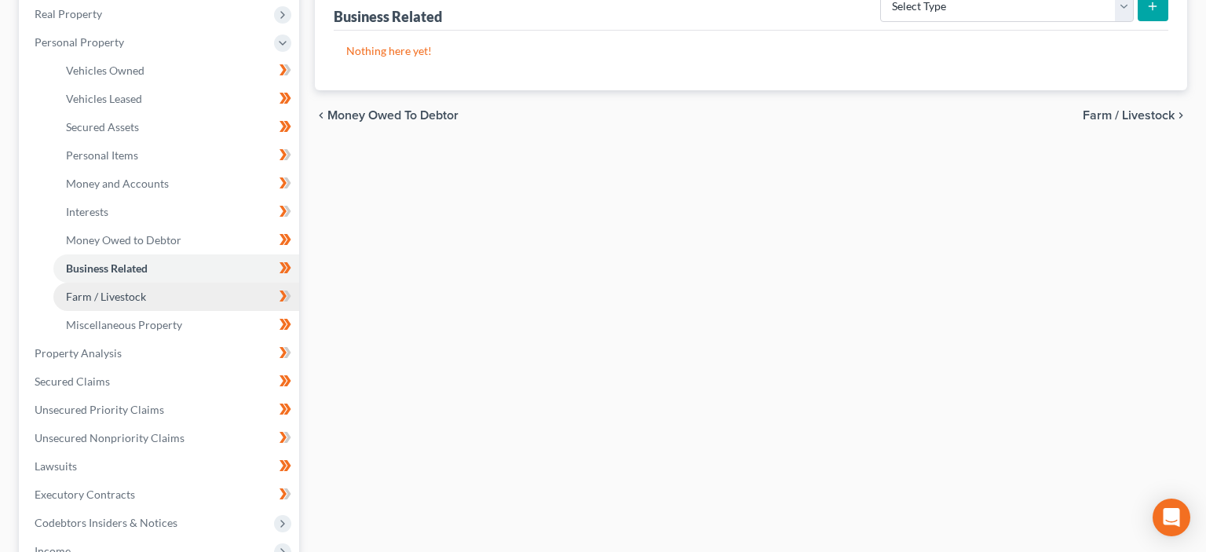
click at [141, 298] on span "Farm / Livestock" at bounding box center [106, 296] width 80 height 13
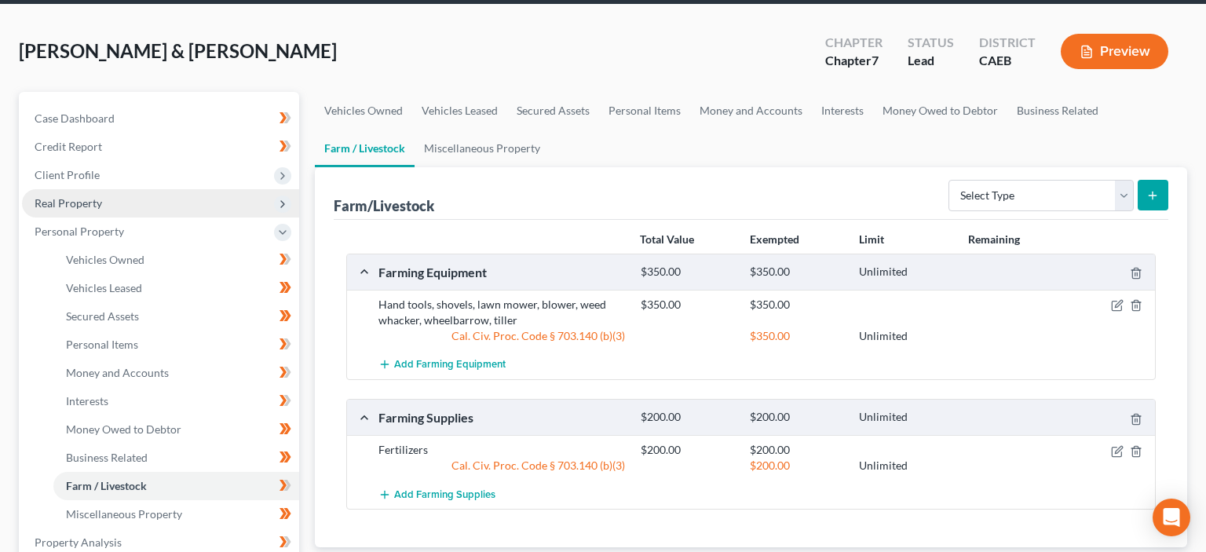
scroll to position [82, 0]
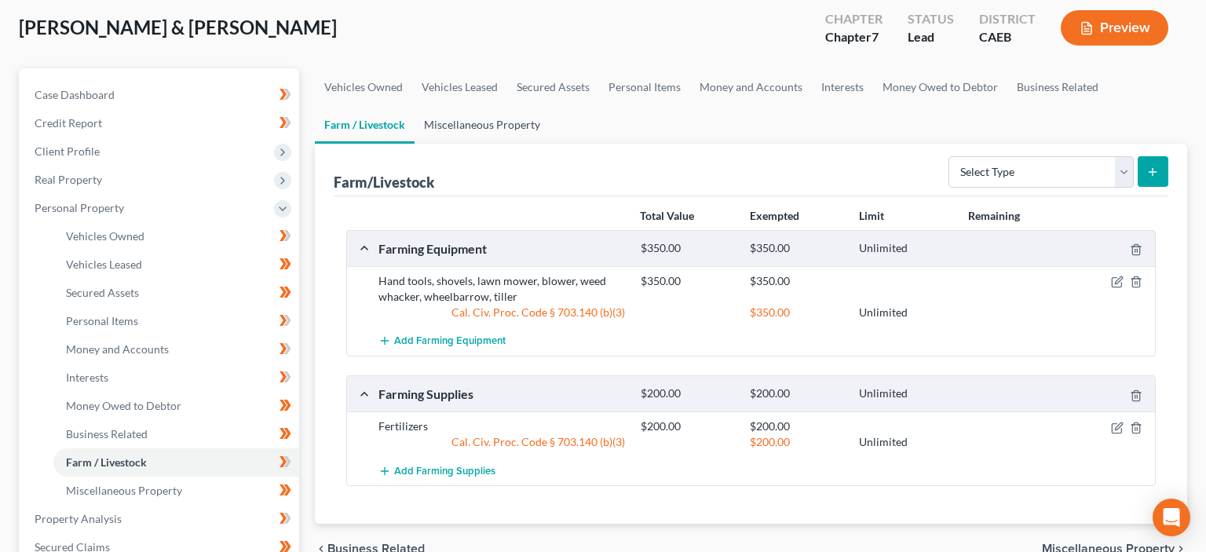
click at [460, 126] on link "Miscellaneous Property" at bounding box center [482, 125] width 135 height 38
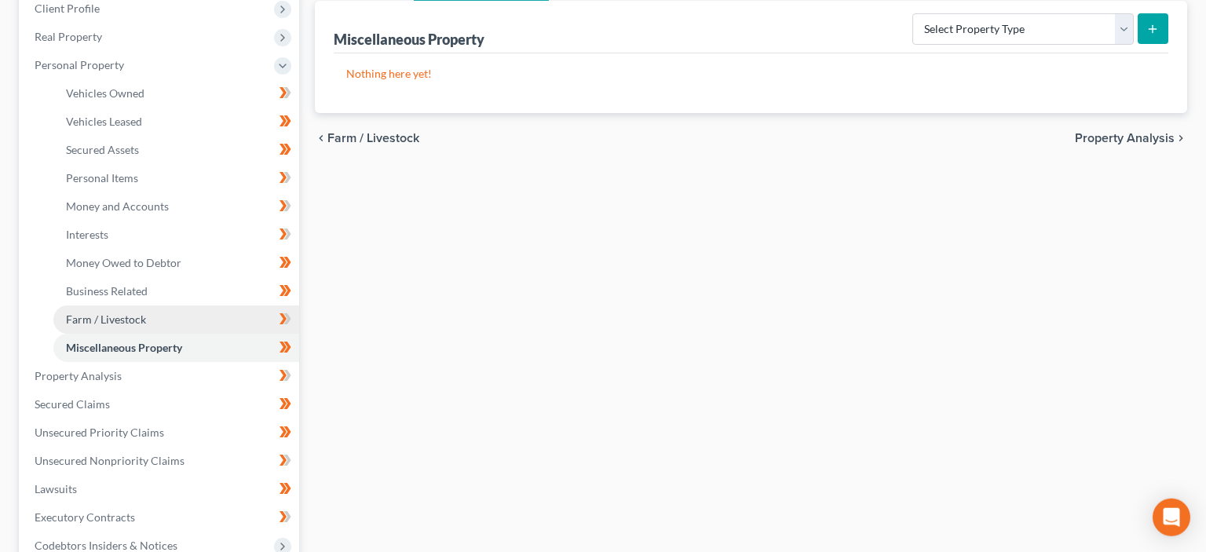
scroll to position [248, 0]
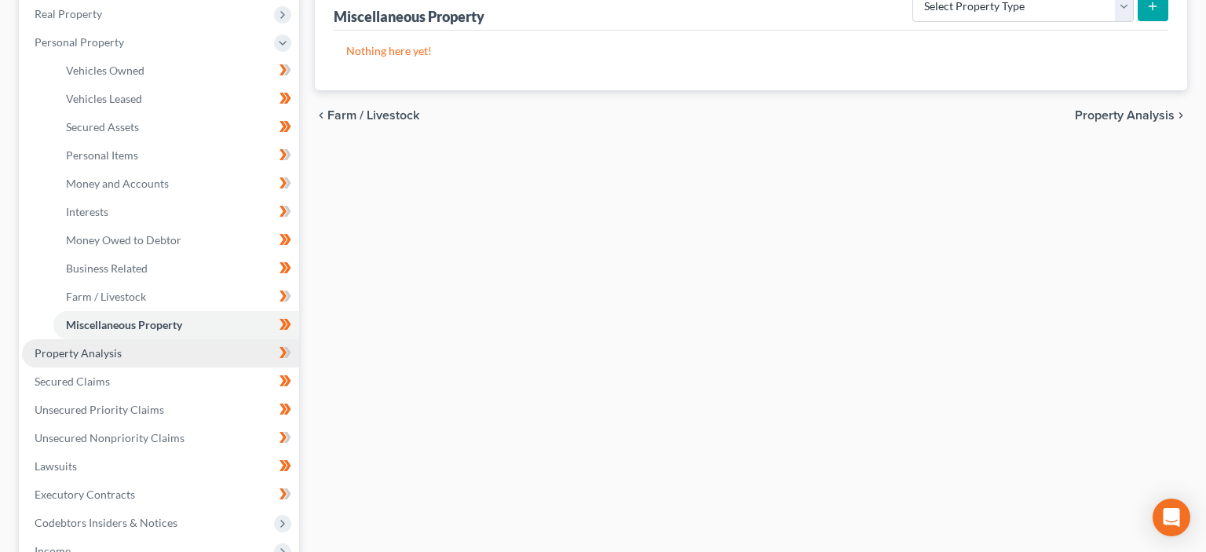
click at [113, 350] on span "Property Analysis" at bounding box center [78, 352] width 87 height 13
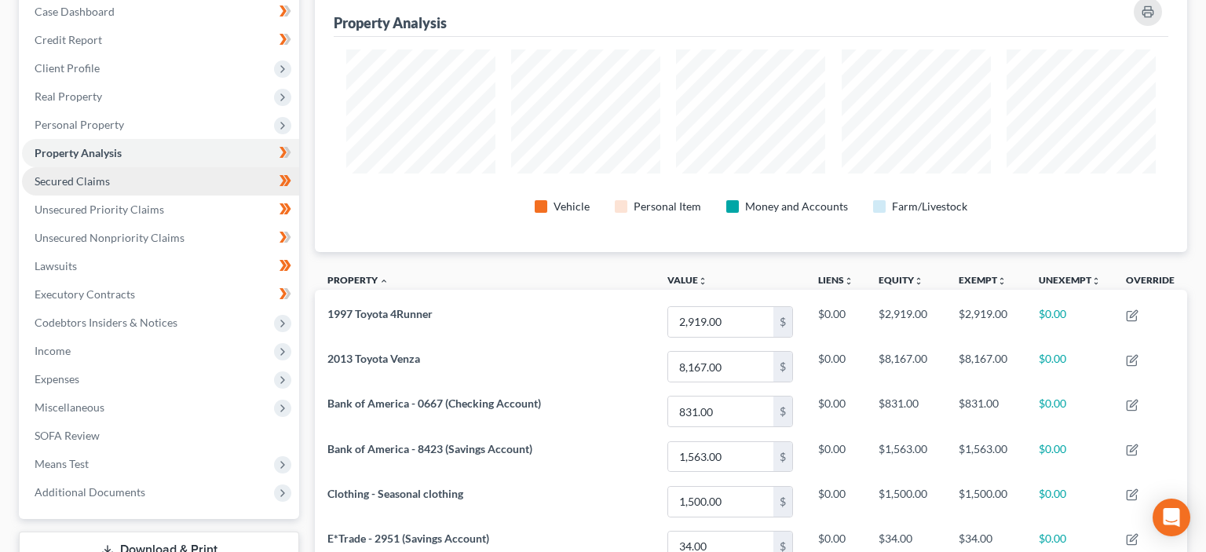
click at [105, 188] on link "Secured Claims" at bounding box center [160, 181] width 277 height 28
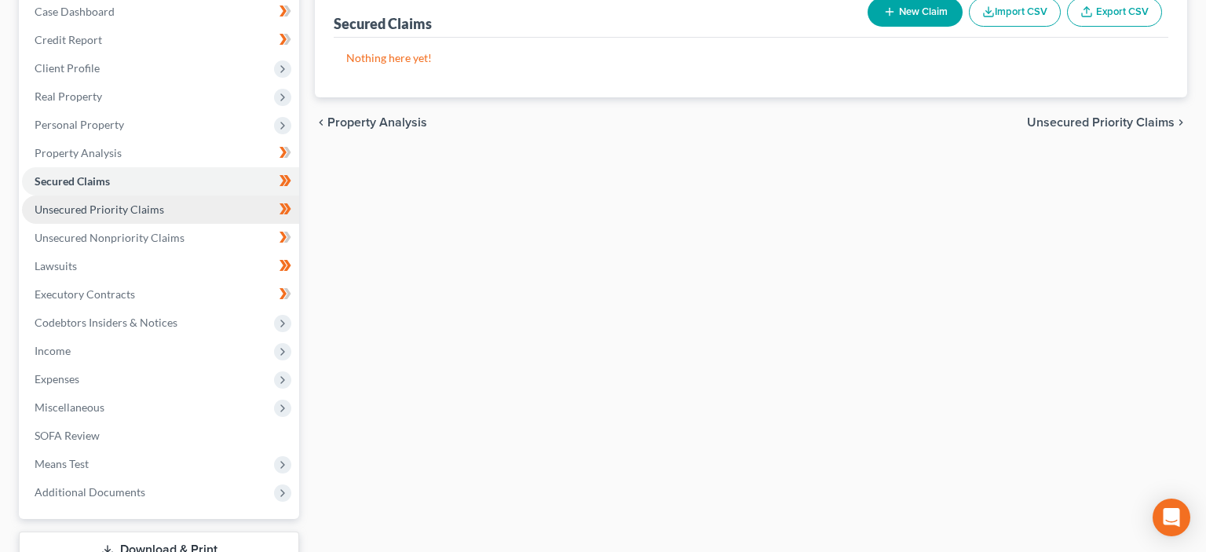
click at [101, 211] on span "Unsecured Priority Claims" at bounding box center [100, 209] width 130 height 13
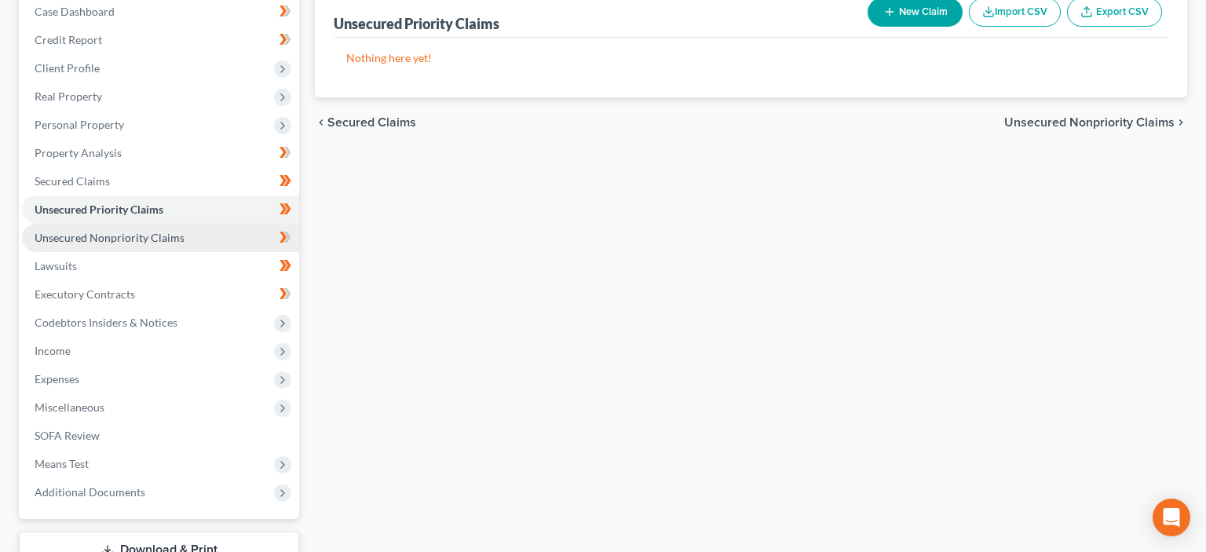
click at [108, 235] on span "Unsecured Nonpriority Claims" at bounding box center [110, 237] width 150 height 13
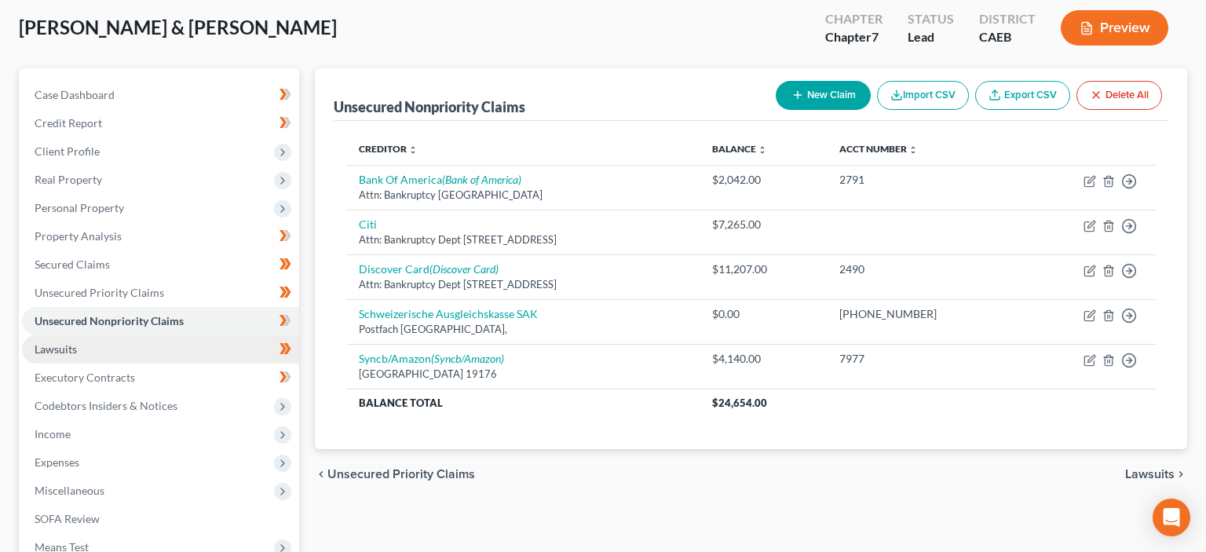
click at [68, 344] on span "Lawsuits" at bounding box center [56, 348] width 42 height 13
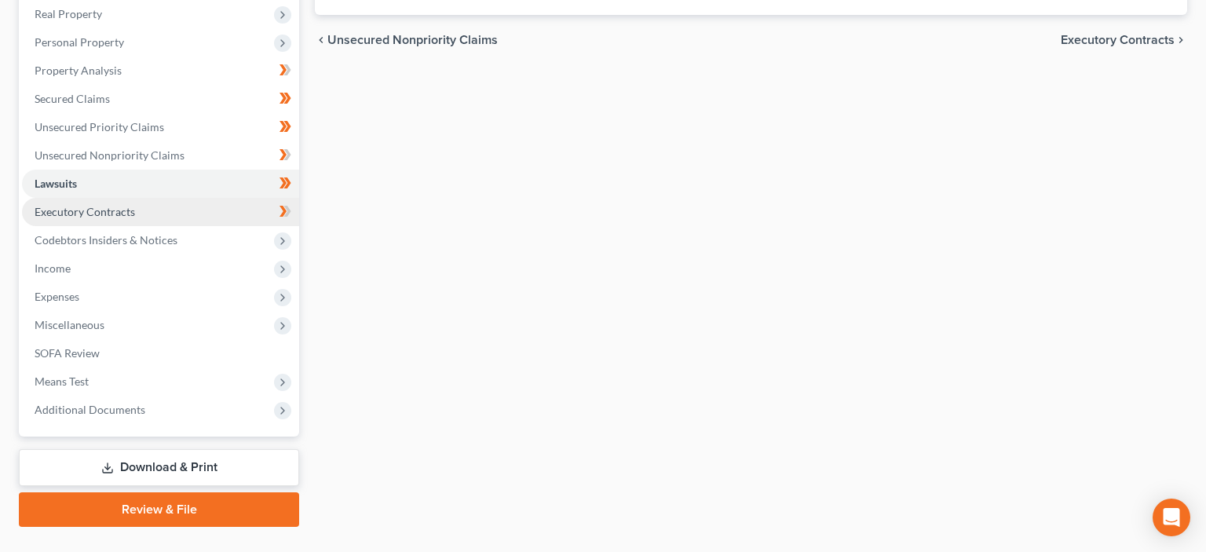
click at [93, 219] on link "Executory Contracts" at bounding box center [160, 212] width 277 height 28
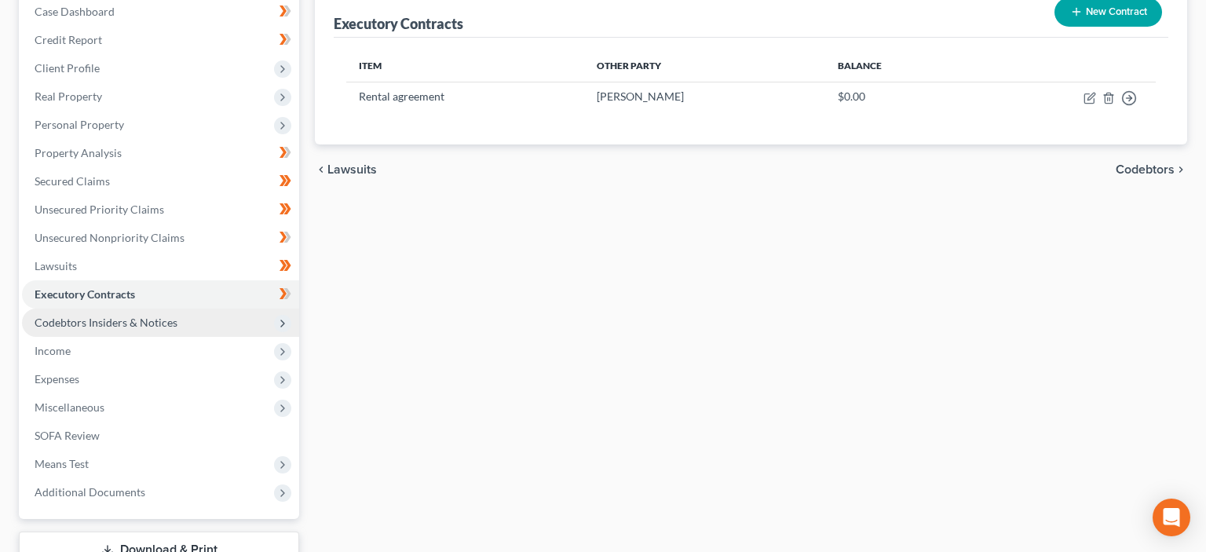
click at [113, 325] on span "Codebtors Insiders & Notices" at bounding box center [106, 322] width 143 height 13
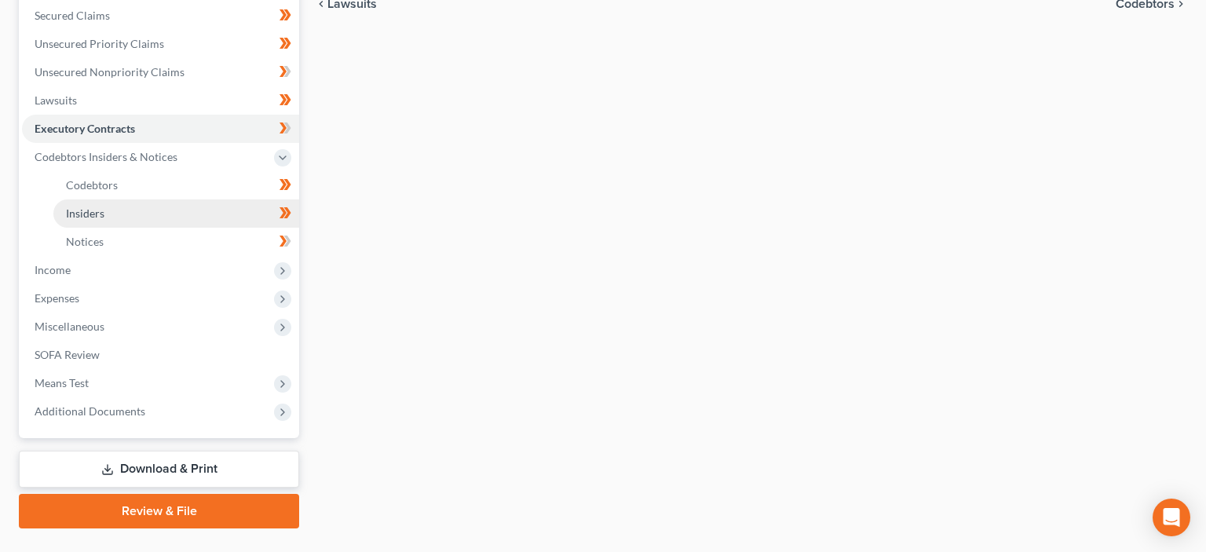
click at [96, 216] on span "Insiders" at bounding box center [85, 213] width 38 height 13
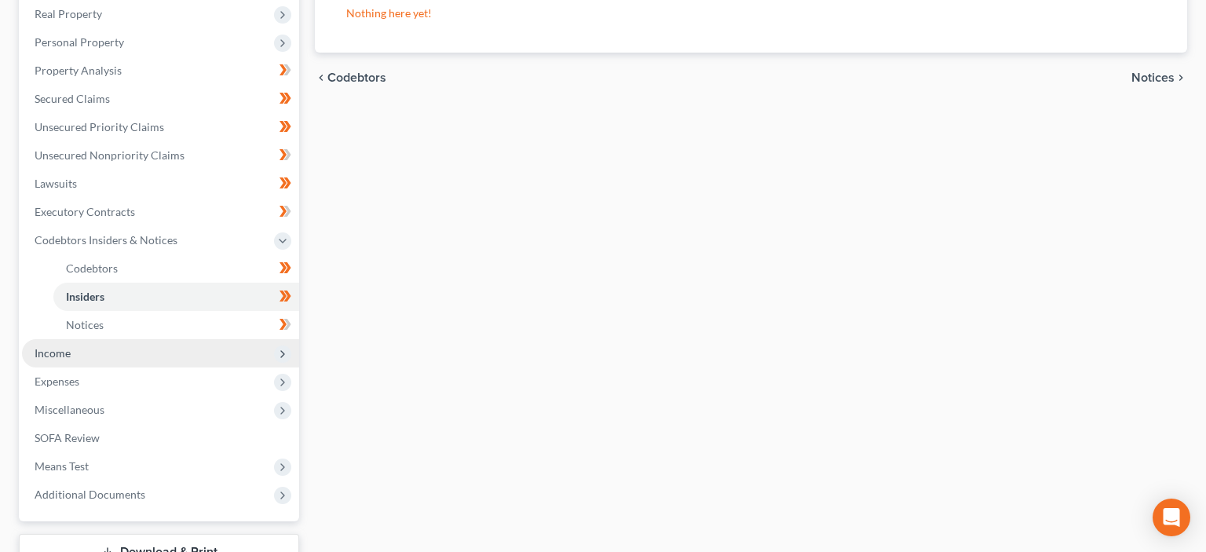
click at [53, 353] on span "Income" at bounding box center [53, 352] width 36 height 13
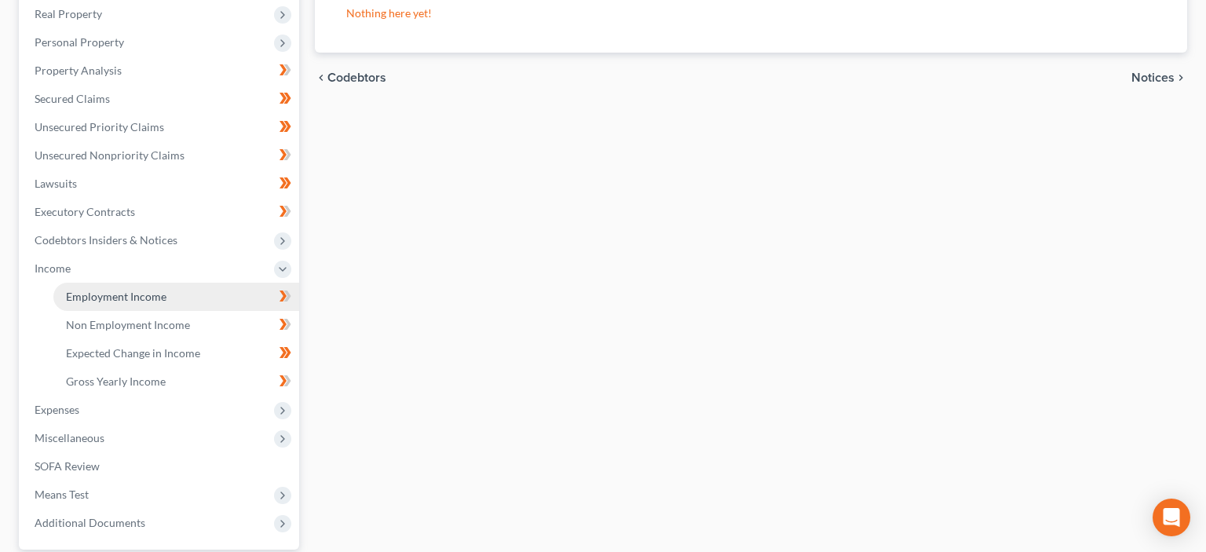
click at [138, 298] on span "Employment Income" at bounding box center [116, 296] width 101 height 13
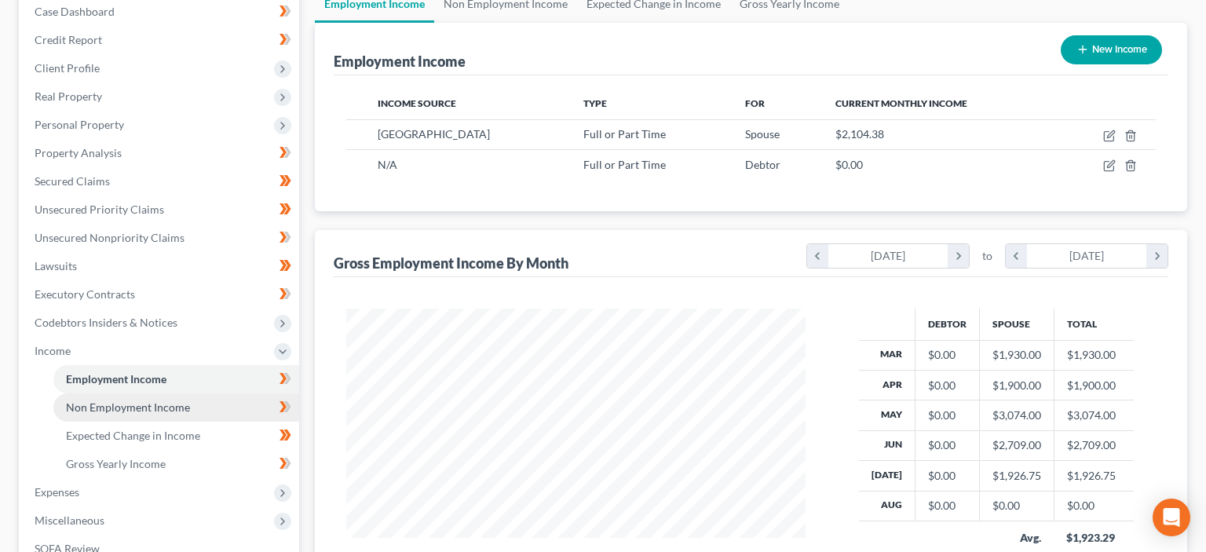
click at [138, 403] on span "Non Employment Income" at bounding box center [128, 406] width 124 height 13
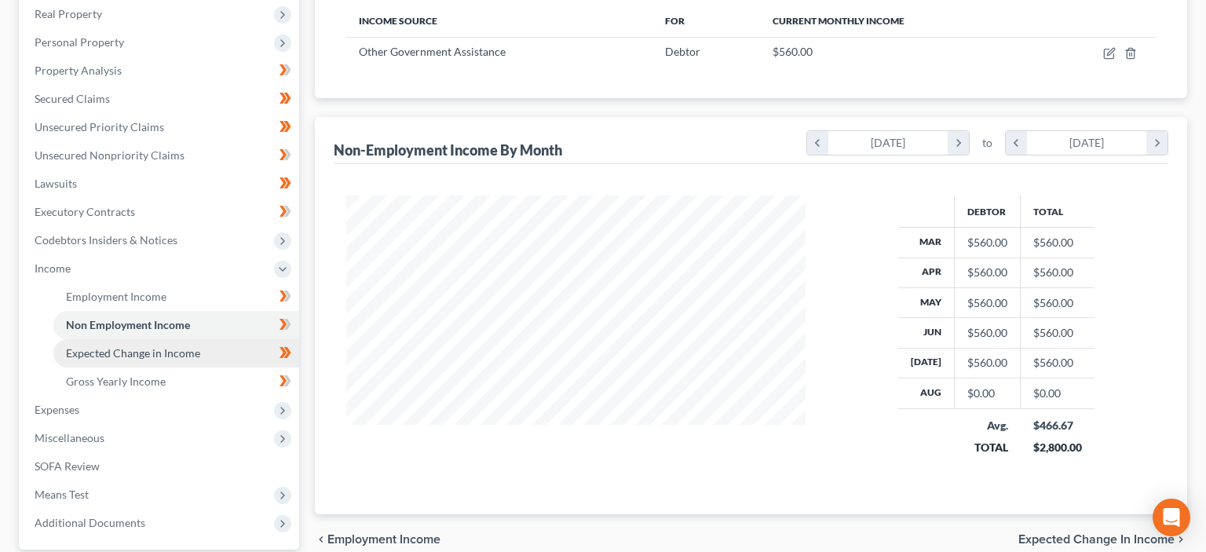
click at [132, 355] on span "Expected Change in Income" at bounding box center [133, 352] width 134 height 13
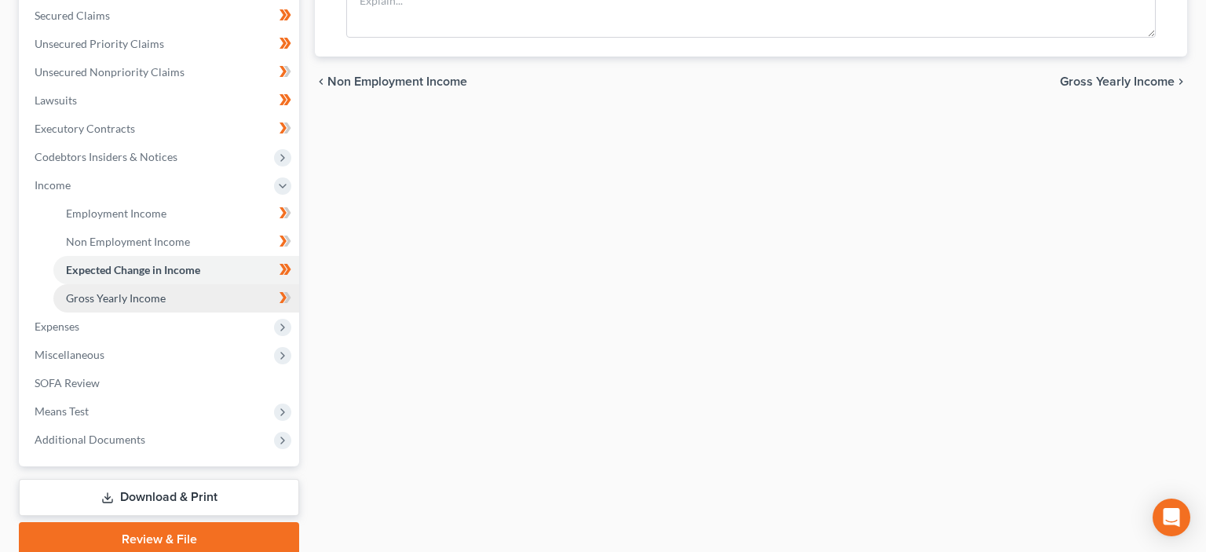
click at [126, 303] on span "Gross Yearly Income" at bounding box center [116, 297] width 100 height 13
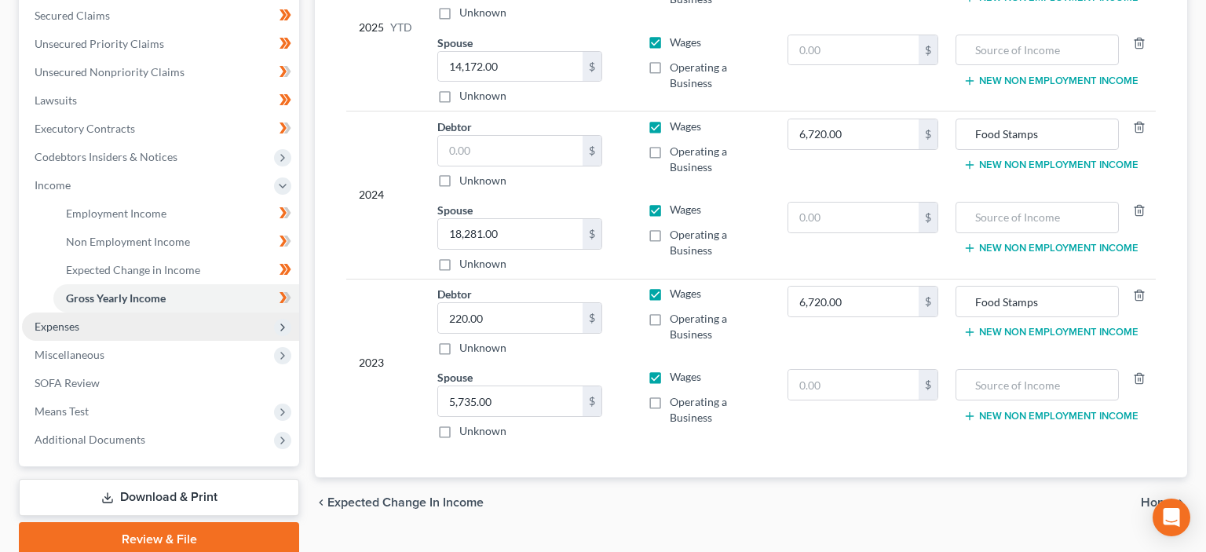
click at [90, 331] on span "Expenses" at bounding box center [160, 327] width 277 height 28
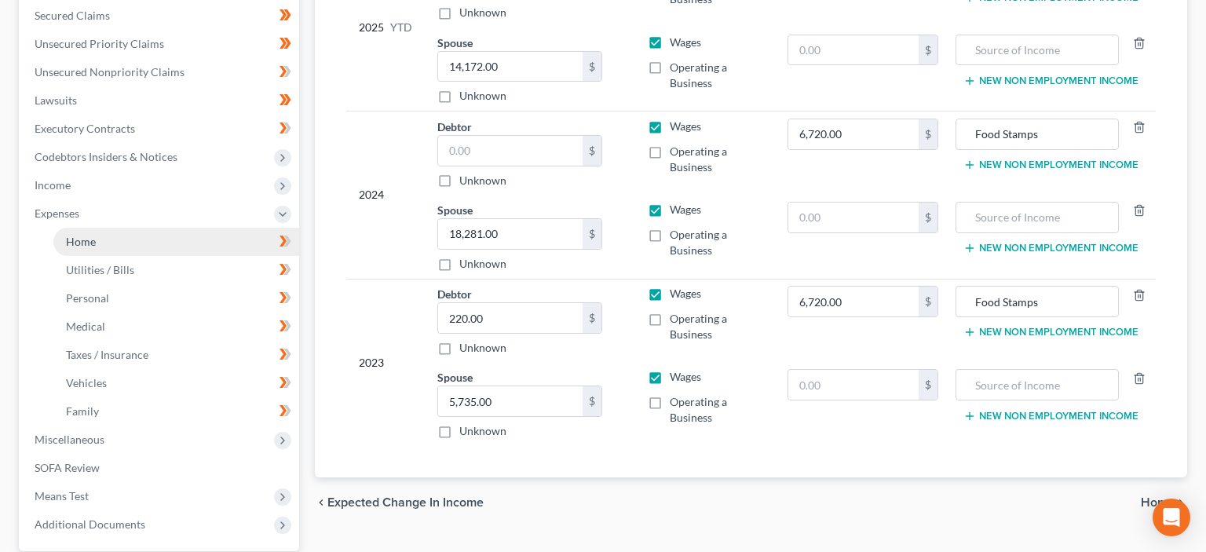
click at [107, 247] on link "Home" at bounding box center [176, 242] width 246 height 28
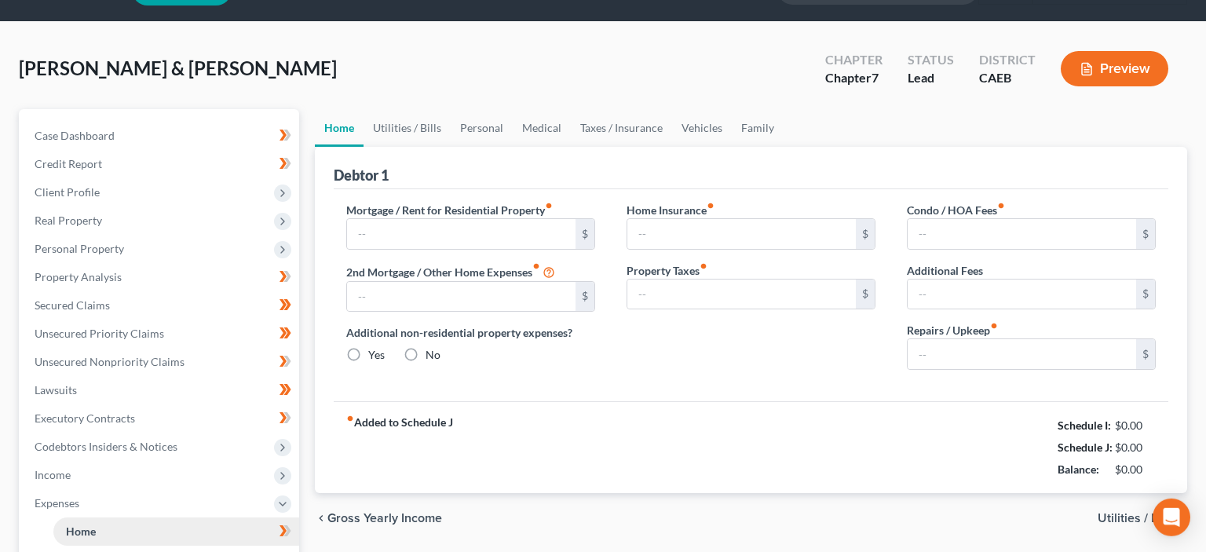
type input "1,000.00"
type input "0.00"
radio input "true"
type input "0.00"
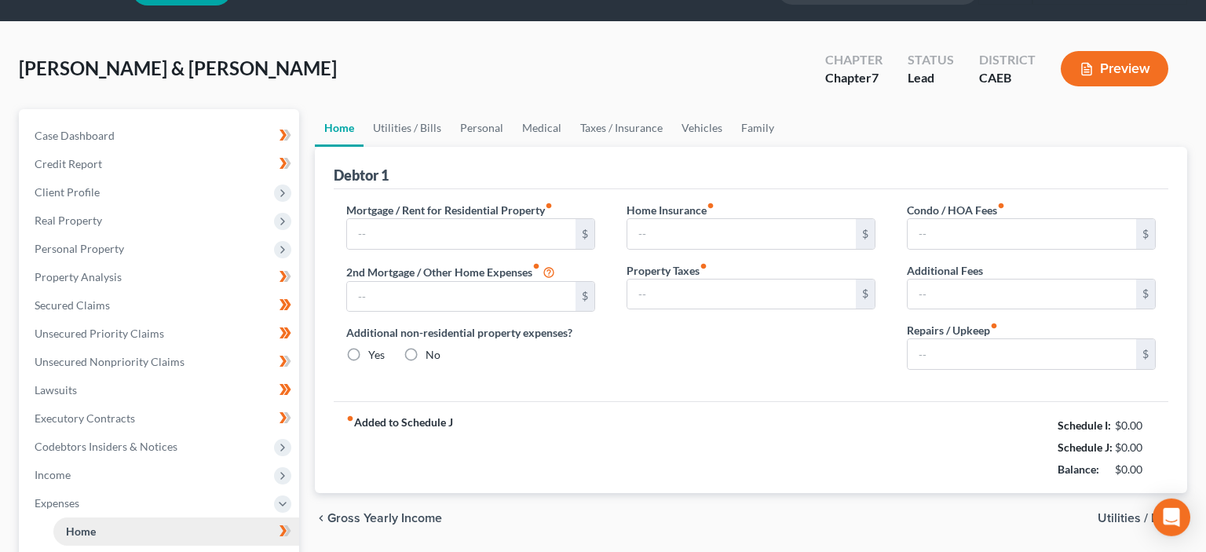
type input "0.00"
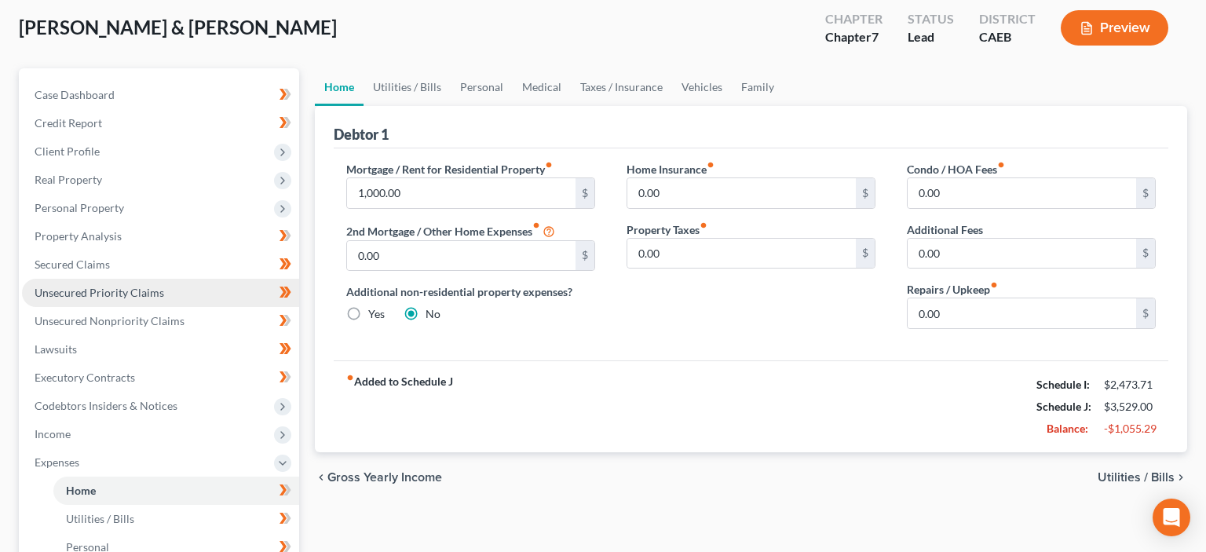
click at [97, 287] on span "Unsecured Priority Claims" at bounding box center [100, 292] width 130 height 13
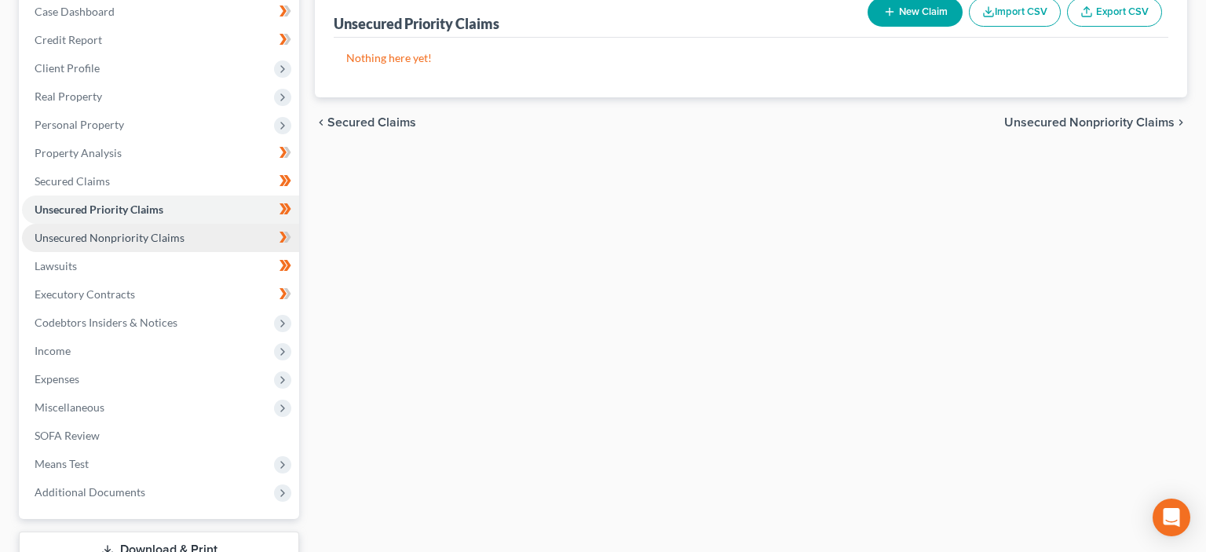
click at [121, 240] on span "Unsecured Nonpriority Claims" at bounding box center [110, 237] width 150 height 13
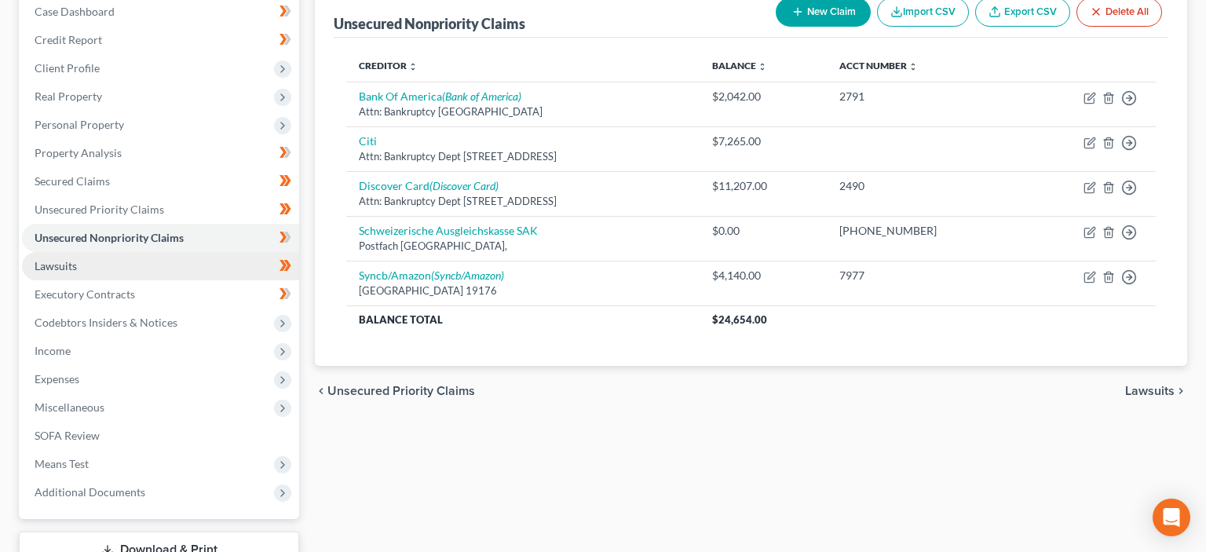
click at [77, 272] on link "Lawsuits" at bounding box center [160, 266] width 277 height 28
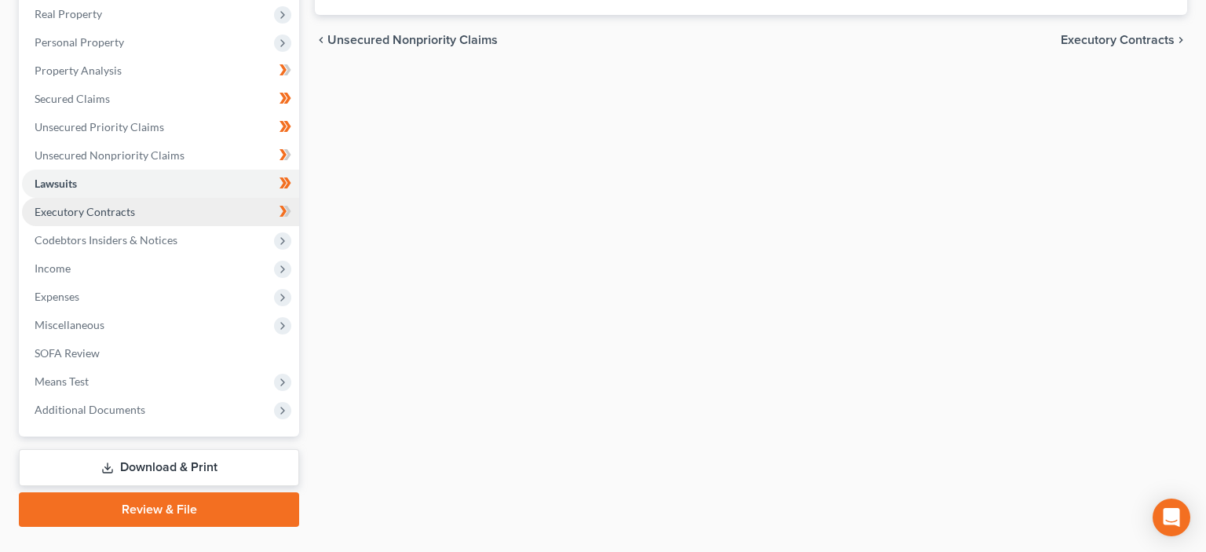
click at [103, 215] on span "Executory Contracts" at bounding box center [85, 211] width 101 height 13
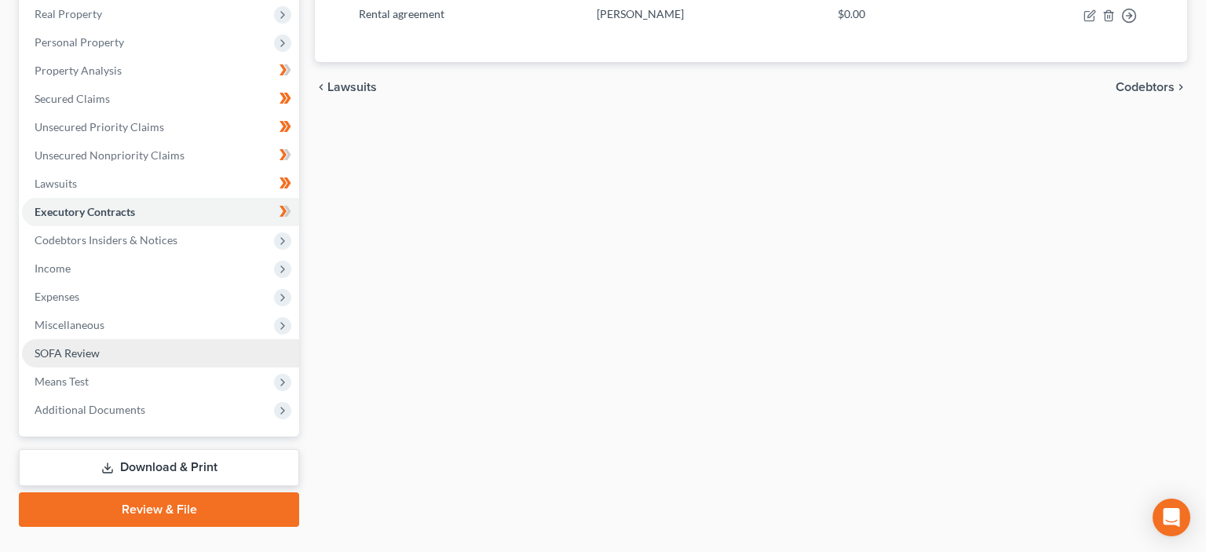
click at [83, 346] on span "SOFA Review" at bounding box center [67, 352] width 65 height 13
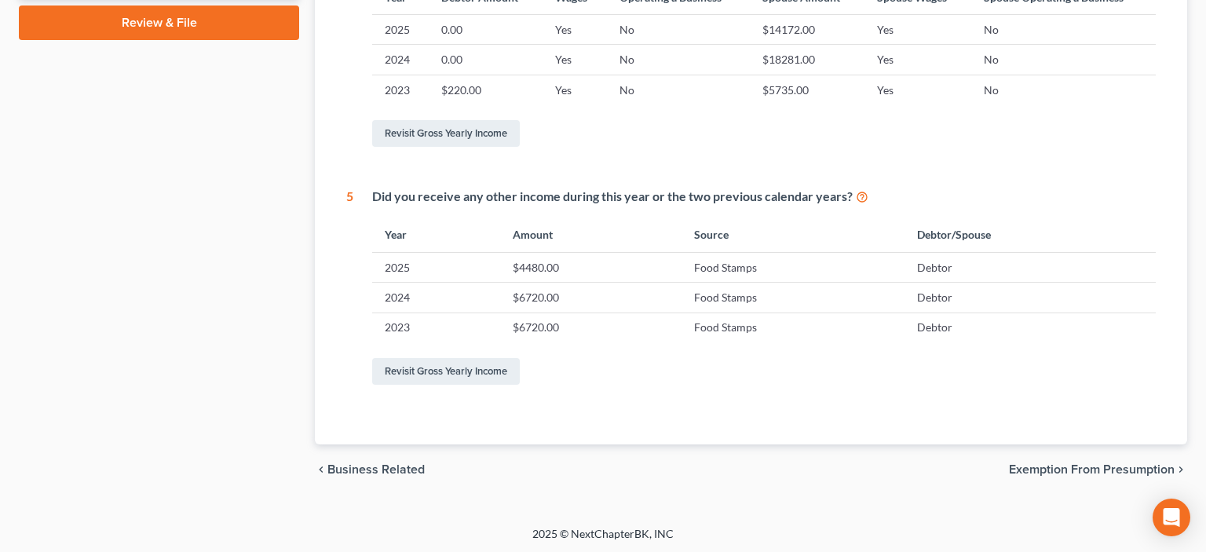
click at [1108, 466] on span "Exemption from Presumption" at bounding box center [1092, 469] width 166 height 13
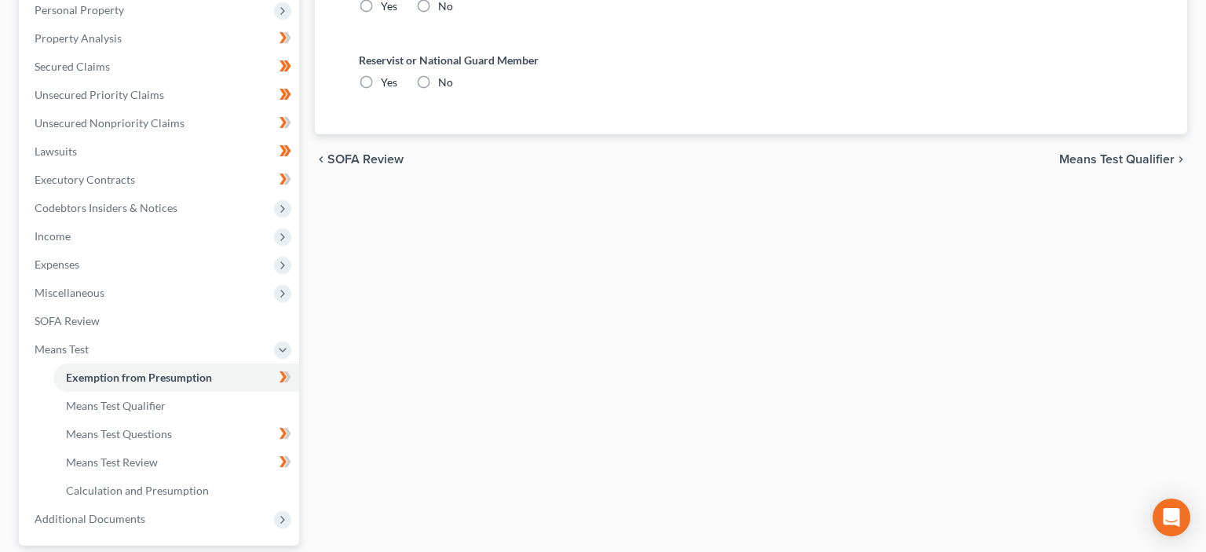
radio input "true"
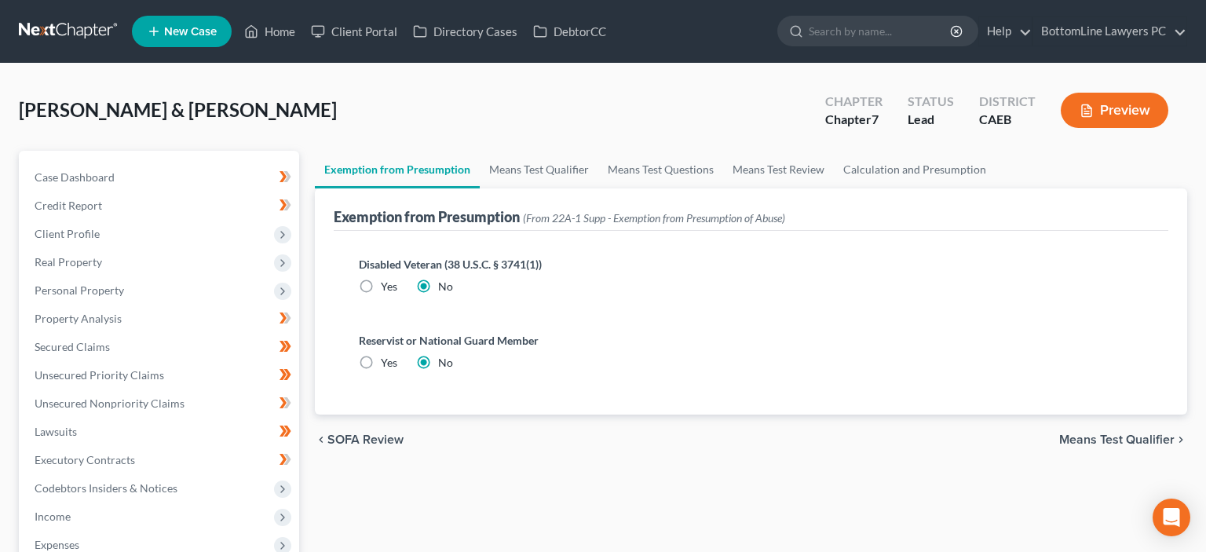
click at [1123, 433] on span "Means Test Qualifier" at bounding box center [1116, 439] width 115 height 13
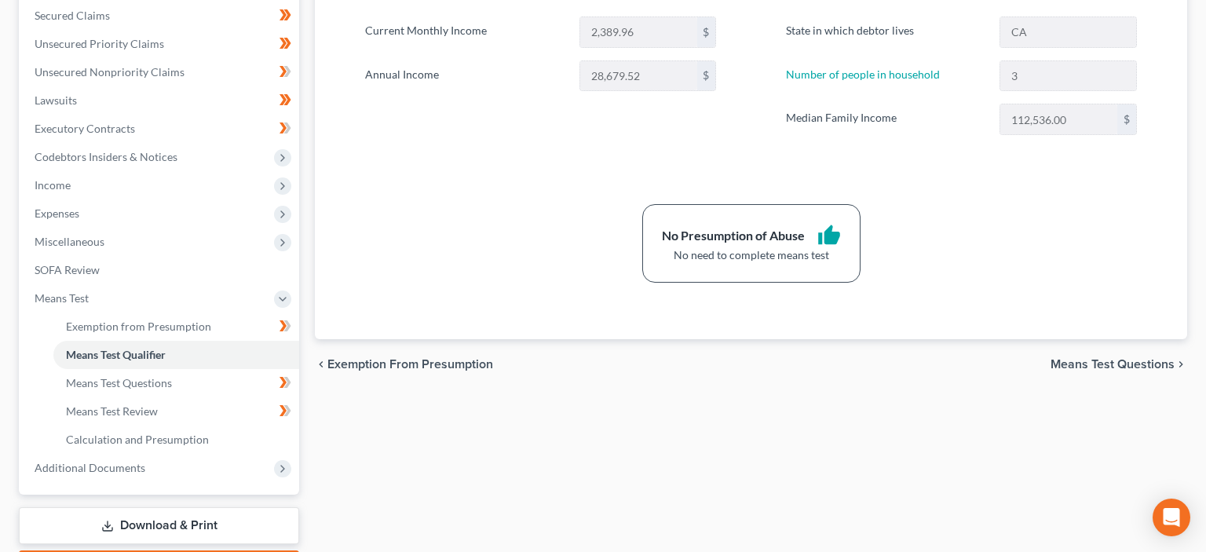
click at [1110, 365] on span "Means Test Questions" at bounding box center [1113, 364] width 124 height 13
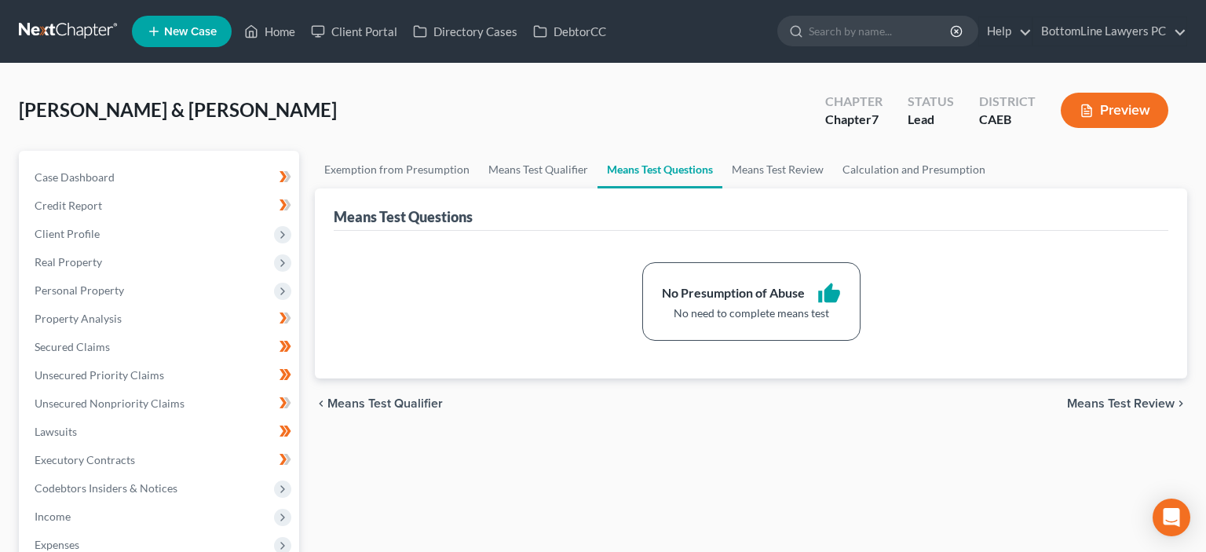
click at [1109, 404] on span "Means Test Review" at bounding box center [1121, 403] width 108 height 13
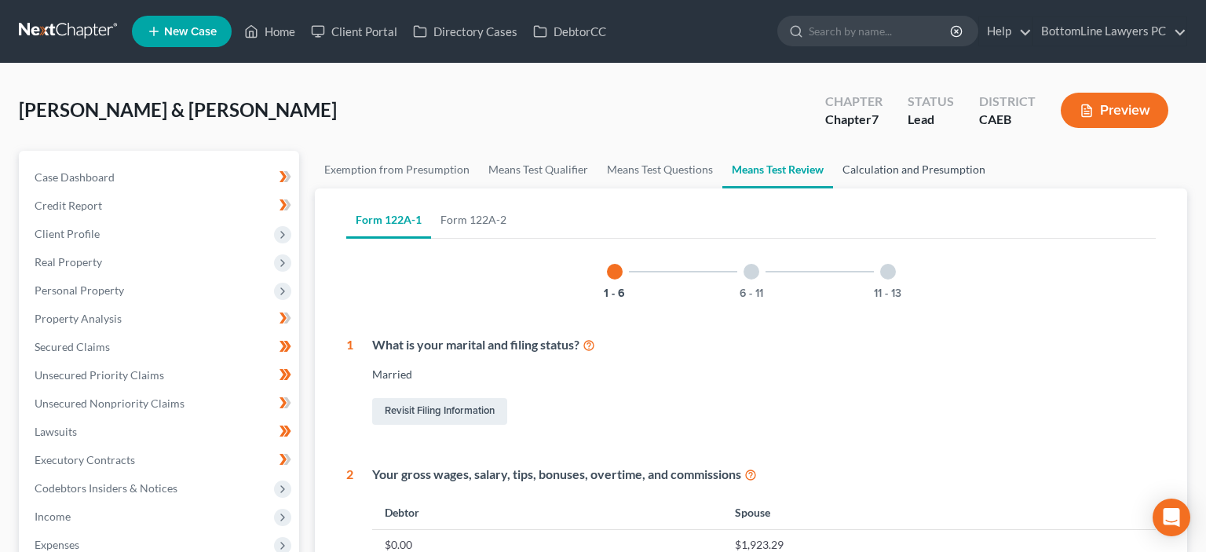
click at [879, 173] on link "Calculation and Presumption" at bounding box center [914, 170] width 162 height 38
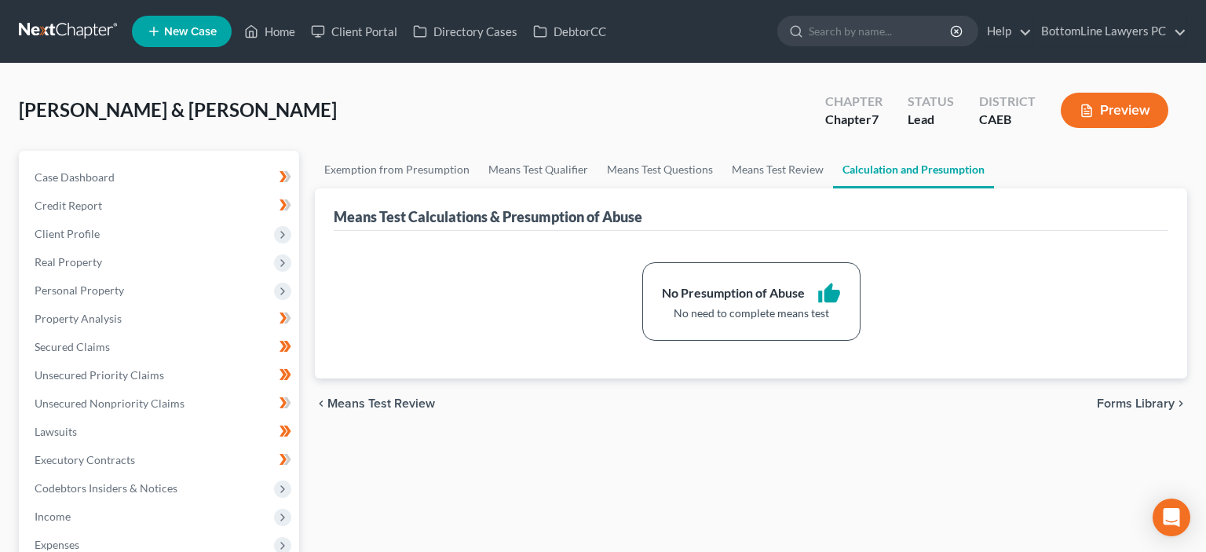
click at [95, 24] on link at bounding box center [69, 31] width 101 height 28
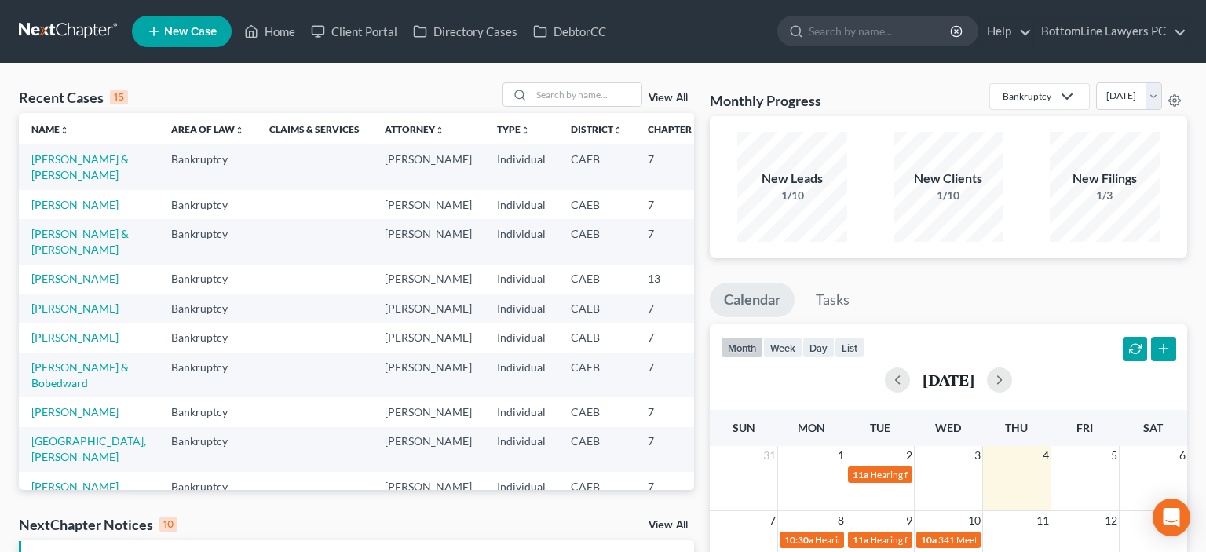
click at [53, 211] on link "[PERSON_NAME]" at bounding box center [74, 204] width 87 height 13
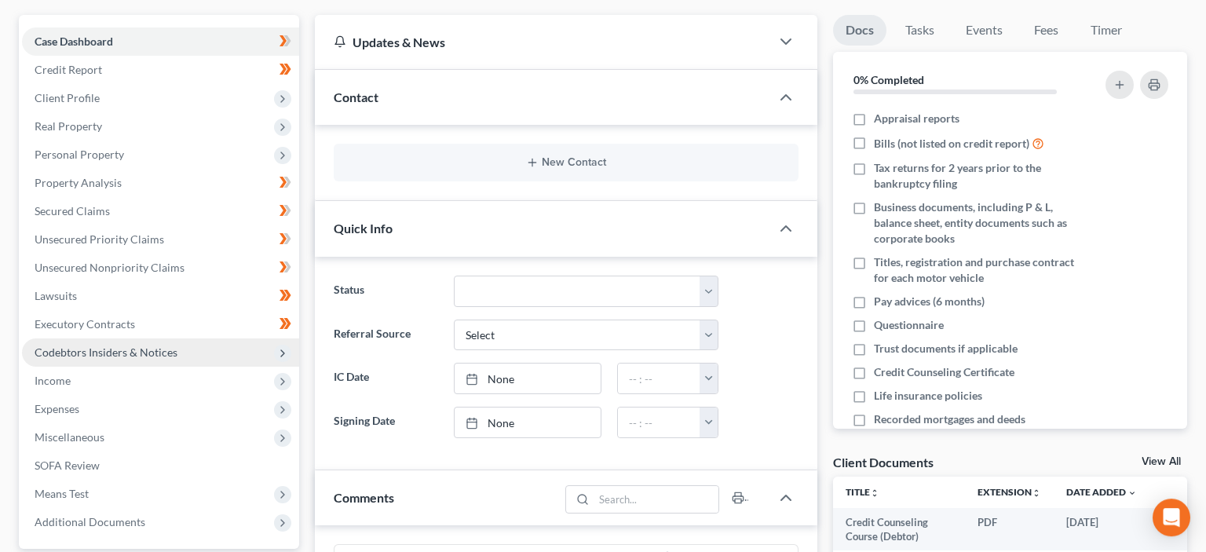
scroll to position [166, 0]
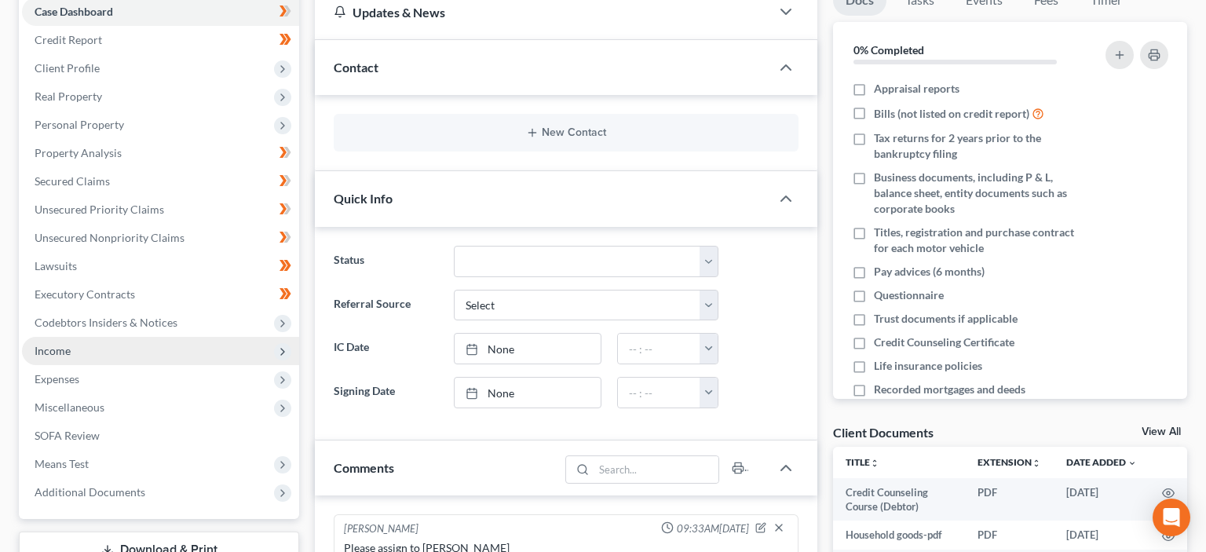
click at [94, 352] on span "Income" at bounding box center [160, 351] width 277 height 28
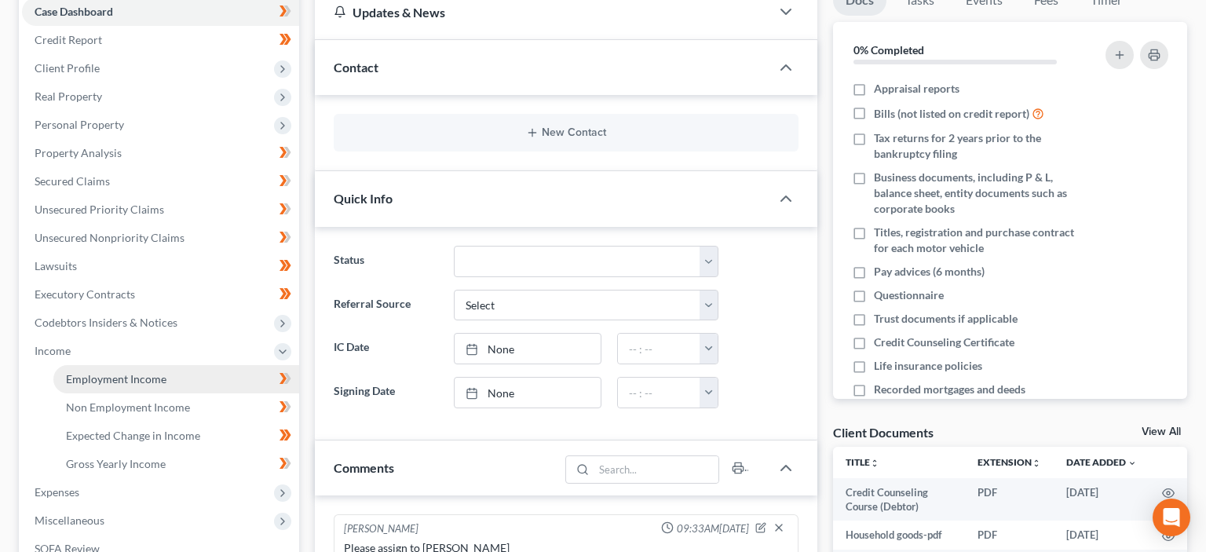
click at [155, 379] on span "Employment Income" at bounding box center [116, 378] width 101 height 13
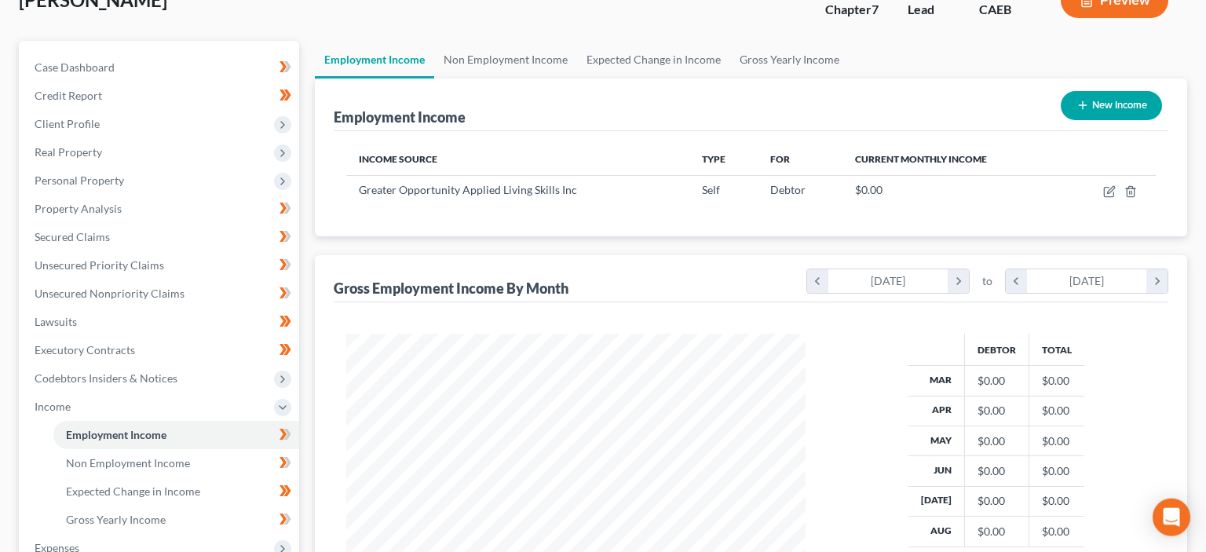
scroll to position [82, 0]
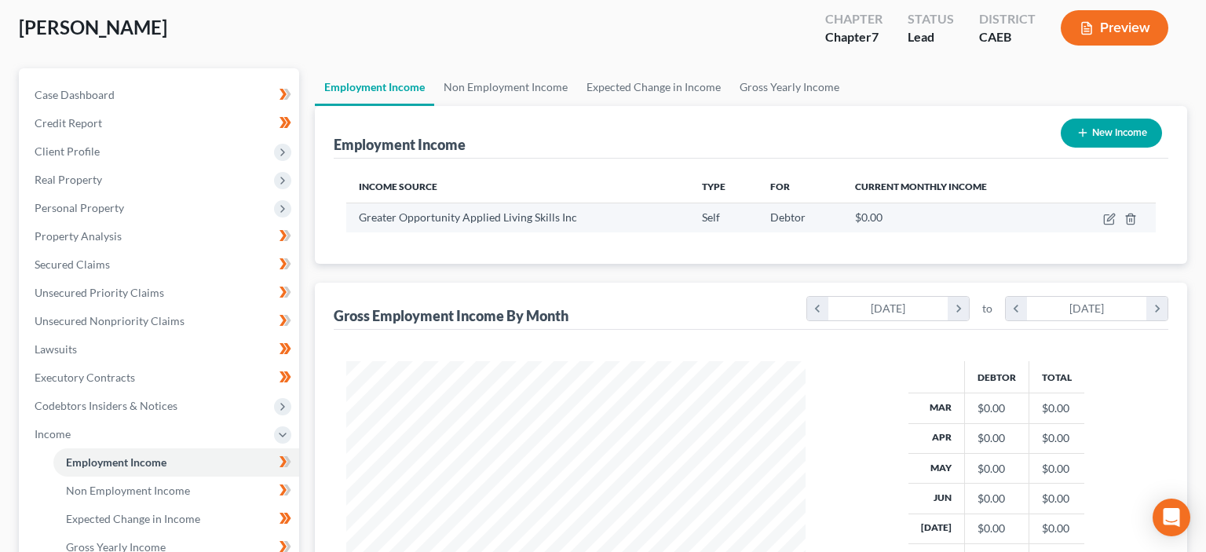
click at [1106, 210] on td at bounding box center [1110, 218] width 92 height 30
click at [1108, 218] on icon "button" at bounding box center [1110, 217] width 7 height 7
select select "1"
select select "4"
select select "0"
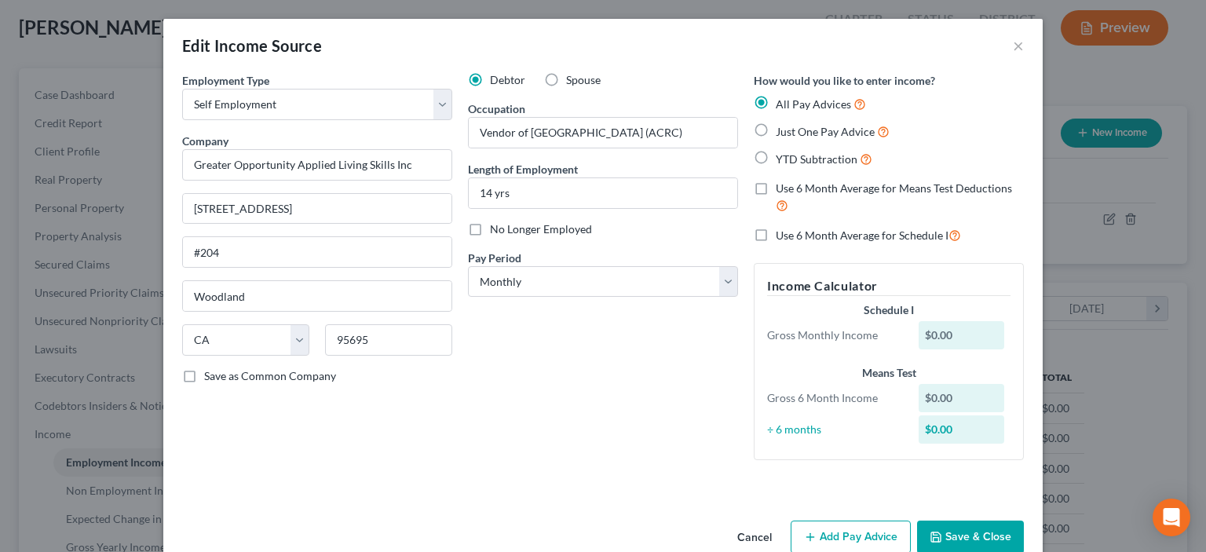
click at [955, 535] on button "Save & Close" at bounding box center [970, 537] width 107 height 33
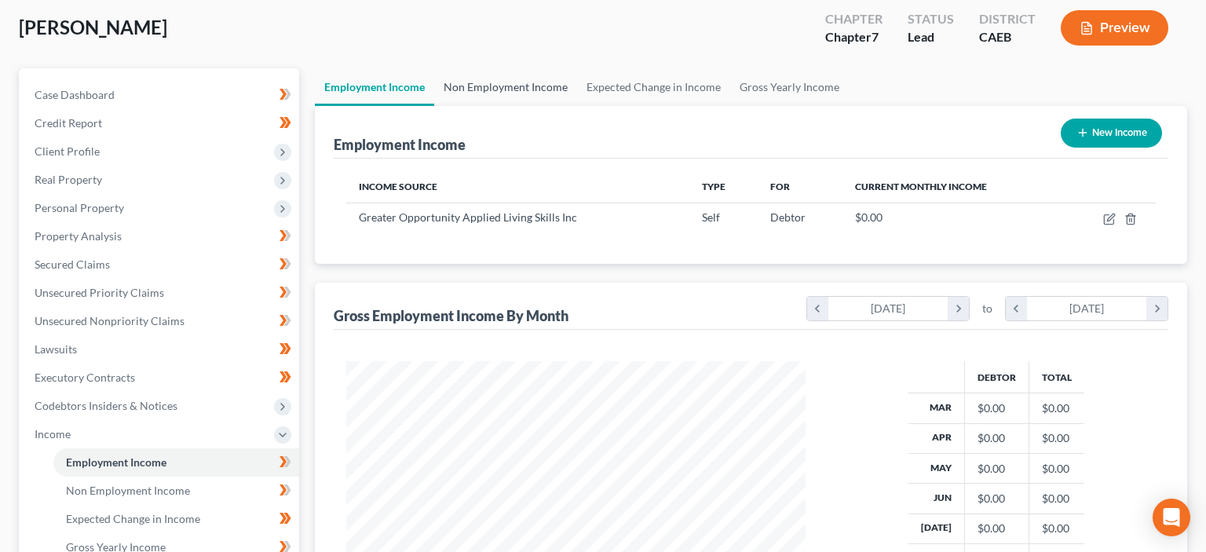
click at [524, 86] on link "Non Employment Income" at bounding box center [505, 87] width 143 height 38
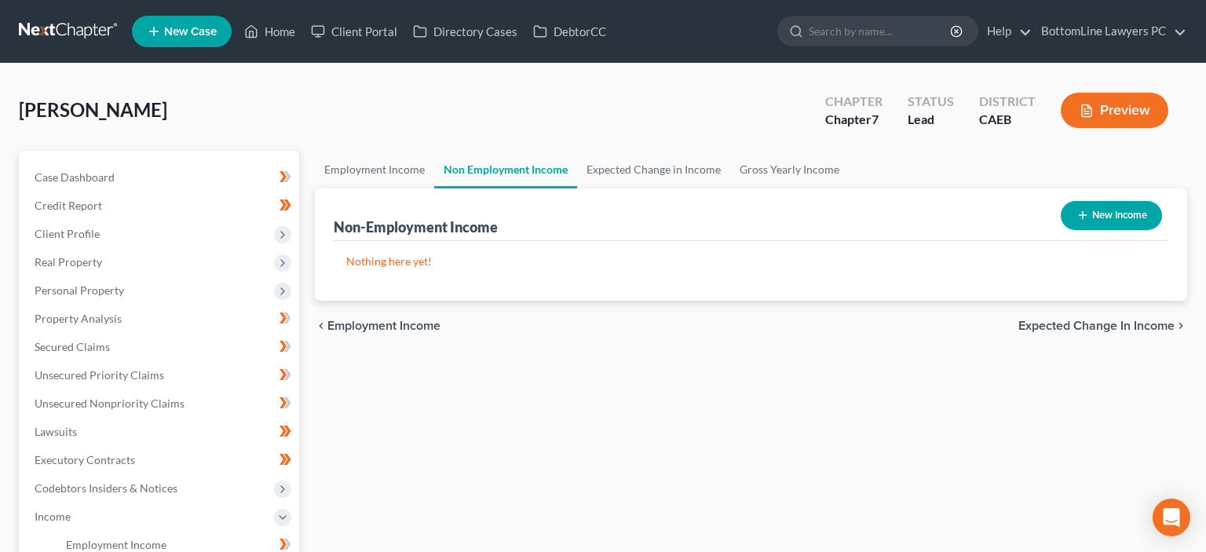
click at [1084, 214] on icon "button" at bounding box center [1083, 215] width 13 height 13
select select "0"
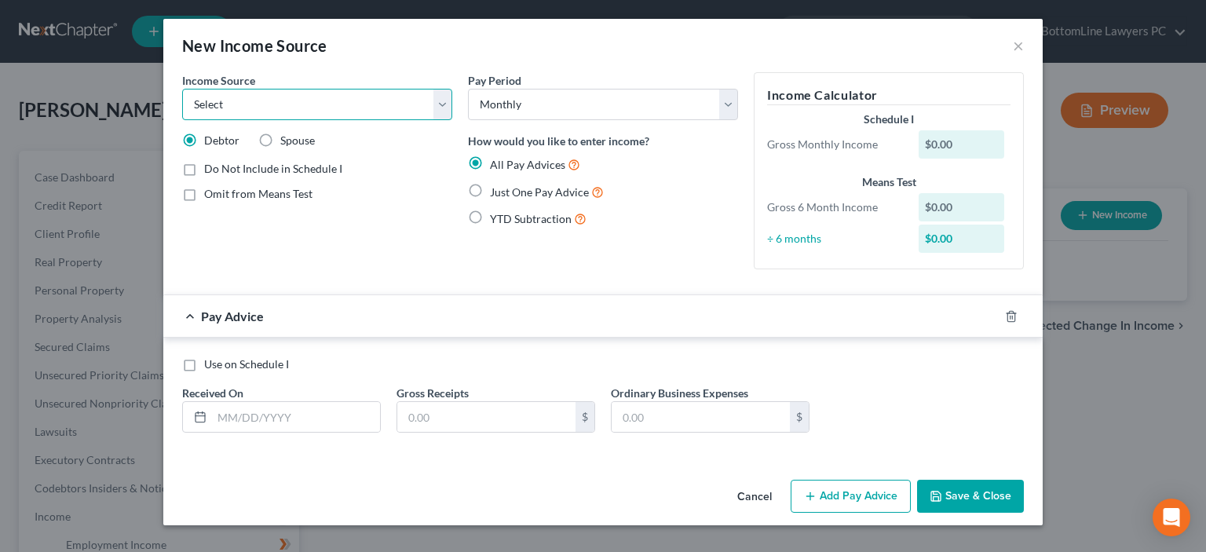
click at [182, 89] on select "Select Unemployment Disability (from employer) Pension Retirement Social Securi…" at bounding box center [317, 104] width 270 height 31
select select "10"
click option "Business, Professional or Farm" at bounding box center [0, 0] width 0 height 0
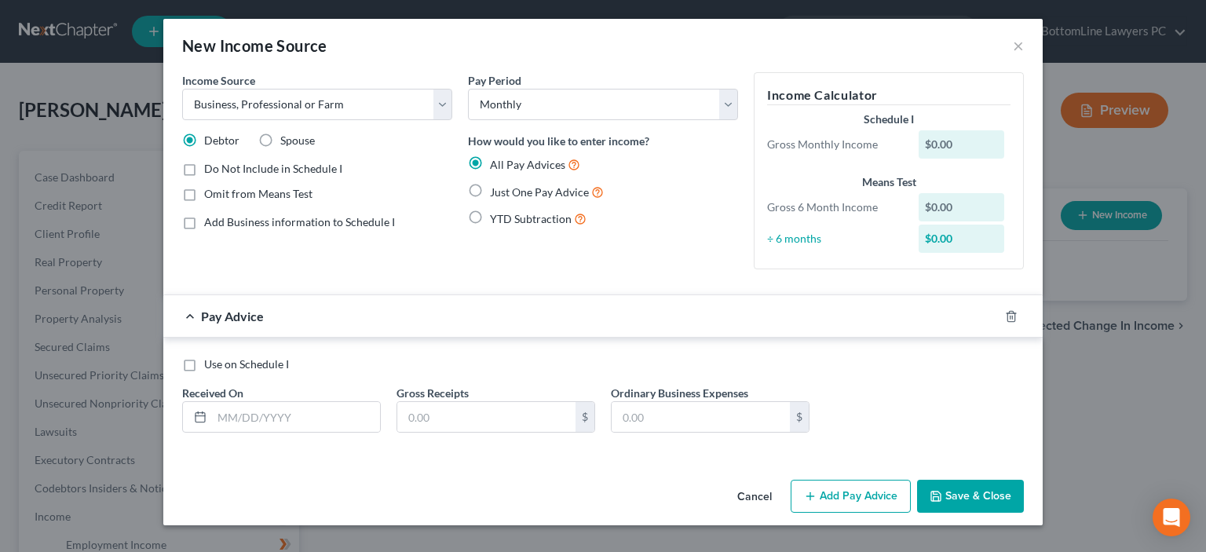
click at [964, 143] on div "$0.00" at bounding box center [962, 144] width 86 height 28
click at [473, 419] on input "text" at bounding box center [486, 417] width 178 height 30
click at [278, 416] on input "text" at bounding box center [296, 417] width 168 height 30
click at [199, 418] on icon at bounding box center [200, 417] width 13 height 13
click at [934, 143] on div "$0.00" at bounding box center [962, 144] width 86 height 28
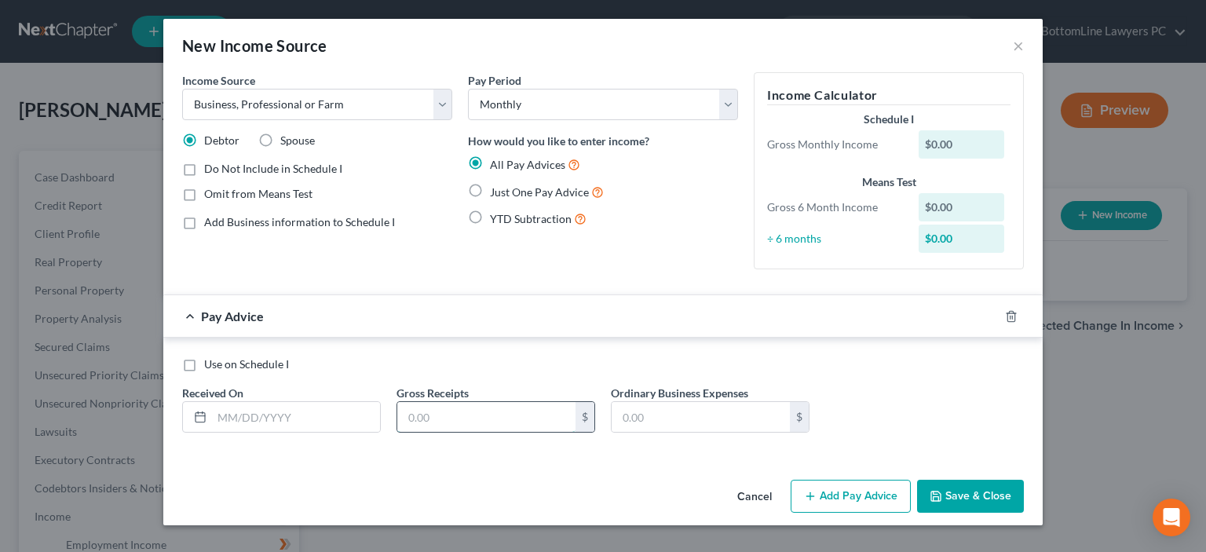
click at [441, 416] on input "text" at bounding box center [486, 417] width 178 height 30
type input "9,000"
click at [271, 420] on input "text" at bounding box center [296, 417] width 168 height 30
click at [198, 419] on icon at bounding box center [200, 417] width 13 height 13
click at [227, 412] on input "09012025" at bounding box center [296, 417] width 168 height 30
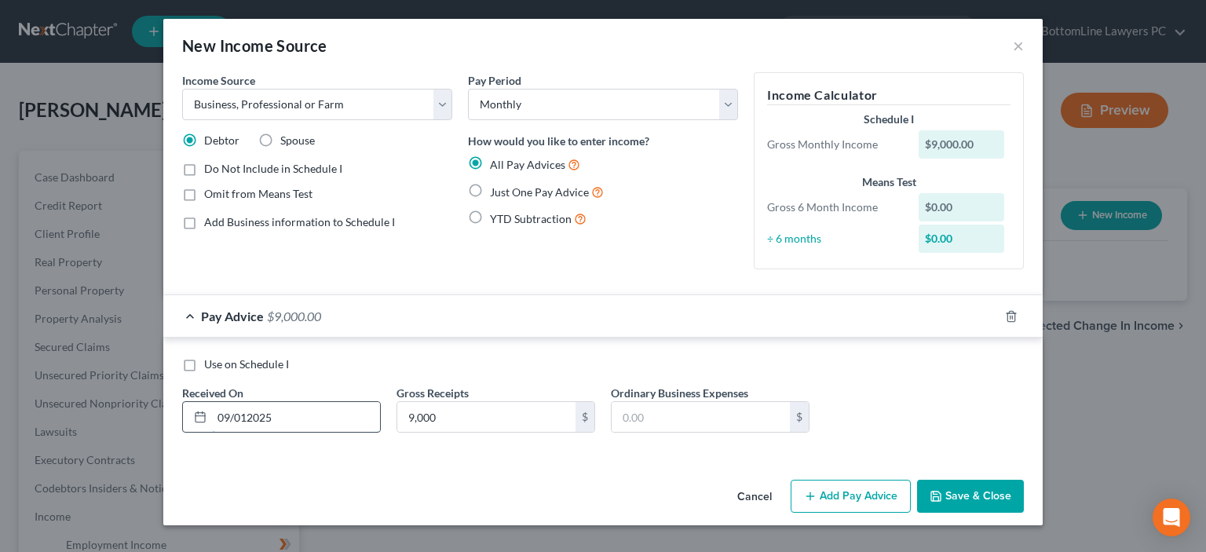
click at [245, 416] on input "09/012025" at bounding box center [296, 417] width 168 height 30
type input "[DATE]"
click at [952, 497] on button "Save & Close" at bounding box center [970, 496] width 107 height 33
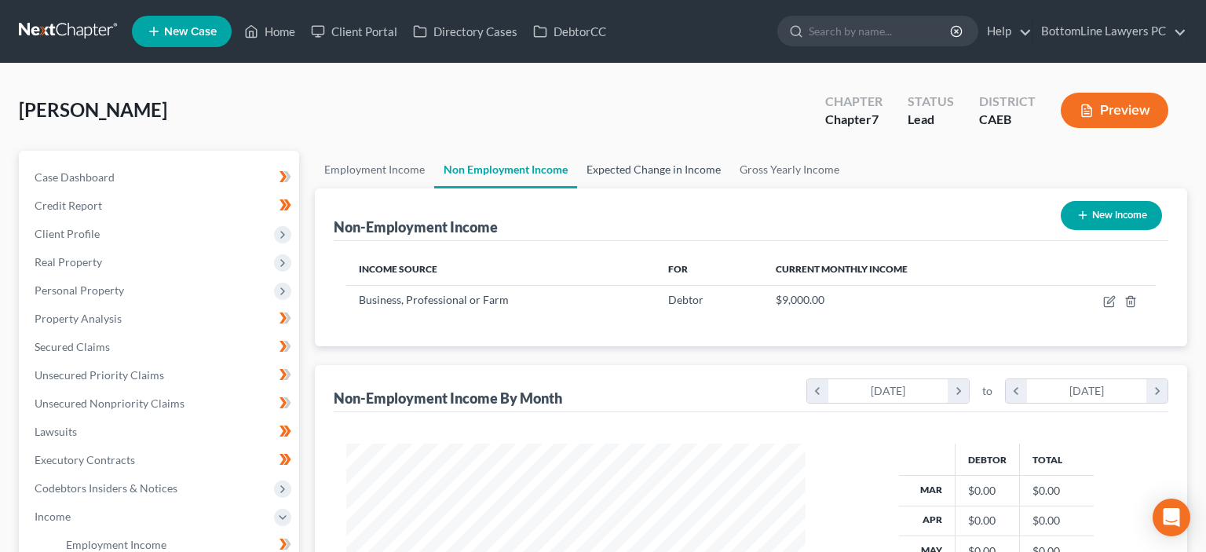
click at [642, 171] on link "Expected Change in Income" at bounding box center [653, 170] width 153 height 38
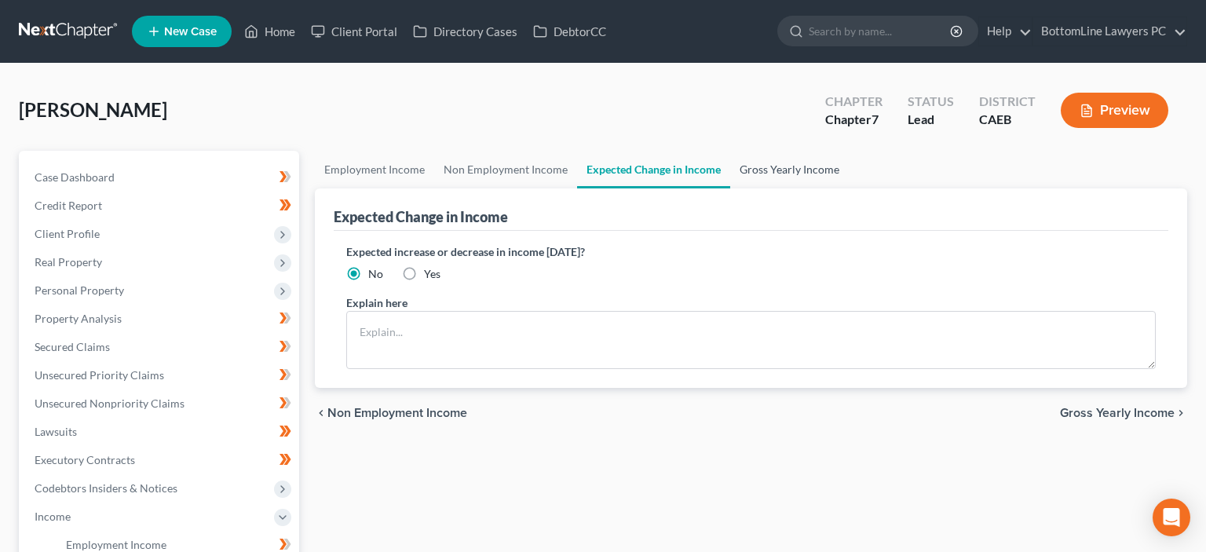
click at [788, 168] on link "Gross Yearly Income" at bounding box center [789, 170] width 119 height 38
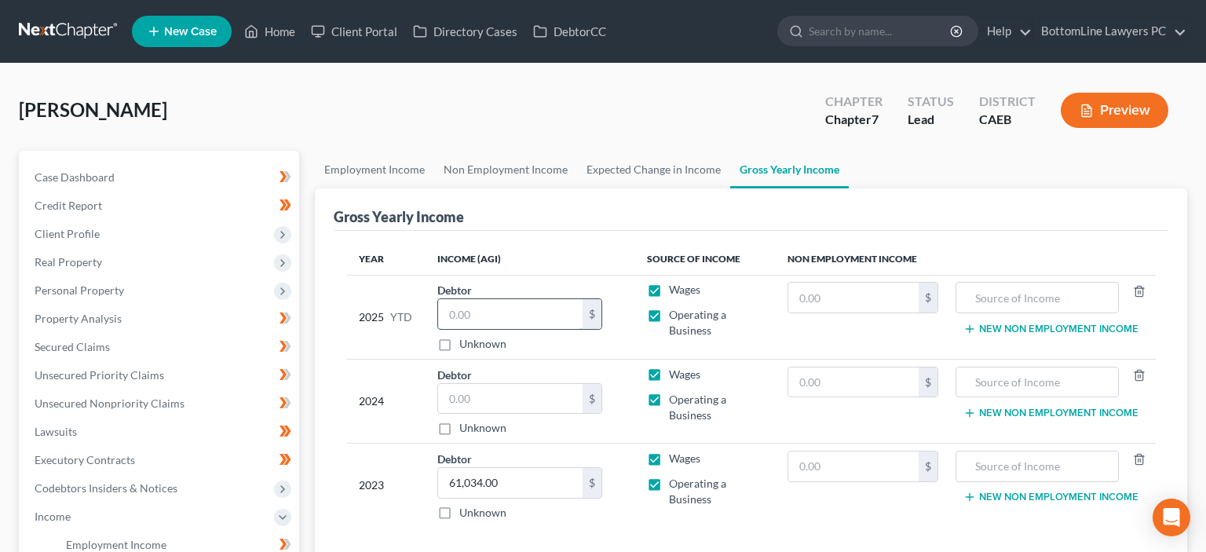
click at [482, 313] on input "text" at bounding box center [510, 314] width 144 height 30
type input "81,000"
click at [669, 289] on label "Wages" at bounding box center [684, 290] width 31 height 16
click at [675, 289] on input "Wages" at bounding box center [680, 287] width 10 height 10
checkbox input "false"
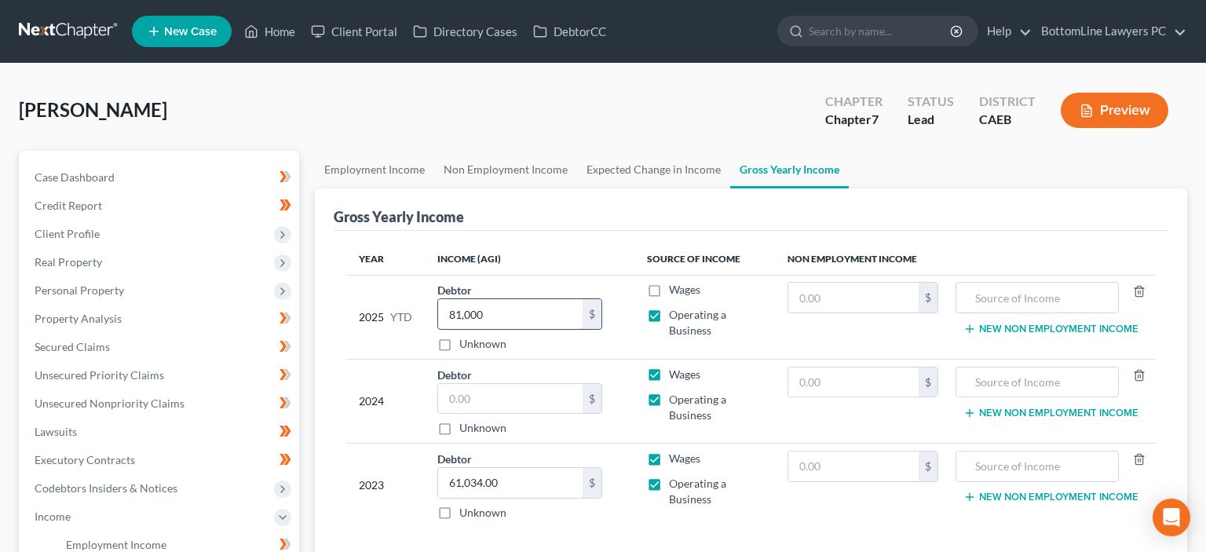
drag, startPoint x: 506, startPoint y: 309, endPoint x: 411, endPoint y: 315, distance: 94.4
click at [438, 311] on input "81,000" at bounding box center [510, 314] width 144 height 30
drag, startPoint x: 411, startPoint y: 315, endPoint x: 438, endPoint y: 313, distance: 26.8
click at [426, 317] on tr "2025 YTD Debtor 81,000.00 $ Unknown Balance Undetermined 81,000 $ Unknown Wages…" at bounding box center [751, 317] width 810 height 84
click at [498, 313] on input "81,000" at bounding box center [510, 314] width 144 height 30
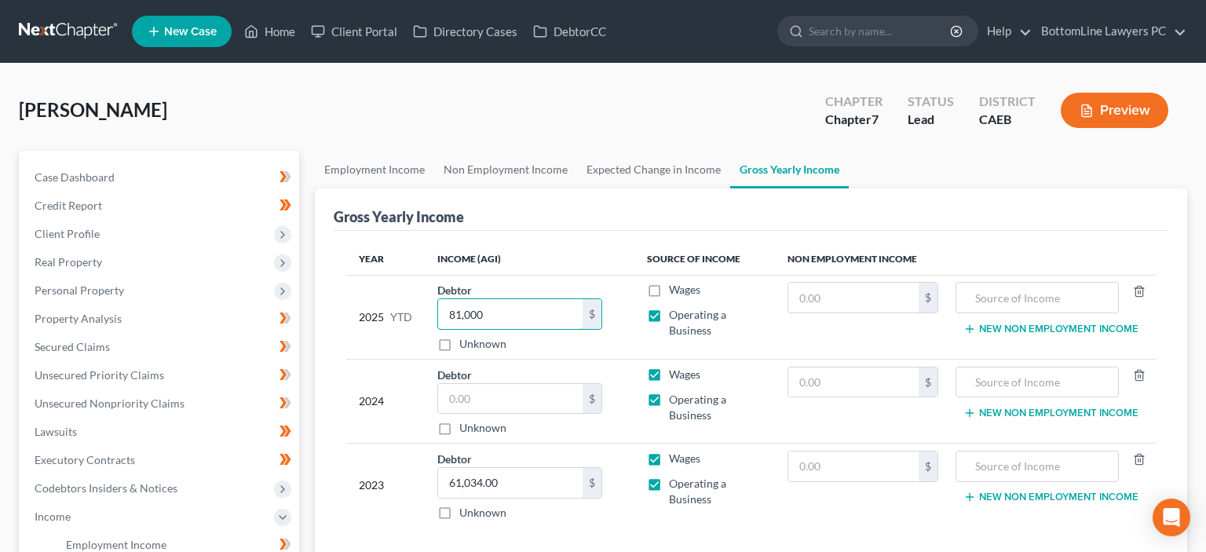
drag, startPoint x: 497, startPoint y: 313, endPoint x: 393, endPoint y: 319, distance: 104.6
click at [438, 319] on input "81,000" at bounding box center [510, 314] width 144 height 30
click at [831, 294] on input "text" at bounding box center [853, 298] width 130 height 30
paste input "81,000"
type input "81,000"
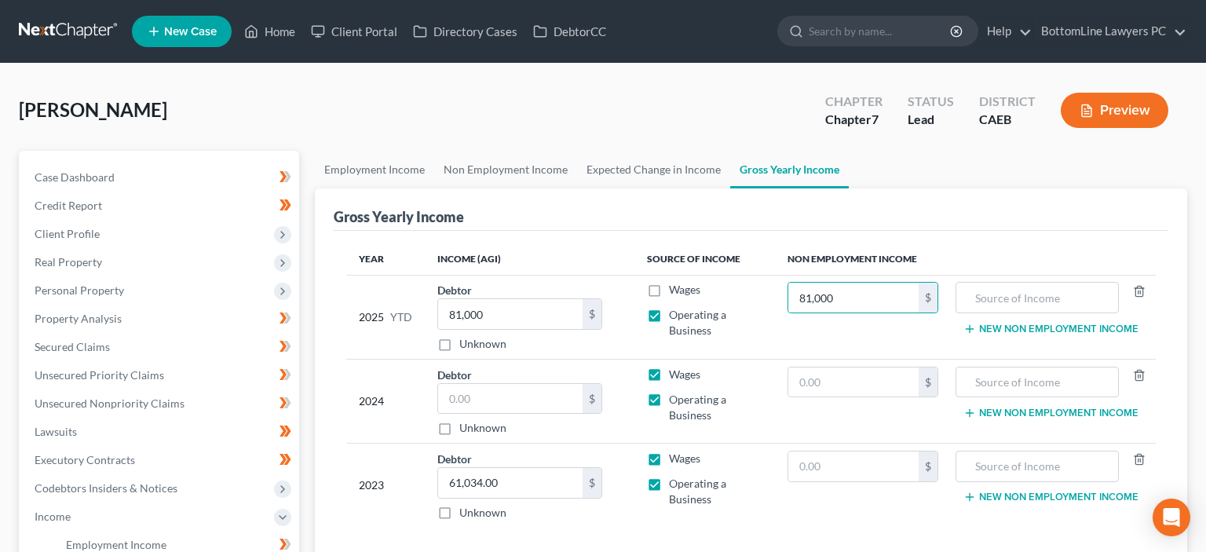
click at [669, 372] on label "Wages" at bounding box center [684, 375] width 31 height 16
click at [675, 372] on input "Wages" at bounding box center [680, 372] width 10 height 10
checkbox input "false"
click at [815, 375] on input "text" at bounding box center [853, 382] width 130 height 30
type input "109,000"
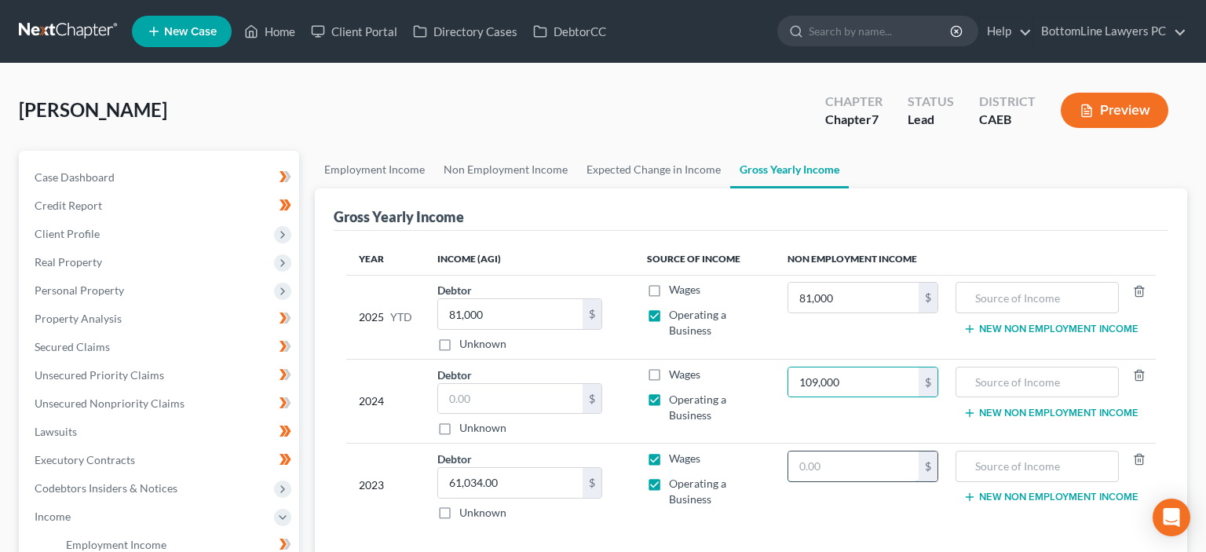
click at [817, 459] on input "text" at bounding box center [853, 467] width 130 height 30
type input "120,000"
click at [669, 453] on label "Wages" at bounding box center [684, 459] width 31 height 16
click at [675, 453] on input "Wages" at bounding box center [680, 456] width 10 height 10
checkbox input "false"
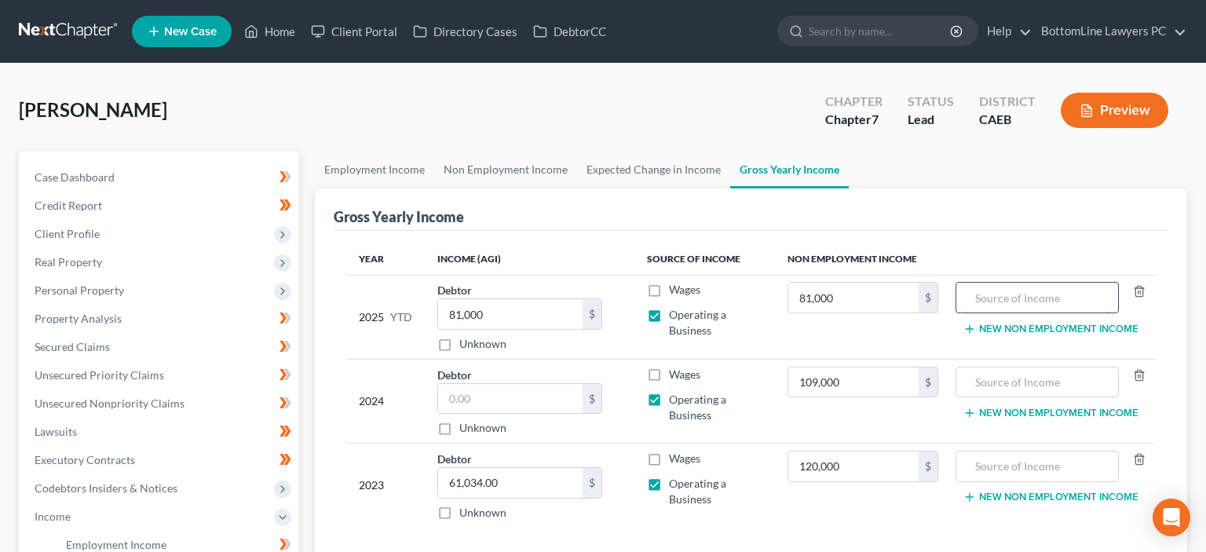
click at [1012, 302] on input "text" at bounding box center [1036, 298] width 145 height 30
type input "Business Draw"
click at [997, 377] on input "text" at bounding box center [1036, 382] width 145 height 30
type input "Business Draw"
click at [996, 462] on input "text" at bounding box center [1036, 467] width 145 height 30
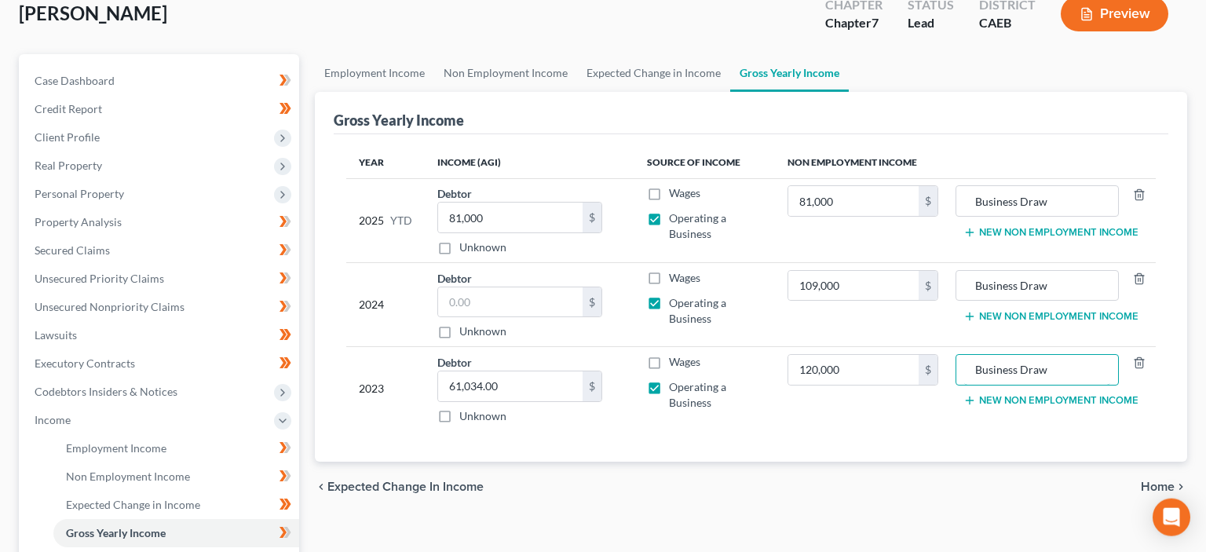
scroll to position [166, 0]
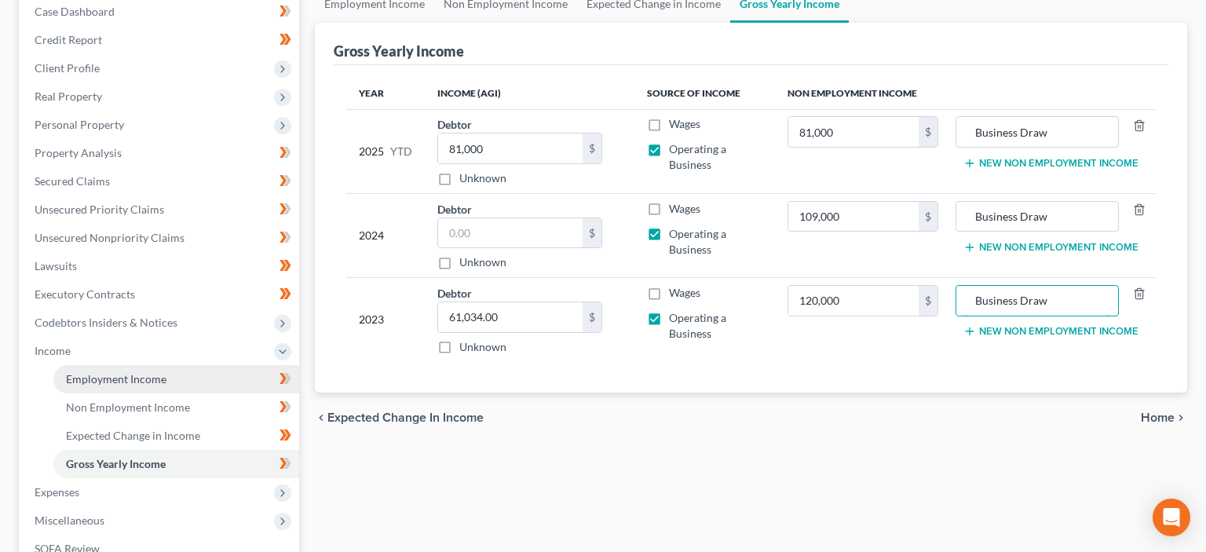
type input "Business Draw"
click at [136, 378] on span "Employment Income" at bounding box center [116, 378] width 101 height 13
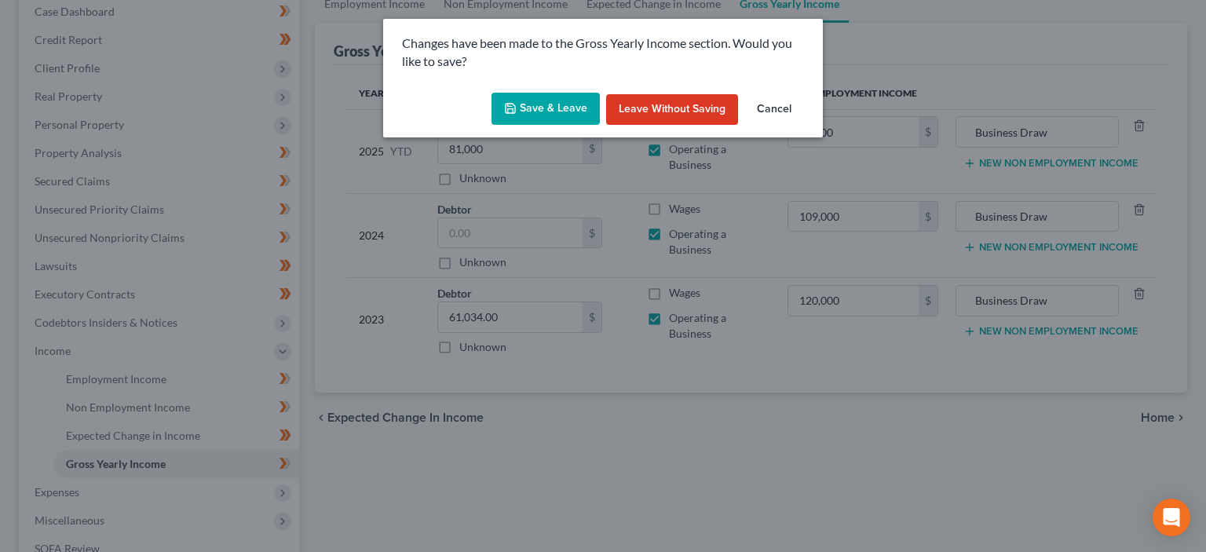
click at [566, 105] on button "Save & Leave" at bounding box center [546, 109] width 108 height 33
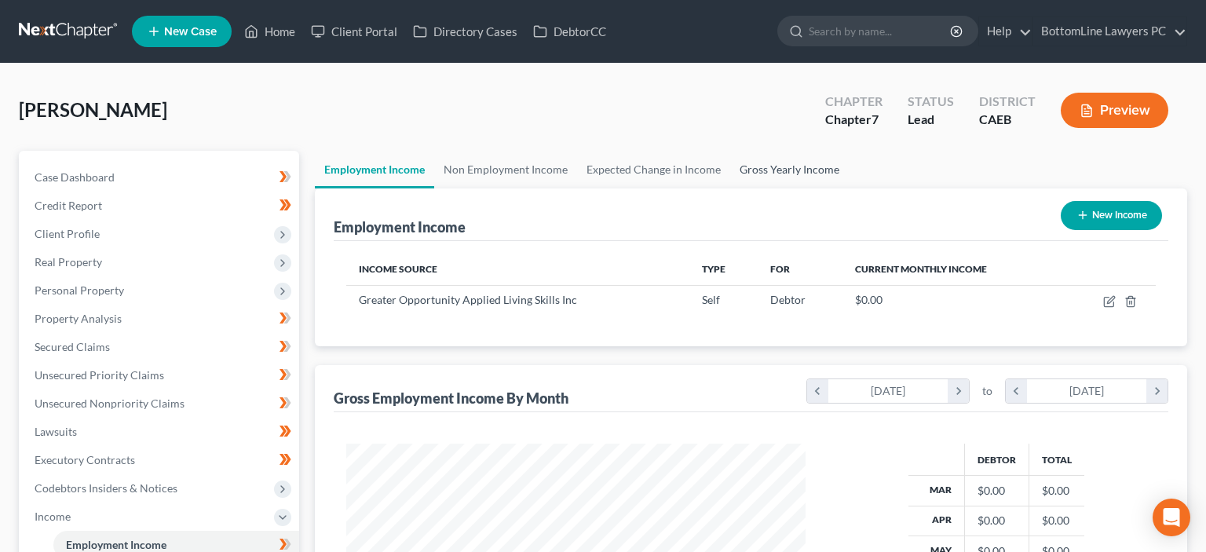
click at [768, 166] on link "Gross Yearly Income" at bounding box center [789, 170] width 119 height 38
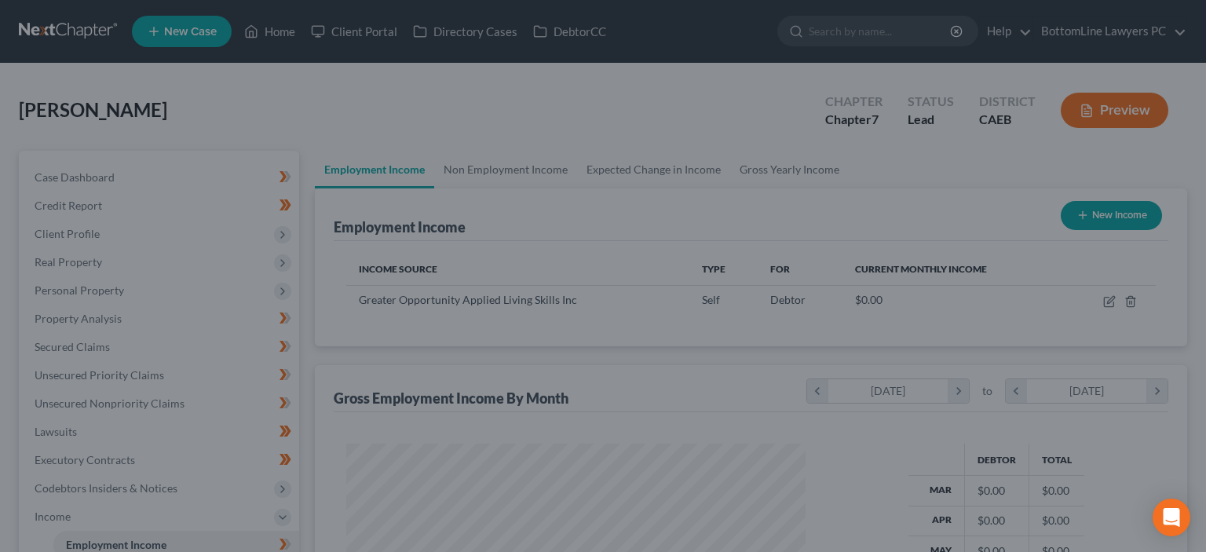
click at [767, 172] on div at bounding box center [603, 276] width 1206 height 552
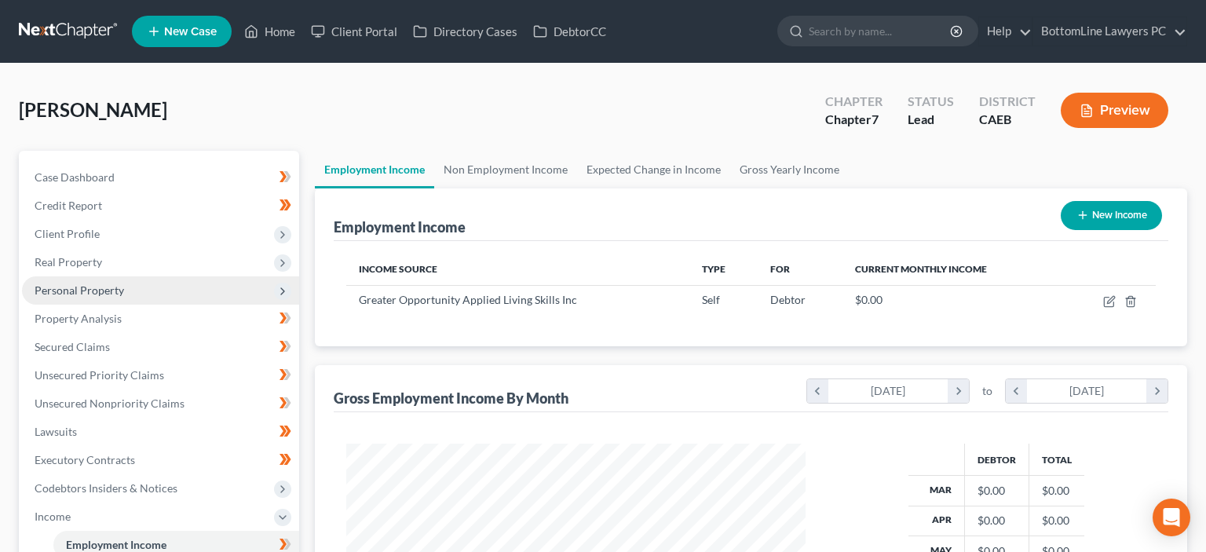
scroll to position [280, 490]
click at [752, 166] on link "Gross Yearly Income" at bounding box center [789, 170] width 119 height 38
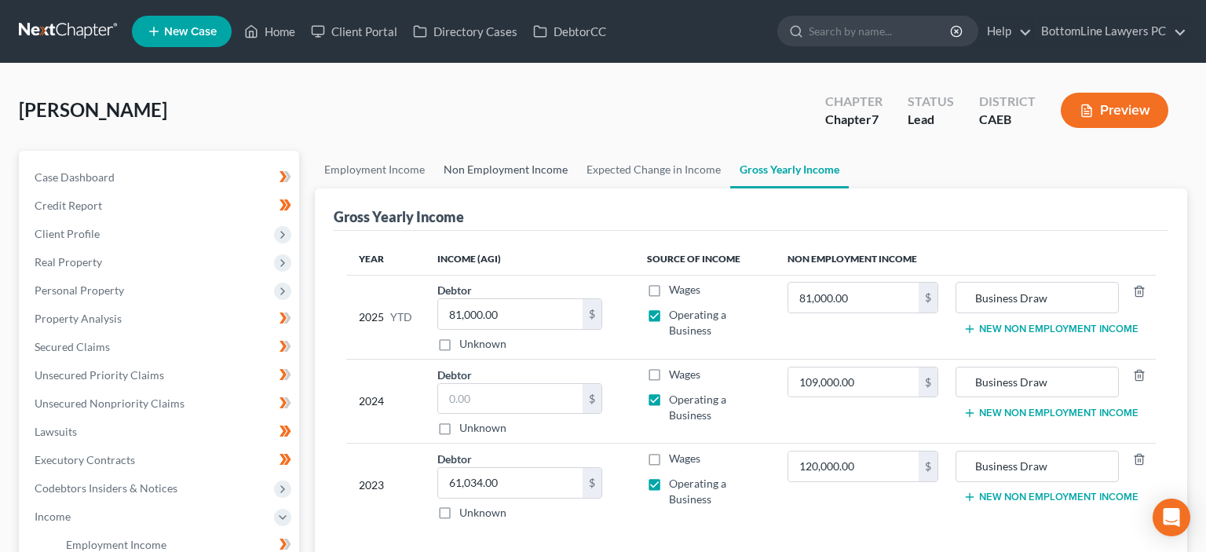
click at [485, 168] on link "Non Employment Income" at bounding box center [505, 170] width 143 height 38
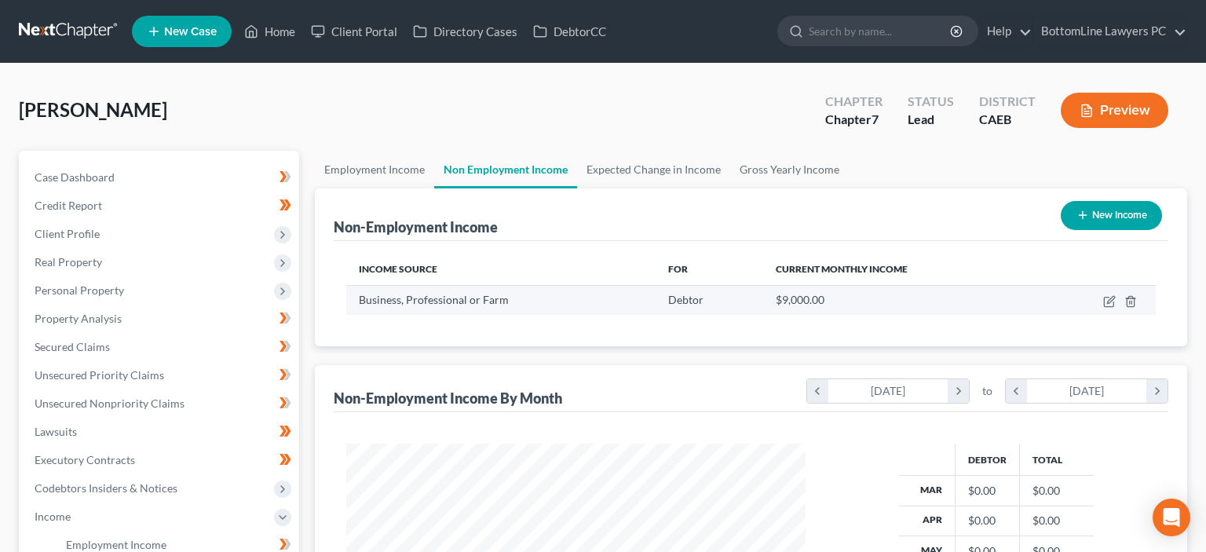
scroll to position [280, 490]
click at [837, 294] on div "$9,000.00" at bounding box center [902, 300] width 253 height 16
click at [832, 297] on div "$9,000.00" at bounding box center [902, 300] width 253 height 16
click at [1111, 299] on icon "button" at bounding box center [1109, 301] width 13 height 13
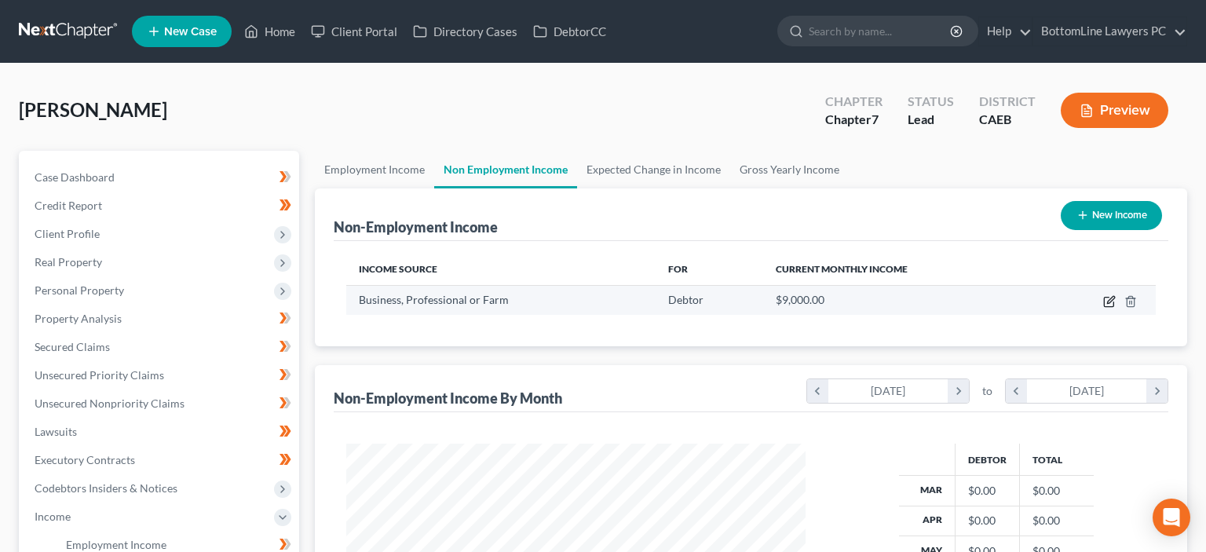
select select "10"
select select "0"
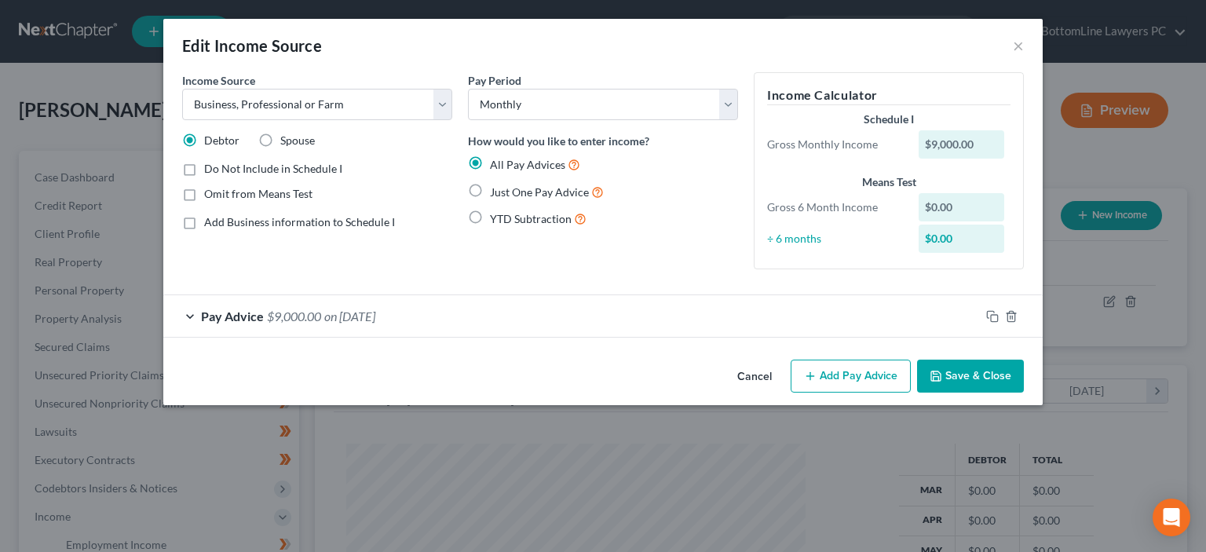
click at [975, 144] on div "$9,000.00" at bounding box center [962, 144] width 86 height 28
click at [970, 143] on div "$9,000.00" at bounding box center [962, 144] width 86 height 28
click at [184, 312] on div "Pay Advice $9,000.00 on [DATE]" at bounding box center [571, 316] width 817 height 42
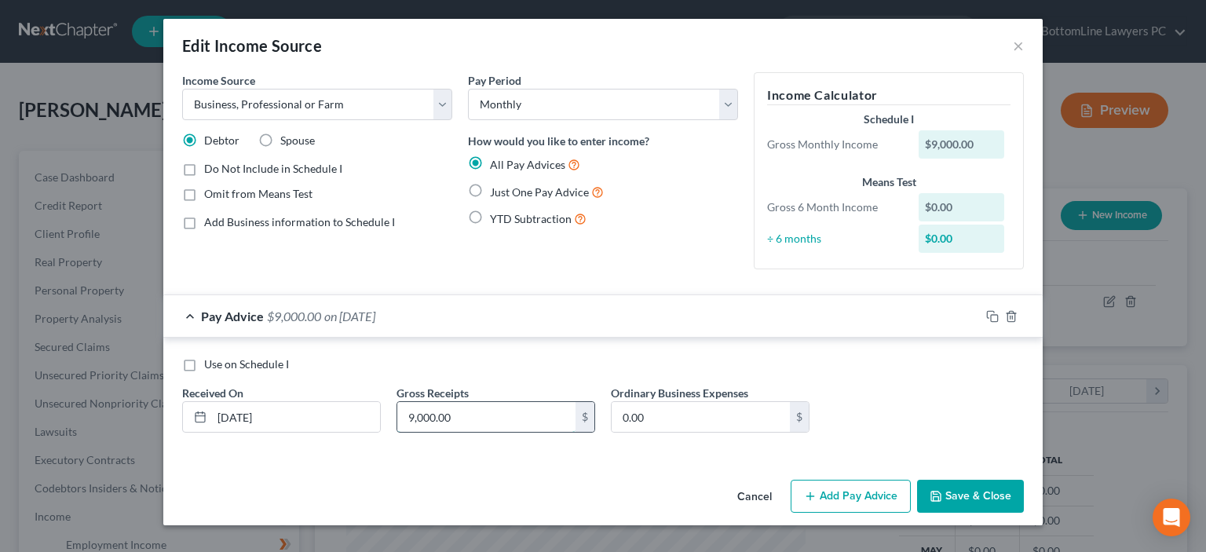
click at [488, 410] on input "9,000.00" at bounding box center [486, 417] width 178 height 30
type input "9,800"
click at [982, 489] on button "Save & Close" at bounding box center [970, 496] width 107 height 33
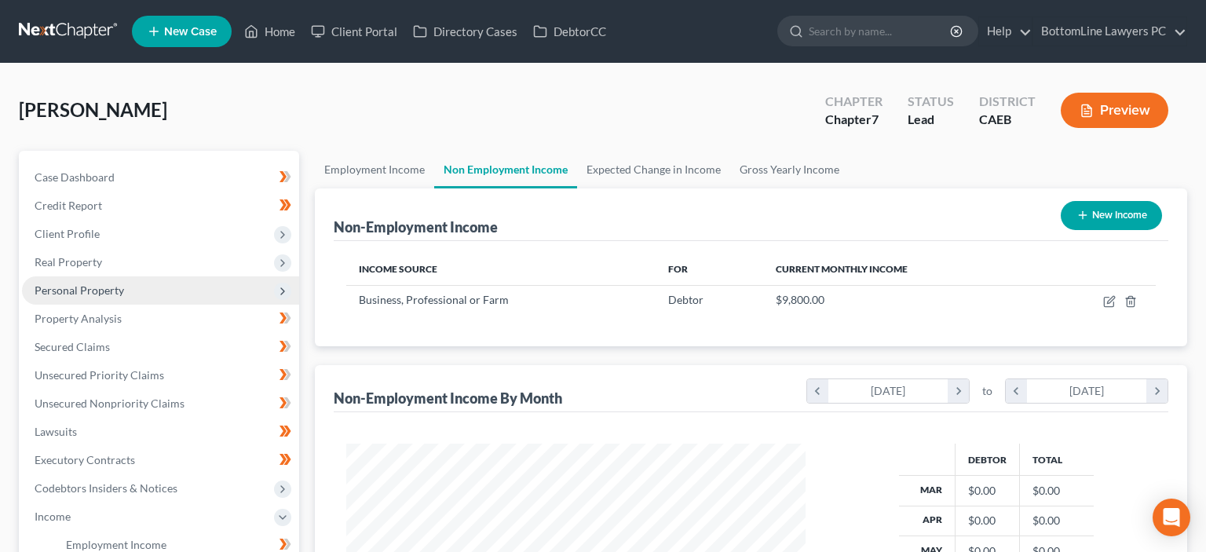
click at [100, 290] on span "Personal Property" at bounding box center [80, 289] width 90 height 13
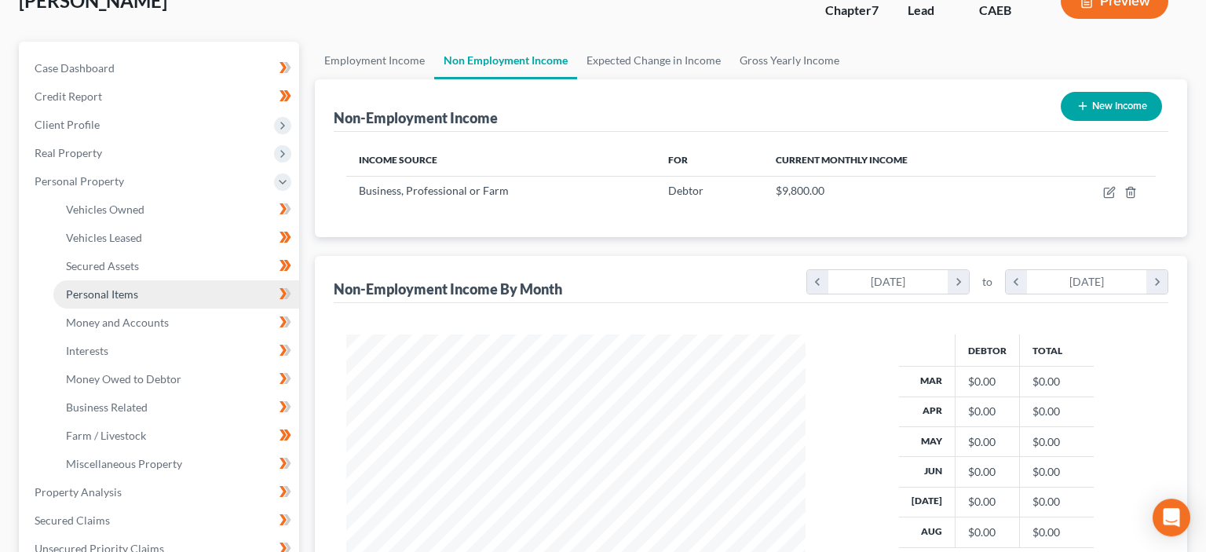
scroll to position [166, 0]
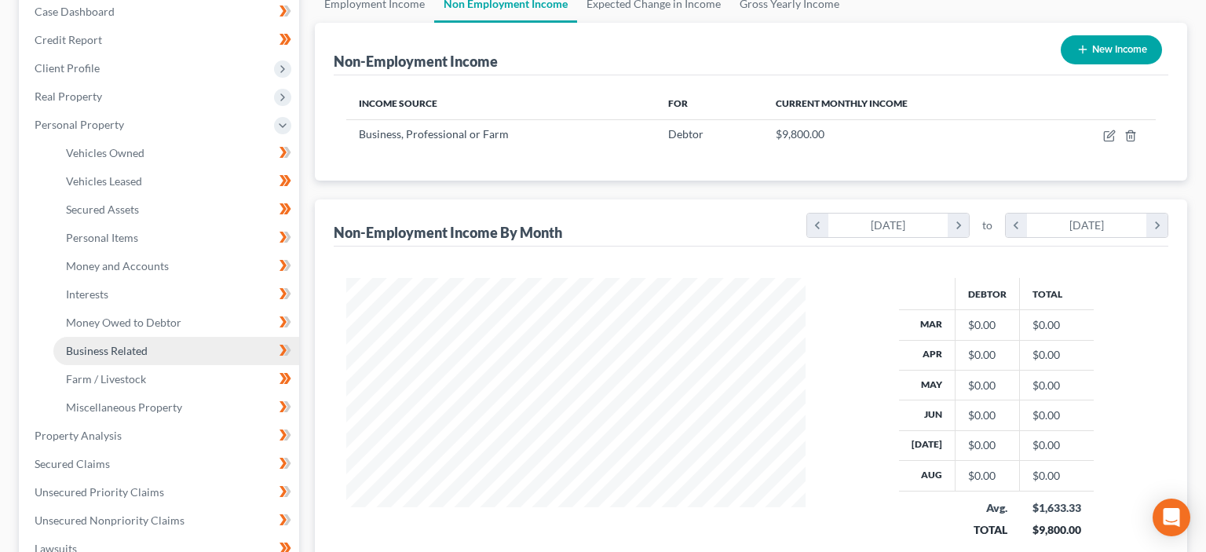
click at [131, 347] on span "Business Related" at bounding box center [107, 350] width 82 height 13
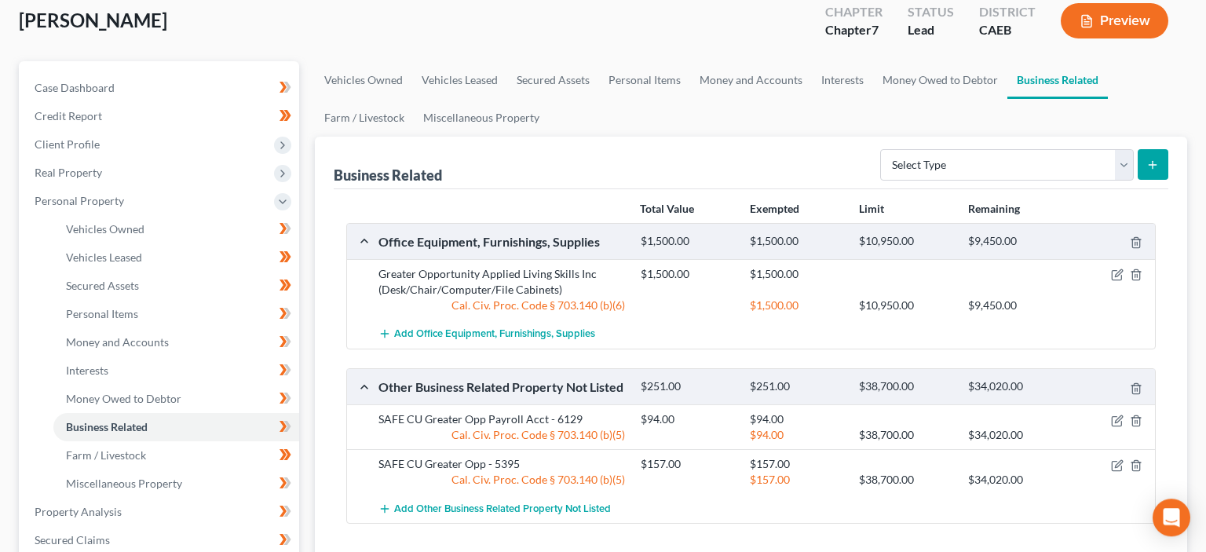
scroll to position [248, 0]
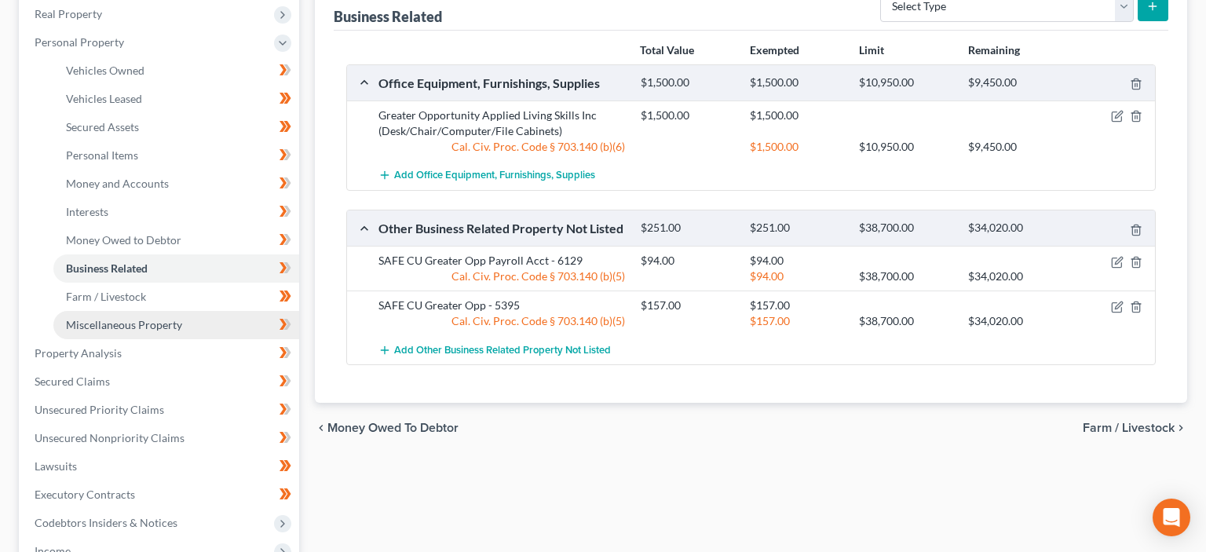
click at [126, 324] on span "Miscellaneous Property" at bounding box center [124, 324] width 116 height 13
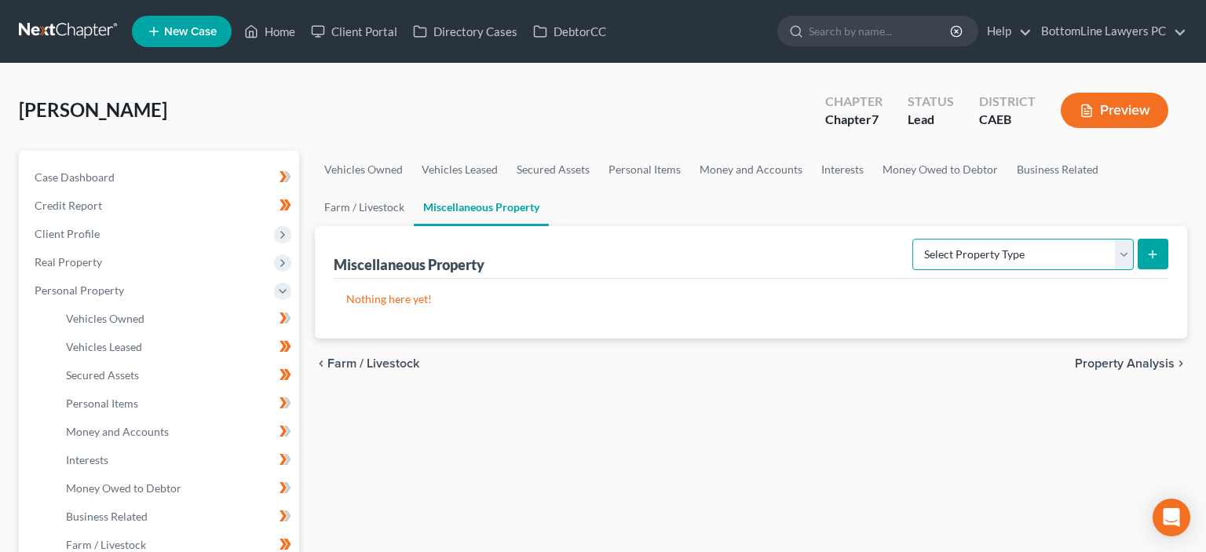
click at [912, 239] on select "Select Property Type Assigned for Creditor Benefit [DATE] Holding for Another N…" at bounding box center [1022, 254] width 221 height 31
click at [809, 287] on div "Nothing here yet!" at bounding box center [751, 309] width 835 height 60
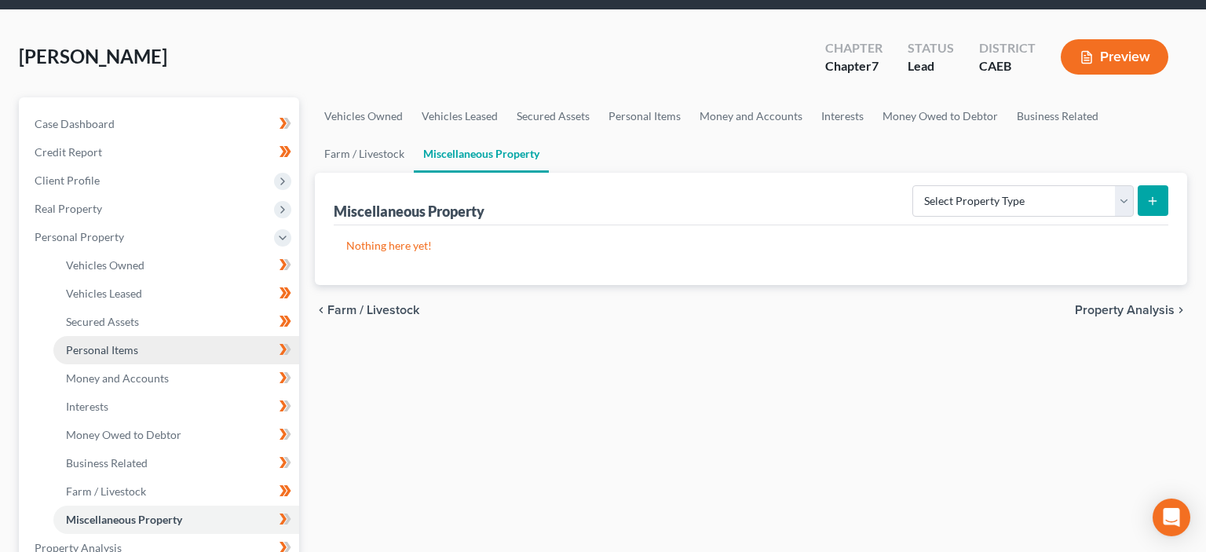
scroll to position [82, 0]
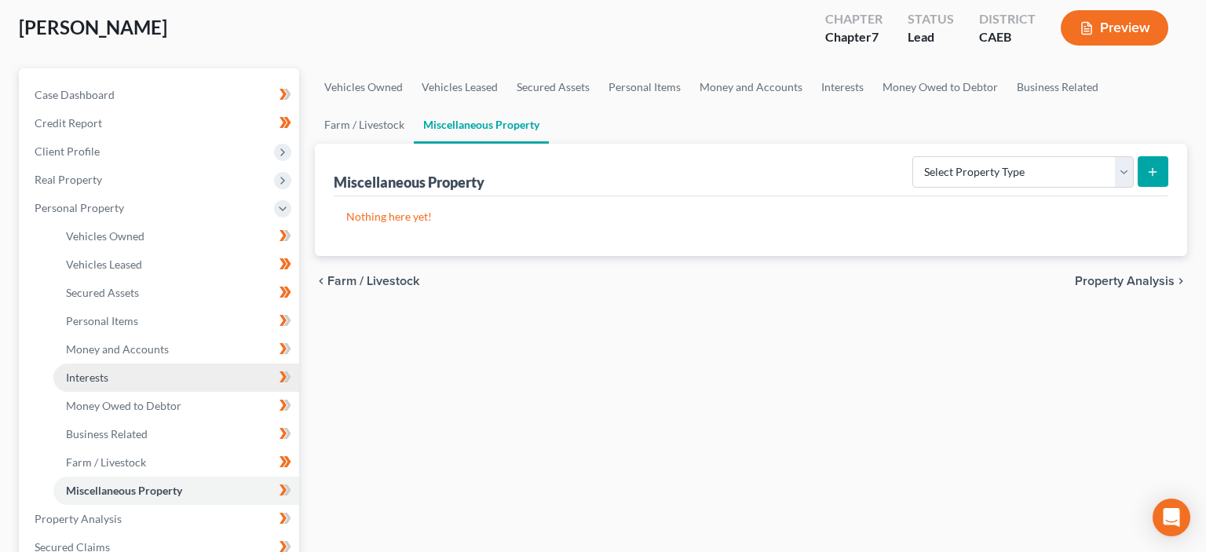
click at [118, 378] on link "Interests" at bounding box center [176, 378] width 246 height 28
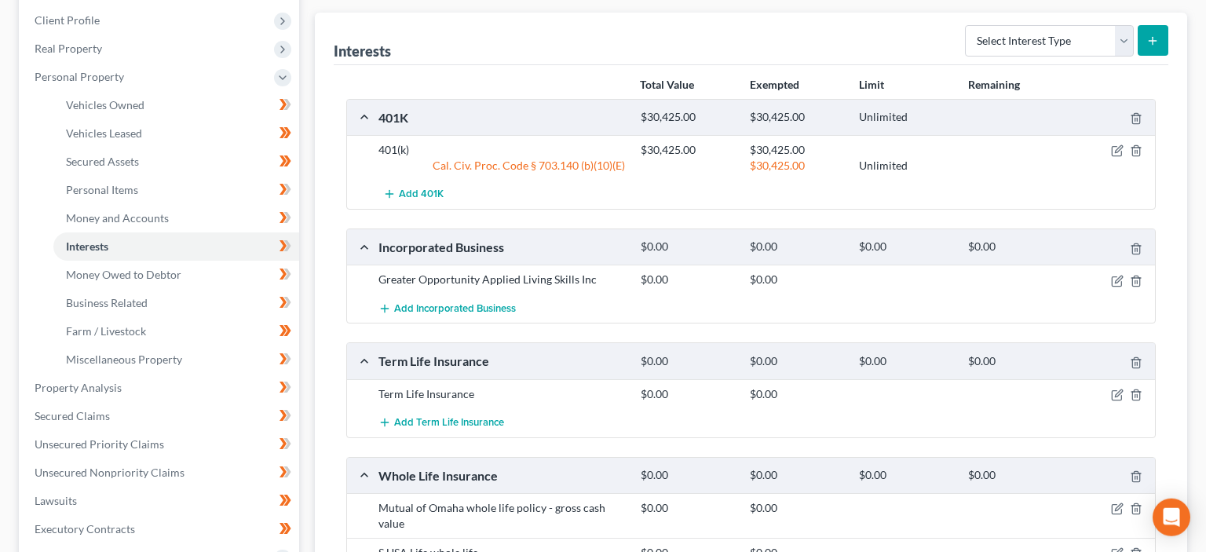
scroll to position [248, 0]
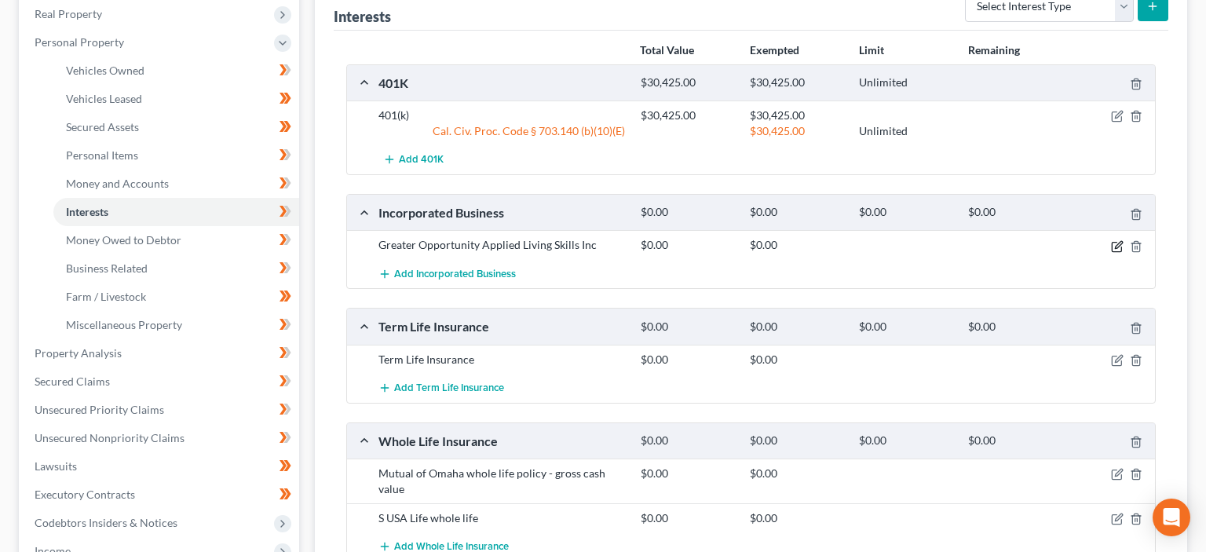
click at [1112, 242] on icon "button" at bounding box center [1116, 246] width 9 height 9
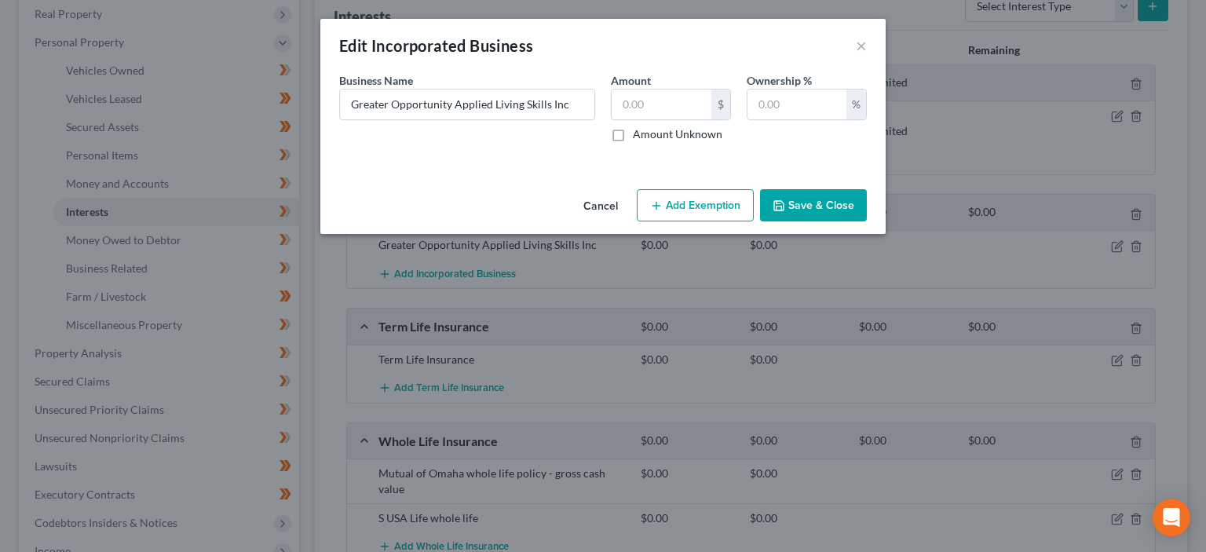
click at [704, 207] on button "Add Exemption" at bounding box center [695, 205] width 117 height 33
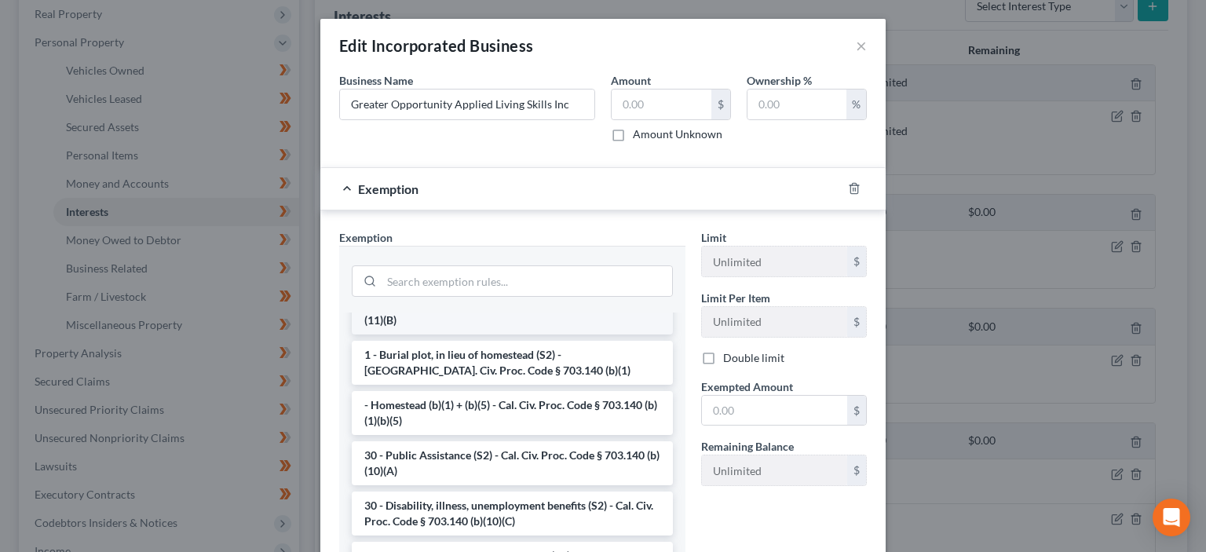
scroll to position [158, 0]
click at [506, 404] on li "- Homestead (b)(1) + (b)(5) - Cal. Civ. Proc. Code § 703.140 (b)(1)(b)(5)" at bounding box center [512, 412] width 321 height 44
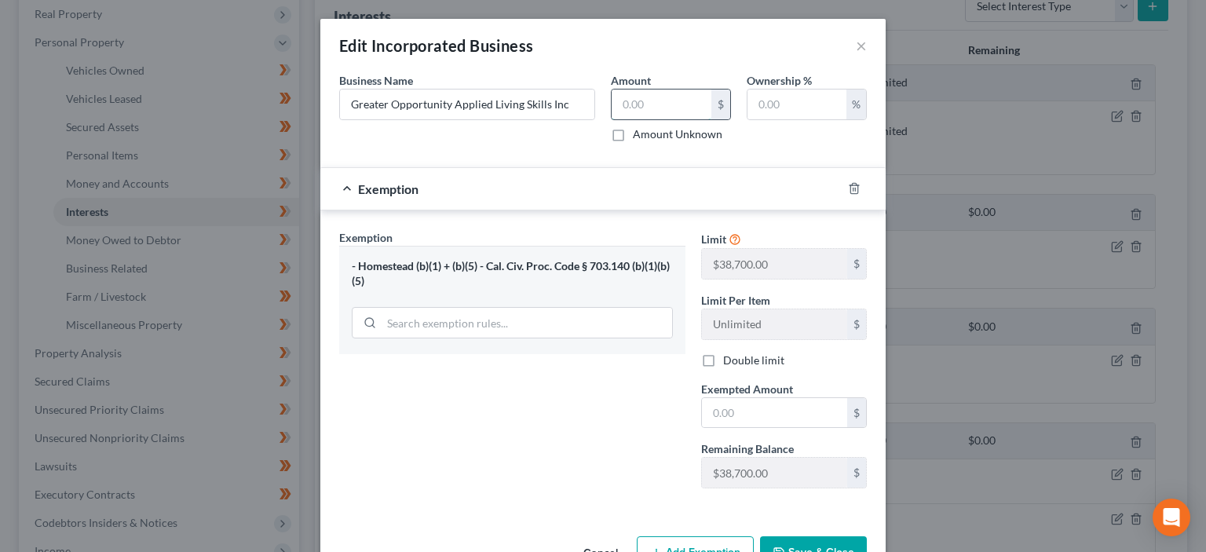
click at [649, 104] on input "text" at bounding box center [662, 105] width 100 height 30
type input "30,000"
click at [821, 107] on input "text" at bounding box center [797, 105] width 99 height 30
type input "100"
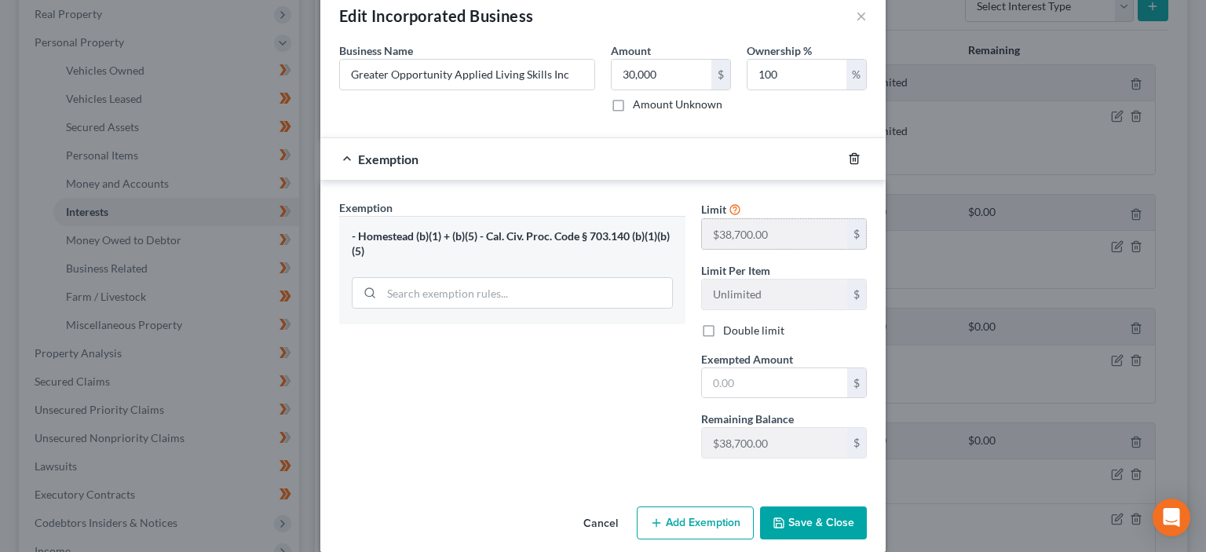
scroll to position [46, 0]
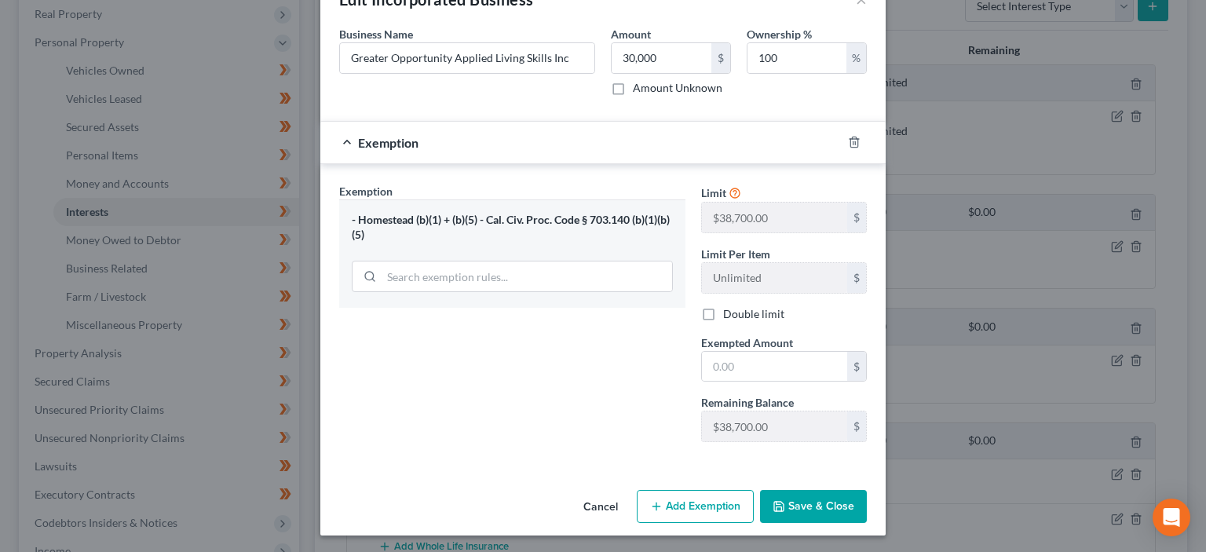
click at [828, 506] on button "Save & Close" at bounding box center [813, 506] width 107 height 33
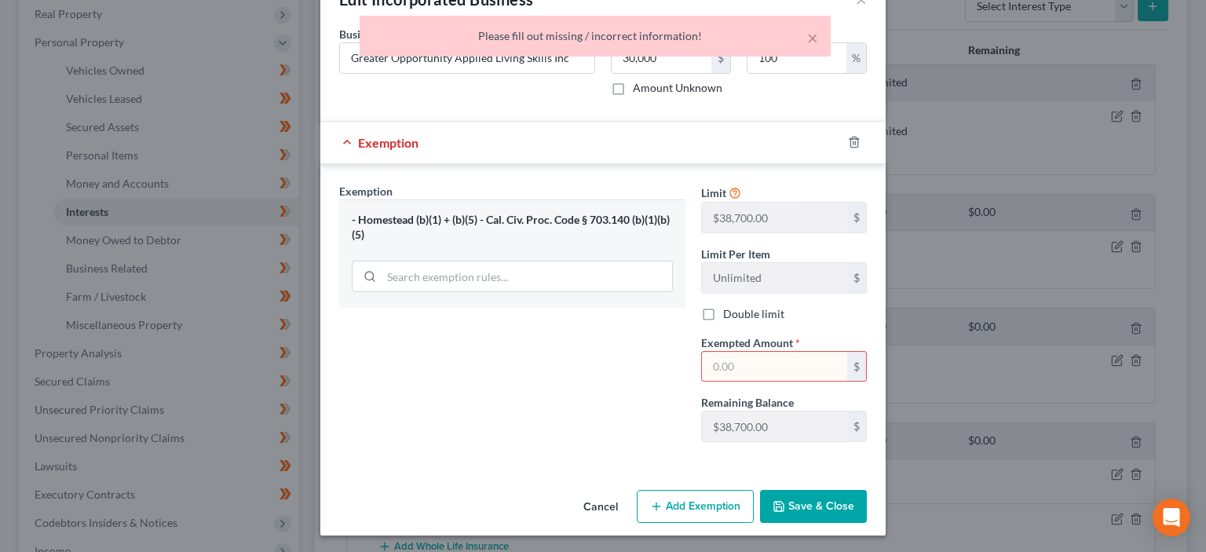
scroll to position [0, 0]
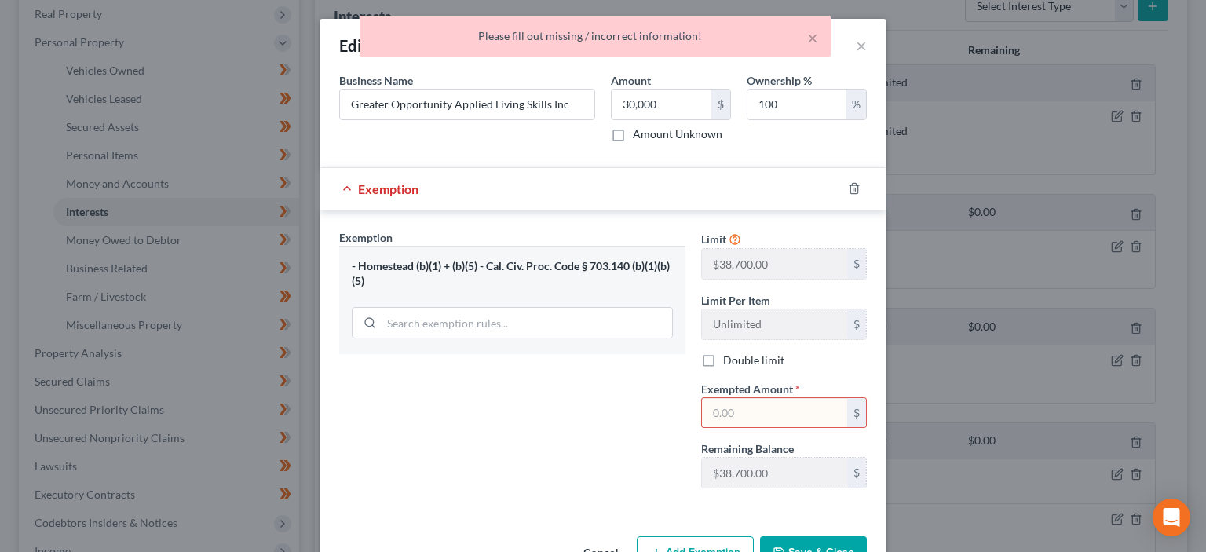
click at [757, 407] on input "text" at bounding box center [774, 413] width 145 height 30
drag, startPoint x: 755, startPoint y: 407, endPoint x: 701, endPoint y: 407, distance: 54.2
click at [702, 407] on input "text" at bounding box center [774, 413] width 145 height 30
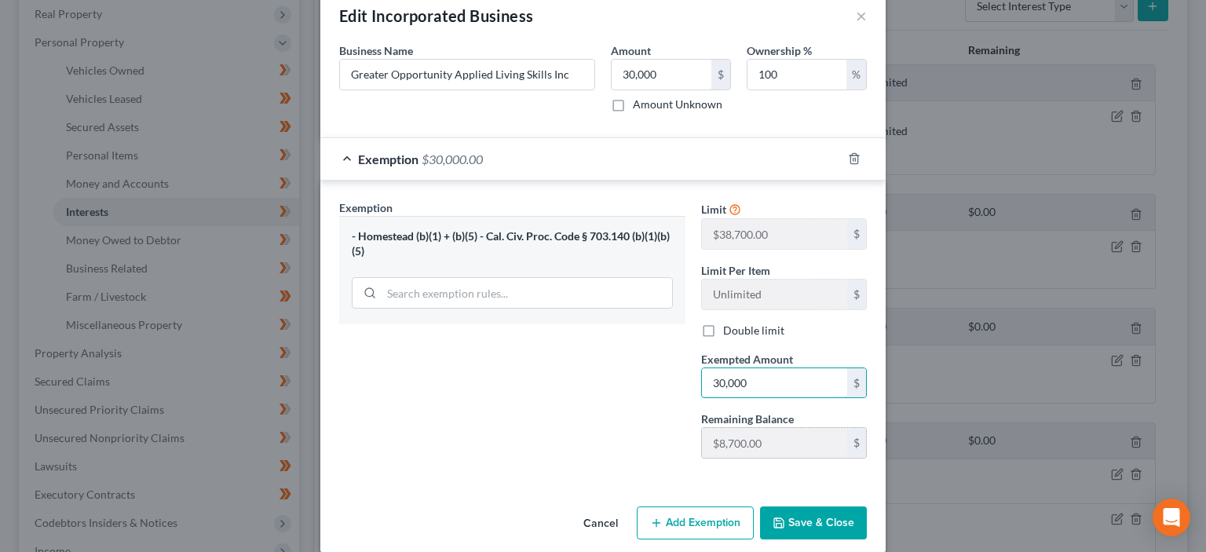
scroll to position [46, 0]
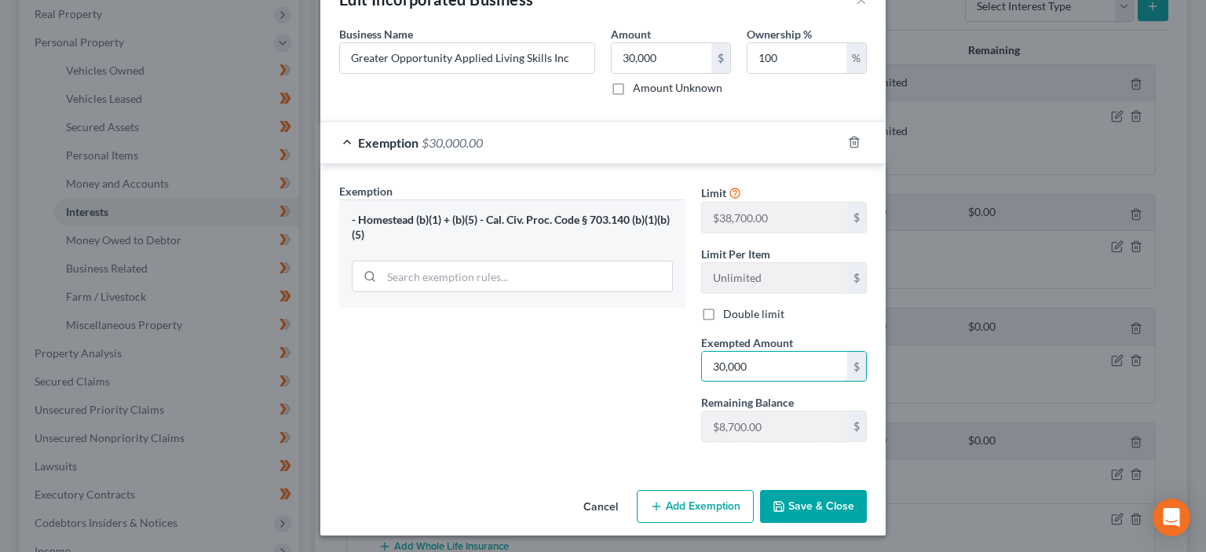
type input "30,000"
click at [812, 504] on button "Save & Close" at bounding box center [813, 506] width 107 height 33
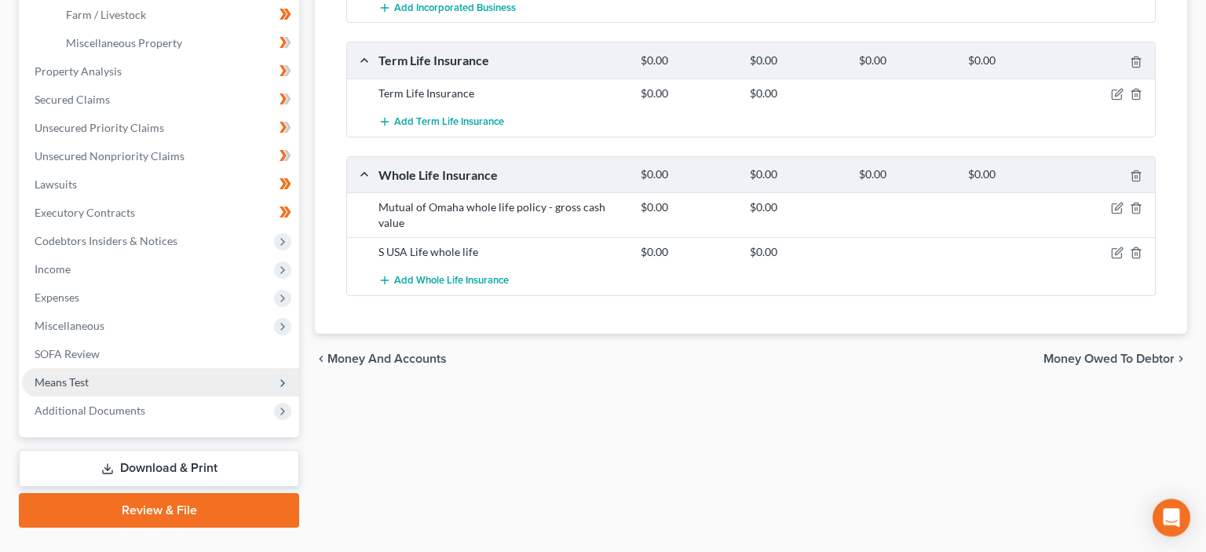
scroll to position [563, 0]
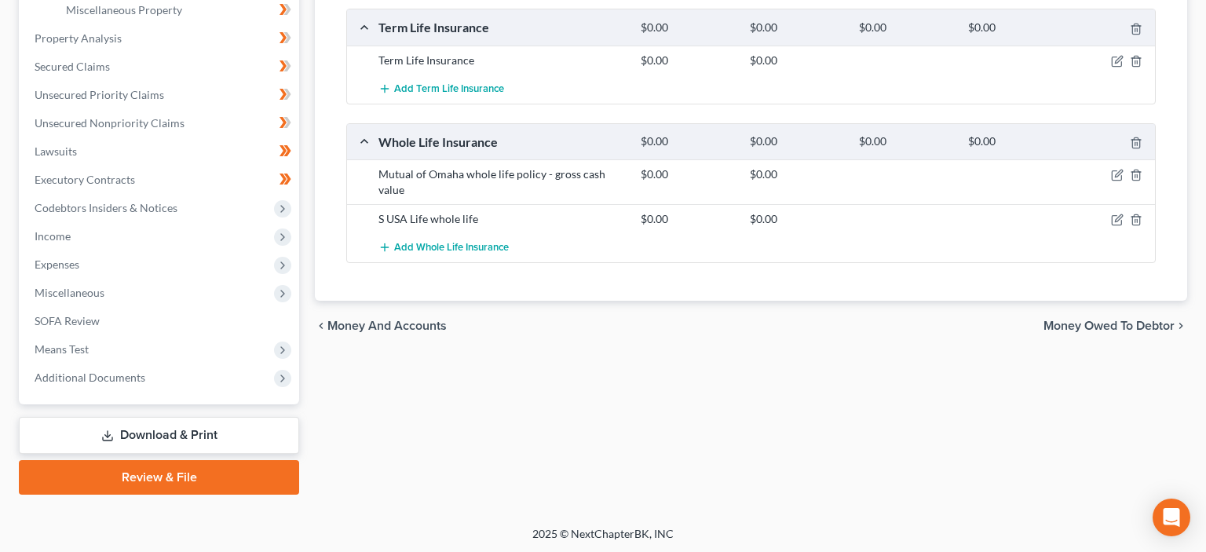
click at [164, 434] on link "Download & Print" at bounding box center [159, 435] width 280 height 37
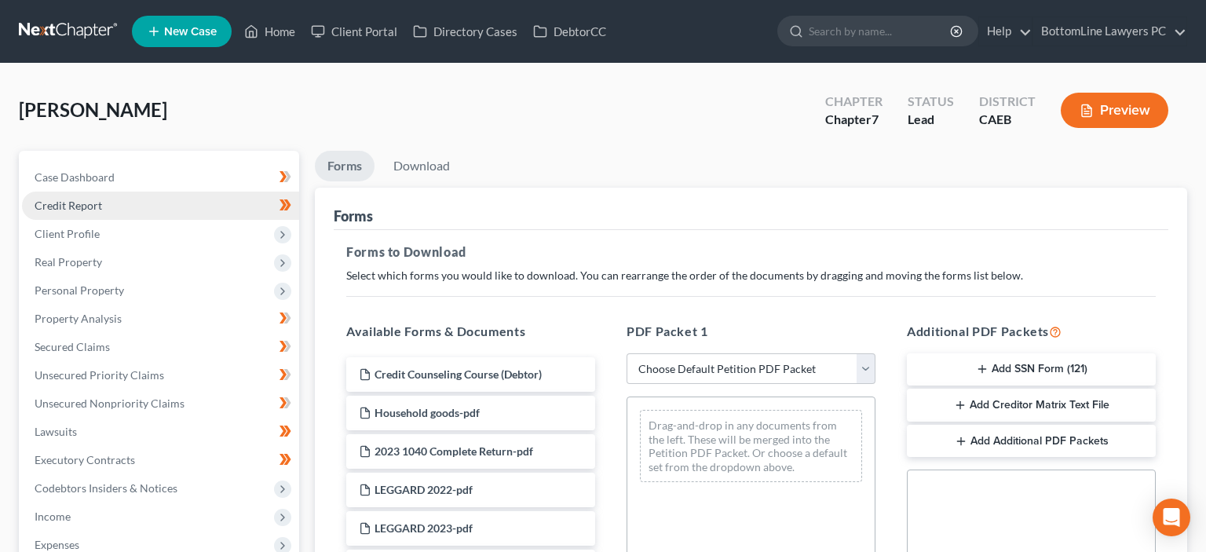
click at [92, 210] on span "Credit Report" at bounding box center [69, 205] width 68 height 13
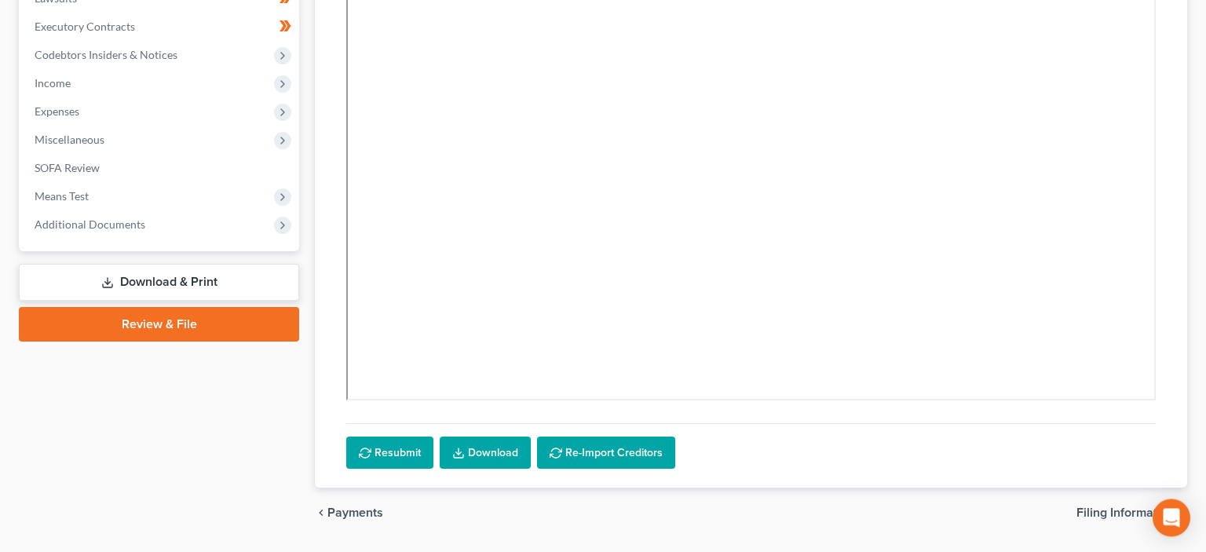
scroll to position [477, 0]
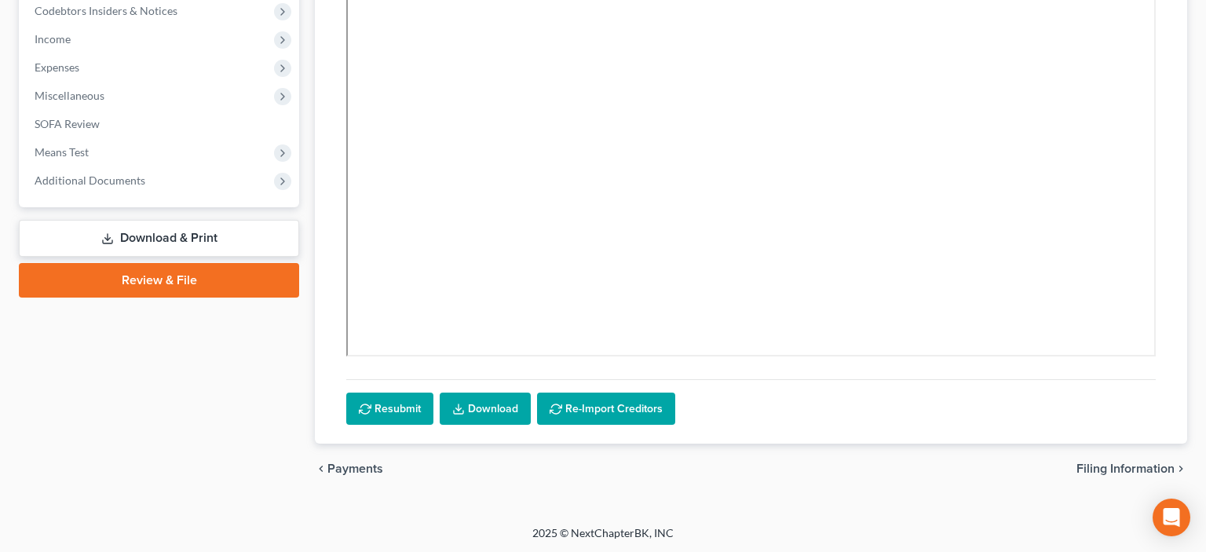
click at [191, 240] on link "Download & Print" at bounding box center [159, 238] width 280 height 37
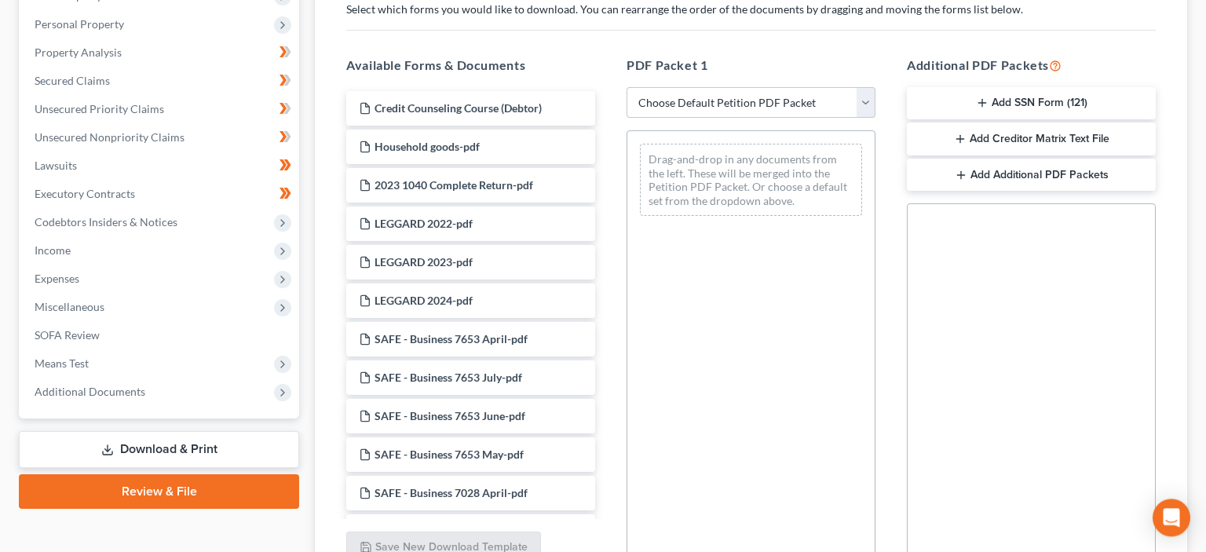
scroll to position [227, 0]
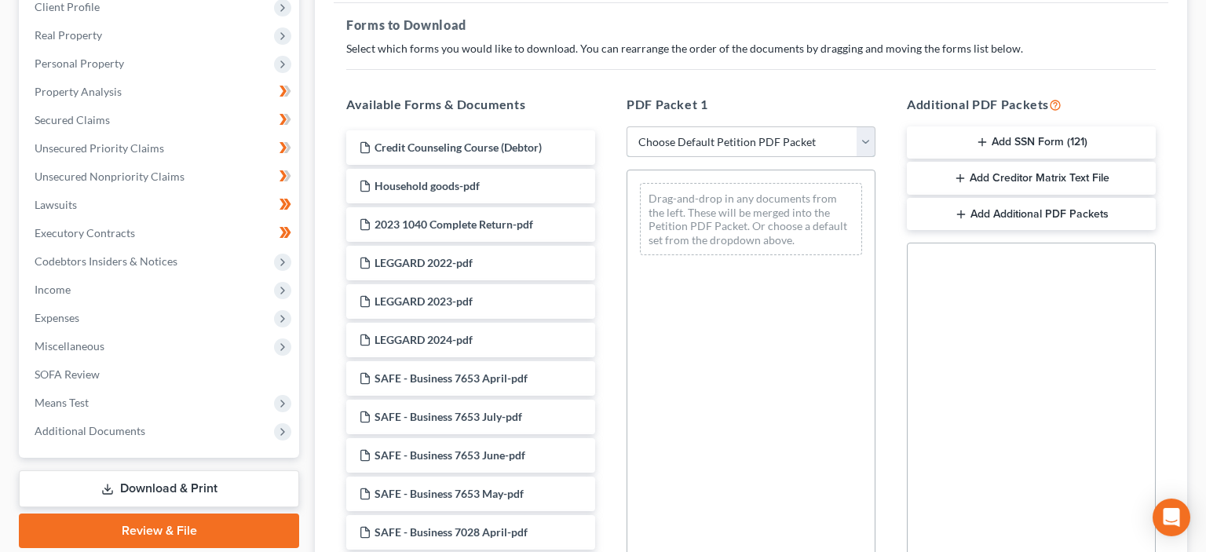
click at [627, 126] on select "Choose Default Petition PDF Packet Complete Bankruptcy Petition (all forms and …" at bounding box center [751, 141] width 249 height 31
select select "0"
click option "Complete Bankruptcy Petition (all forms and schedules)" at bounding box center [0, 0] width 0 height 0
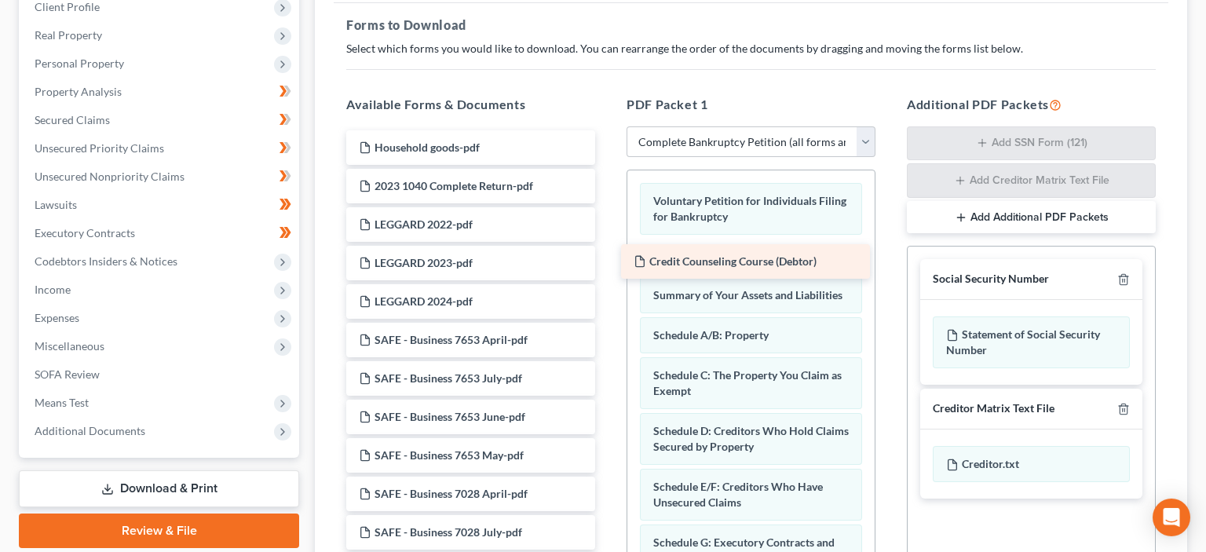
drag, startPoint x: 488, startPoint y: 147, endPoint x: 763, endPoint y: 262, distance: 298.1
click at [608, 262] on div "Credit Counseling Course (Debtor) Credit Counseling Course (Debtor) Household g…" at bounding box center [471, 455] width 274 height 650
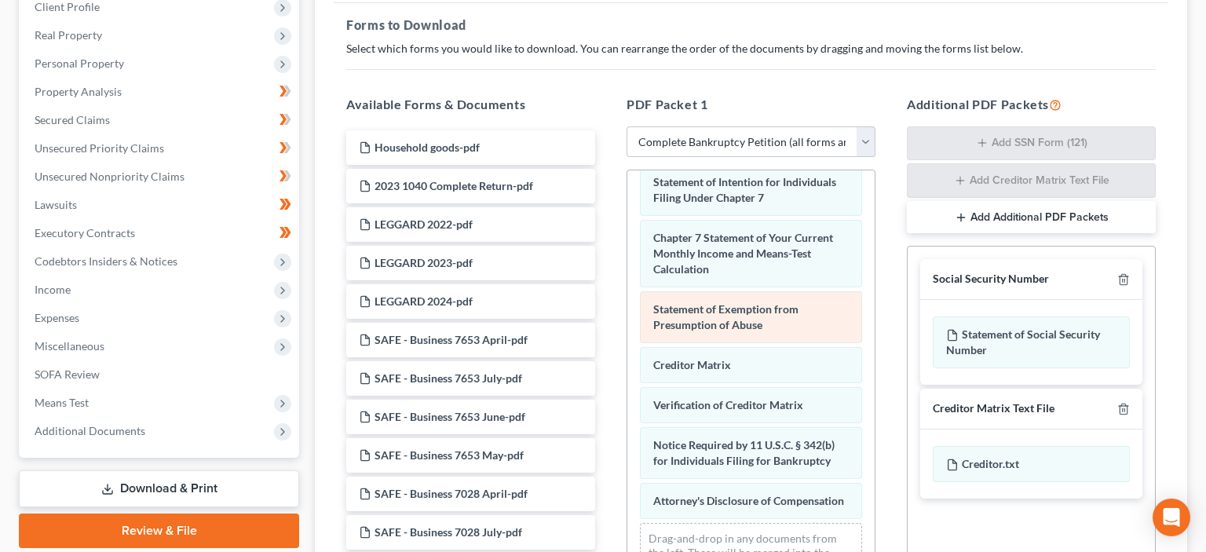
scroll to position [418, 0]
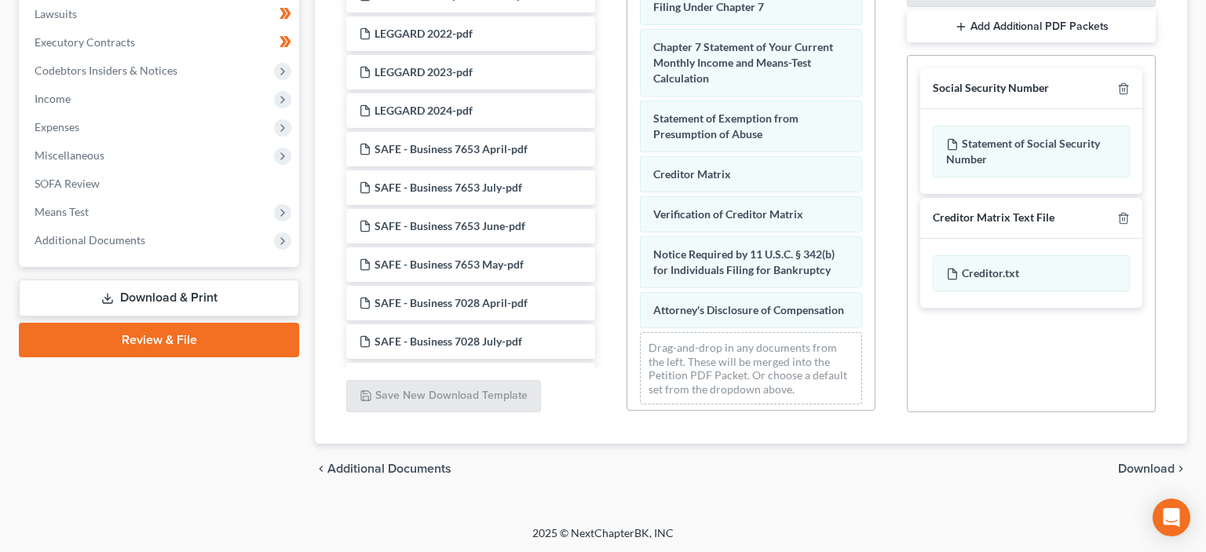
click at [1156, 469] on span "Download" at bounding box center [1146, 469] width 57 height 13
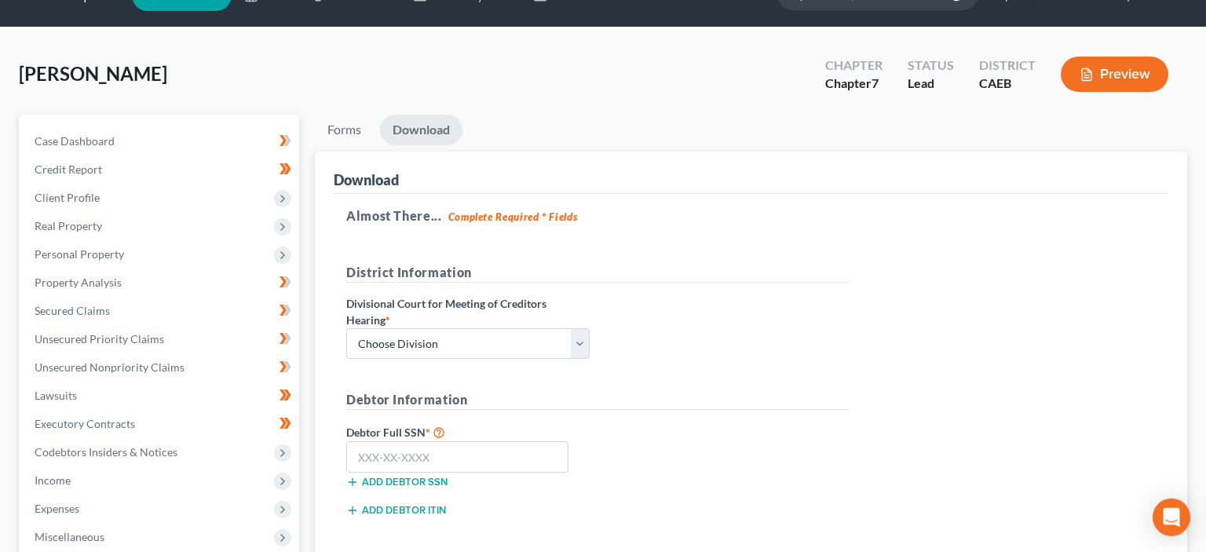
scroll to position [31, 0]
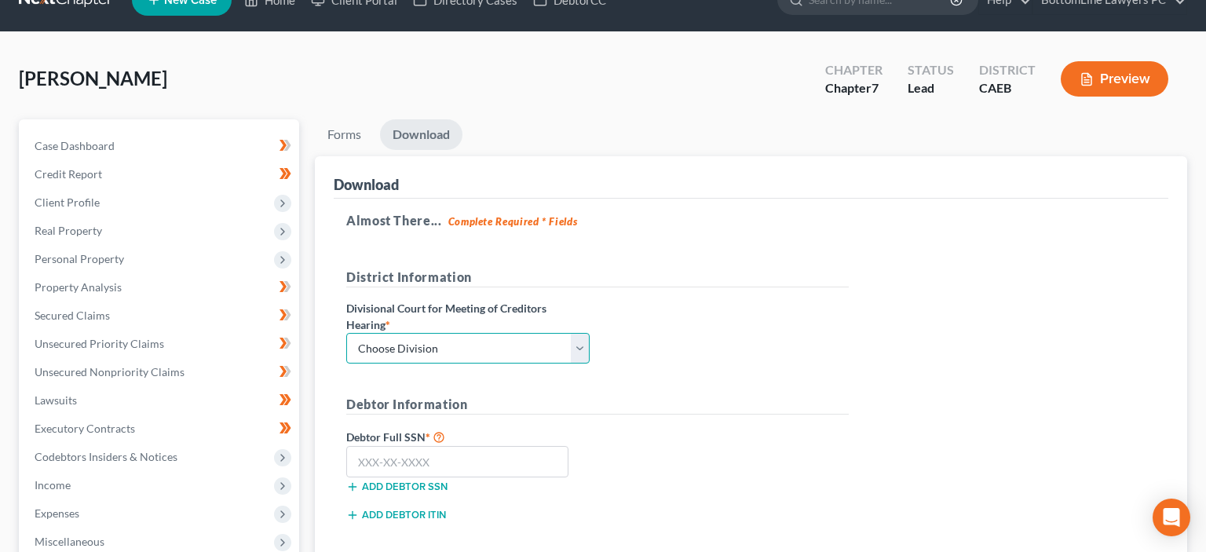
click at [346, 333] on select "Choose Division Fresno Modesto [GEOGRAPHIC_DATA]" at bounding box center [467, 348] width 243 height 31
select select "2"
click option "[GEOGRAPHIC_DATA]" at bounding box center [0, 0] width 0 height 0
click at [385, 455] on input "text" at bounding box center [457, 461] width 222 height 31
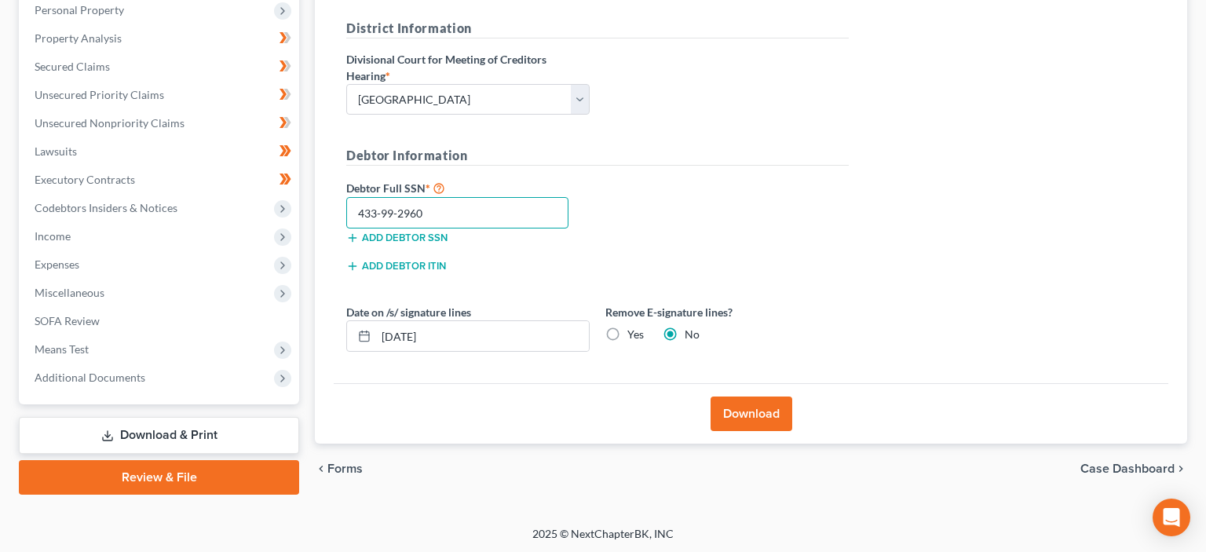
type input "433-99-2960"
click at [773, 404] on button "Download" at bounding box center [752, 414] width 82 height 35
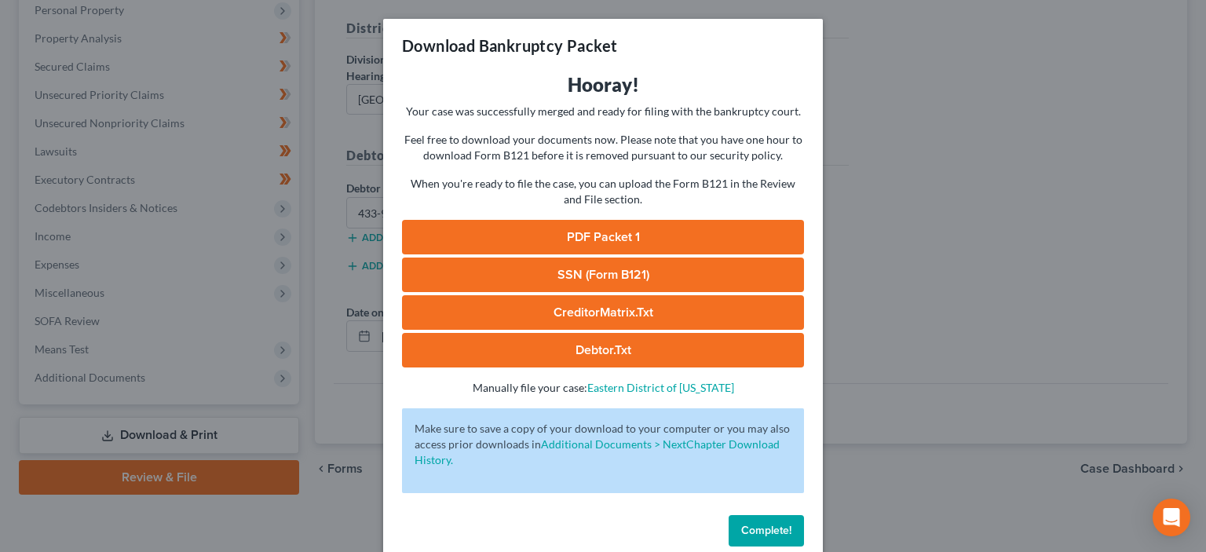
click at [623, 228] on link "PDF Packet 1" at bounding box center [603, 237] width 402 height 35
click at [594, 276] on link "SSN (Form B121)" at bounding box center [603, 275] width 402 height 35
